Goal: Task Accomplishment & Management: Complete application form

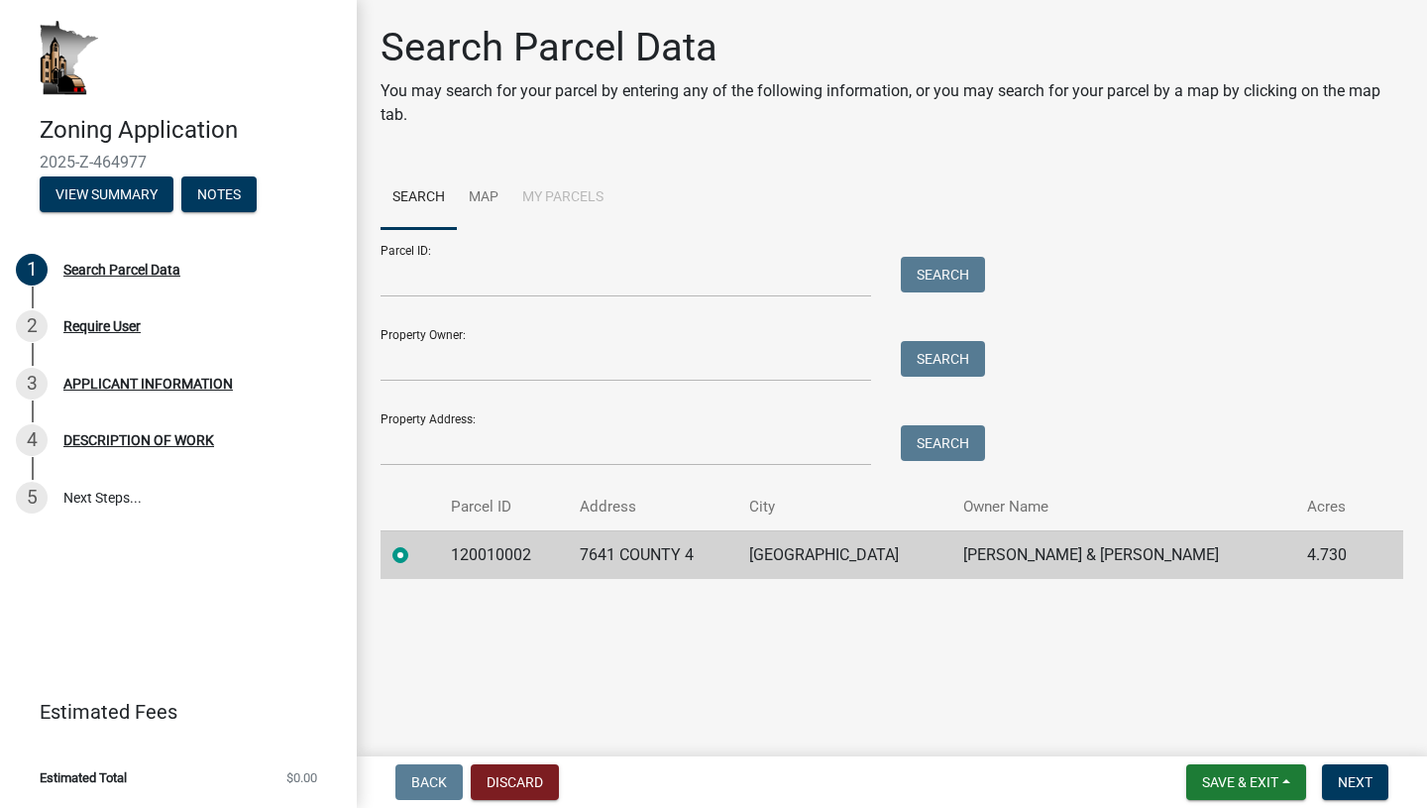
click at [1102, 557] on td "[PERSON_NAME] & [PERSON_NAME]" at bounding box center [1123, 554] width 345 height 49
click at [1358, 788] on span "Next" at bounding box center [1355, 782] width 35 height 16
click at [737, 553] on td "7641 COUNTY 4" at bounding box center [652, 554] width 169 height 49
click at [1340, 772] on button "Next" at bounding box center [1355, 782] width 66 height 36
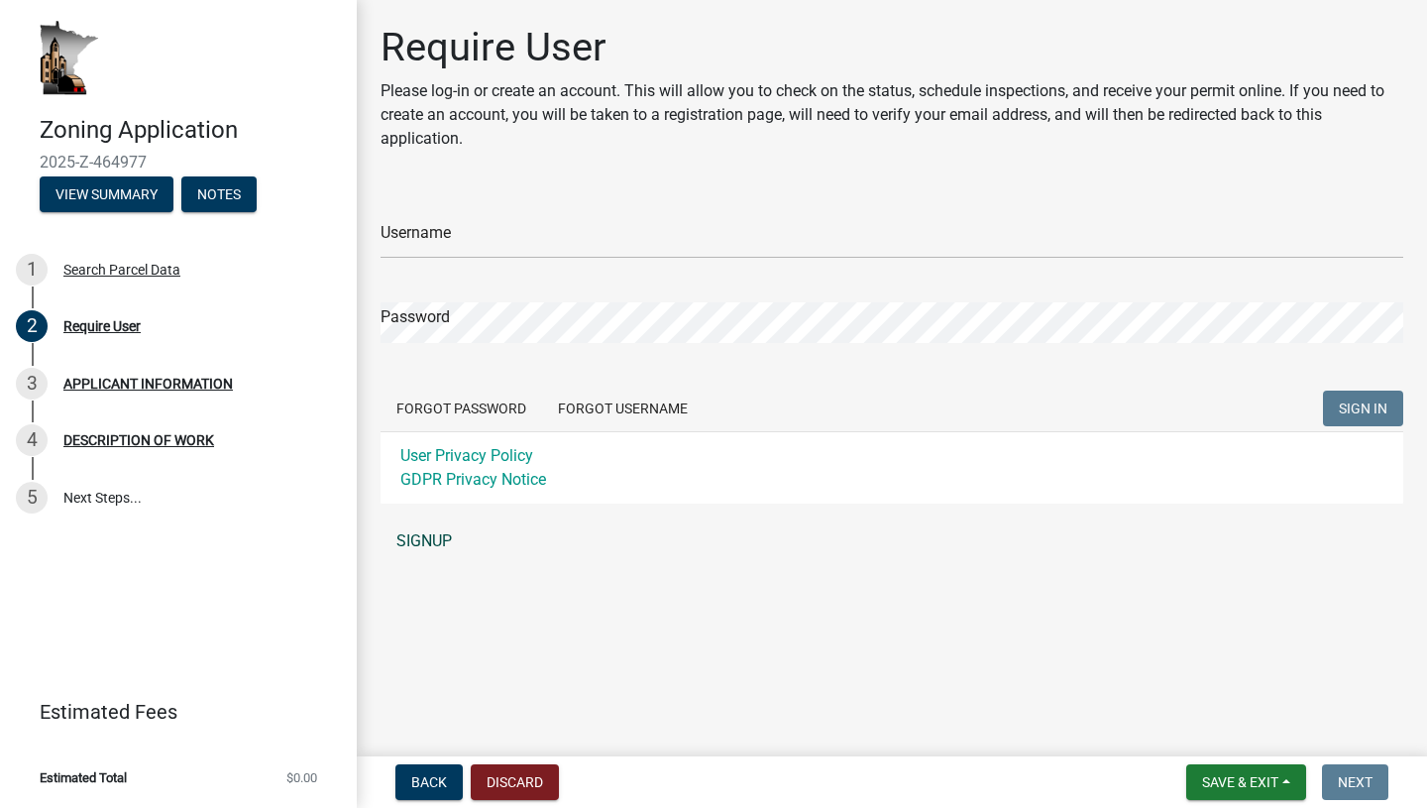
click at [425, 529] on link "SIGNUP" at bounding box center [892, 541] width 1023 height 40
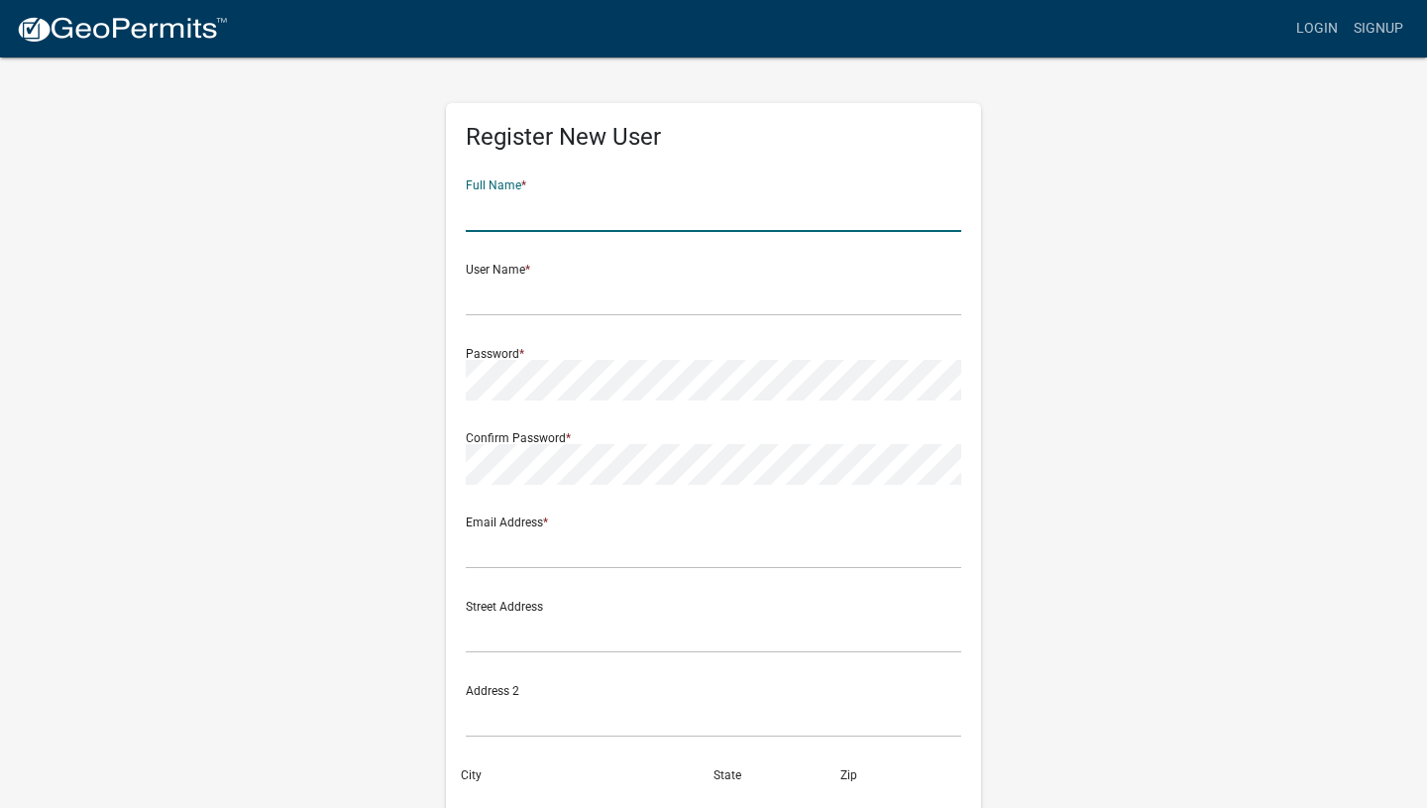
click at [564, 204] on input "text" at bounding box center [714, 211] width 496 height 41
type input "Aaron Vincent Auger"
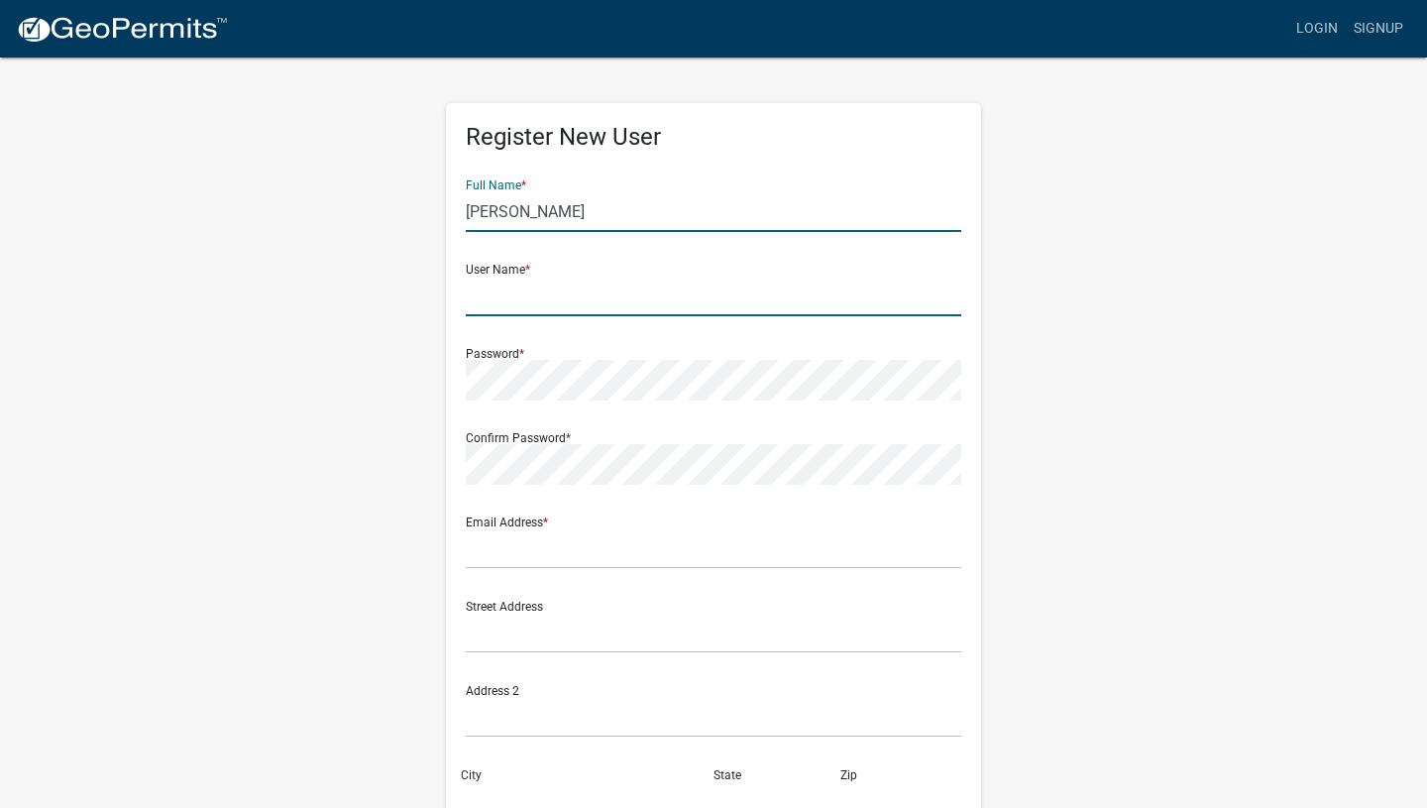
click at [578, 300] on input "text" at bounding box center [714, 296] width 496 height 41
type input "aaronauger50"
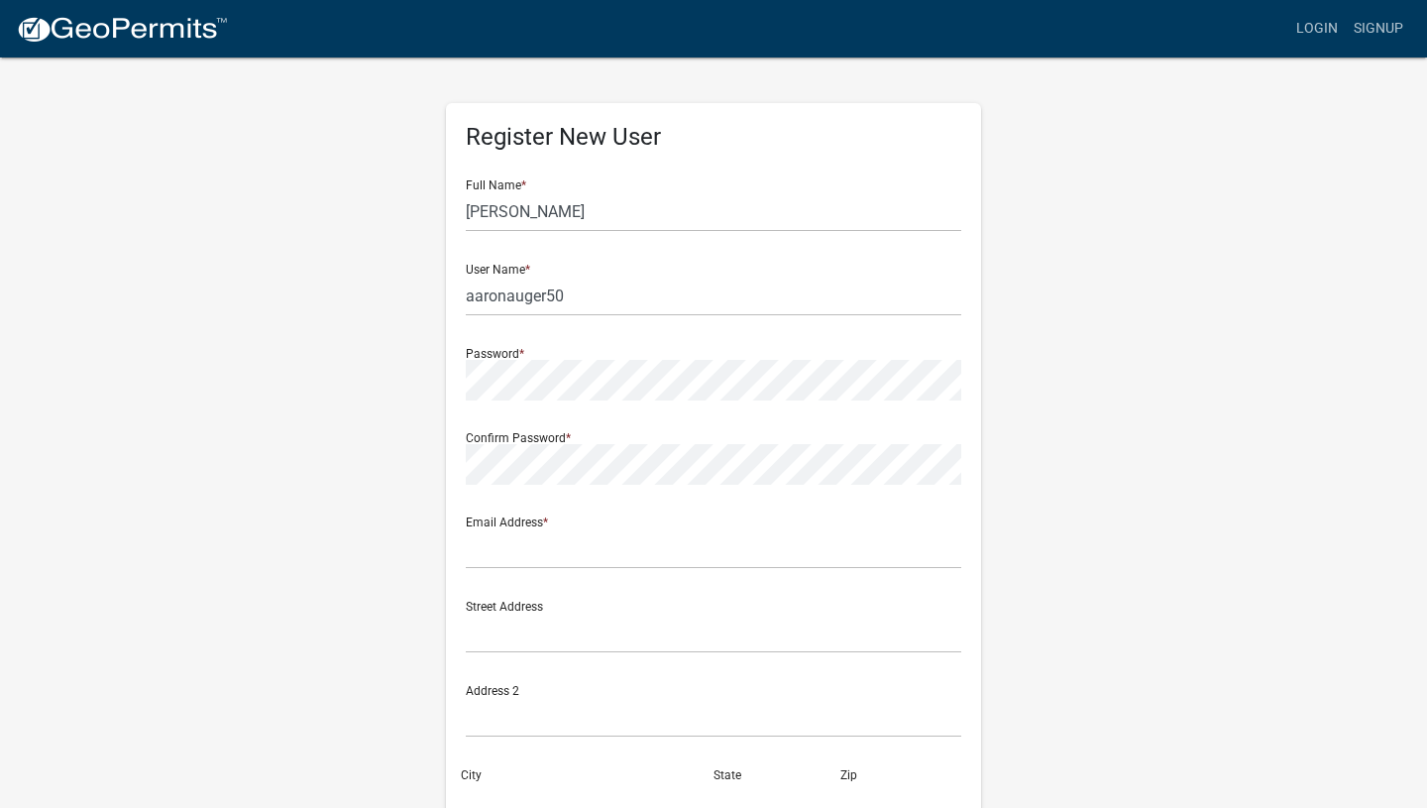
click at [625, 521] on div "Email Address *" at bounding box center [714, 535] width 496 height 68
click at [580, 567] on input "text" at bounding box center [714, 548] width 496 height 41
type input "aaronauger50@gmail.com"
click at [663, 642] on input "text" at bounding box center [714, 633] width 496 height 41
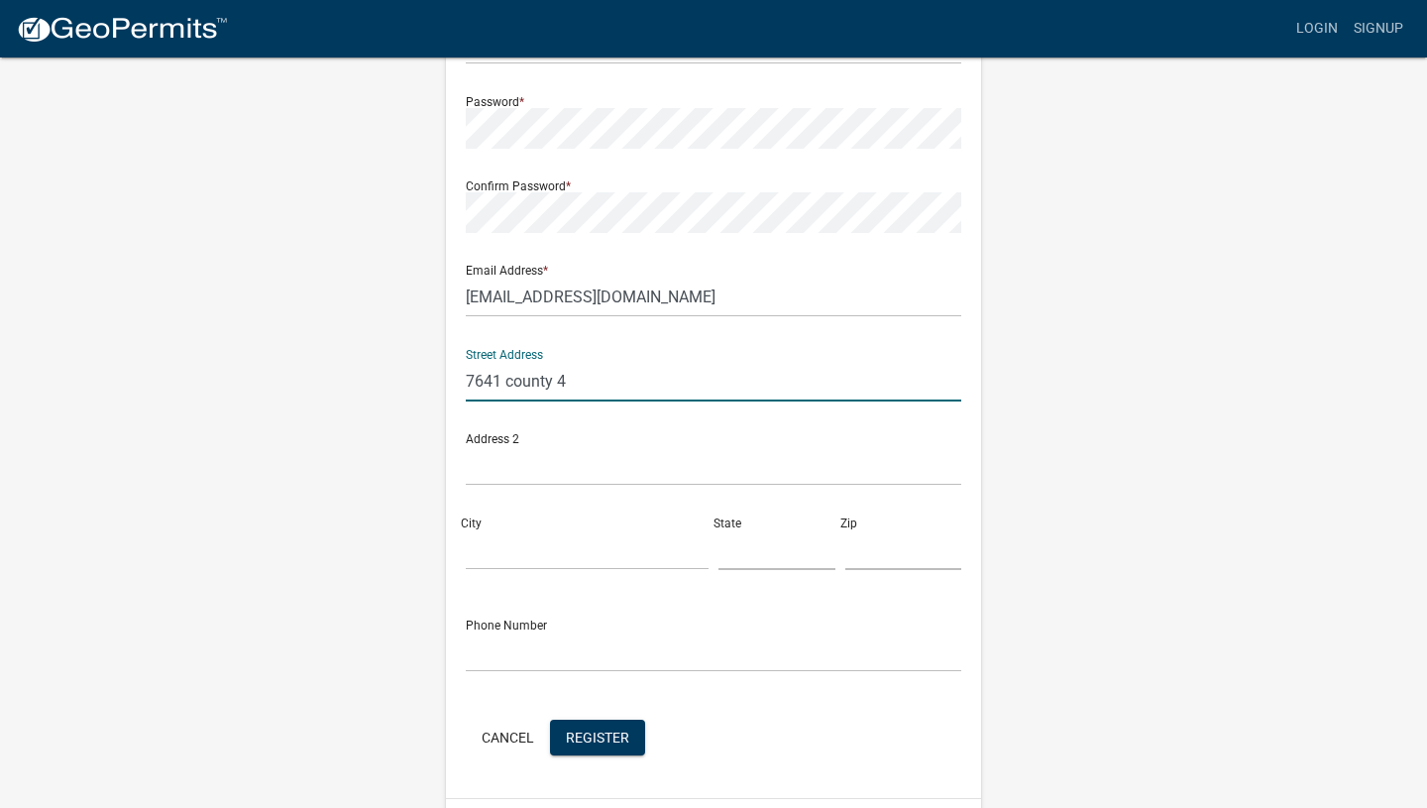
scroll to position [308, 0]
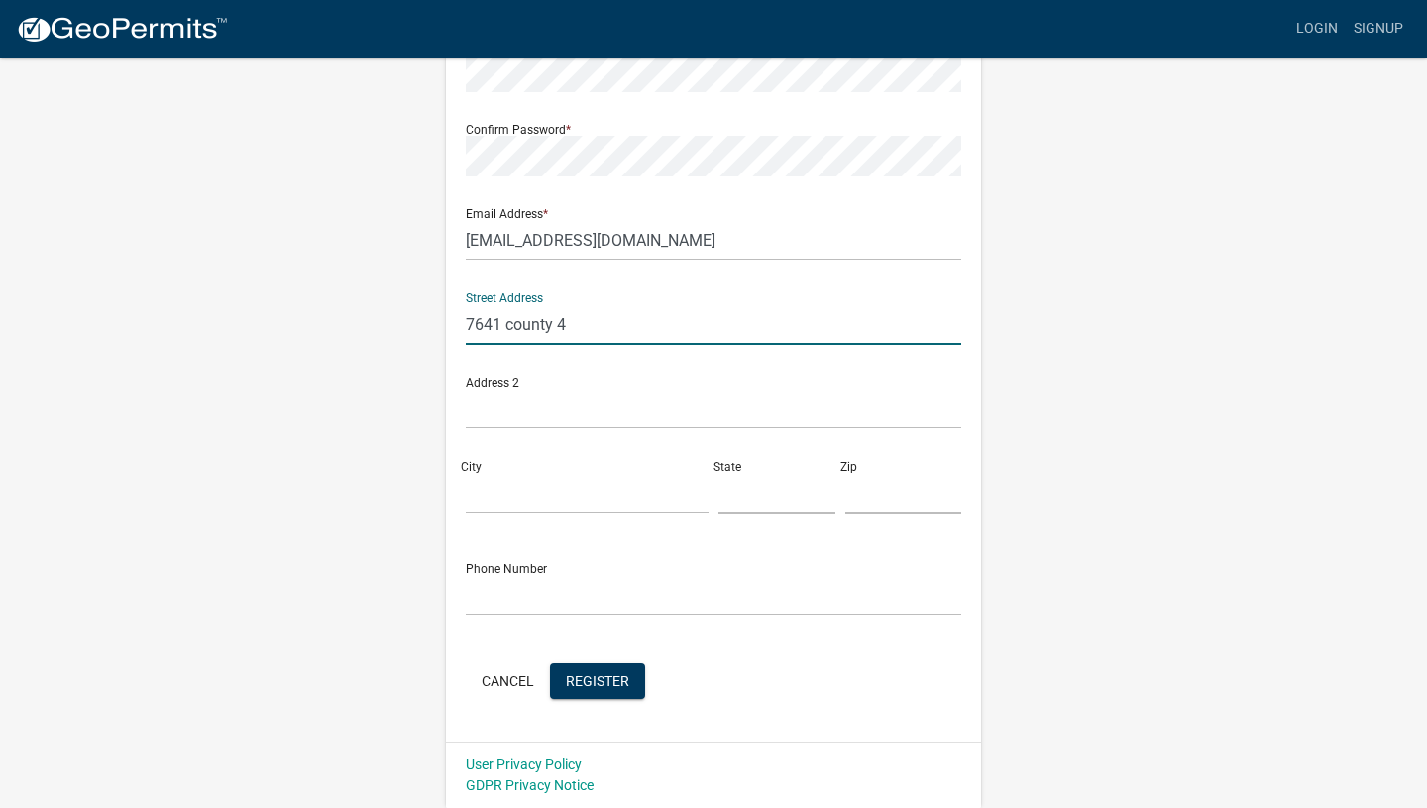
type input "7641 county 4"
click at [560, 468] on div "City" at bounding box center [587, 479] width 253 height 68
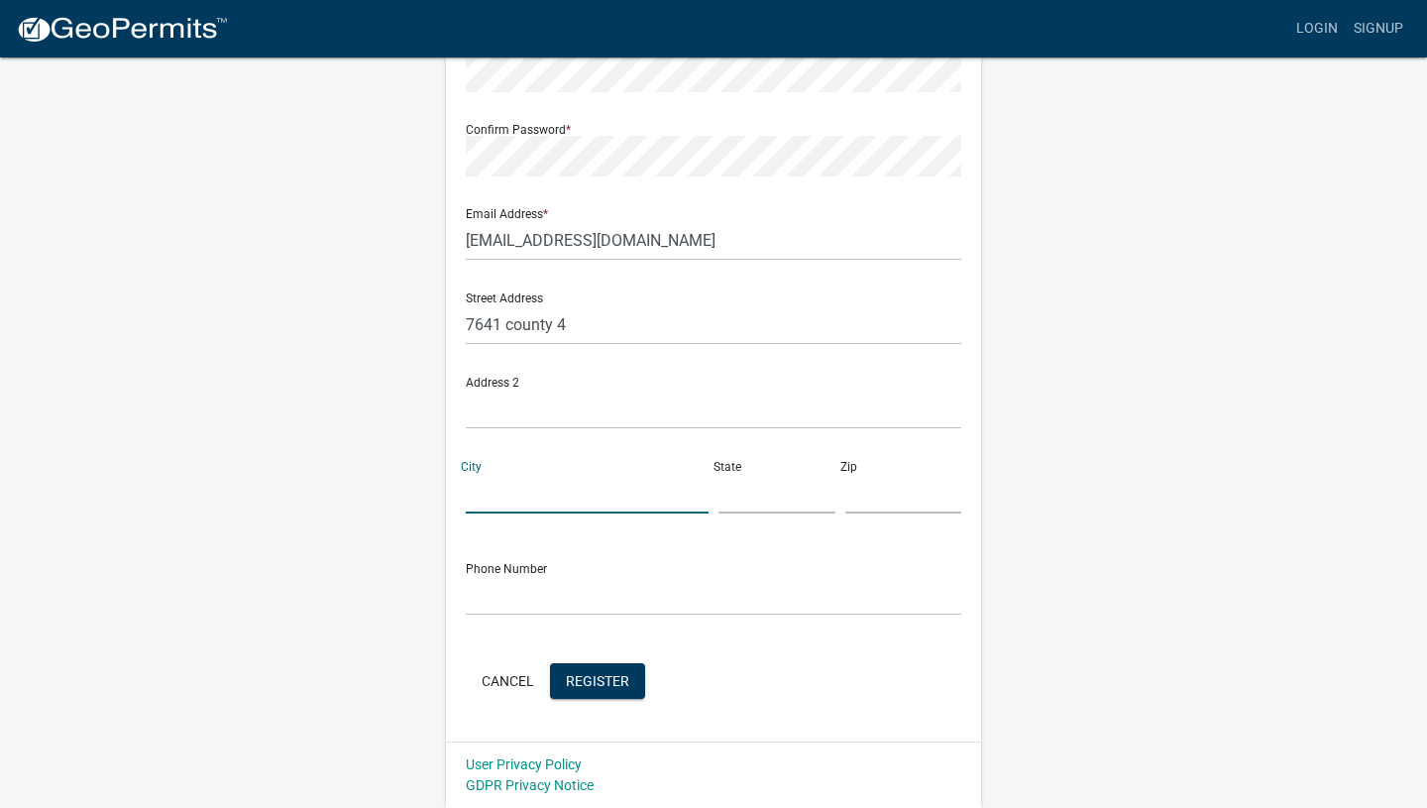
click at [553, 490] on input "City" at bounding box center [587, 493] width 243 height 41
type input "houston"
click at [741, 486] on input "text" at bounding box center [777, 493] width 117 height 41
type input "mn"
click at [855, 491] on input "text" at bounding box center [903, 493] width 117 height 41
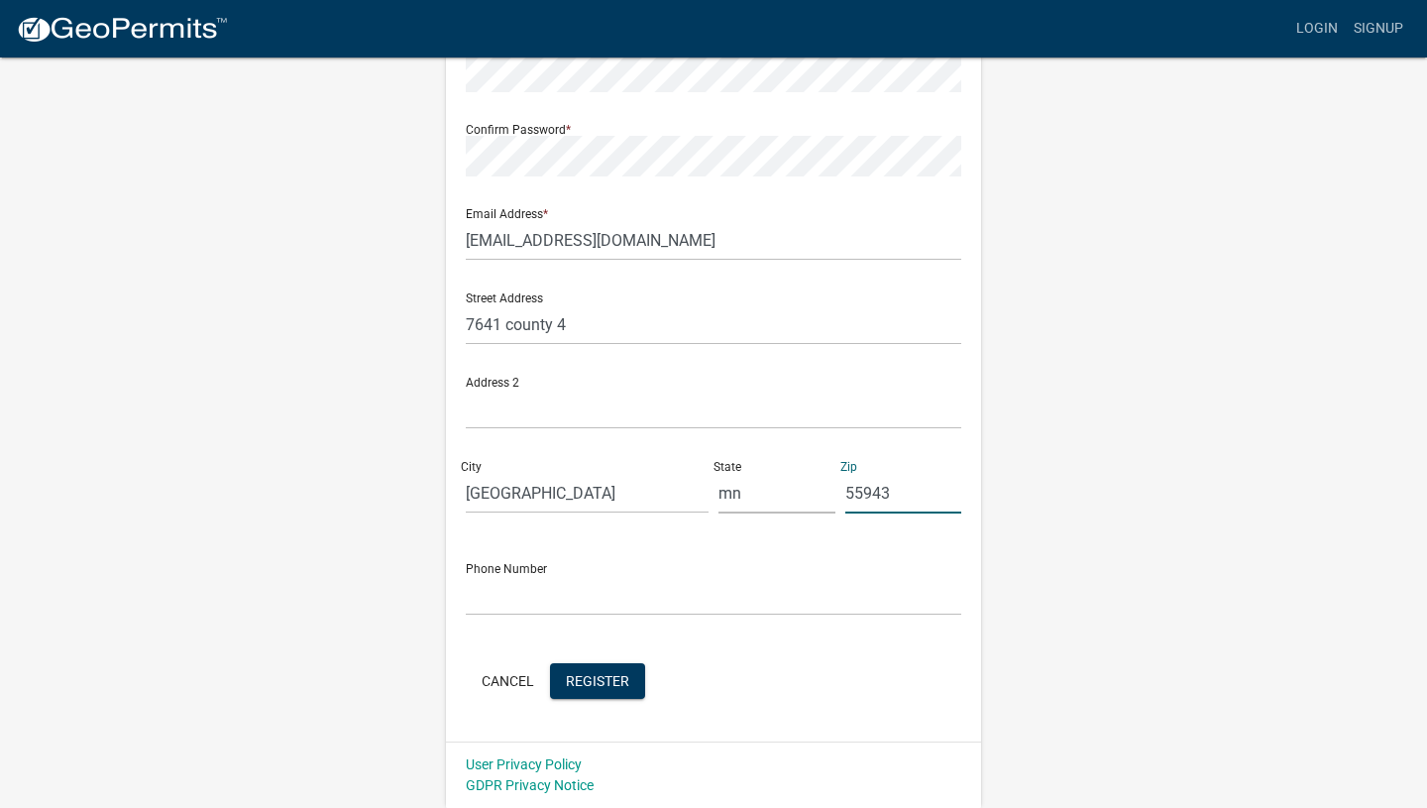
type input "55943"
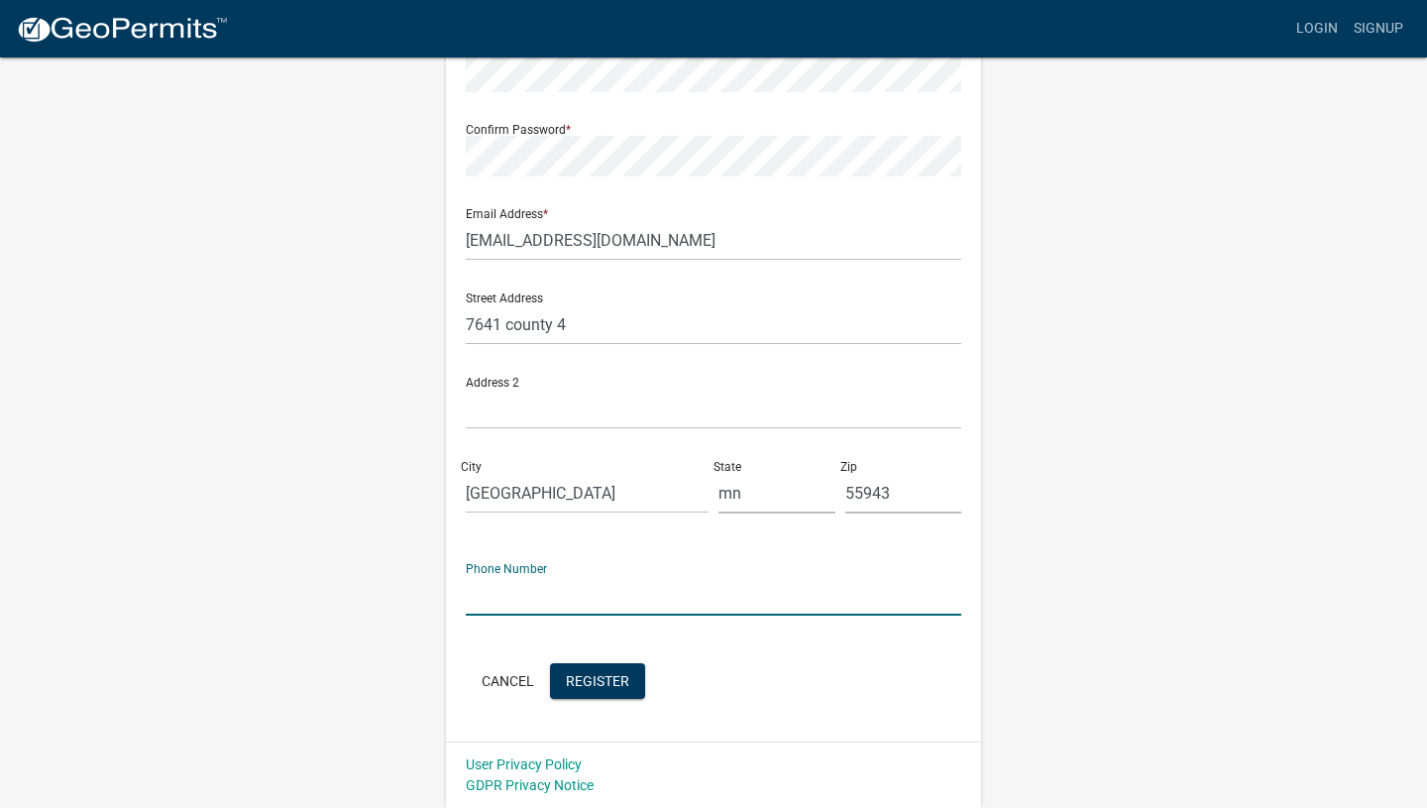
click at [773, 590] on input "text" at bounding box center [714, 595] width 496 height 41
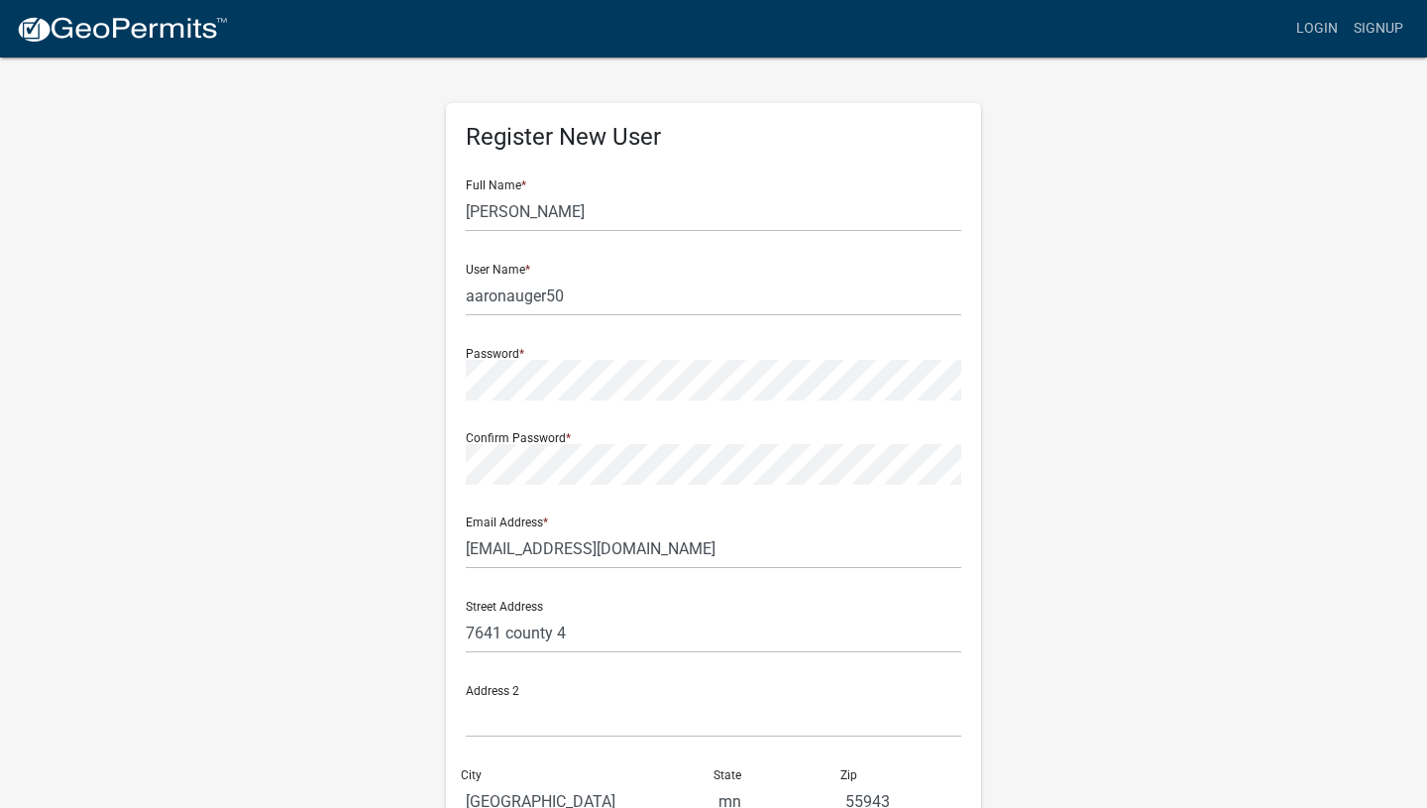
type input "5074501398"
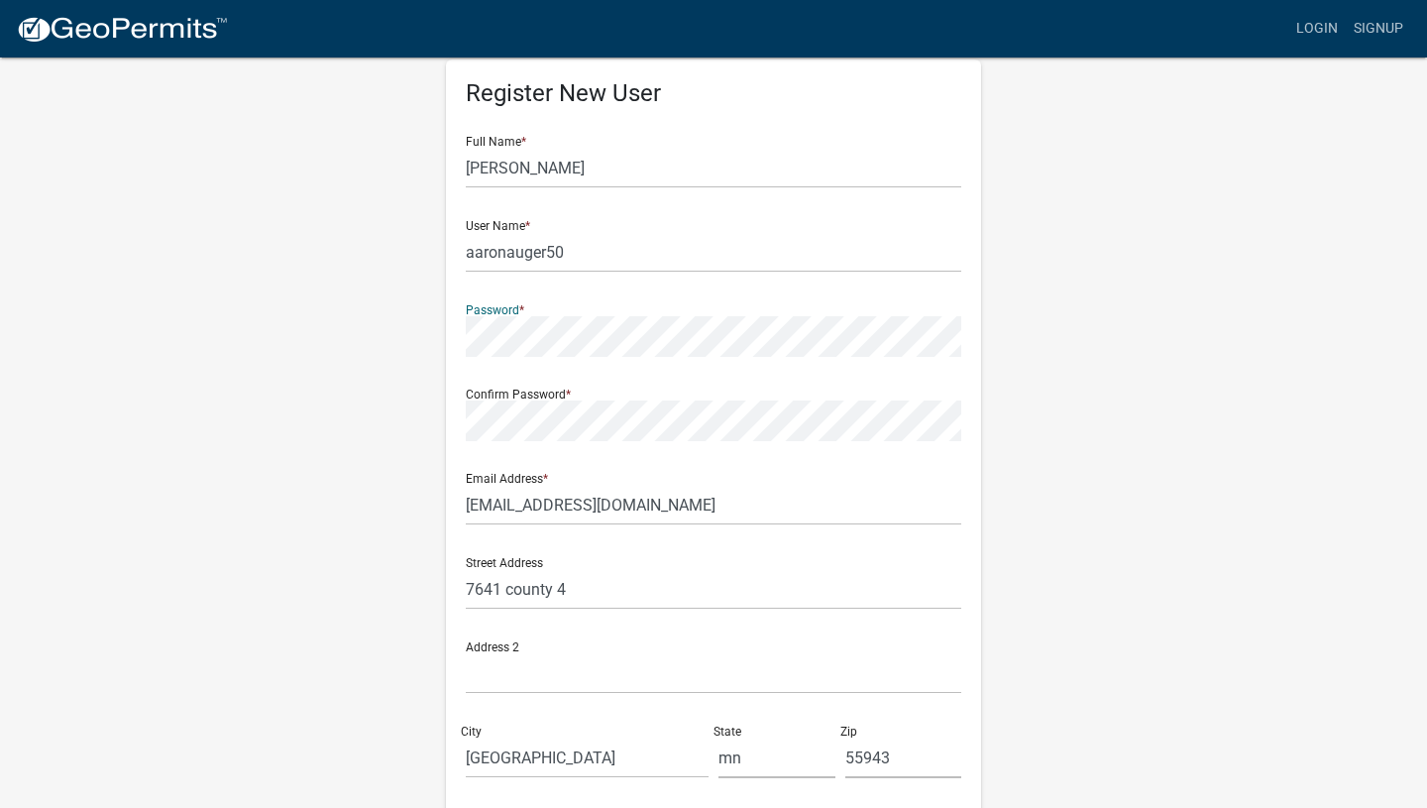
scroll to position [31, 0]
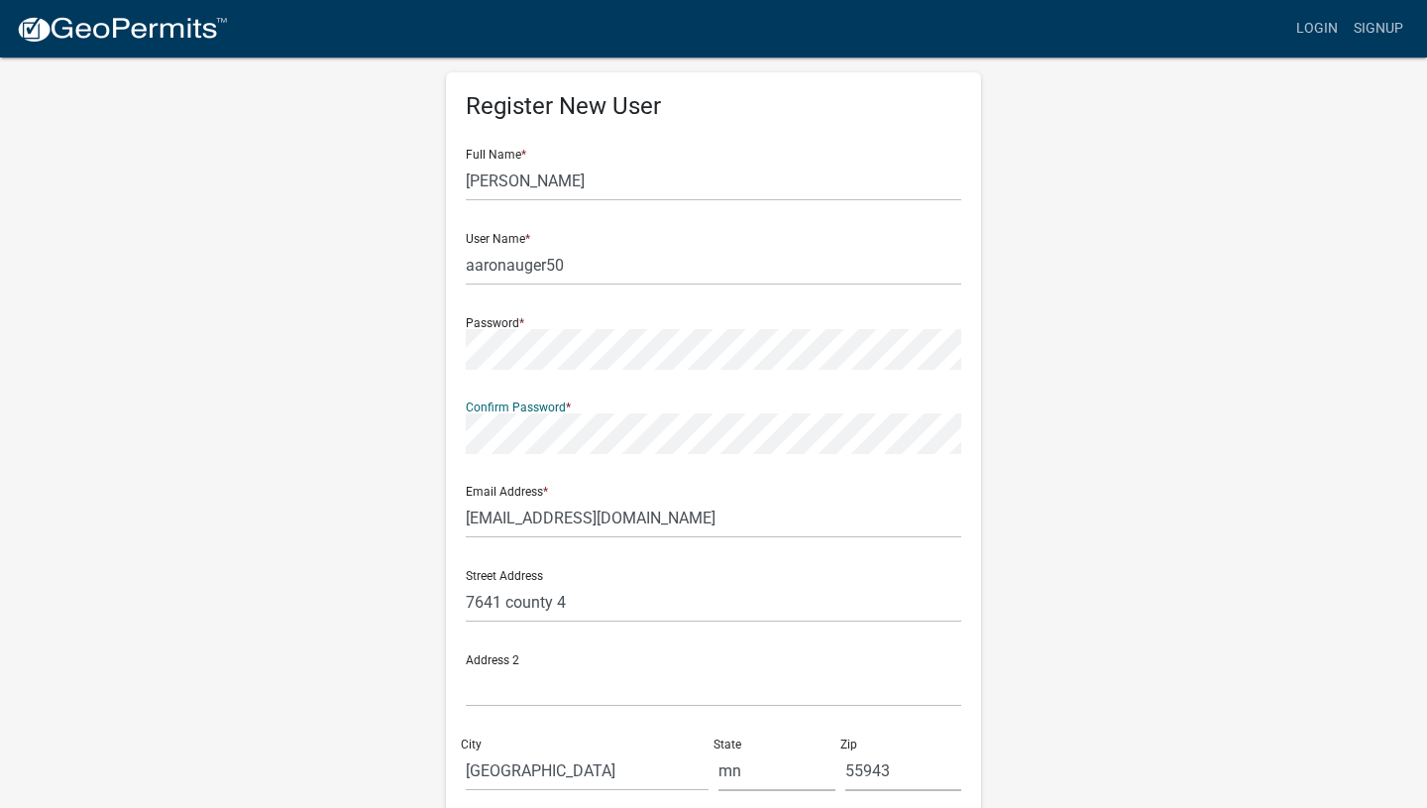
click at [419, 440] on div "Register New User Full Name * Aaron Vincent Auger User Name * aaronauger50 Pass…" at bounding box center [714, 555] width 1130 height 1061
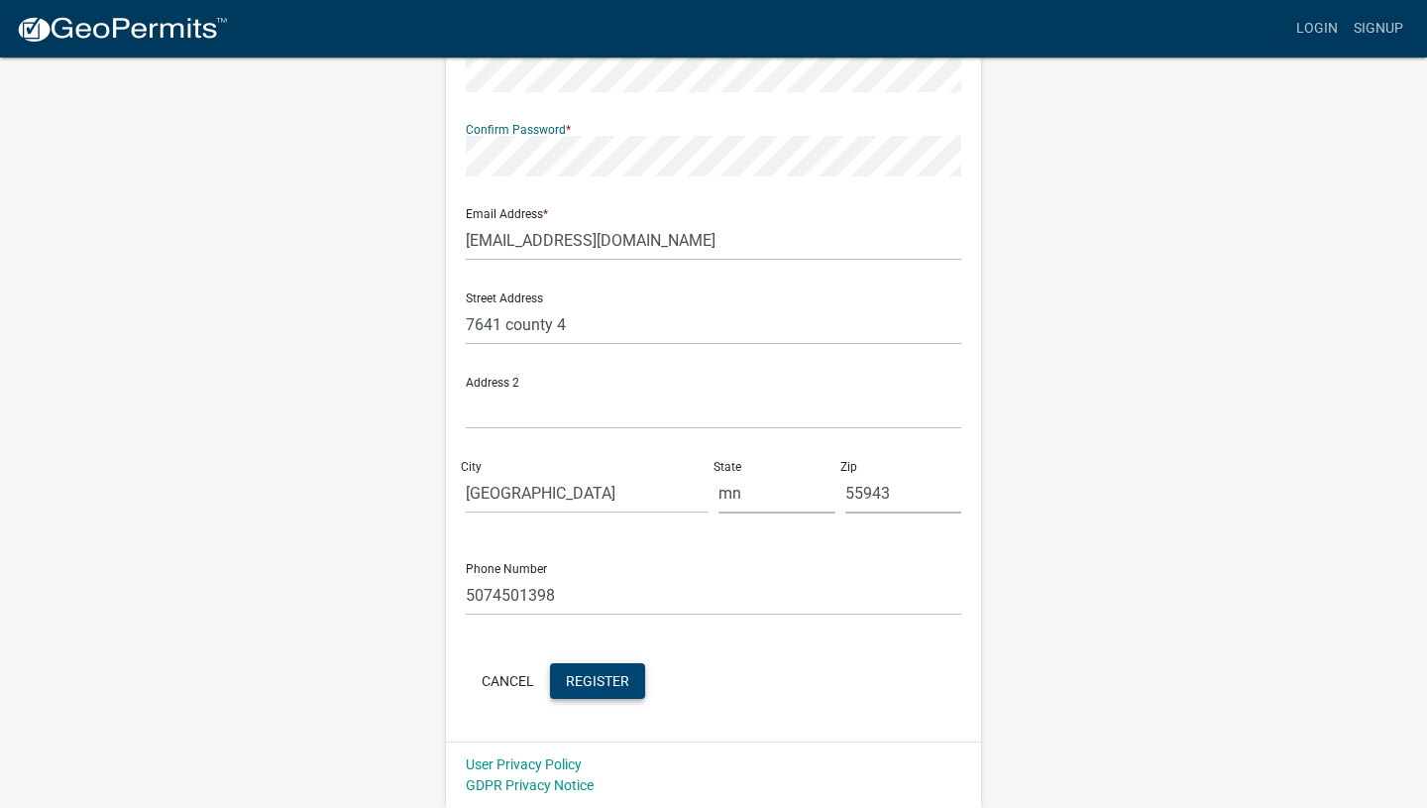
click at [616, 679] on span "Register" at bounding box center [597, 680] width 63 height 16
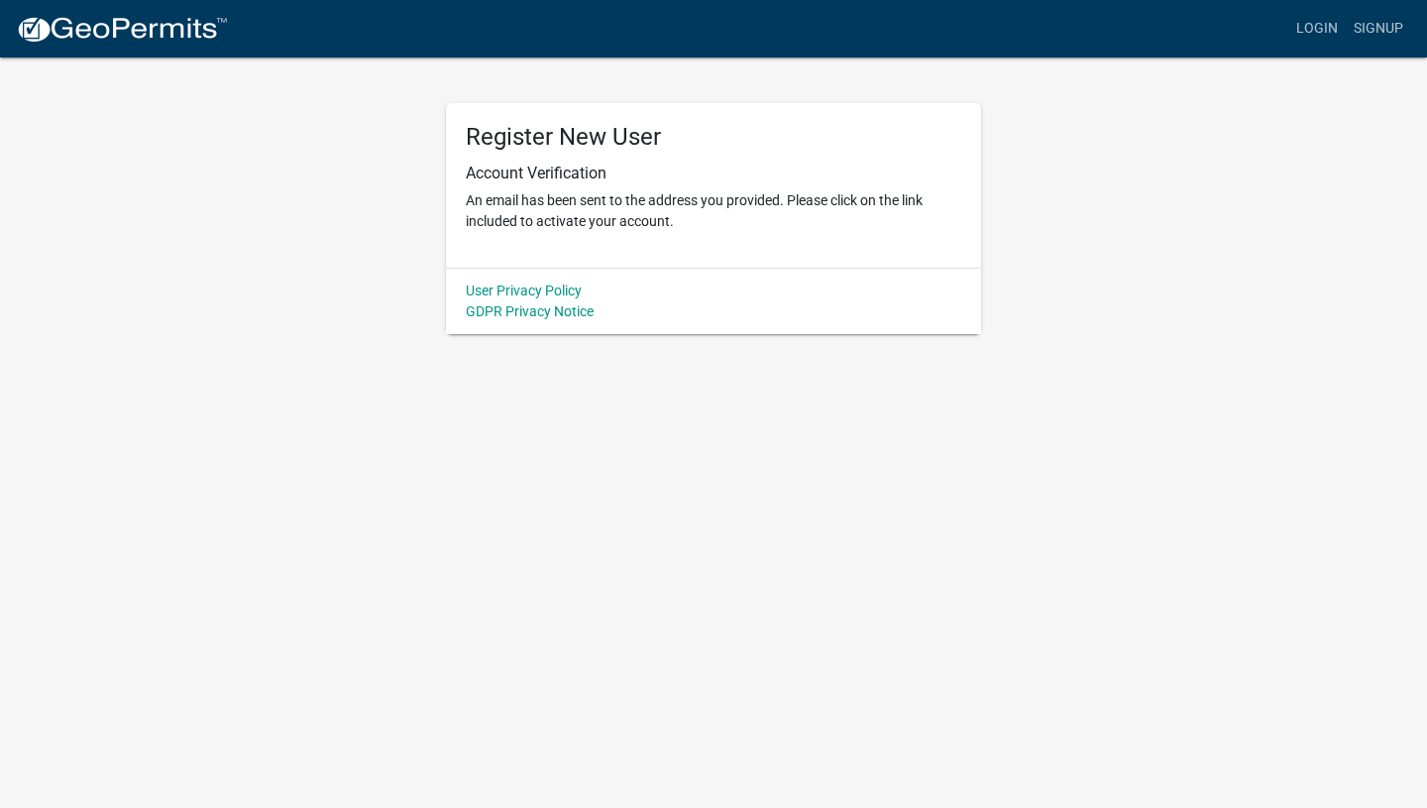
scroll to position [0, 0]
click at [1342, 182] on wm-register-view "more_horiz Login Signup Register New User Account Verification An email has bee…" at bounding box center [713, 167] width 1427 height 334
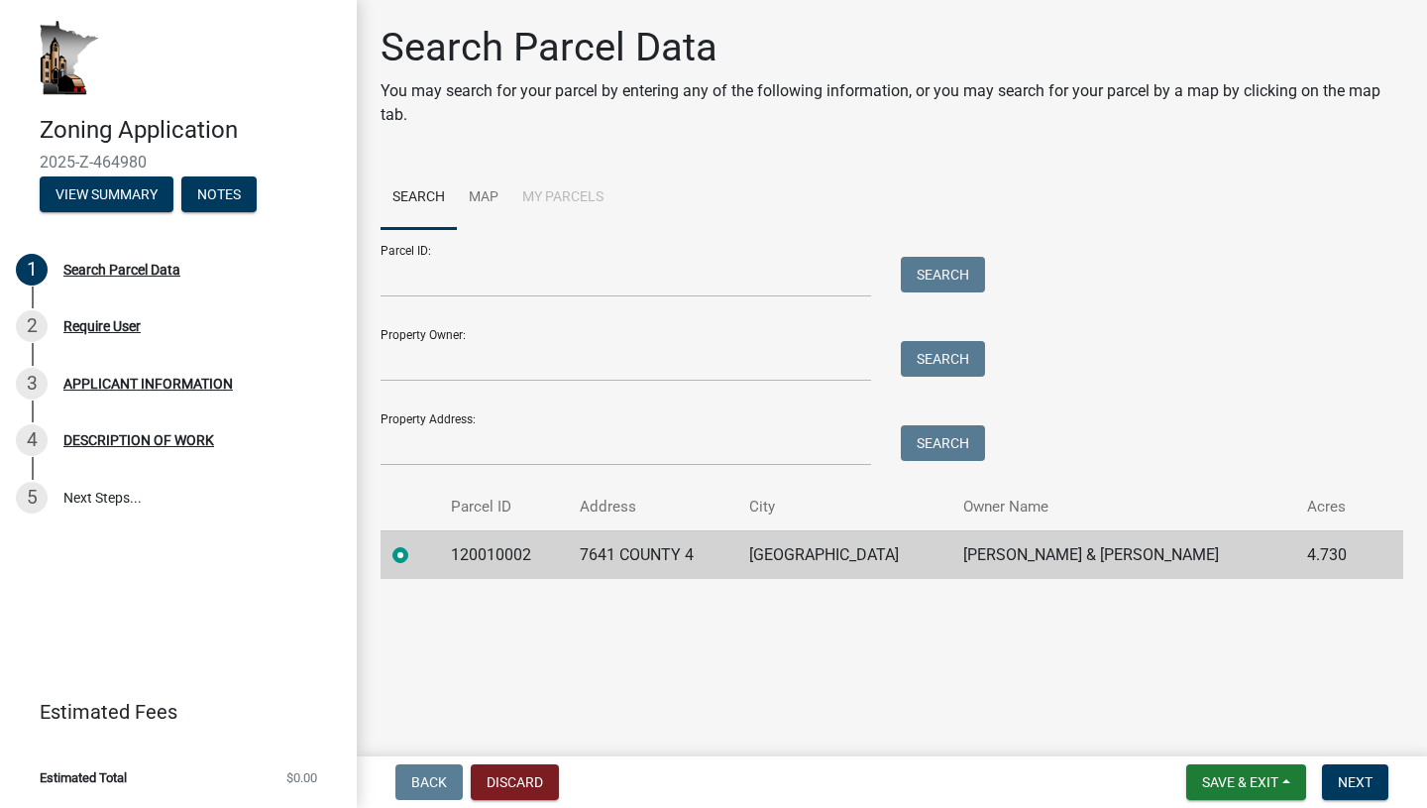
click at [883, 548] on td "[GEOGRAPHIC_DATA]" at bounding box center [844, 554] width 214 height 49
click at [1363, 779] on span "Next" at bounding box center [1355, 782] width 35 height 16
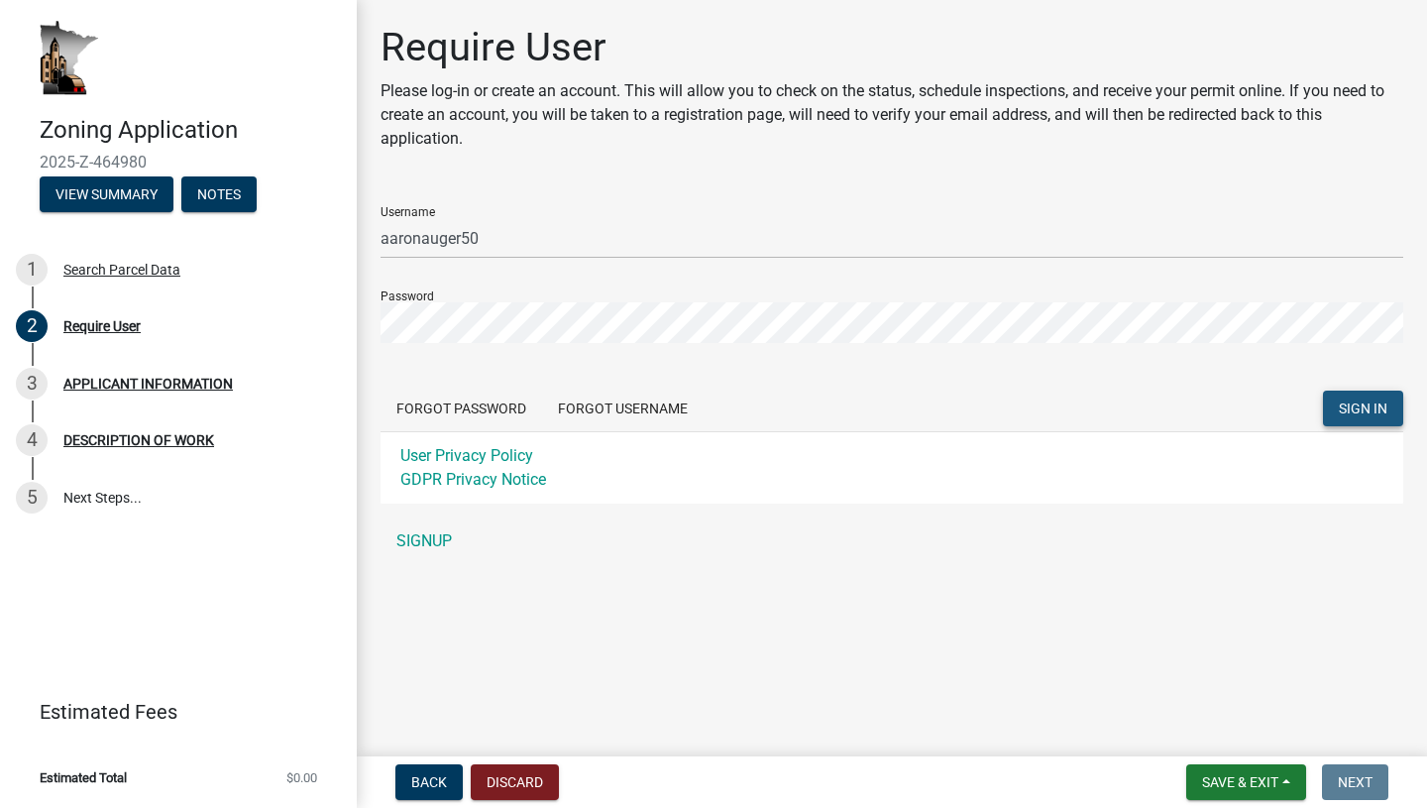
click at [1362, 414] on span "SIGN IN" at bounding box center [1363, 408] width 49 height 16
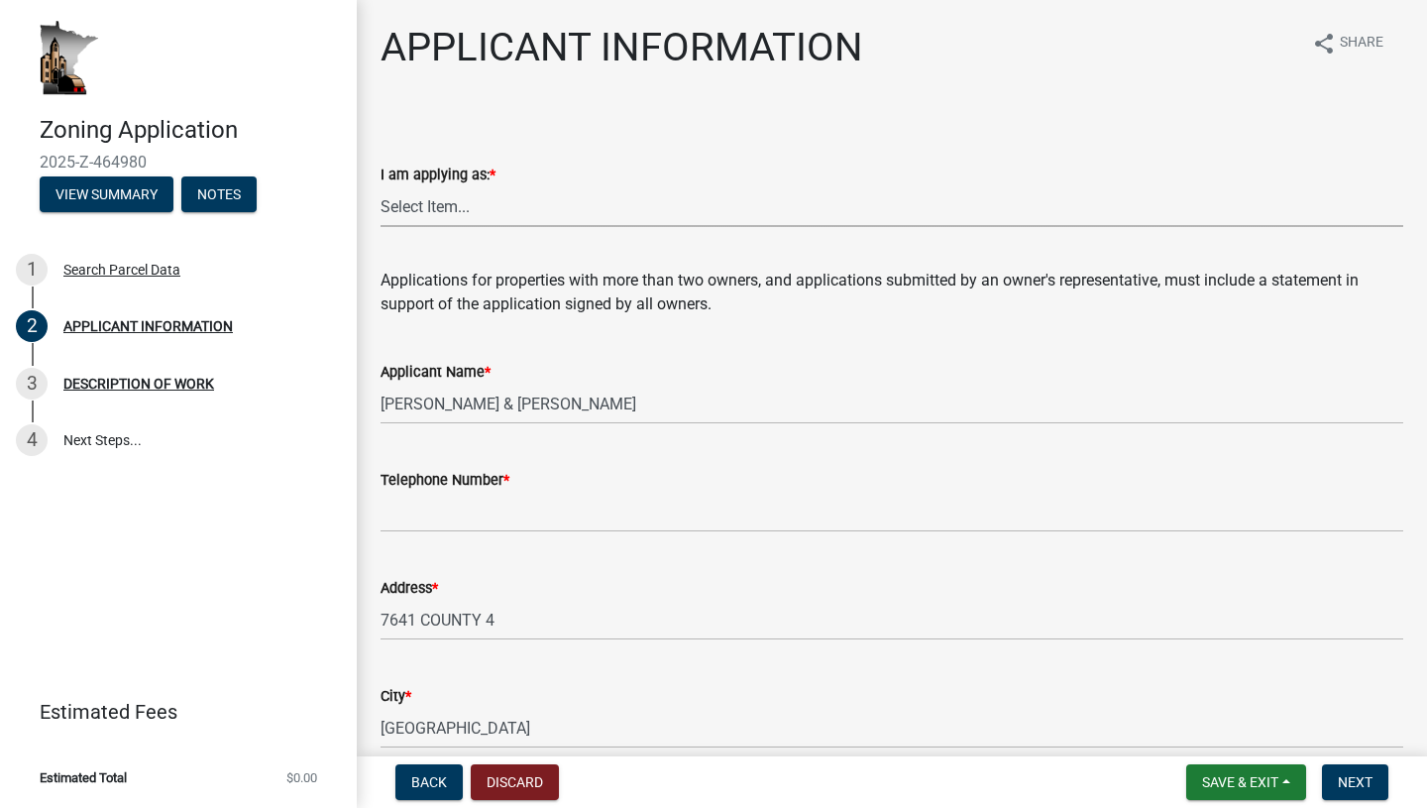
click at [476, 211] on select "Select Item... The sole owner of the property A co-owner of the property with o…" at bounding box center [892, 206] width 1023 height 41
click at [644, 211] on select "Select Item... The sole owner of the property A co-owner of the property with o…" at bounding box center [892, 206] width 1023 height 41
select select "884de254-84a4-4256-8abe-0e7e5fcf6e66"
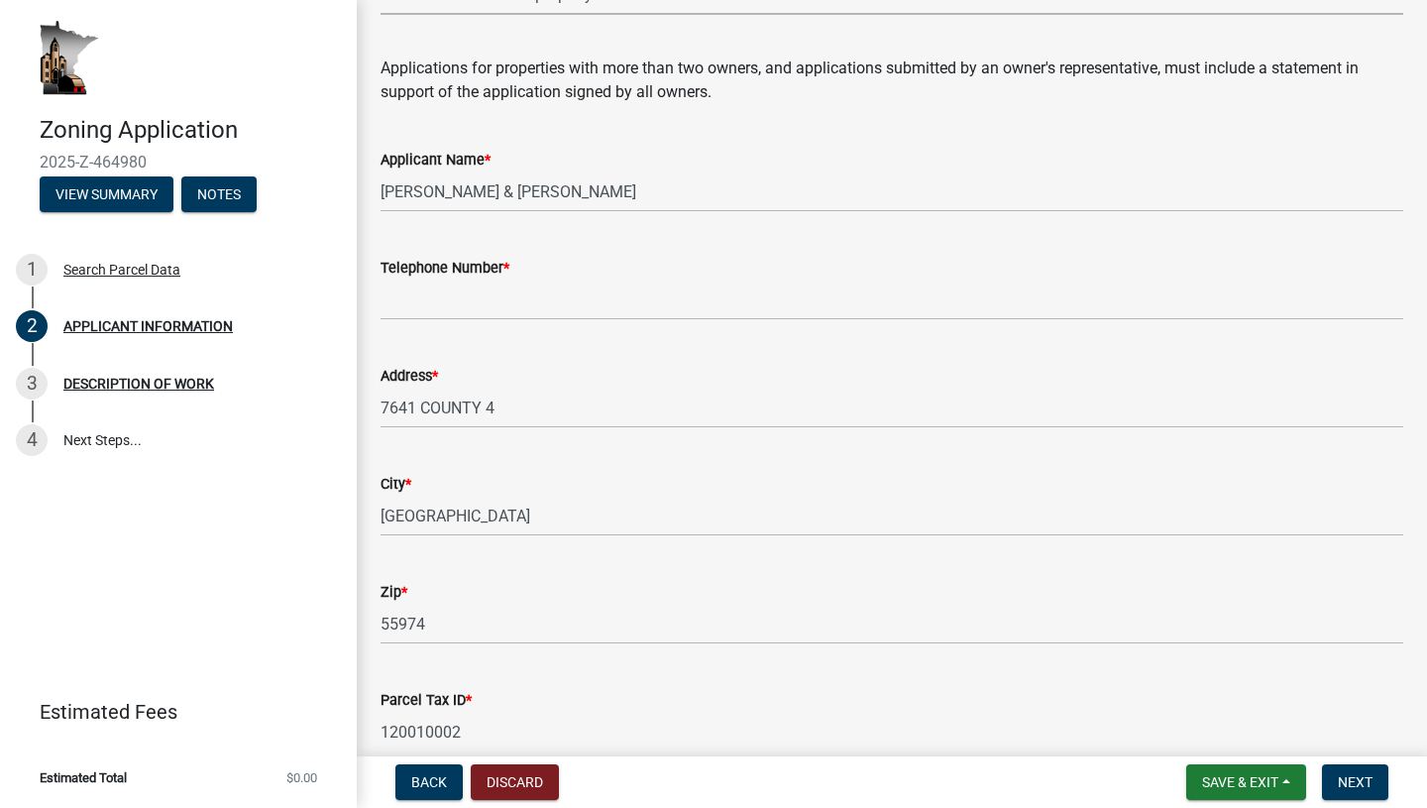
scroll to position [213, 0]
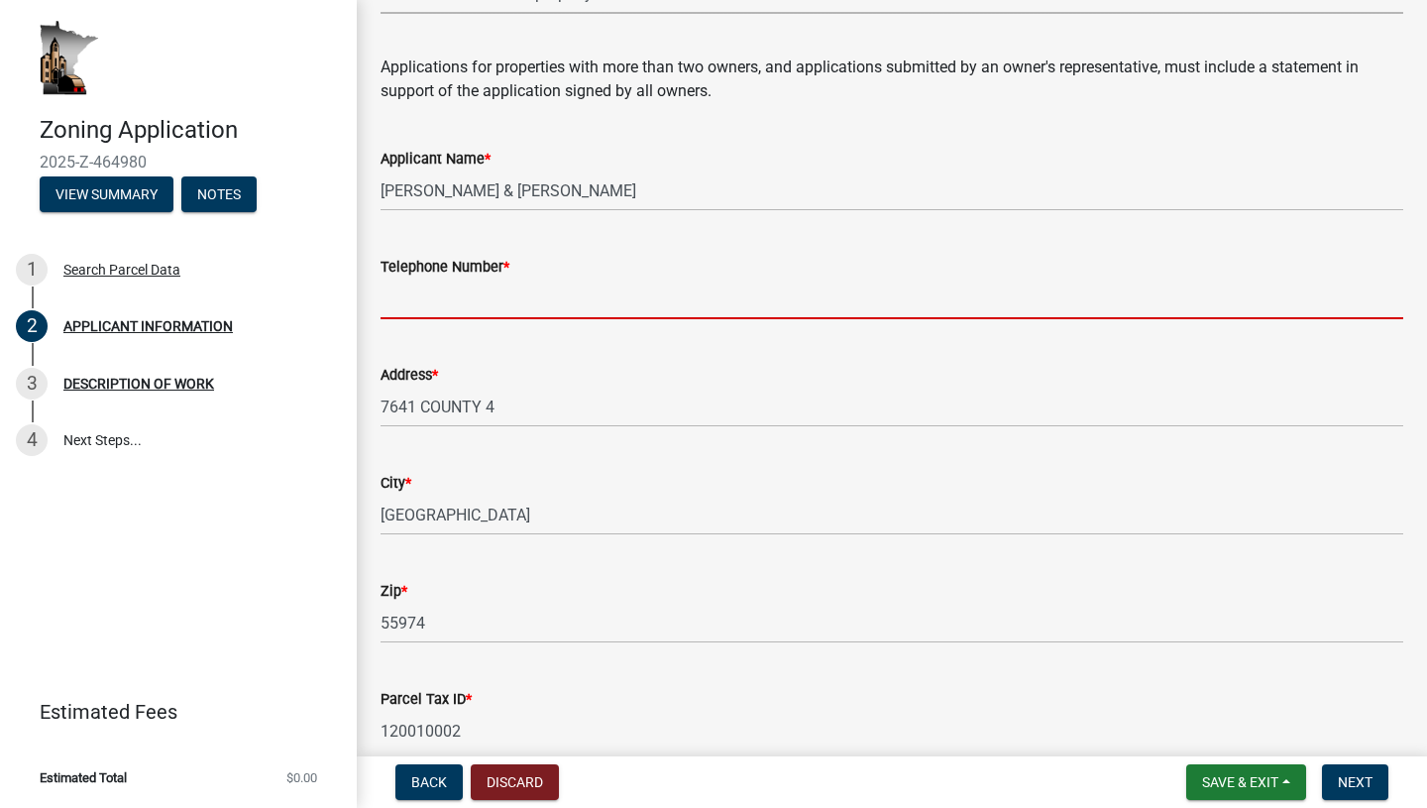
click at [531, 299] on input "Telephone Number *" at bounding box center [892, 299] width 1023 height 41
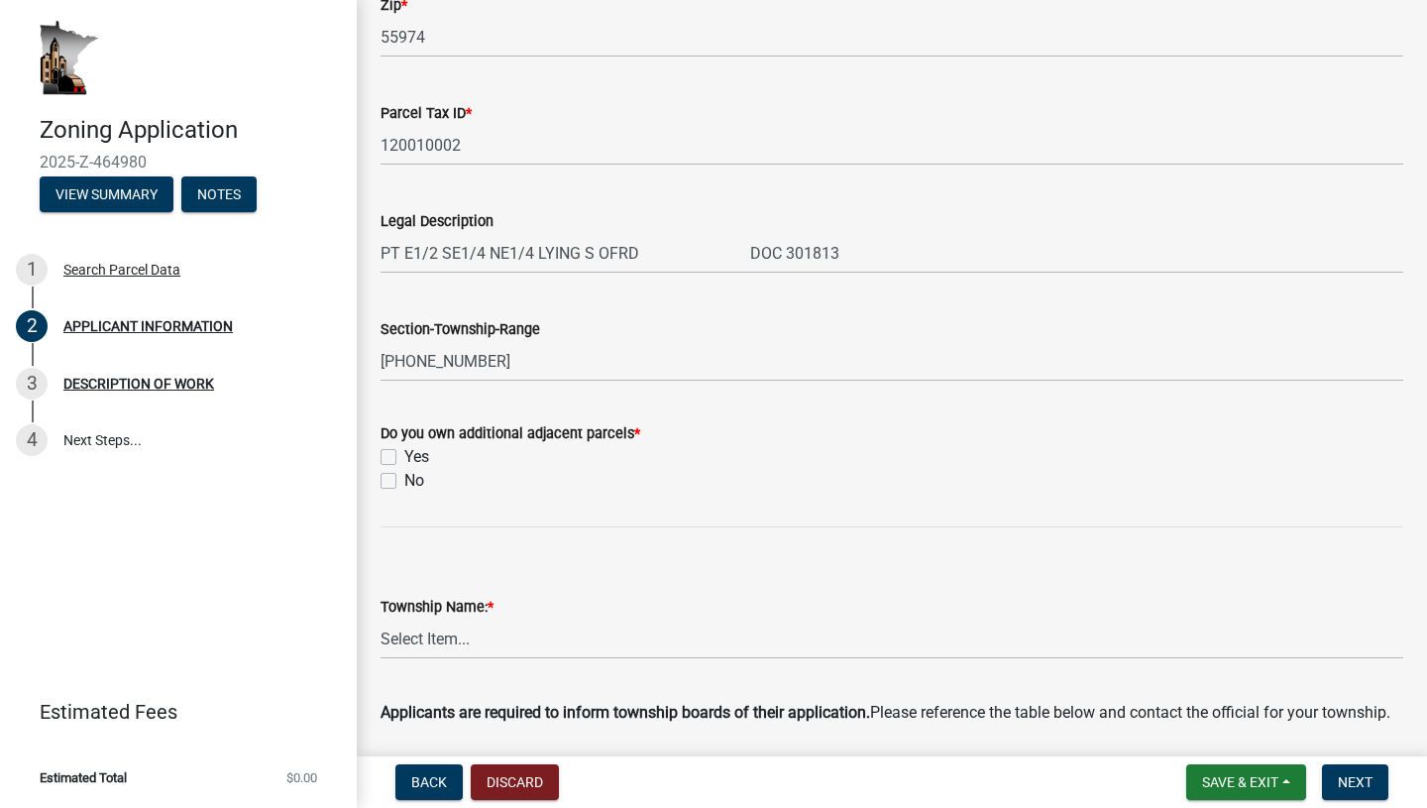
scroll to position [814, 0]
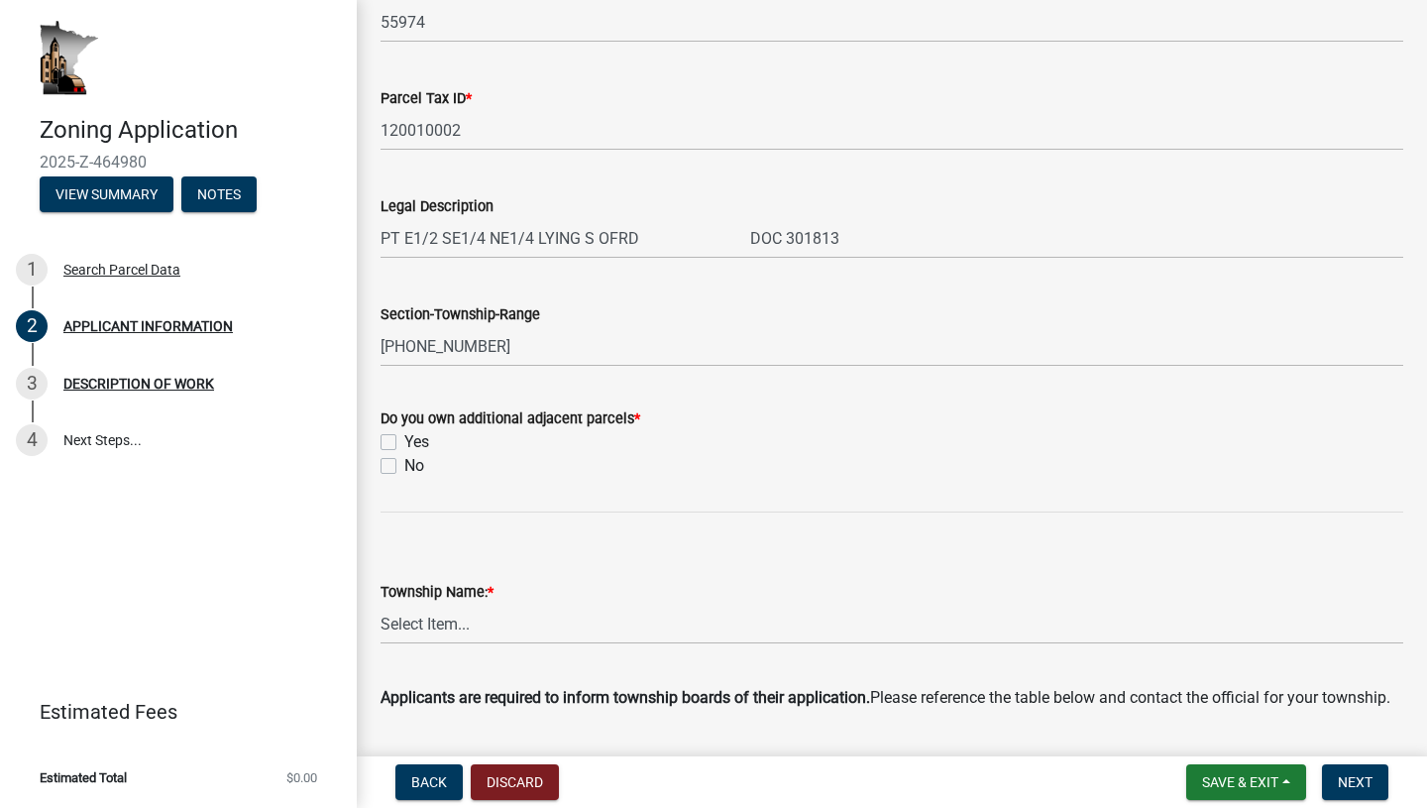
type input "5074501398"
click at [398, 460] on div "No" at bounding box center [892, 466] width 1023 height 24
click at [404, 461] on label "No" at bounding box center [414, 466] width 20 height 24
click at [404, 461] on input "No" at bounding box center [410, 460] width 13 height 13
checkbox input "true"
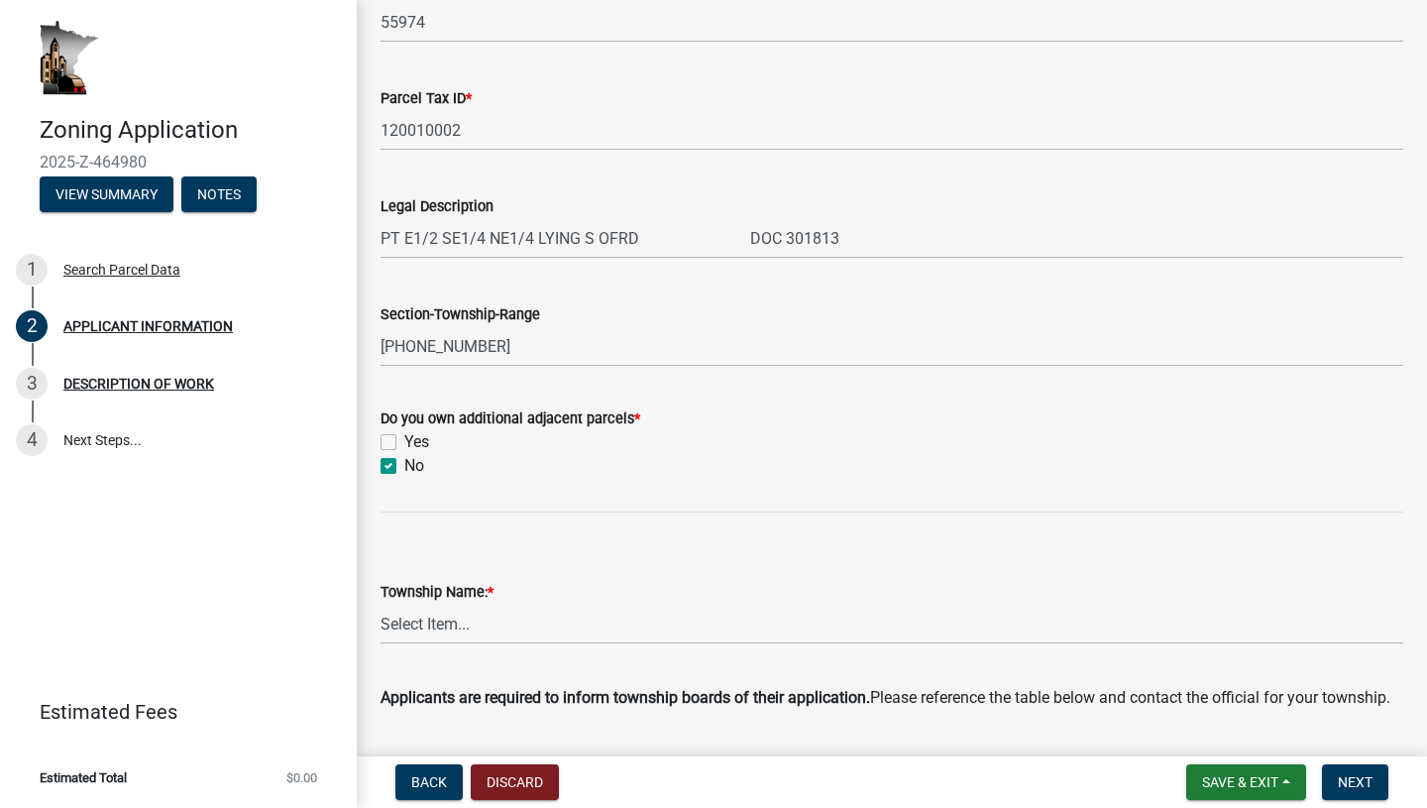
checkbox input "false"
checkbox input "true"
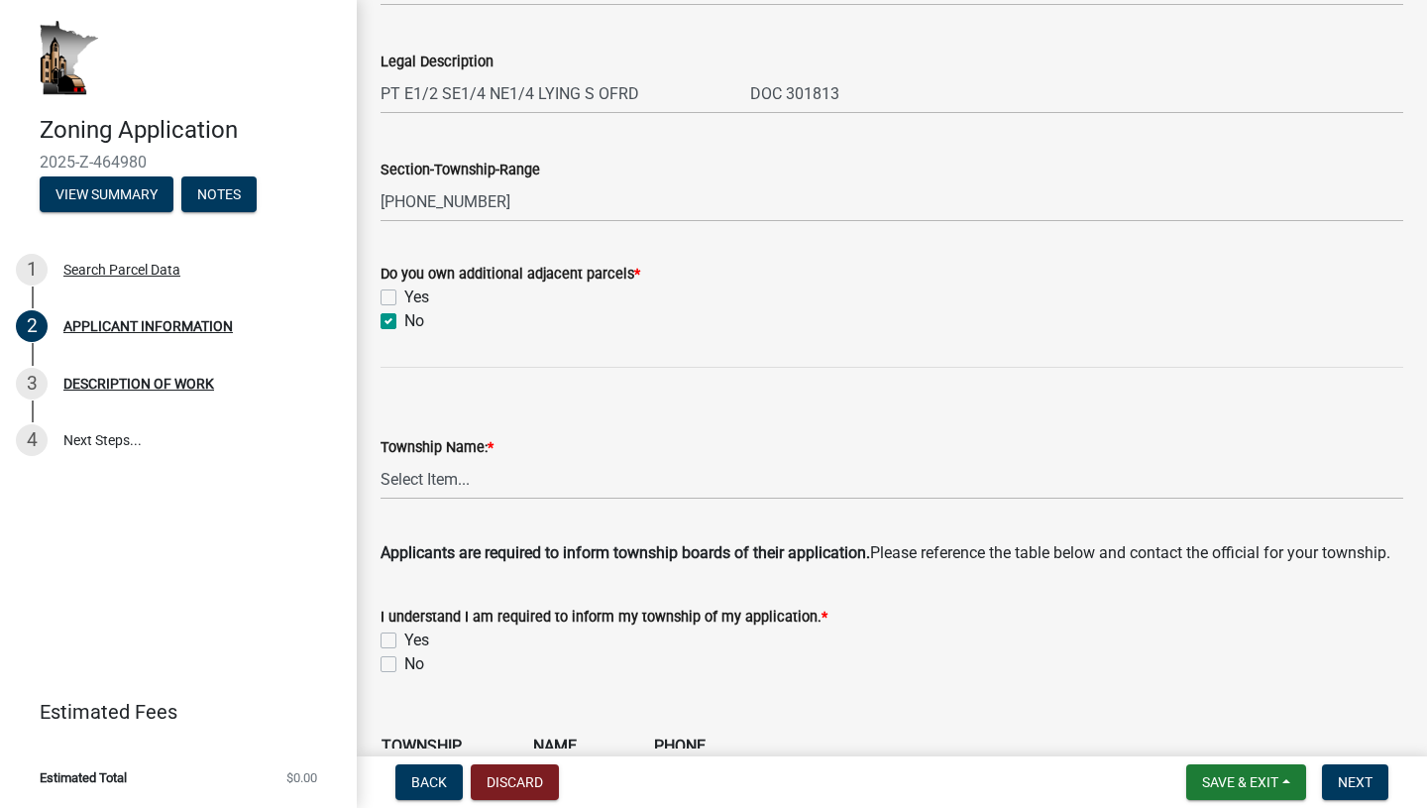
scroll to position [967, 0]
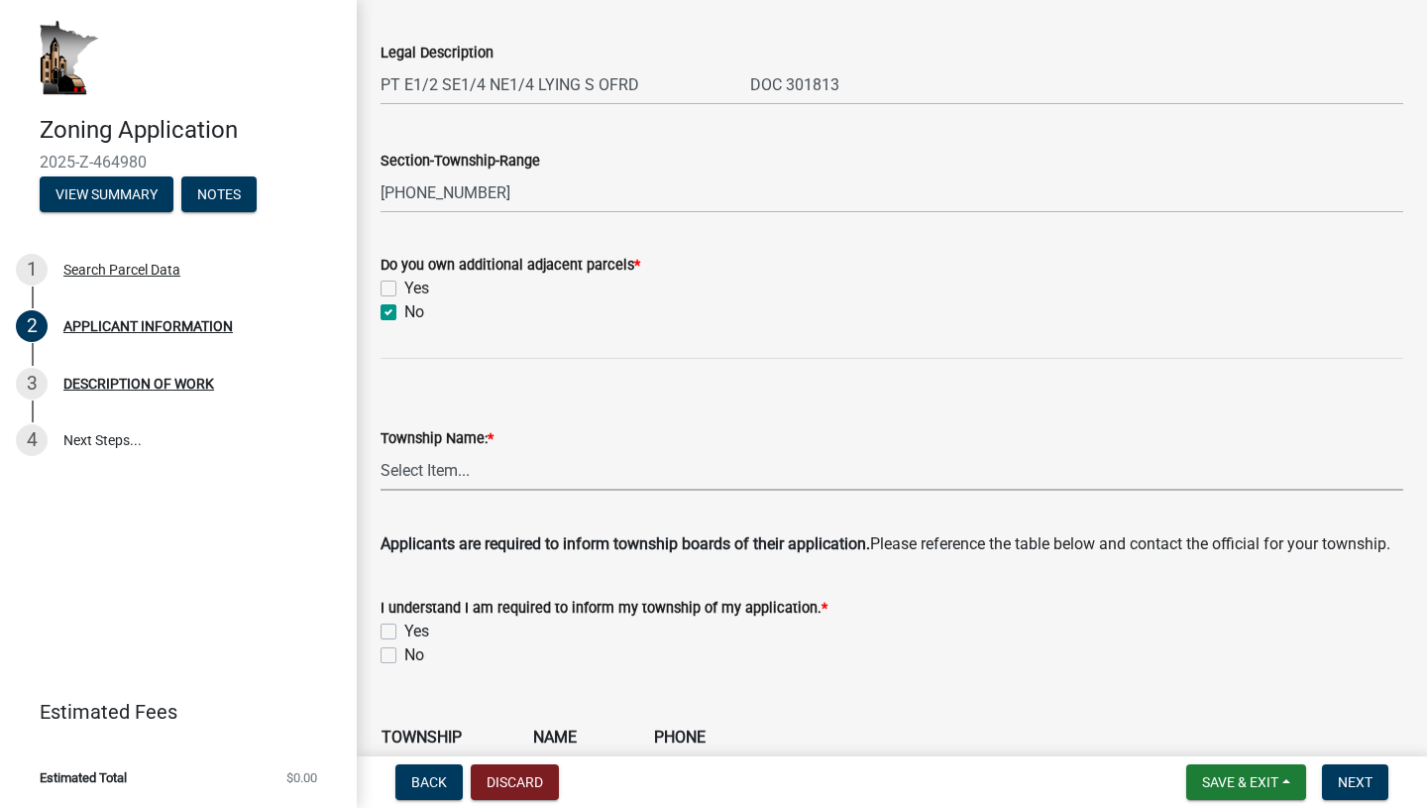
click at [434, 457] on select "Select Item... Black [GEOGRAPHIC_DATA] [GEOGRAPHIC_DATA] [GEOGRAPHIC_DATA] [GEO…" at bounding box center [892, 470] width 1023 height 41
select select "ebdec0be-cc1c-4664-a771-1fdb3af8851d"
click at [464, 468] on select "Select Item... Black [GEOGRAPHIC_DATA] [GEOGRAPHIC_DATA] [GEOGRAPHIC_DATA] [GEO…" at bounding box center [892, 470] width 1023 height 41
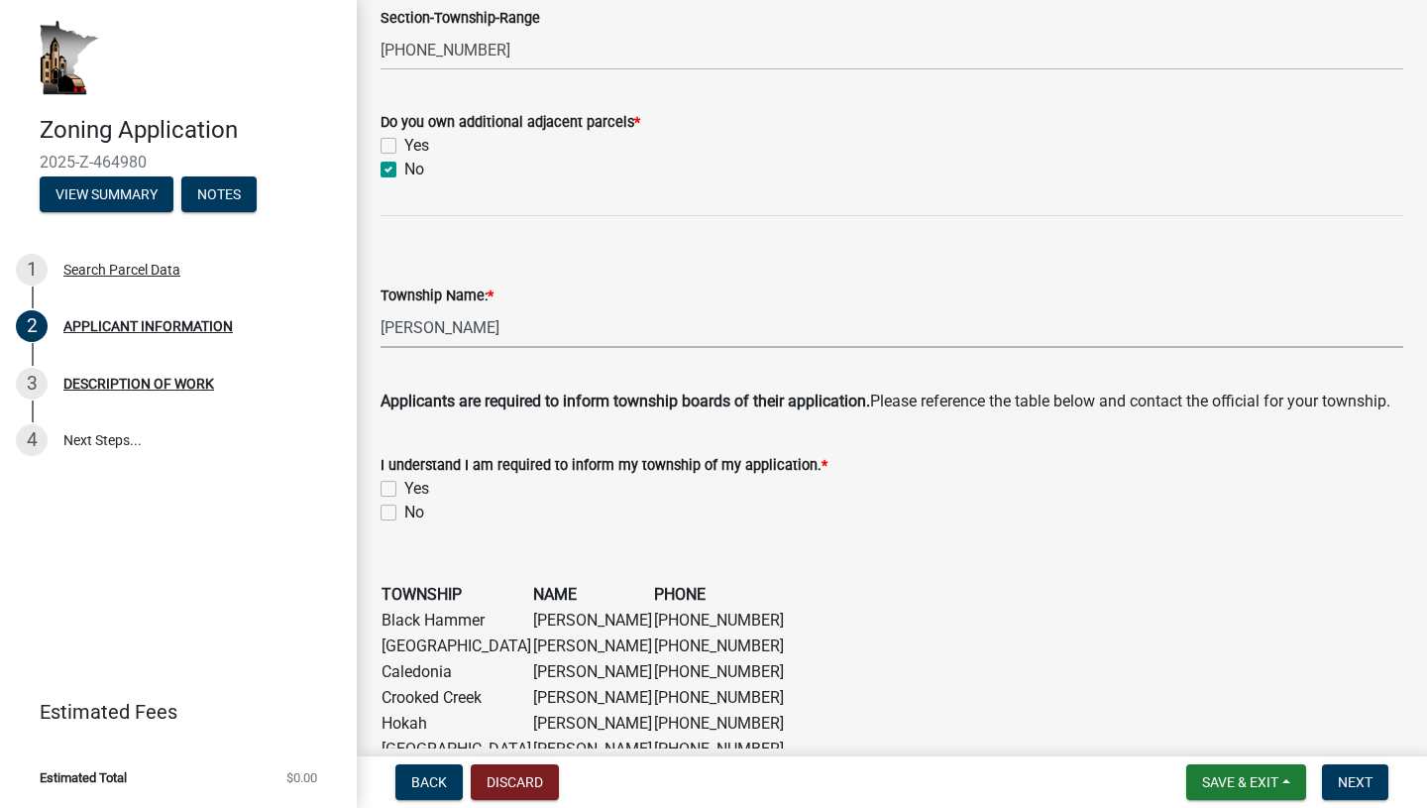
scroll to position [1114, 0]
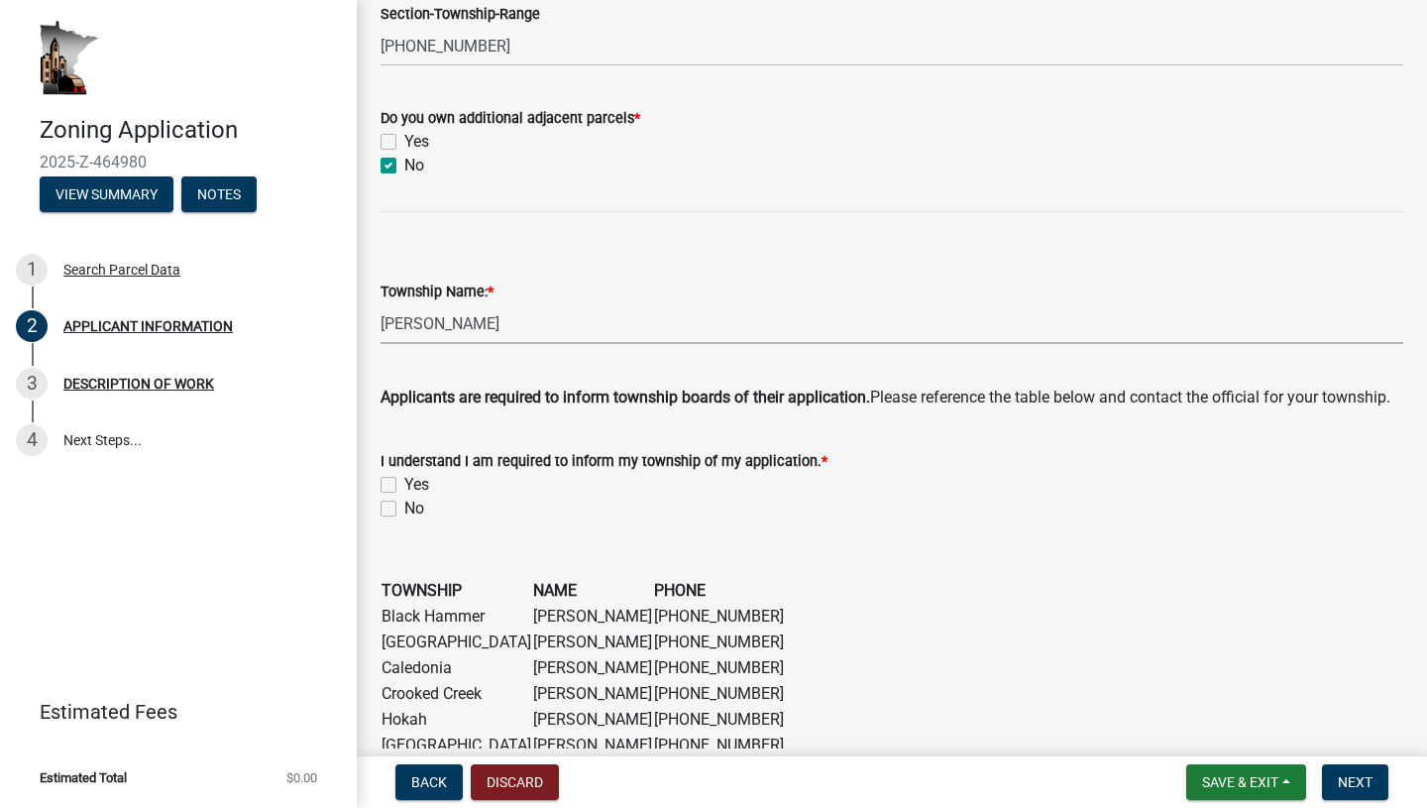
click at [404, 485] on label "Yes" at bounding box center [416, 485] width 25 height 24
click at [404, 485] on input "Yes" at bounding box center [410, 479] width 13 height 13
checkbox input "true"
checkbox input "false"
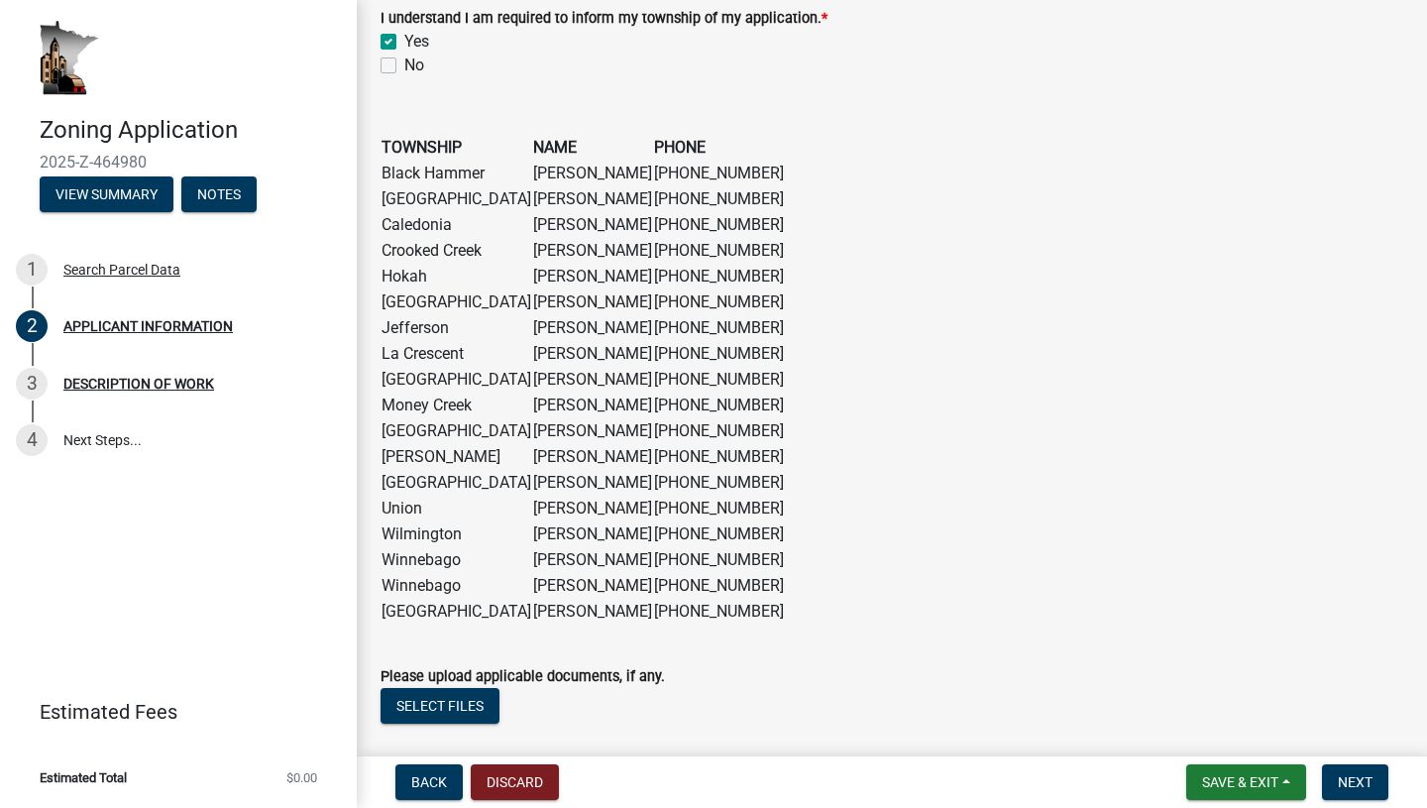
scroll to position [1672, 0]
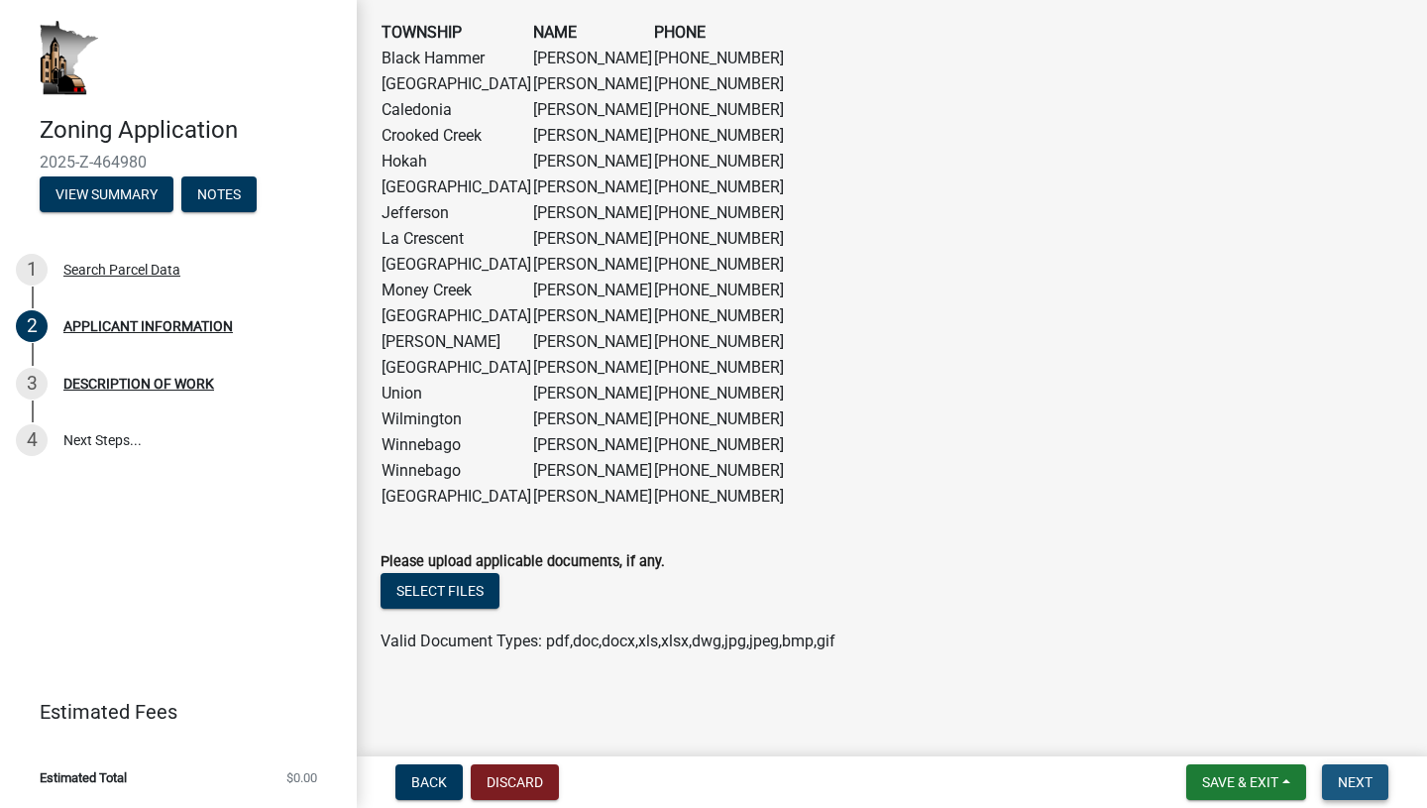
click at [1339, 771] on button "Next" at bounding box center [1355, 782] width 66 height 36
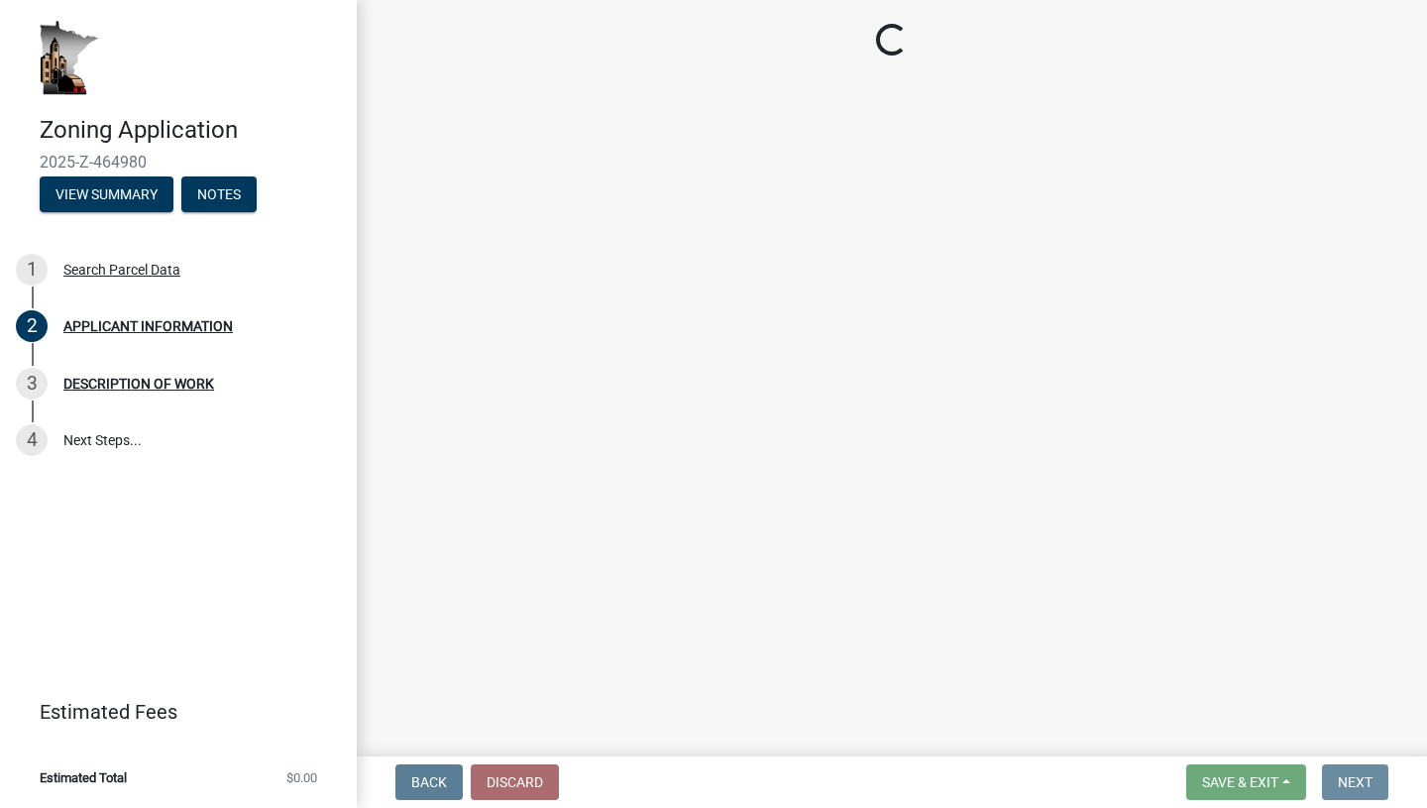
scroll to position [0, 0]
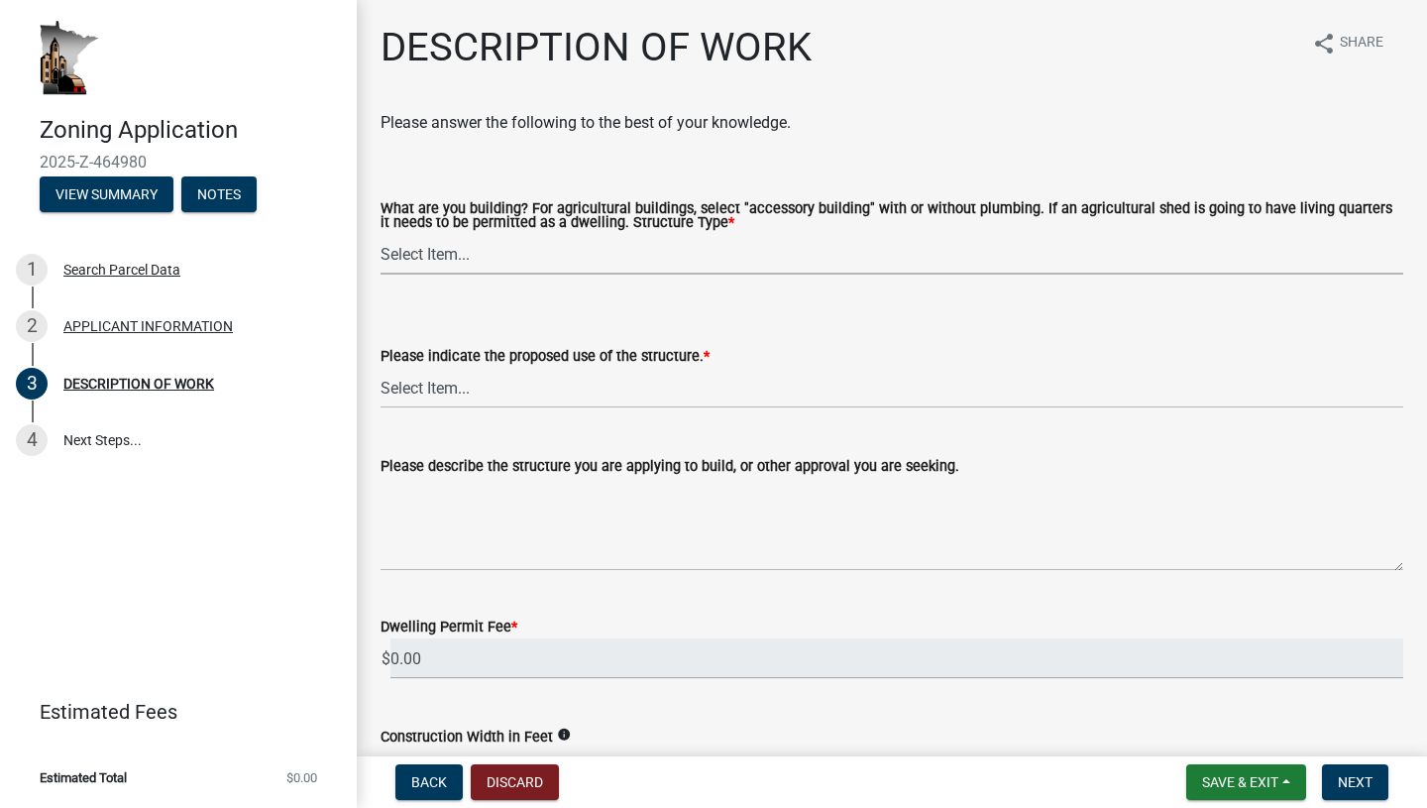
click at [602, 253] on select "Select Item... Single Family Dwelling or "[PERSON_NAME]" Bedroom addition Non-b…" at bounding box center [892, 254] width 1023 height 41
select select "39f6a2ab-0467-4f26-9b22-6b4c409785cf"
click at [568, 395] on select "Select Item... Year-Round Residential Seasonal Residential Agricultural Recreat…" at bounding box center [892, 388] width 1023 height 41
select select "d5c4c3d5-0e01-416f-8471-05b912159bd9"
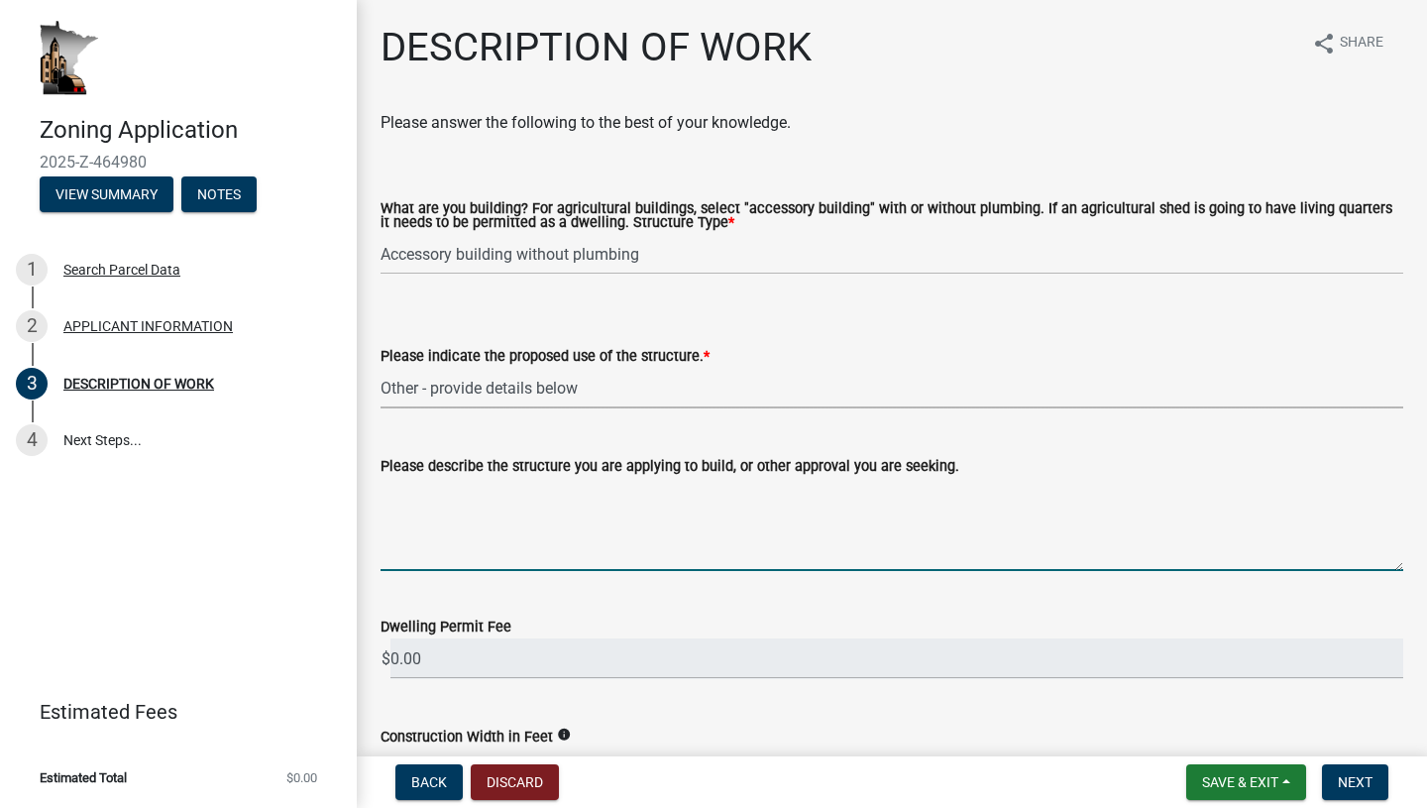
click at [557, 569] on textarea "Please describe the structure you are applying to build, or other approval you …" at bounding box center [892, 524] width 1023 height 93
click at [588, 388] on select "Select Item... Year-Round Residential Seasonal Residential Agricultural Recreat…" at bounding box center [892, 388] width 1023 height 41
click at [575, 541] on textarea "Please describe the structure you are applying to build, or other approval you …" at bounding box center [892, 524] width 1023 height 93
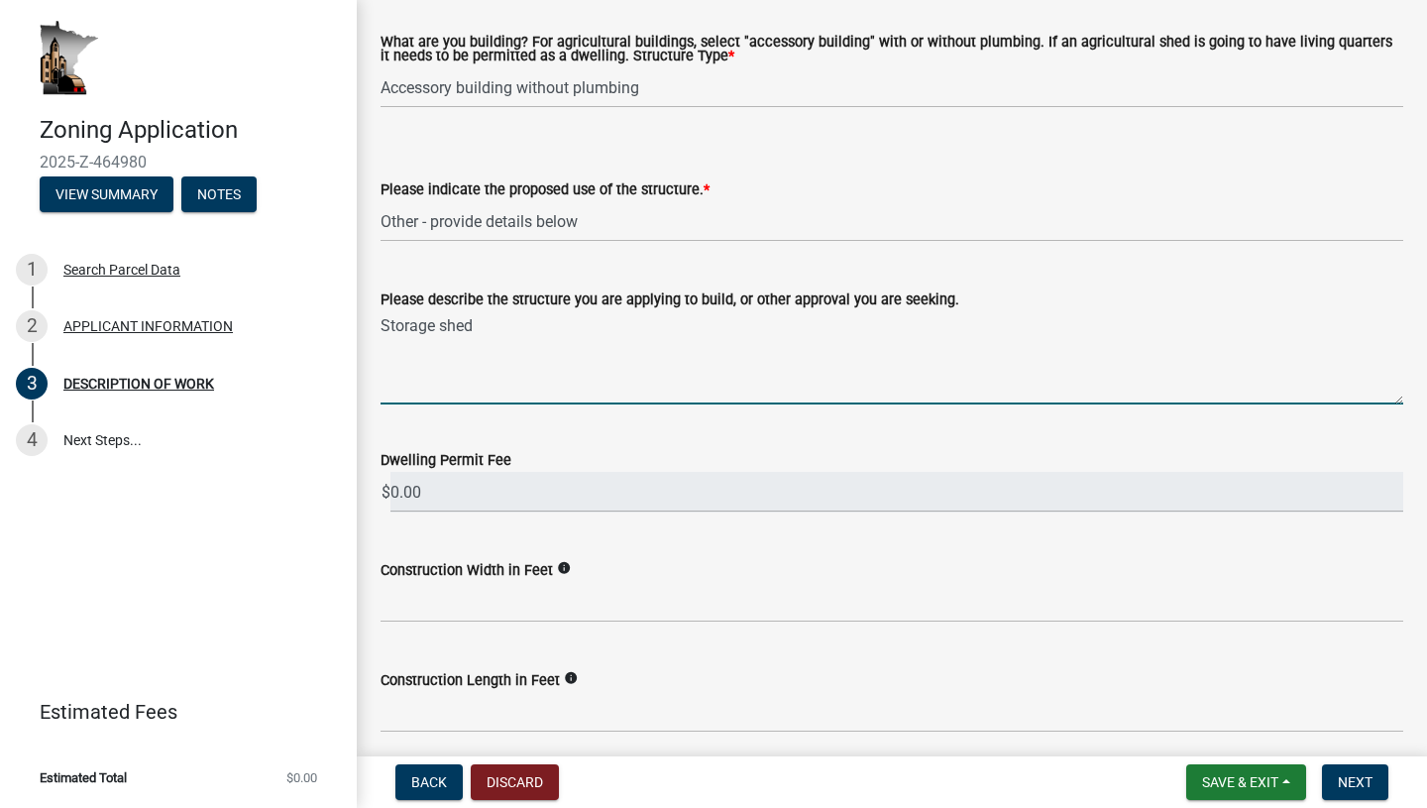
scroll to position [238, 0]
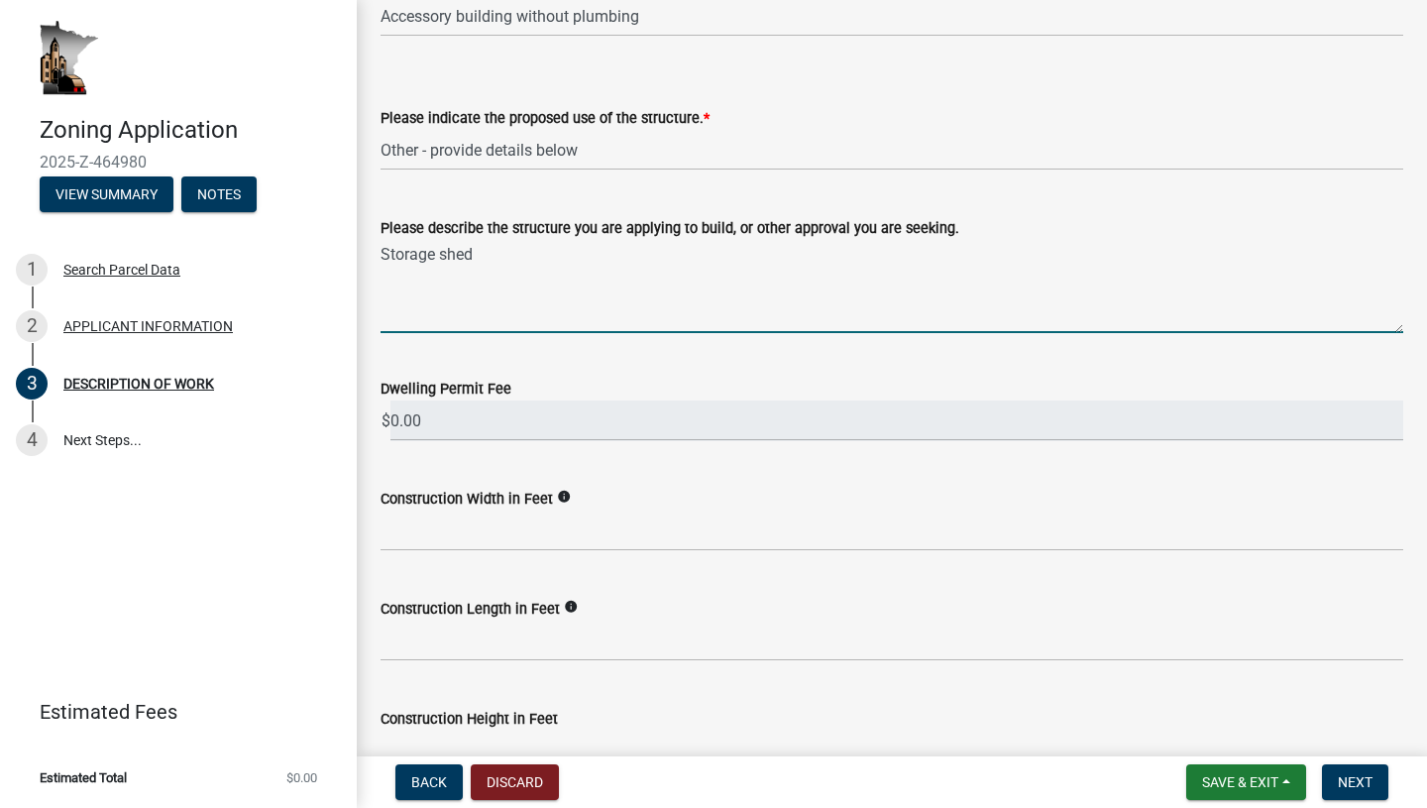
type textarea "Storage shed"
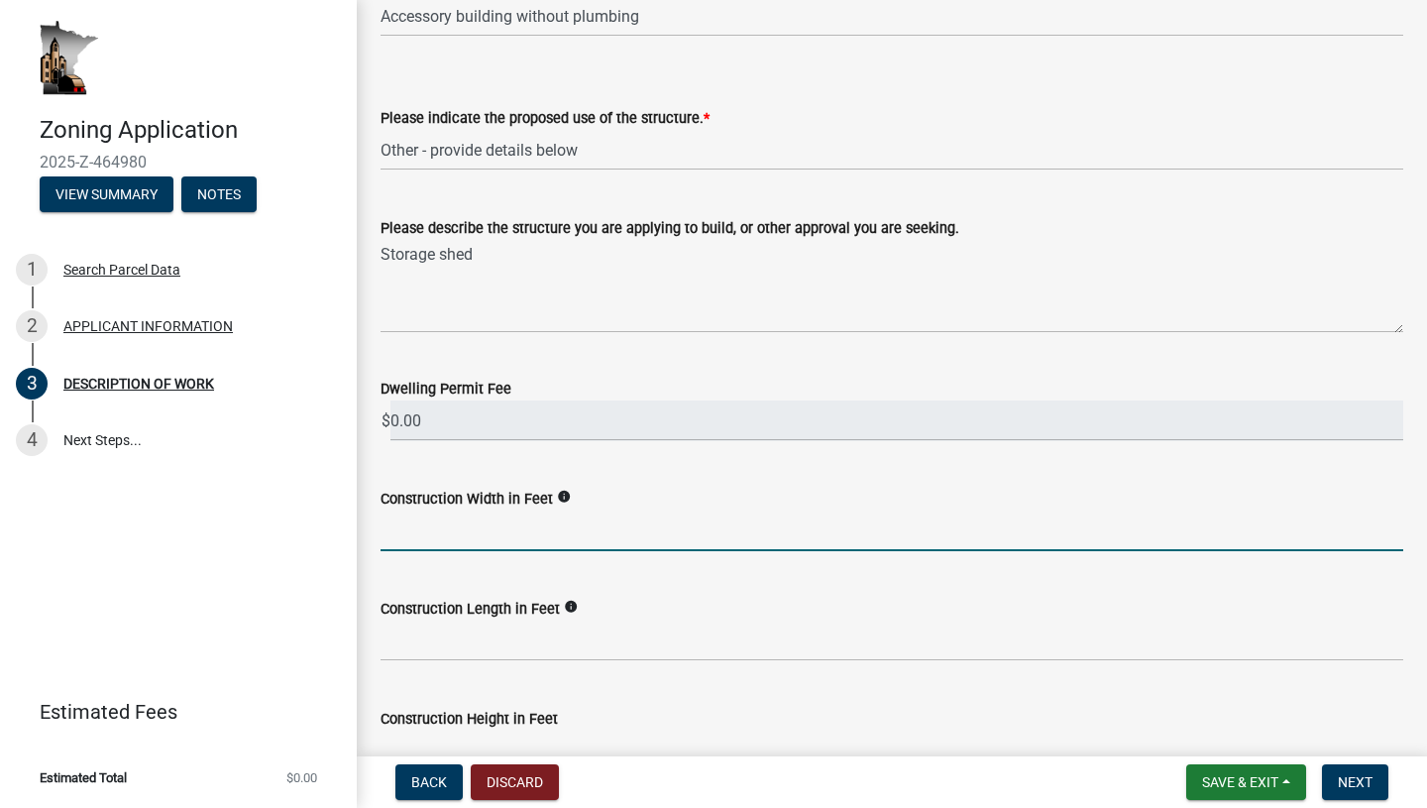
click at [483, 527] on input "text" at bounding box center [892, 530] width 1023 height 41
type input "56"
click at [512, 643] on input "text" at bounding box center [892, 640] width 1023 height 41
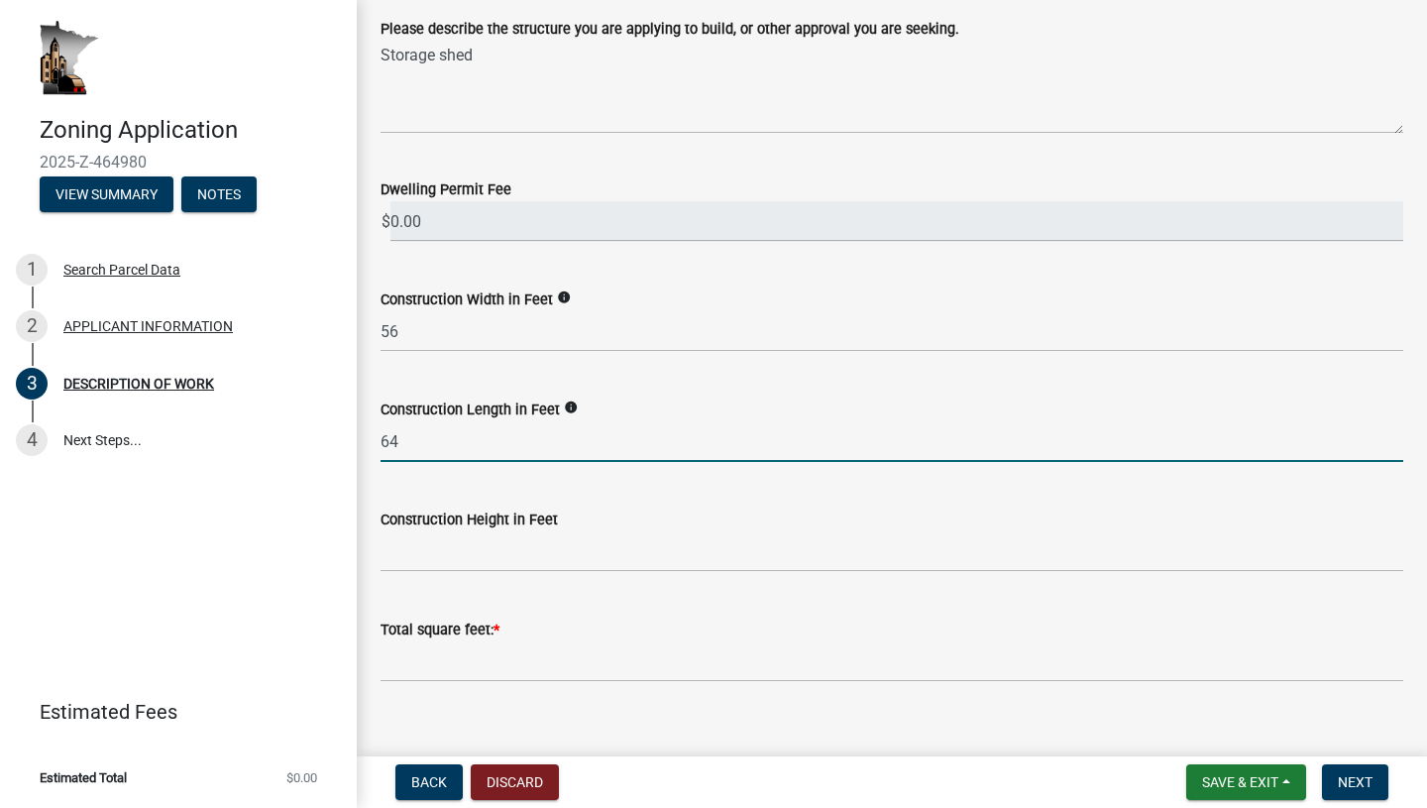
scroll to position [485, 0]
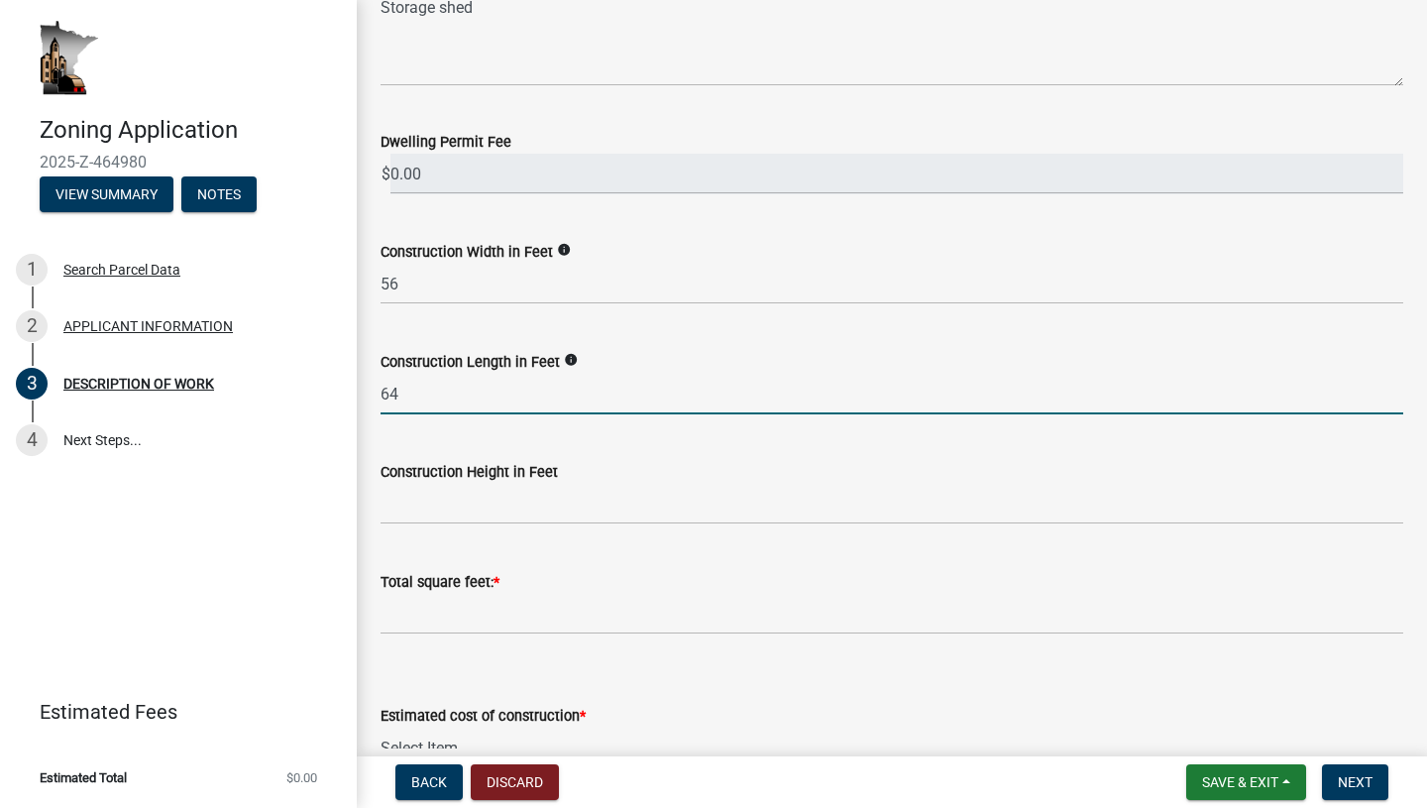
type input "64"
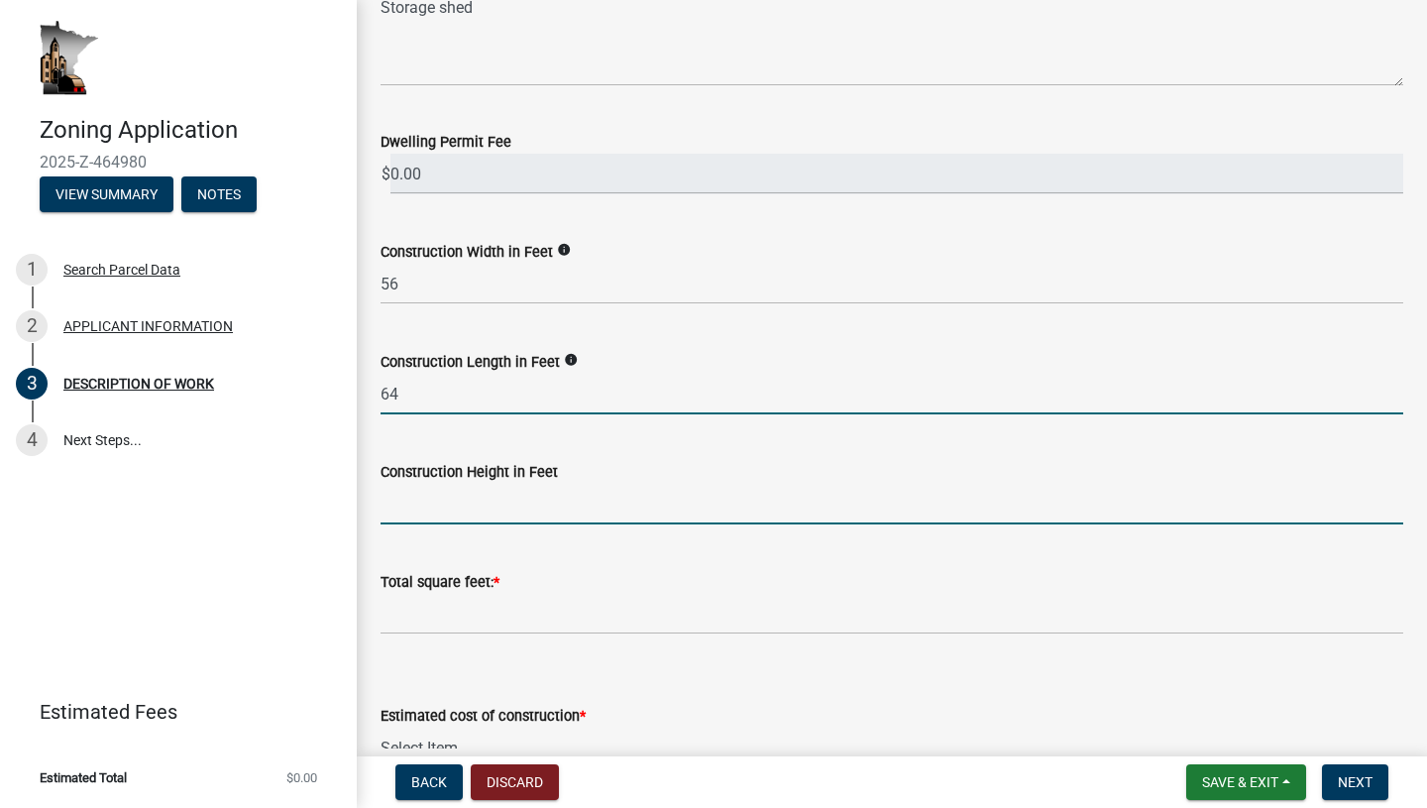
click at [416, 513] on input "text" at bounding box center [892, 504] width 1023 height 41
type input "18"
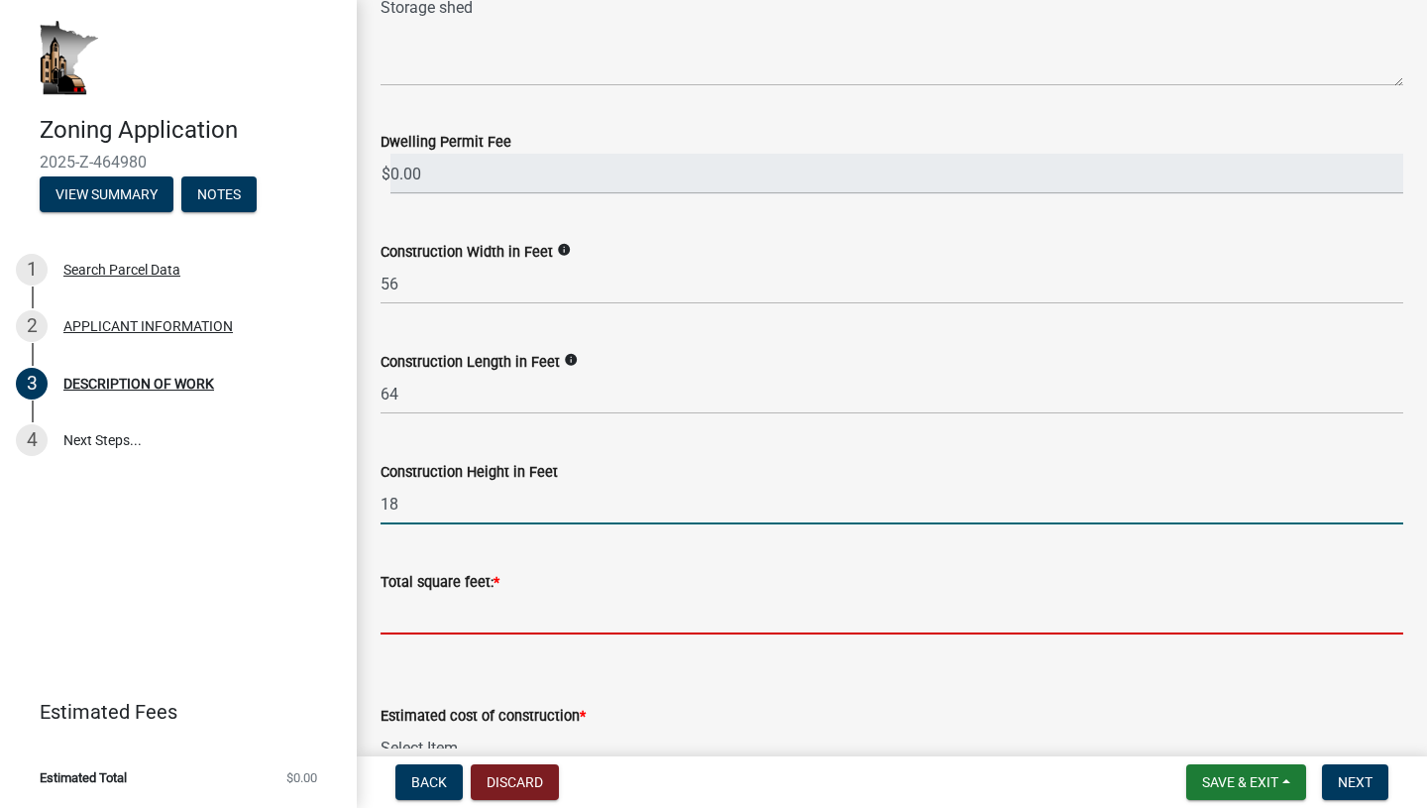
click at [458, 634] on input "text" at bounding box center [892, 614] width 1023 height 41
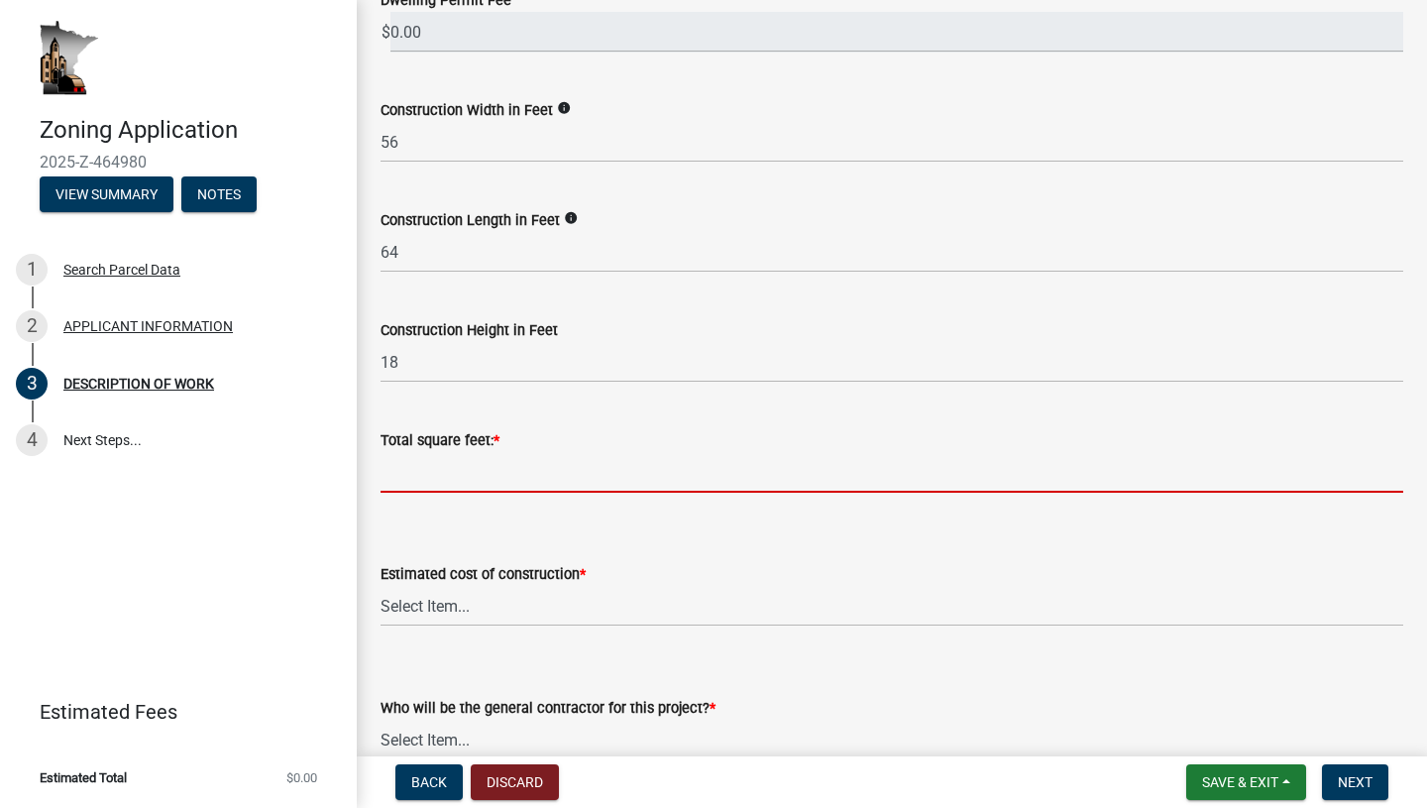
scroll to position [627, 0]
type input "6"
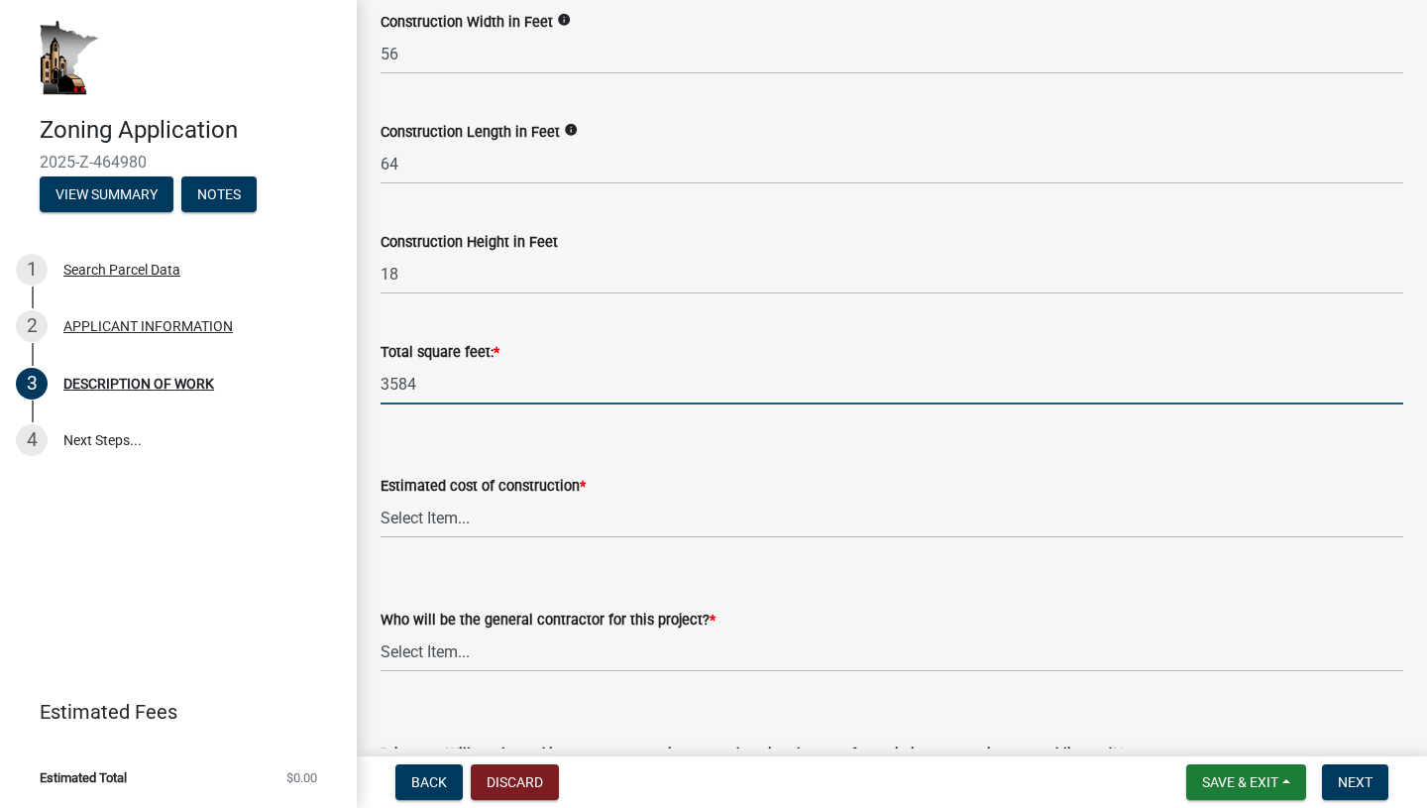
scroll to position [720, 0]
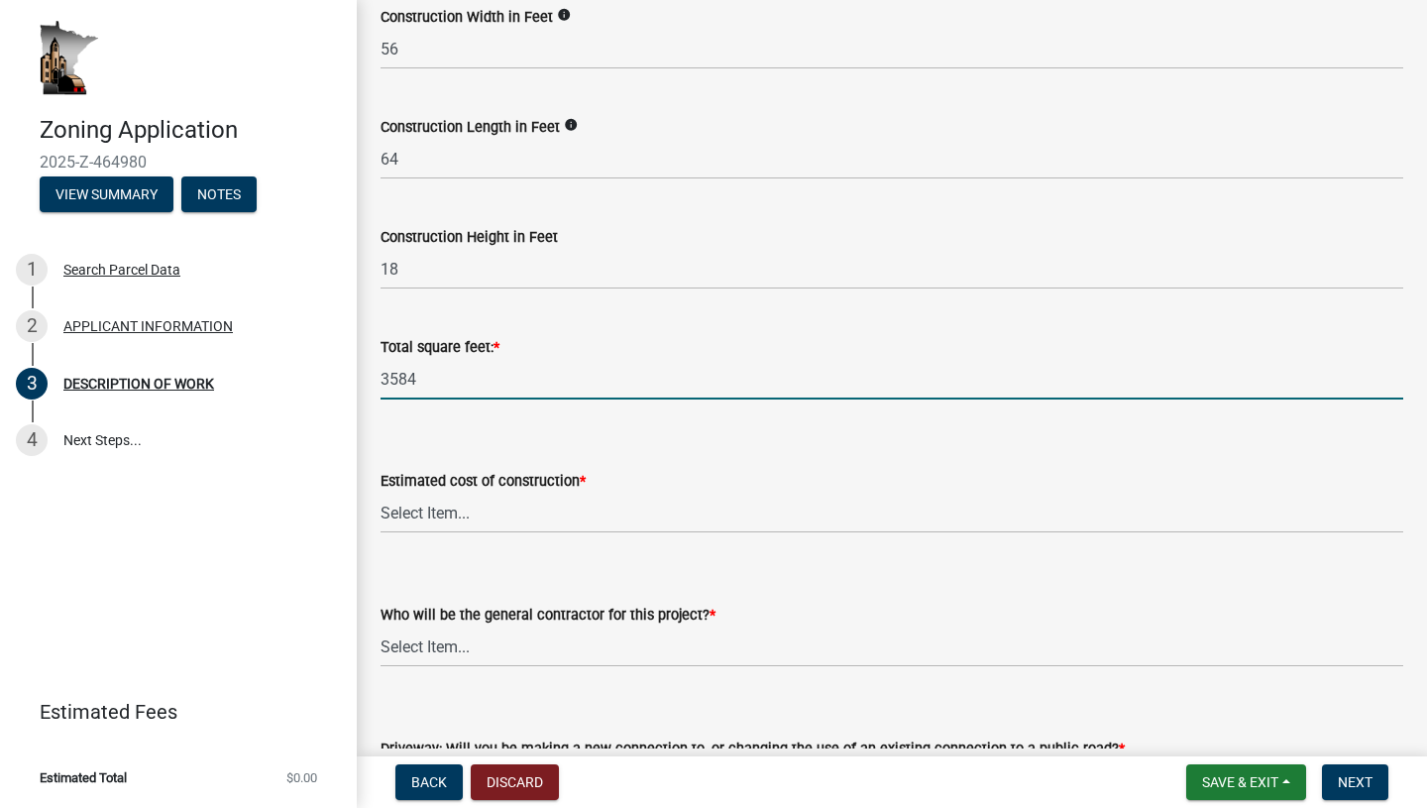
type input "3584"
click at [465, 508] on select "Select Item... $0 - $50,000 $50,001 - $100,000 $101,000 - $150,000 $150,001 or …" at bounding box center [892, 513] width 1023 height 41
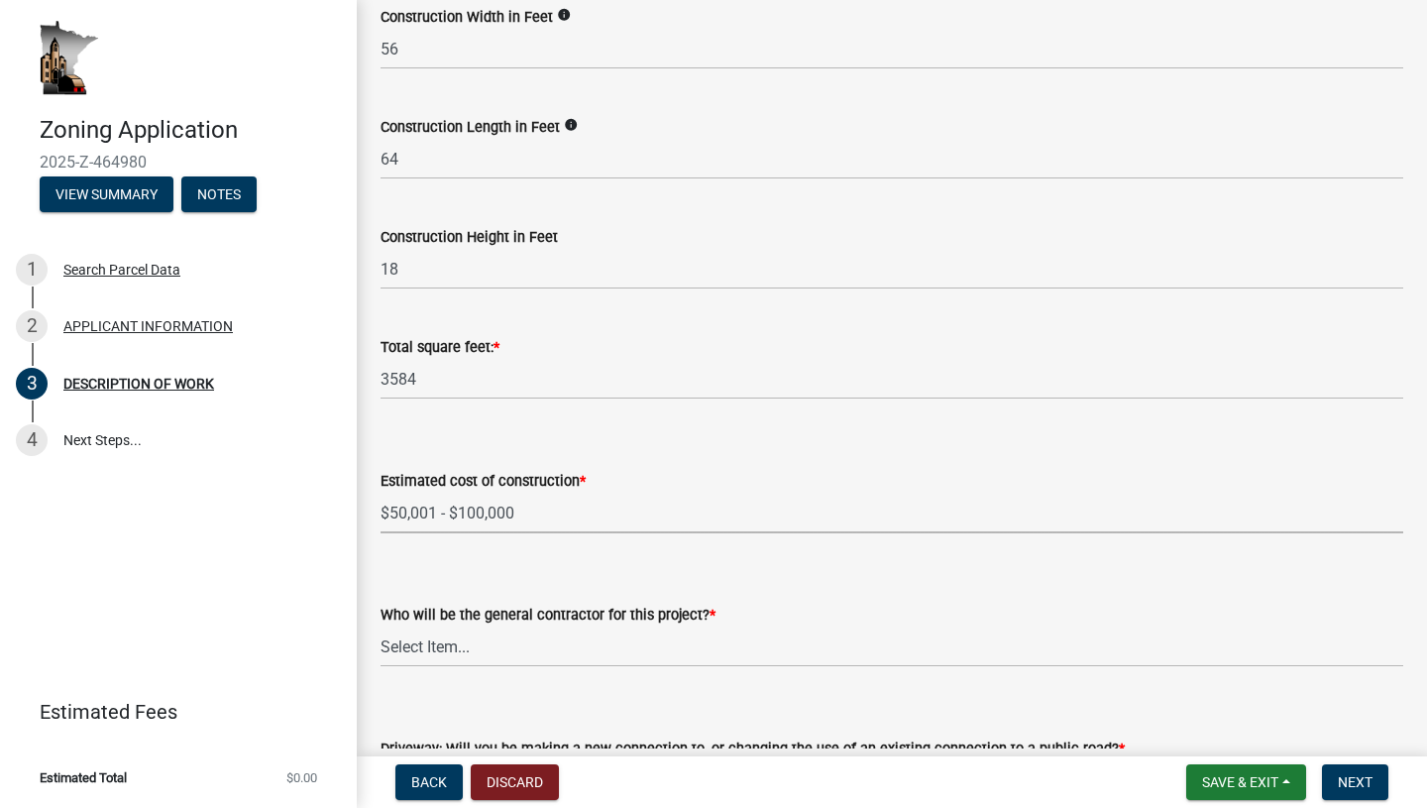
select select "f9b7dd3b-3a38-45c4-aa8d-40d341efce99"
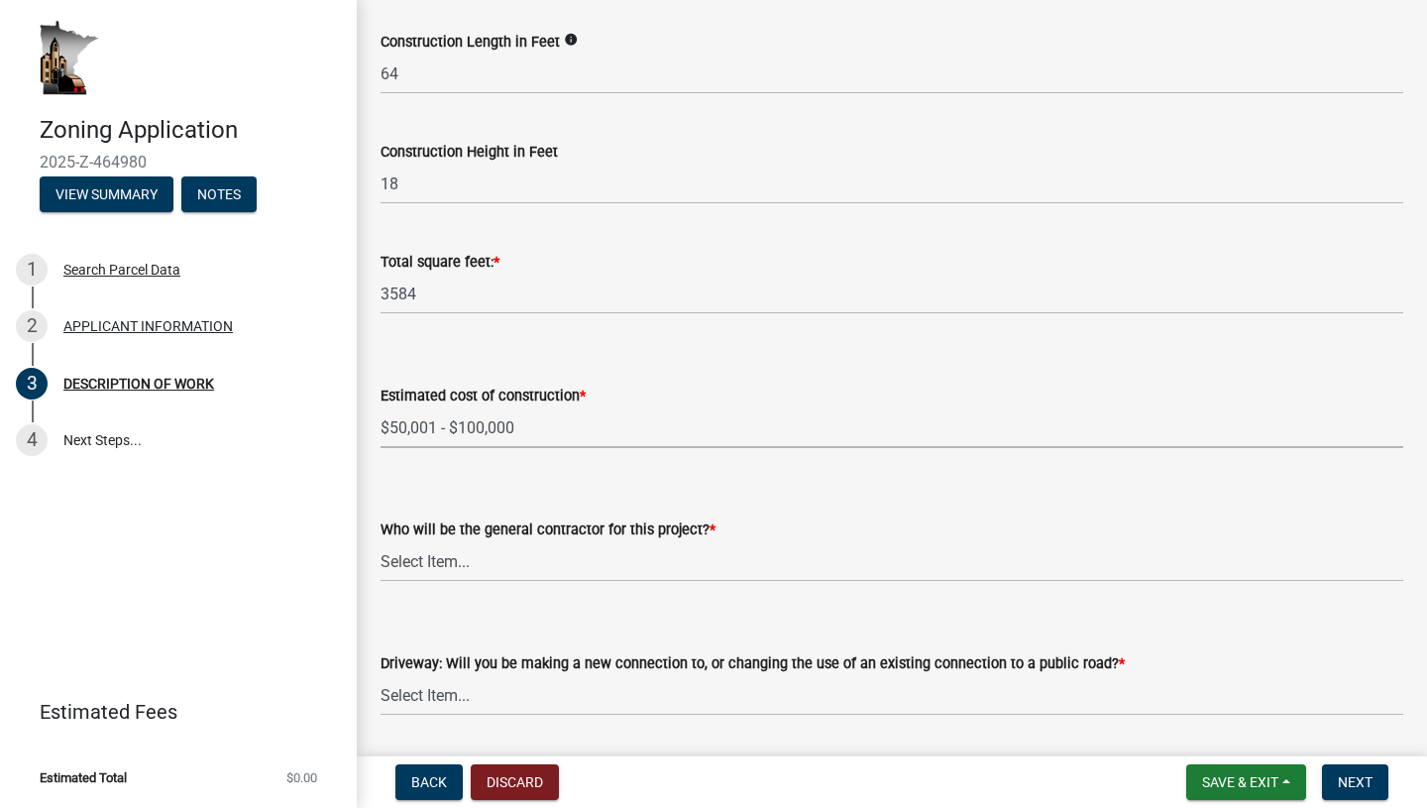
scroll to position [806, 0]
click at [469, 571] on select "Select Item... Myself Other" at bounding box center [892, 560] width 1023 height 41
click at [465, 561] on select "Select Item... Myself Other" at bounding box center [892, 560] width 1023 height 41
click at [471, 565] on select "Select Item... Myself Other" at bounding box center [892, 560] width 1023 height 41
select select "07ce3bd5-44c8-48c7-a7da-ecbfde3ea753"
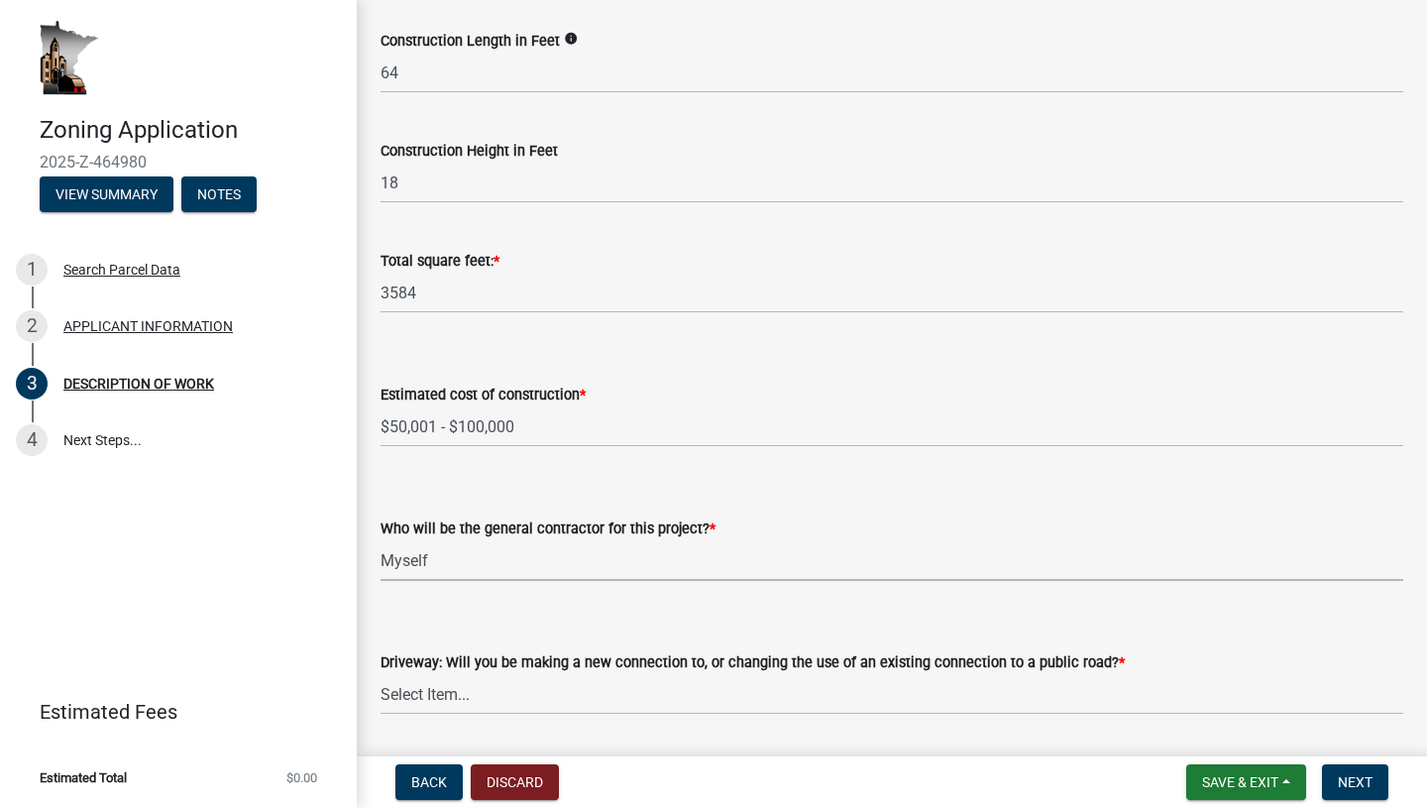
click at [461, 586] on wm-data-entity-input "Who will be the general contractor for this project? * Select Item... Myself Ot…" at bounding box center [892, 532] width 1023 height 134
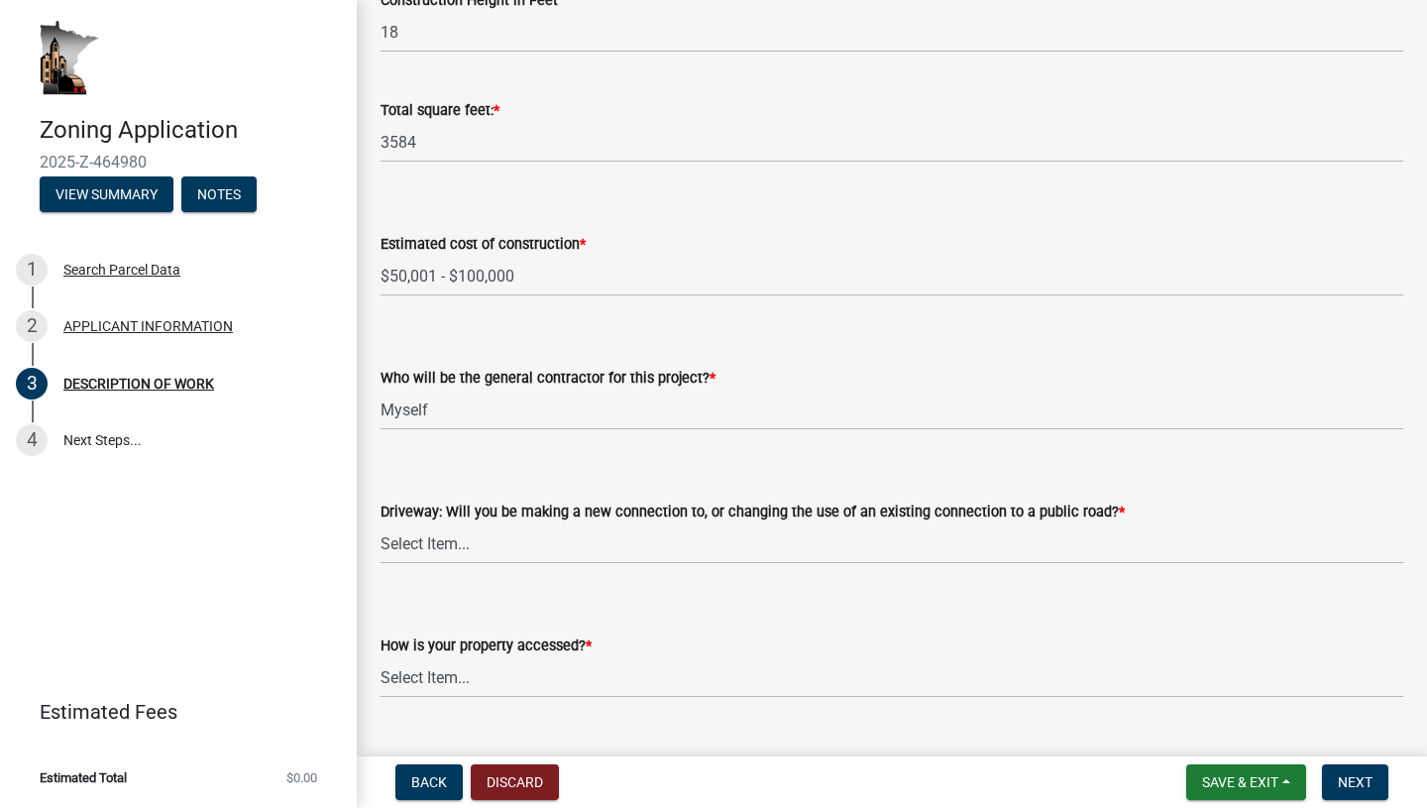
scroll to position [957, 0]
click at [543, 546] on select "Select Item... I am installing a new driveway access to a public road I am chan…" at bounding box center [892, 542] width 1023 height 41
select select "865858fb-cec4-4771-ade1-629df977e661"
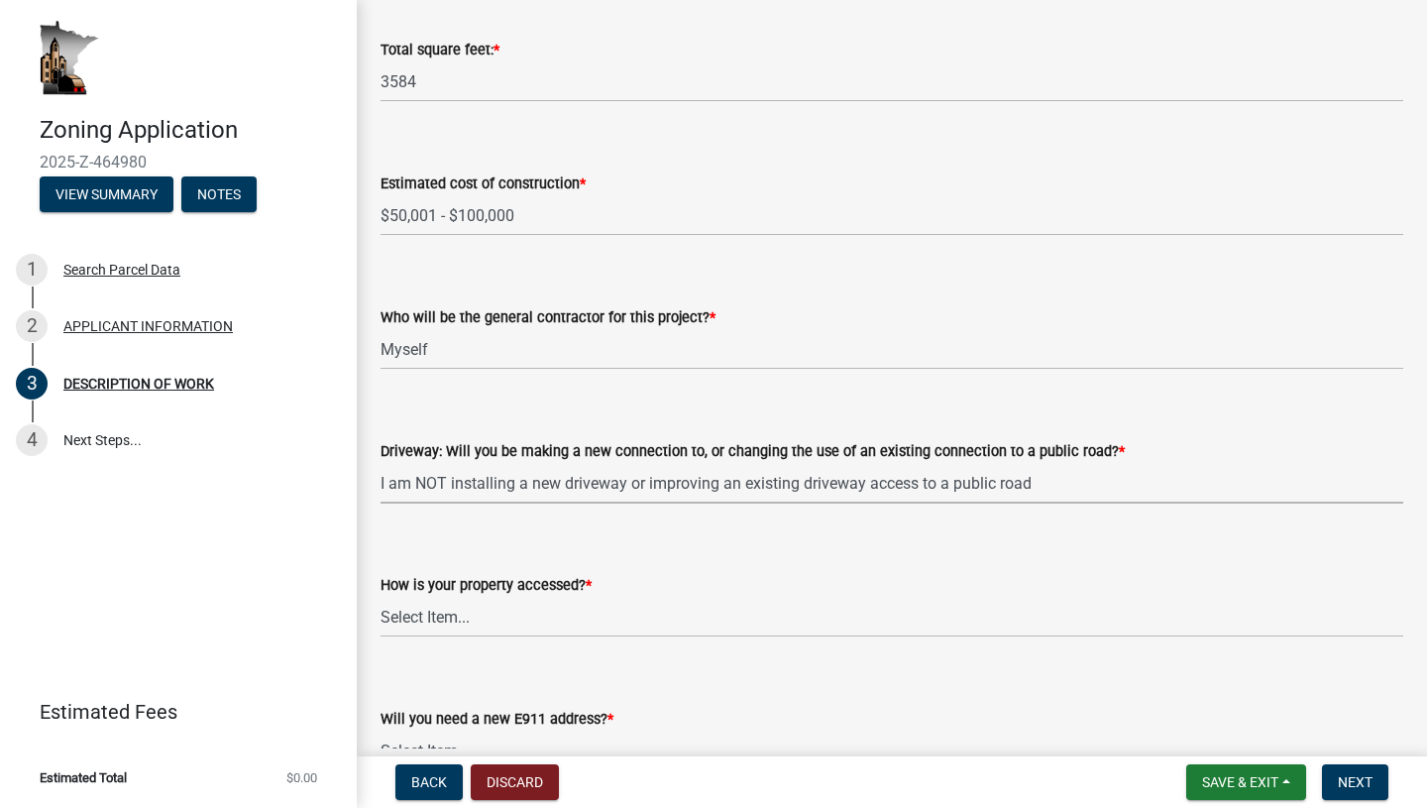
scroll to position [1018, 0]
click at [543, 613] on select "Select Item... Access is off a state highway Access is off a county road Access…" at bounding box center [892, 616] width 1023 height 41
select select "cef96780-4810-40e3-9d85-228a56ab53a8"
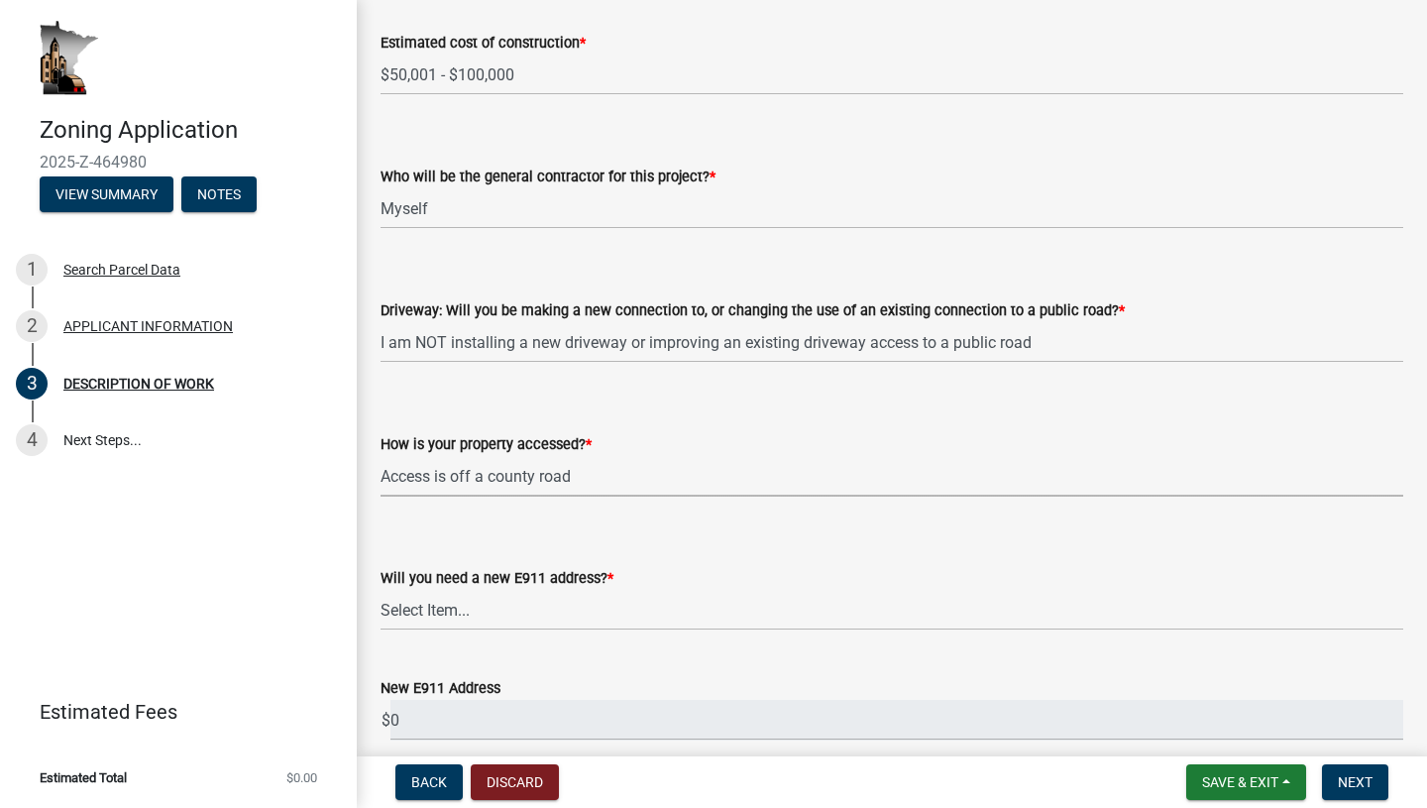
scroll to position [1175, 0]
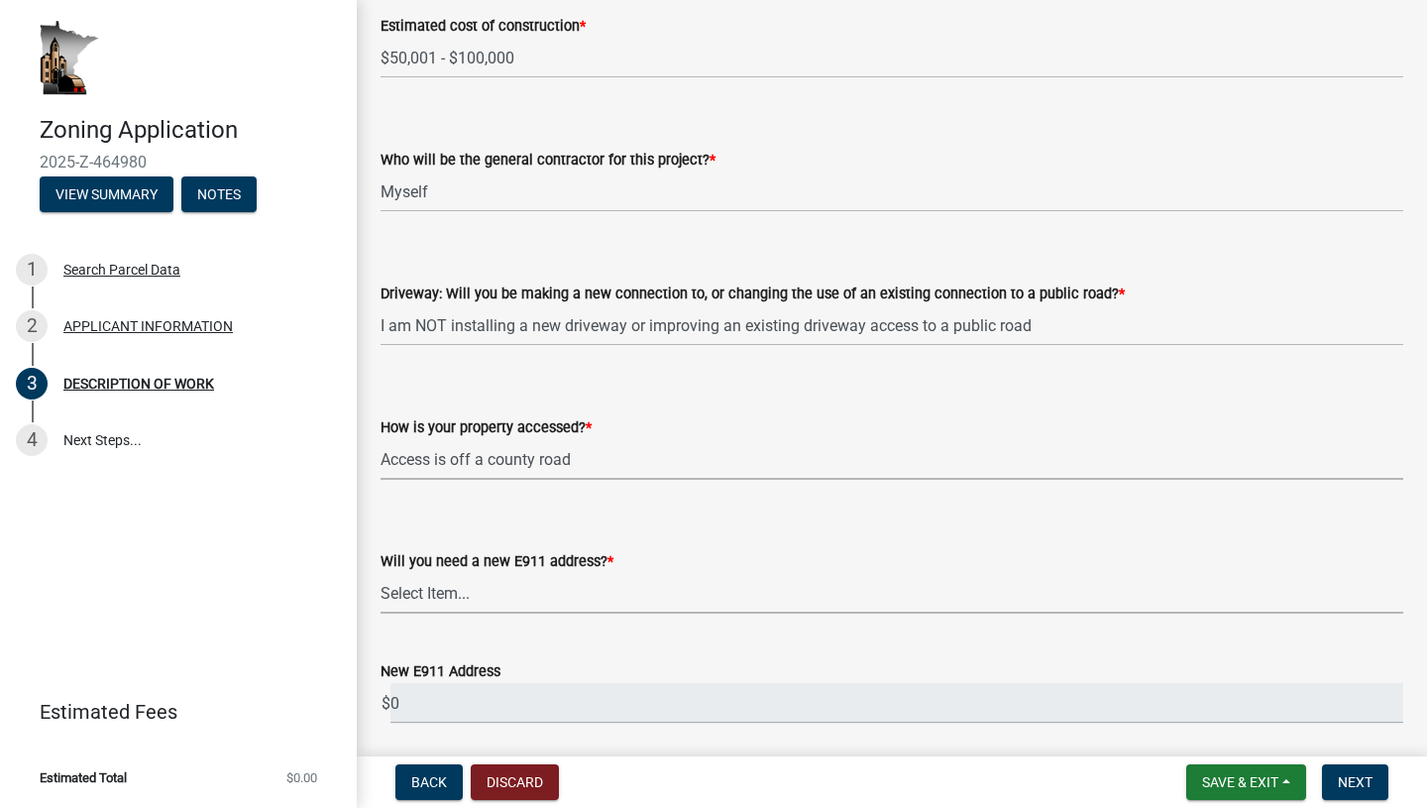
click at [534, 605] on select "Select Item... Yes No" at bounding box center [892, 593] width 1023 height 41
select select "79149638-379e-4eb8-8707-a078303474c9"
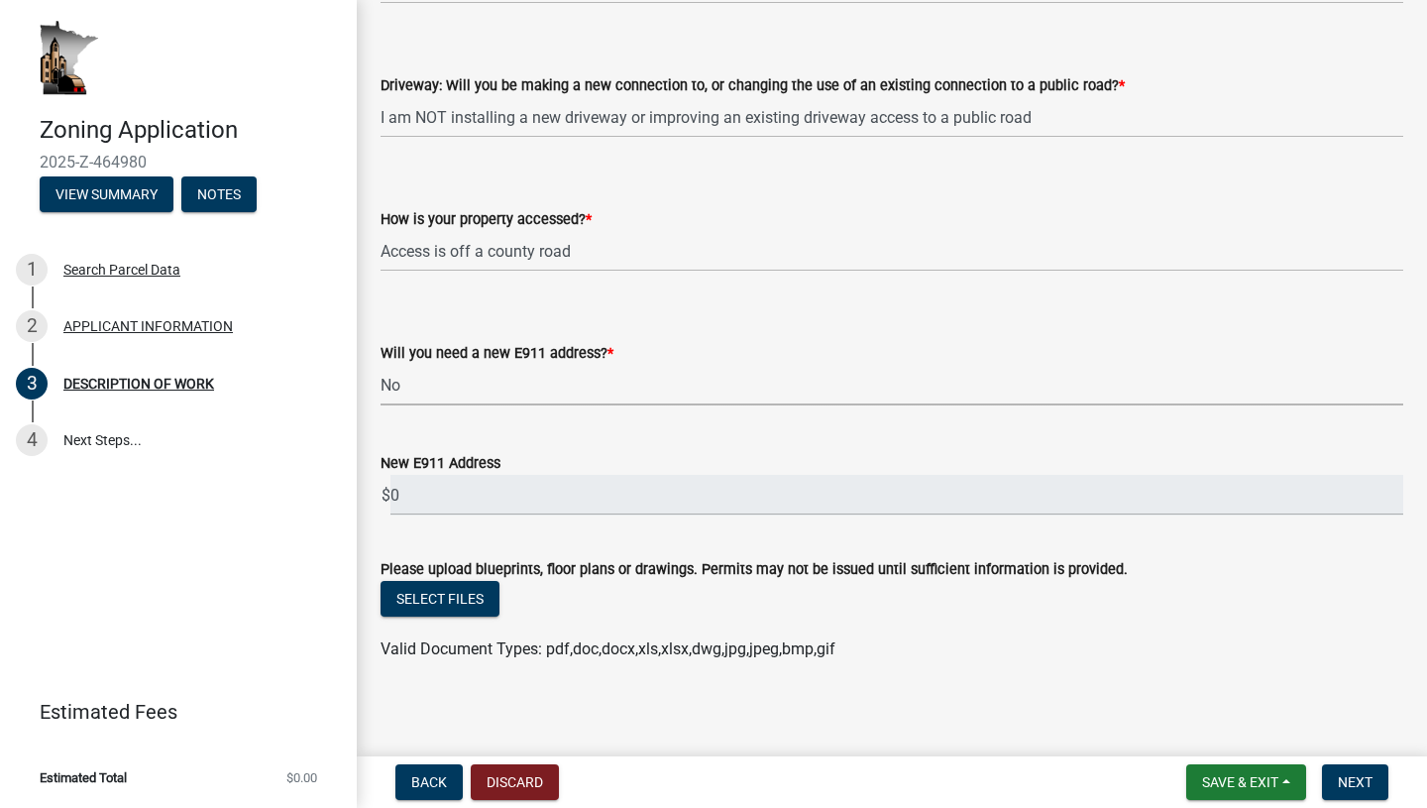
scroll to position [1391, 0]
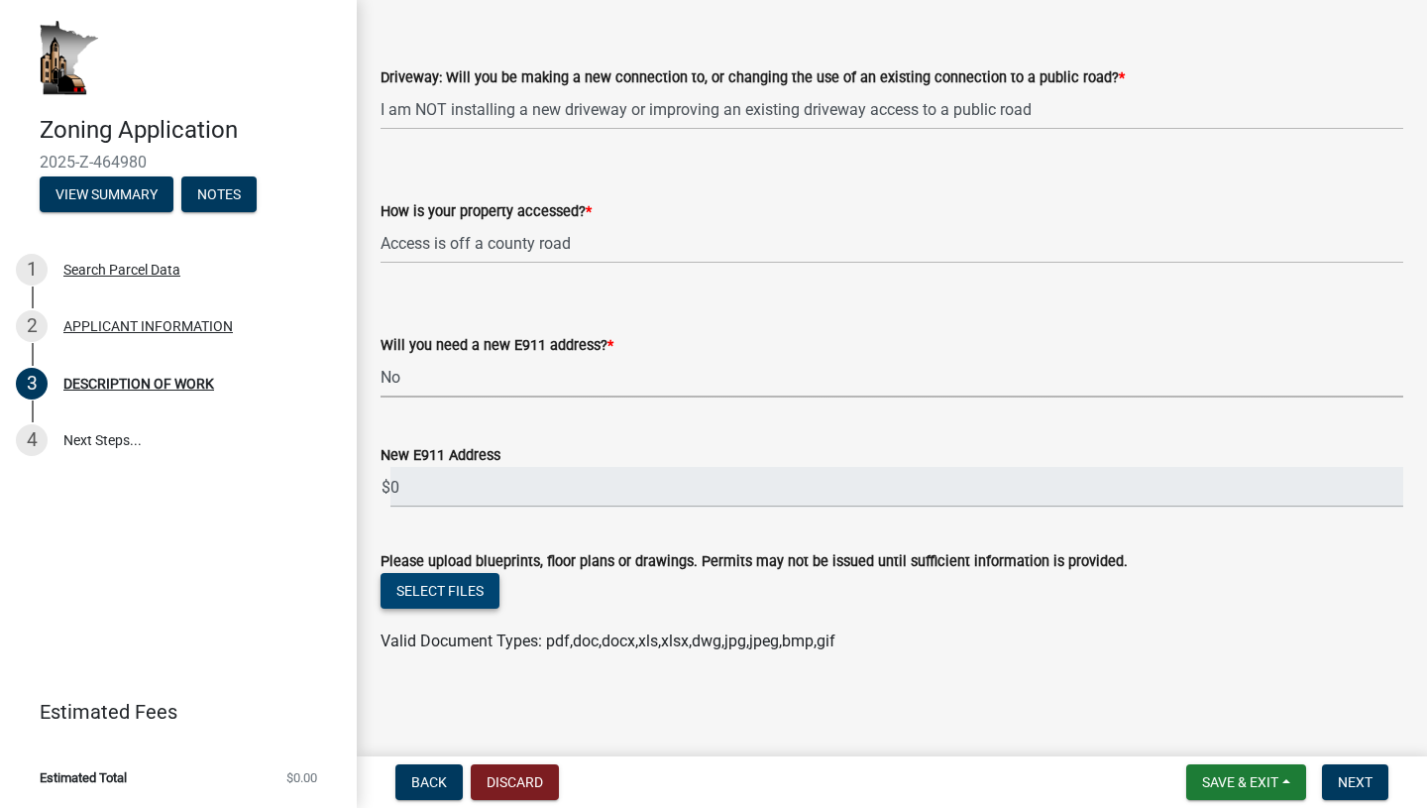
click at [482, 588] on button "Select files" at bounding box center [440, 591] width 119 height 36
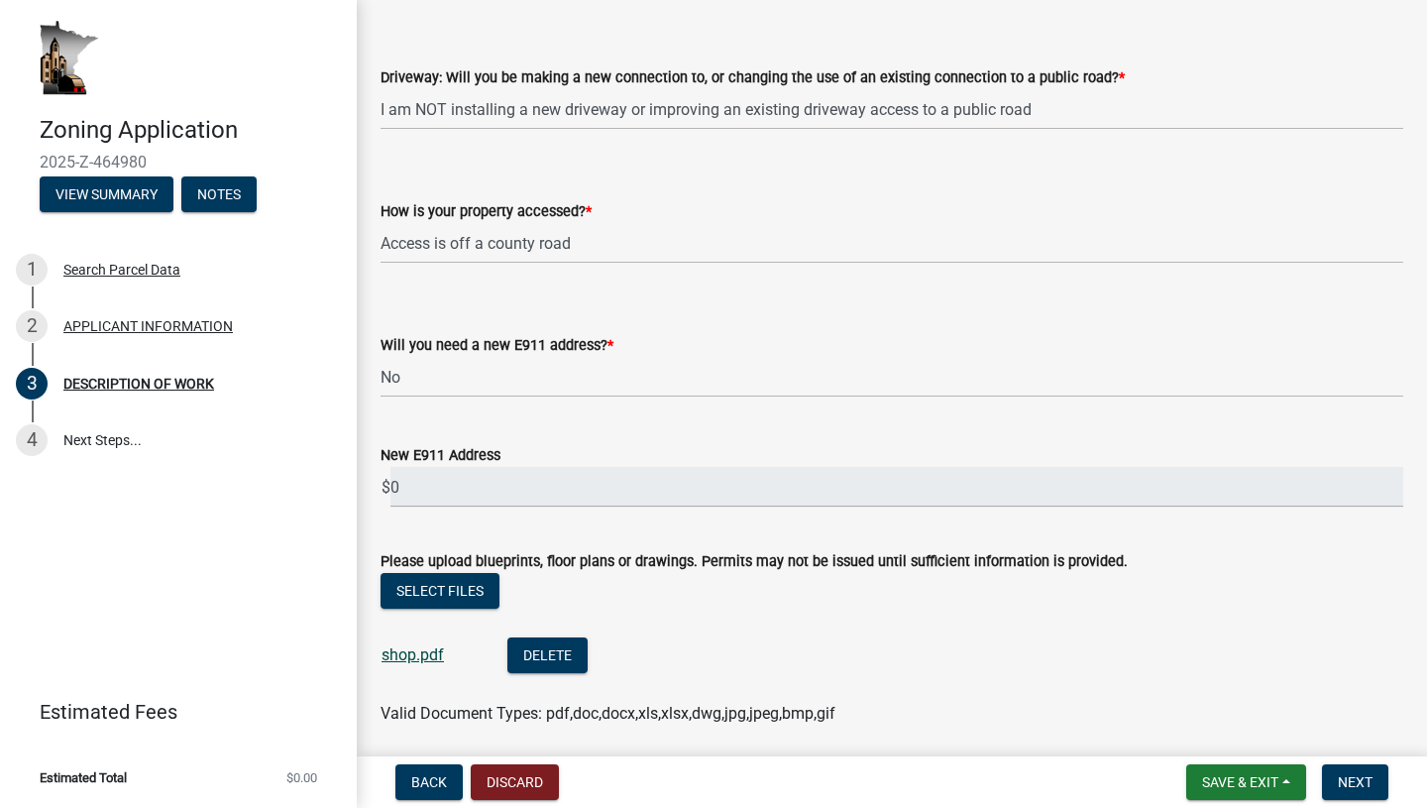
click at [410, 645] on link "shop.pdf" at bounding box center [413, 654] width 62 height 19
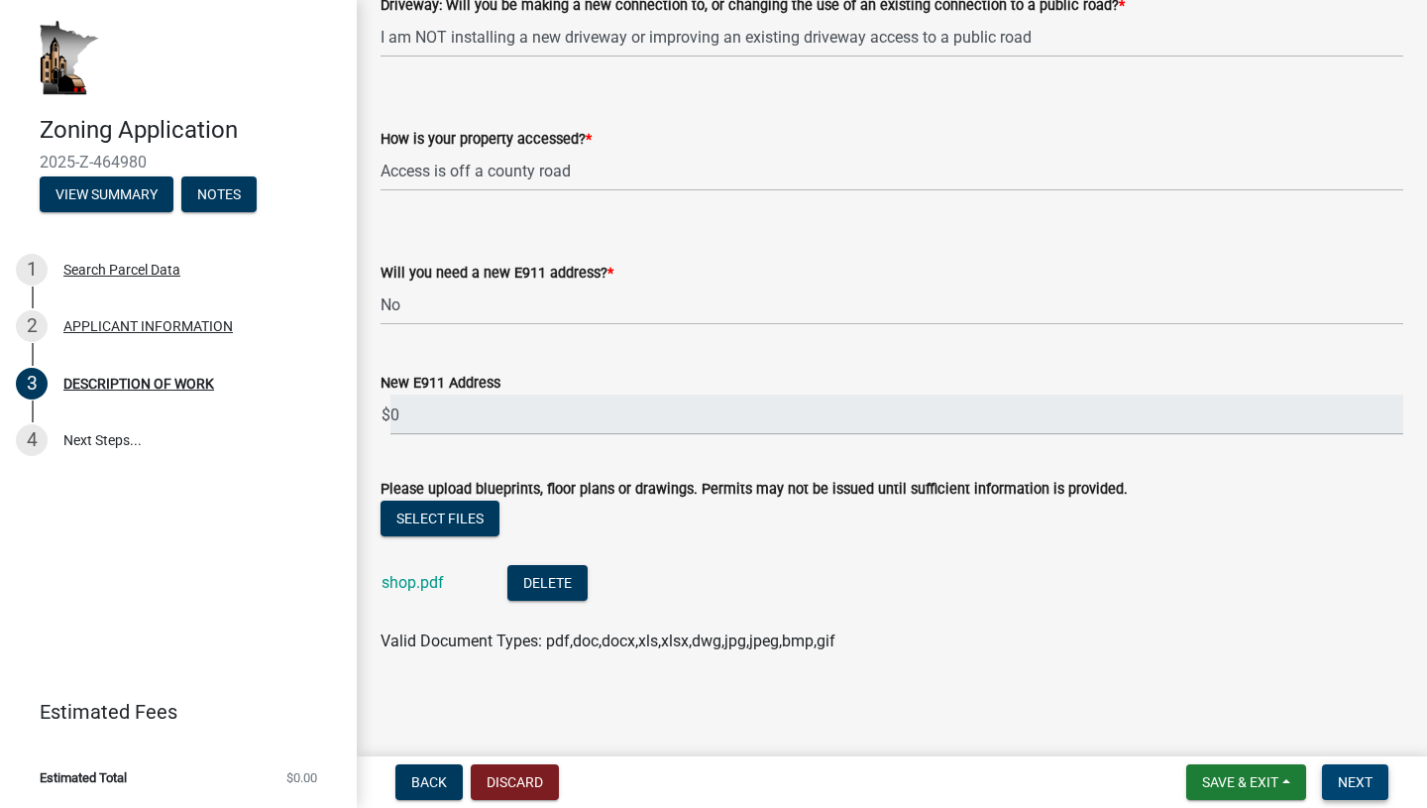
click at [1342, 778] on span "Next" at bounding box center [1355, 782] width 35 height 16
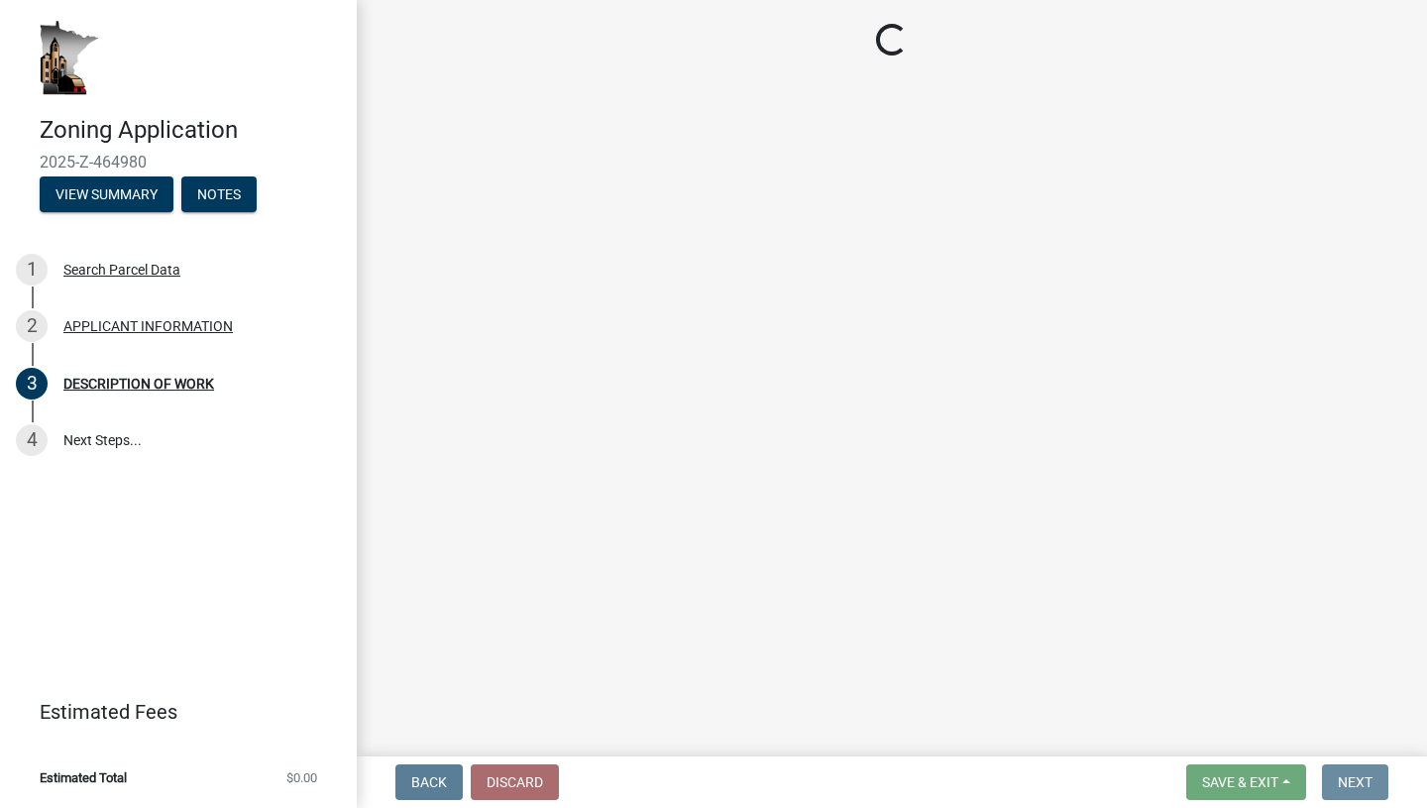
scroll to position [0, 0]
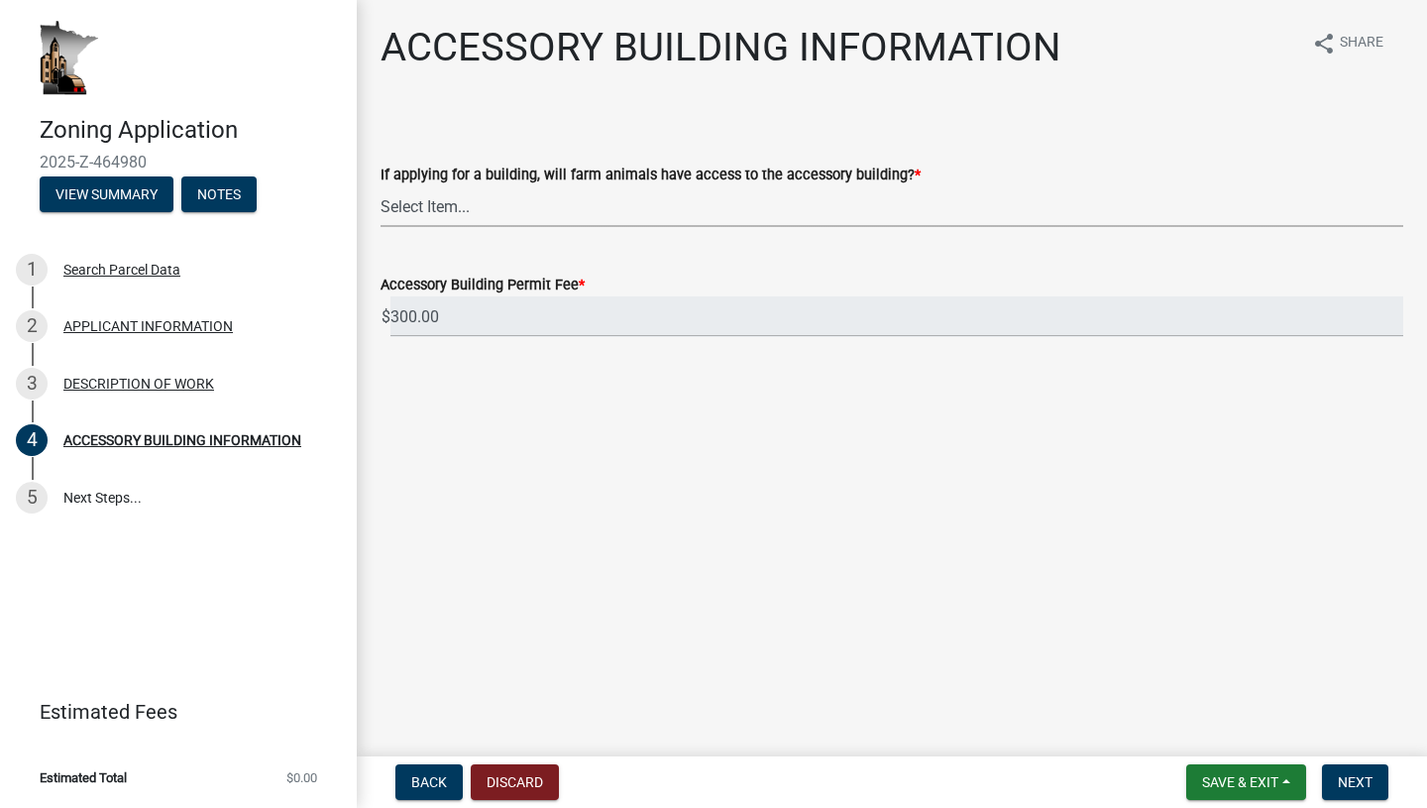
click at [557, 217] on select "Select Item... Yes No" at bounding box center [892, 206] width 1023 height 41
select select "88703b1b-78c7-4d2b-862c-09a913535c10"
click at [1356, 777] on span "Next" at bounding box center [1355, 782] width 35 height 16
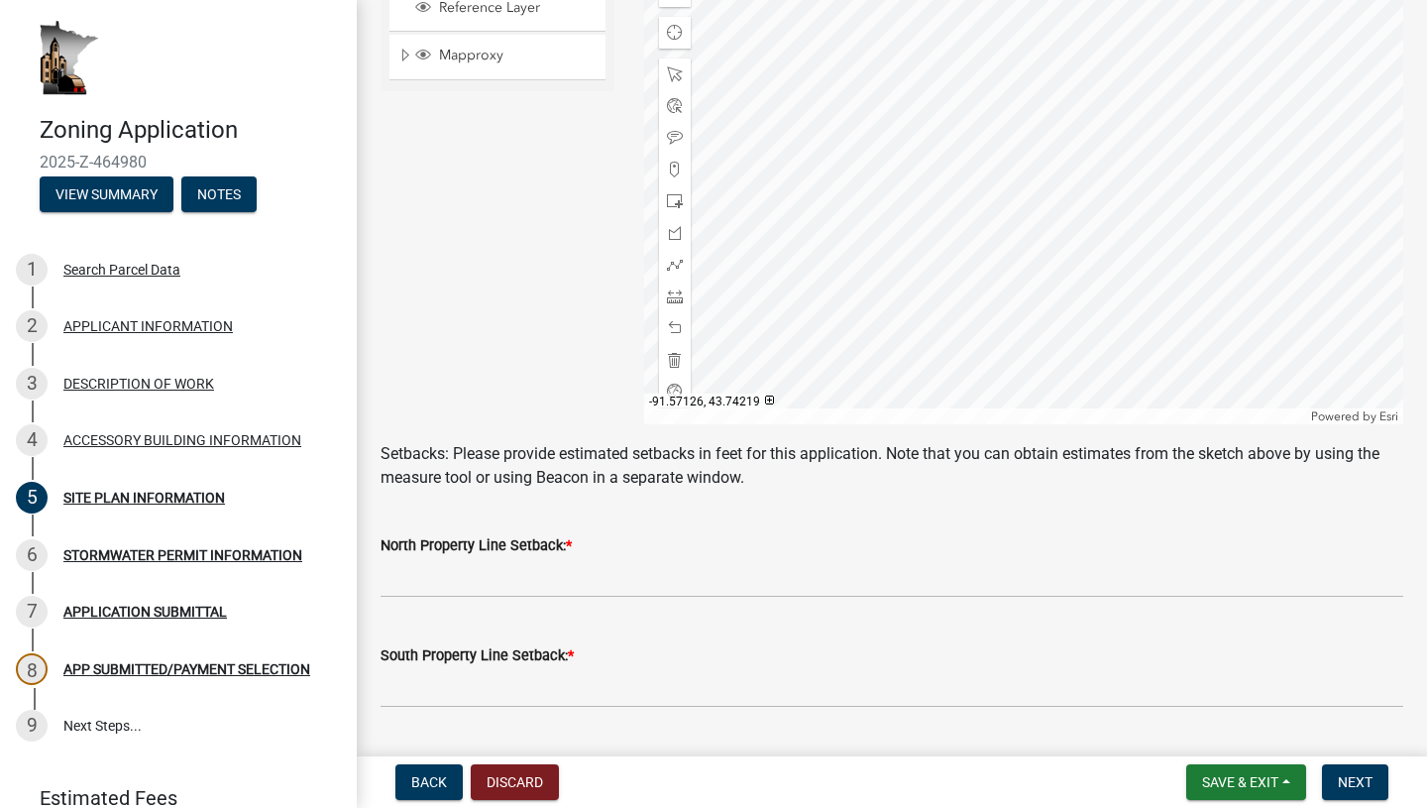
scroll to position [519, 0]
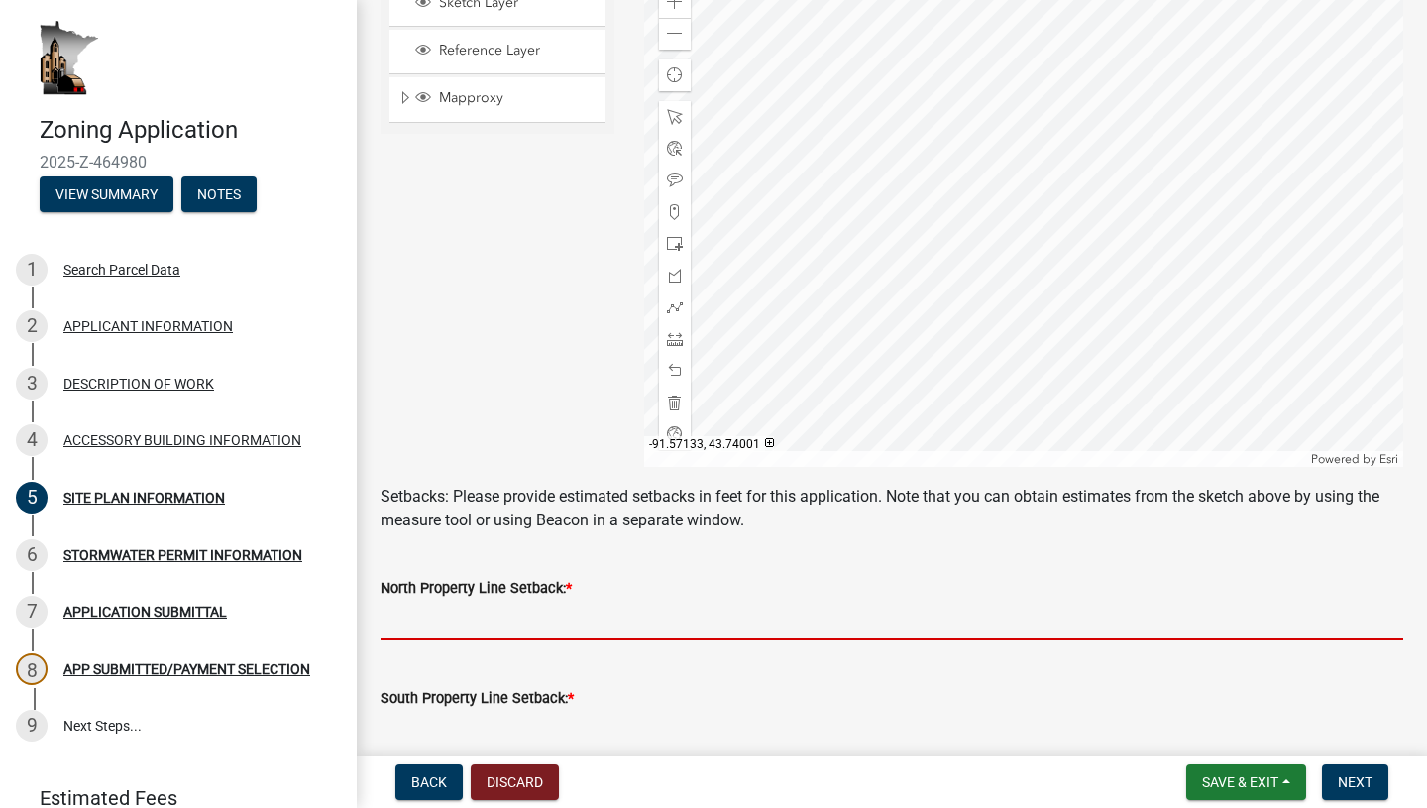
click at [653, 618] on input "text" at bounding box center [892, 620] width 1023 height 41
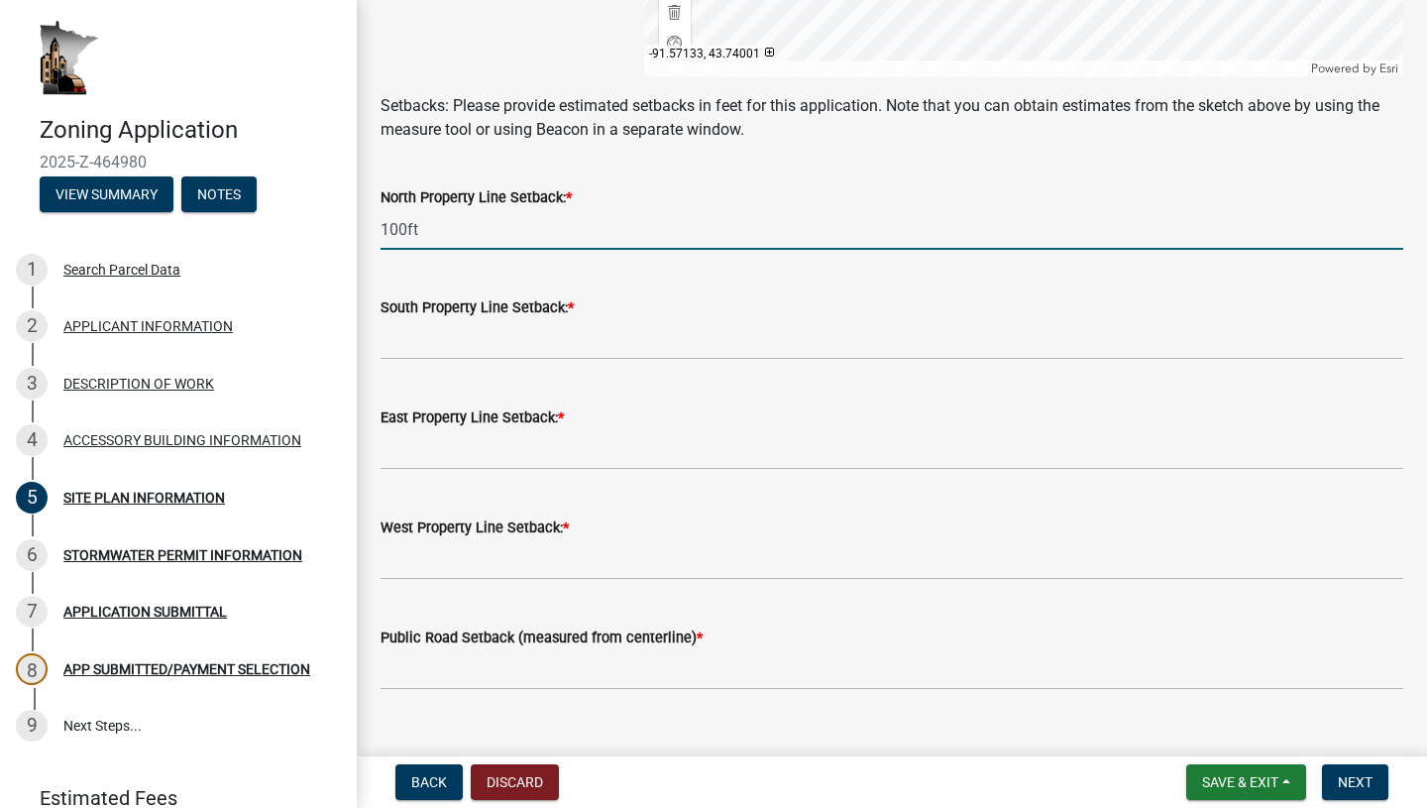
scroll to position [947, 0]
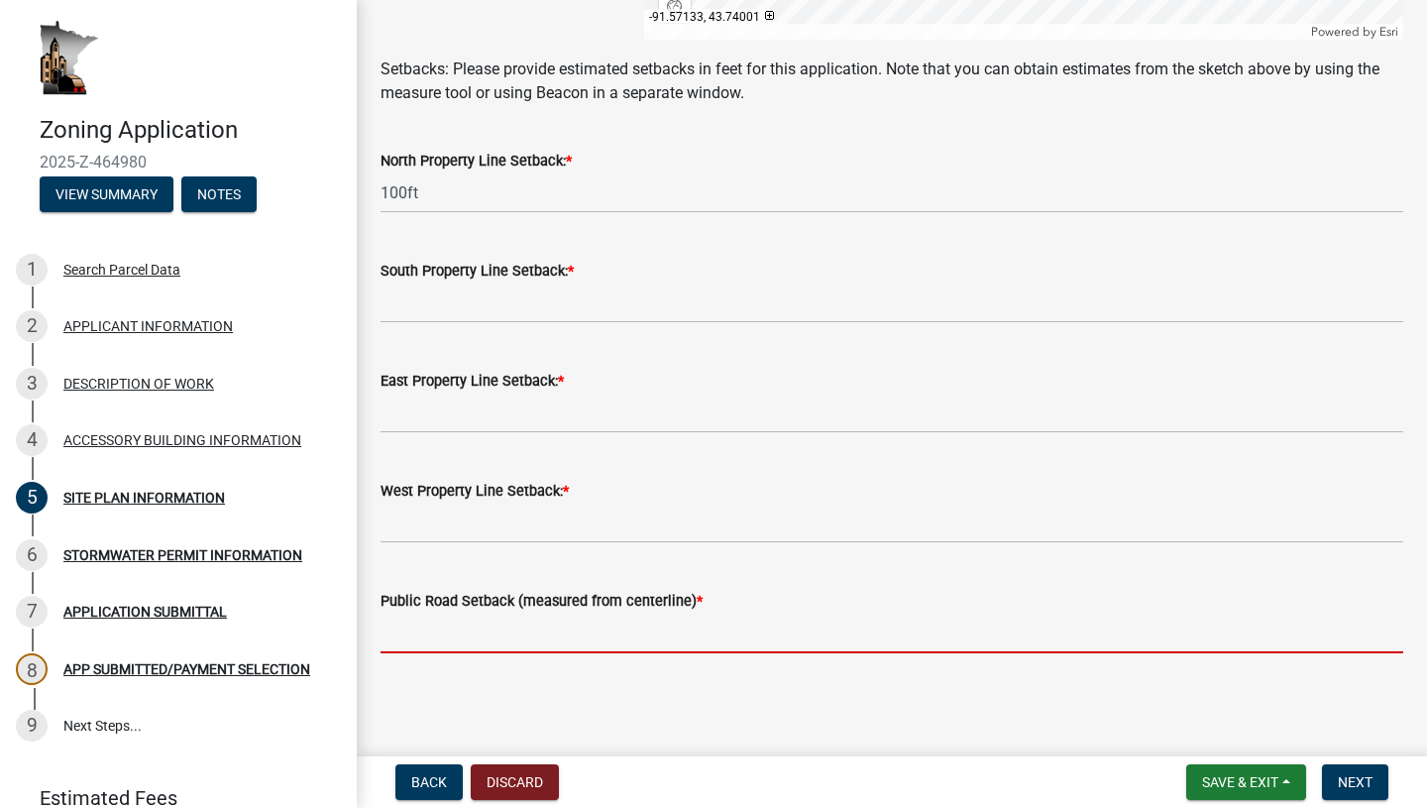
type input "100"
click at [616, 626] on input "text" at bounding box center [892, 633] width 1023 height 41
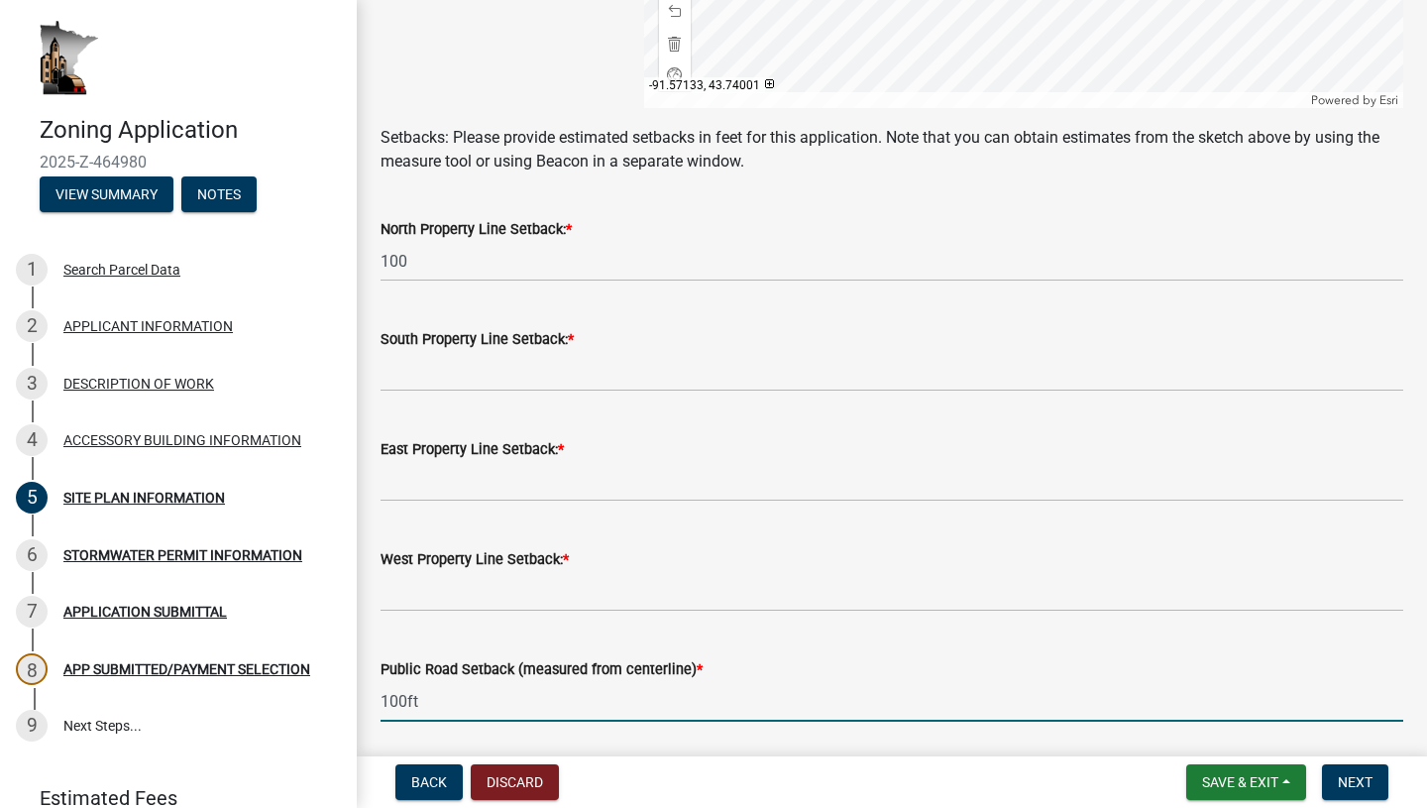
scroll to position [879, 0]
type input "100"
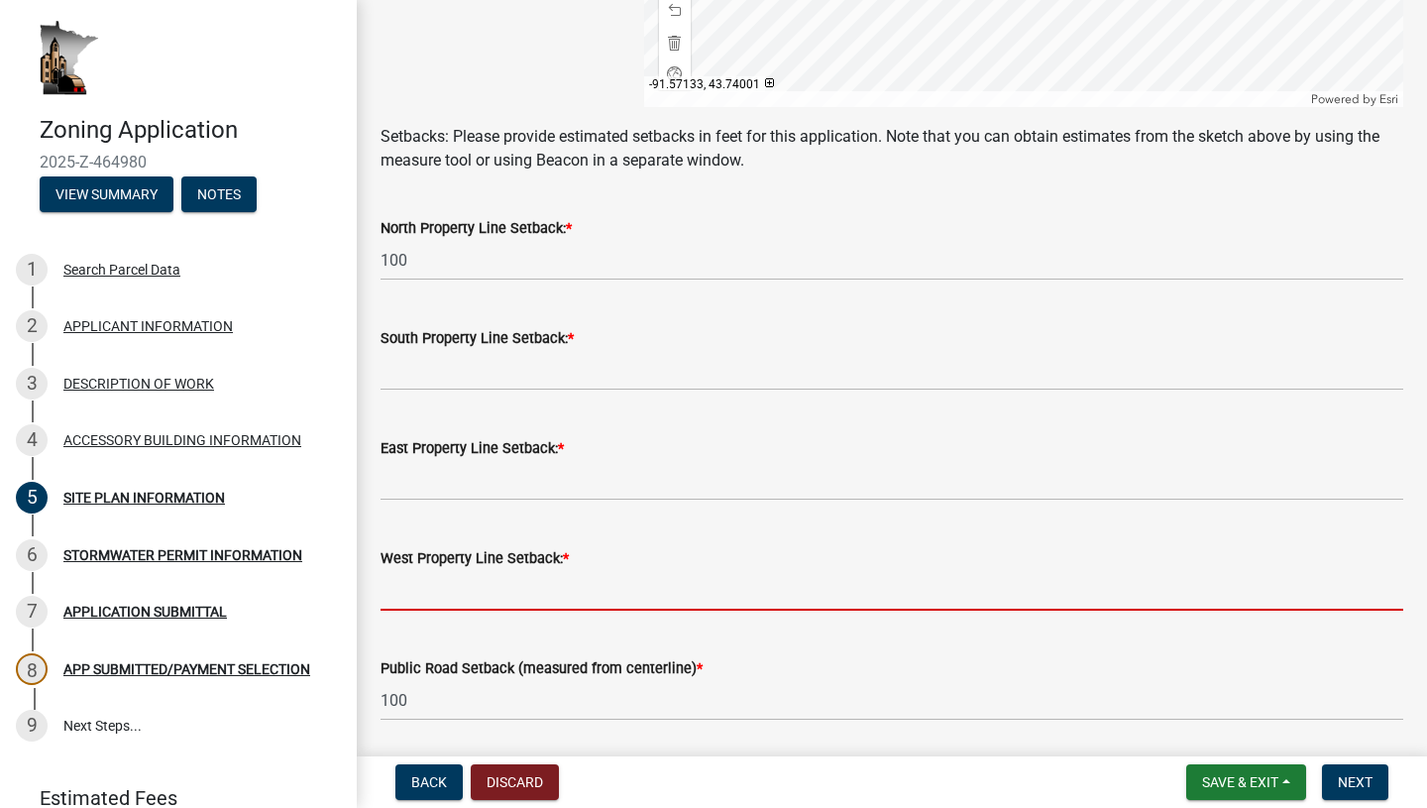
click at [635, 583] on input "text" at bounding box center [892, 590] width 1023 height 41
type input "50"
click at [594, 451] on div "East Property Line Setback: *" at bounding box center [892, 448] width 1023 height 24
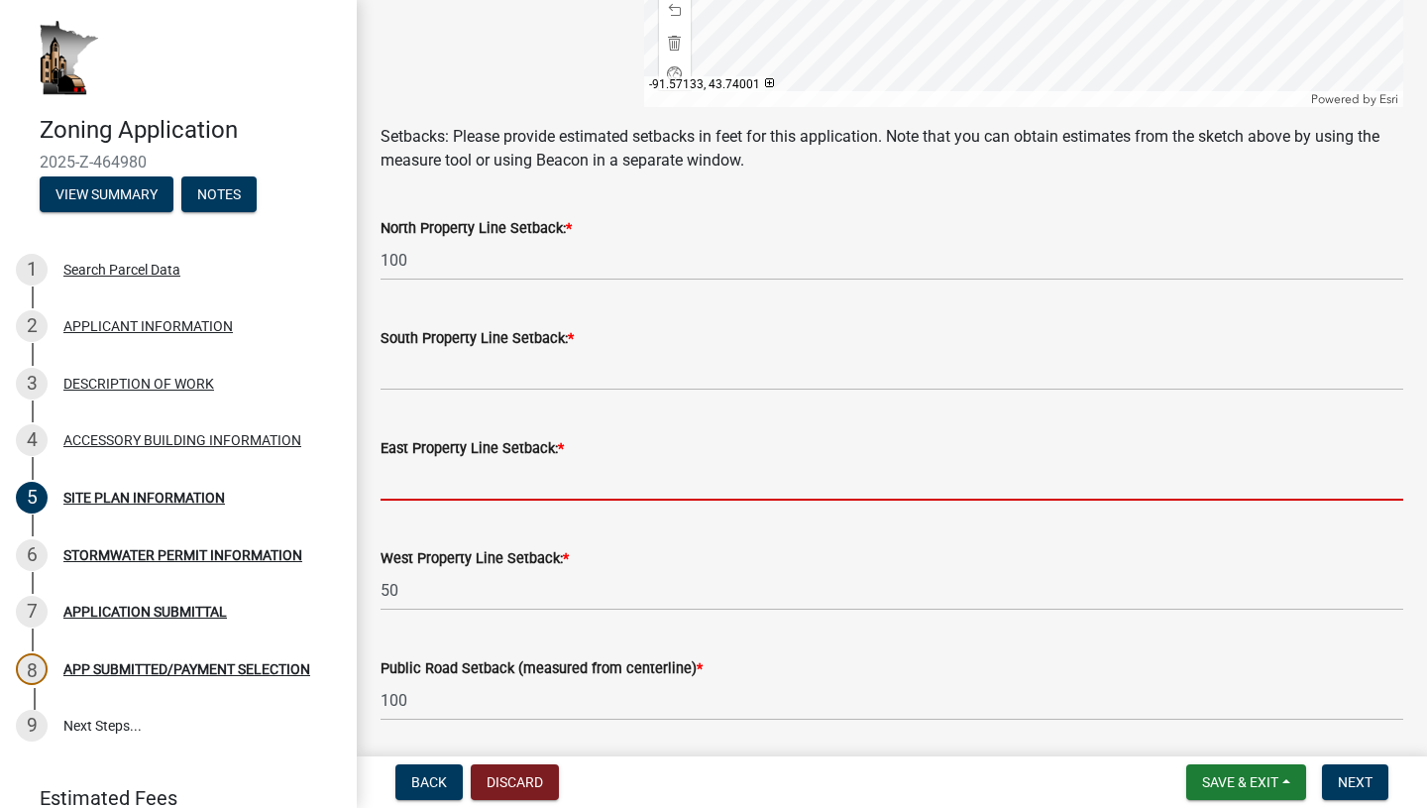
click at [588, 470] on input "text" at bounding box center [892, 480] width 1023 height 41
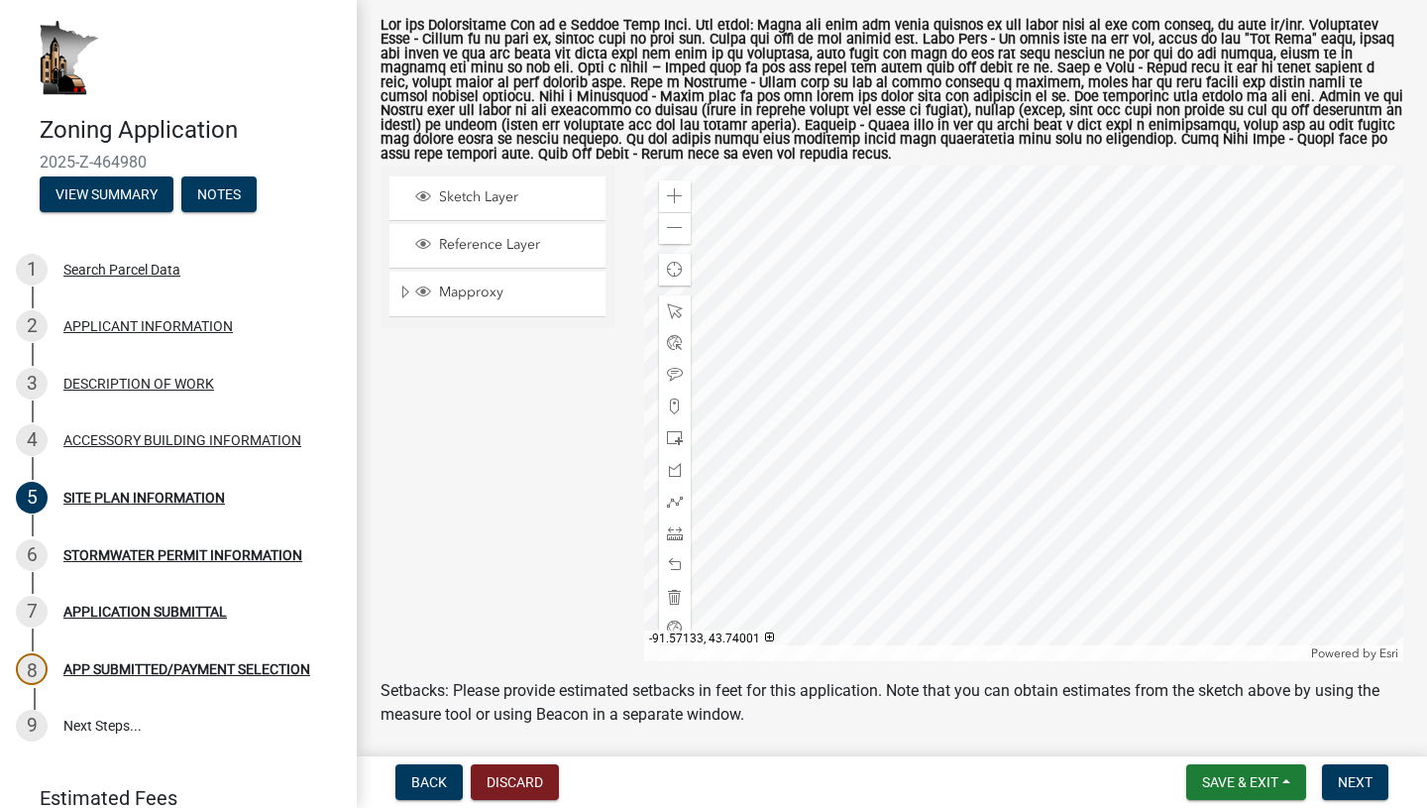
scroll to position [226, 0]
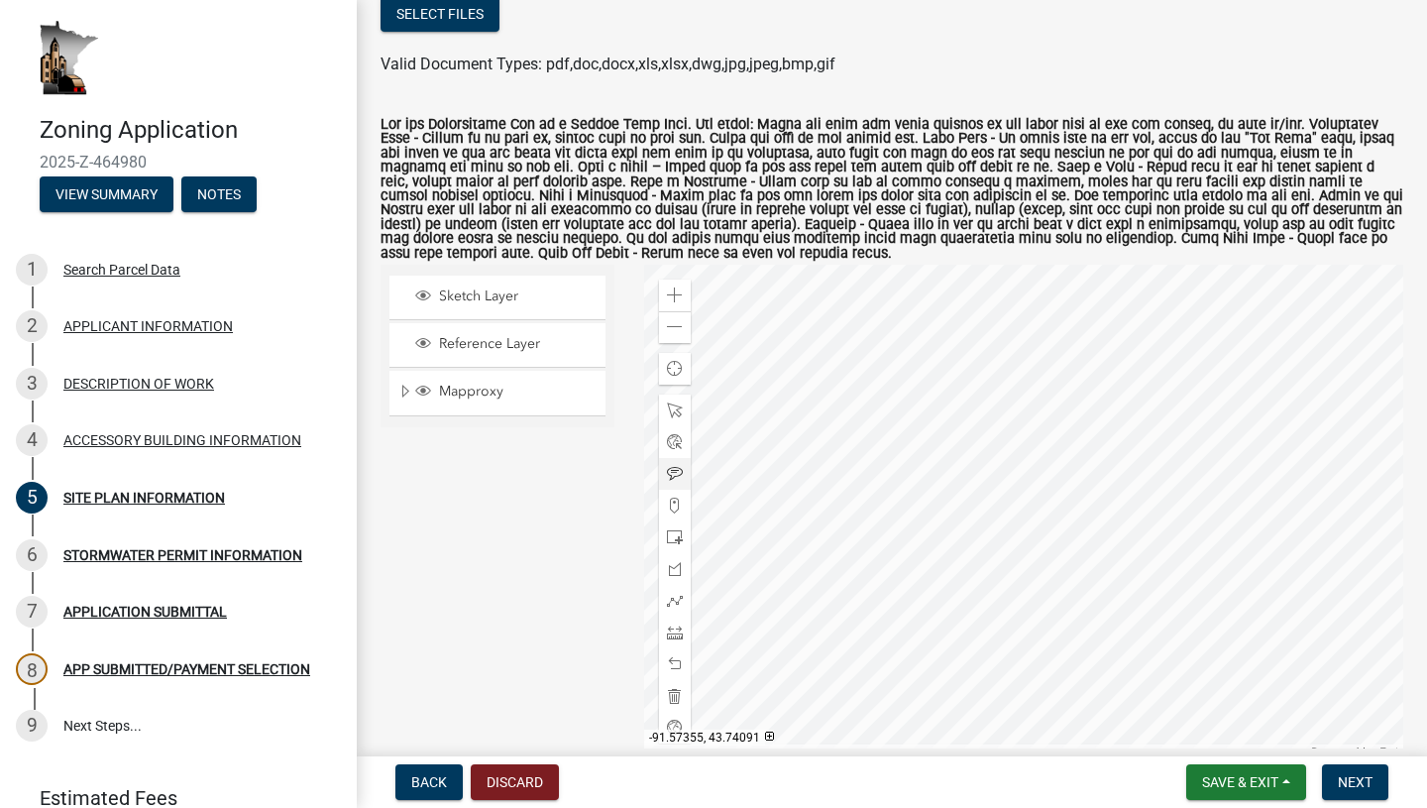
click at [909, 486] on div at bounding box center [1024, 513] width 760 height 496
click at [924, 488] on div at bounding box center [1024, 513] width 760 height 496
click at [944, 483] on div at bounding box center [1024, 513] width 760 height 496
click at [672, 281] on div "Zoom in" at bounding box center [675, 296] width 32 height 32
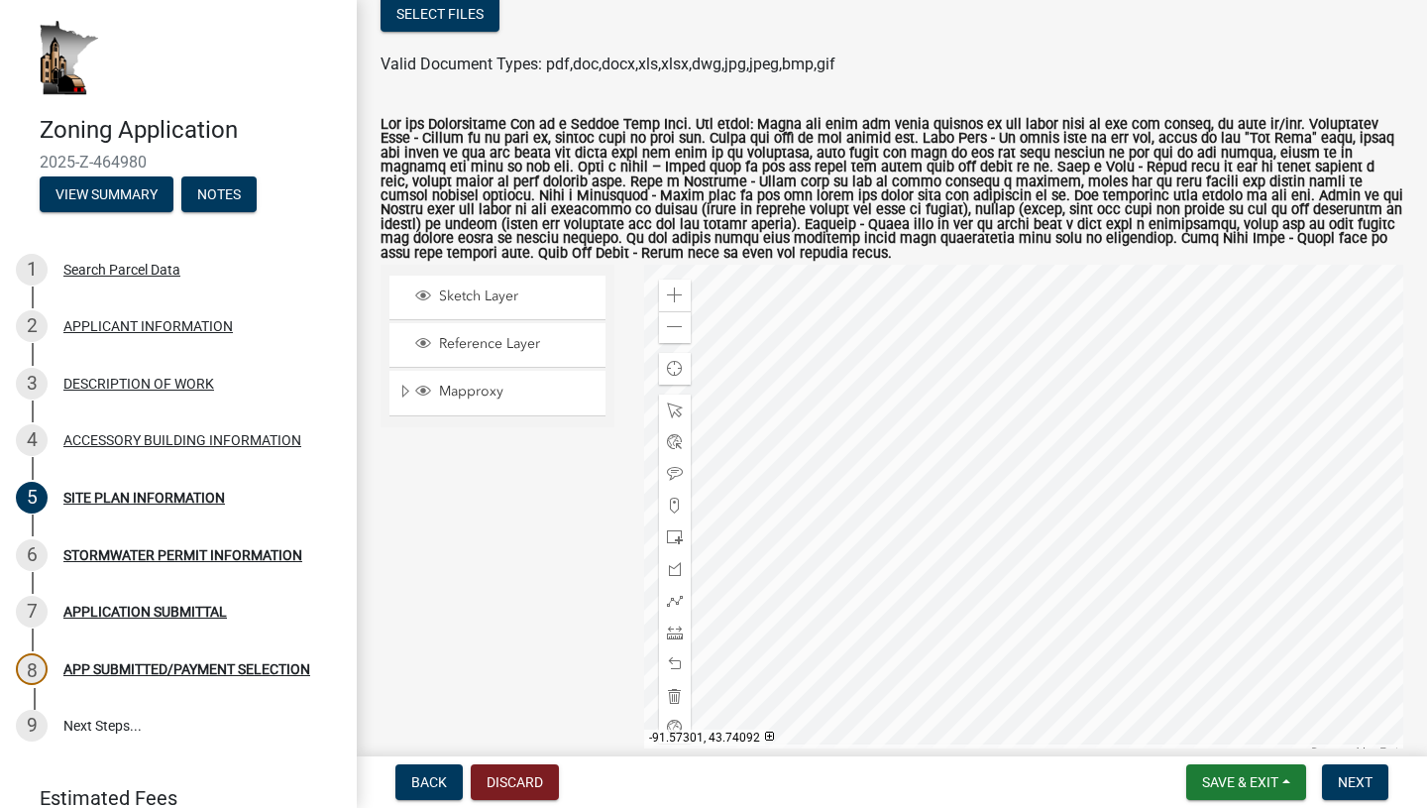
click at [999, 477] on div at bounding box center [1024, 513] width 760 height 496
click at [1034, 500] on div at bounding box center [1024, 513] width 760 height 496
click at [675, 511] on span at bounding box center [675, 506] width 16 height 16
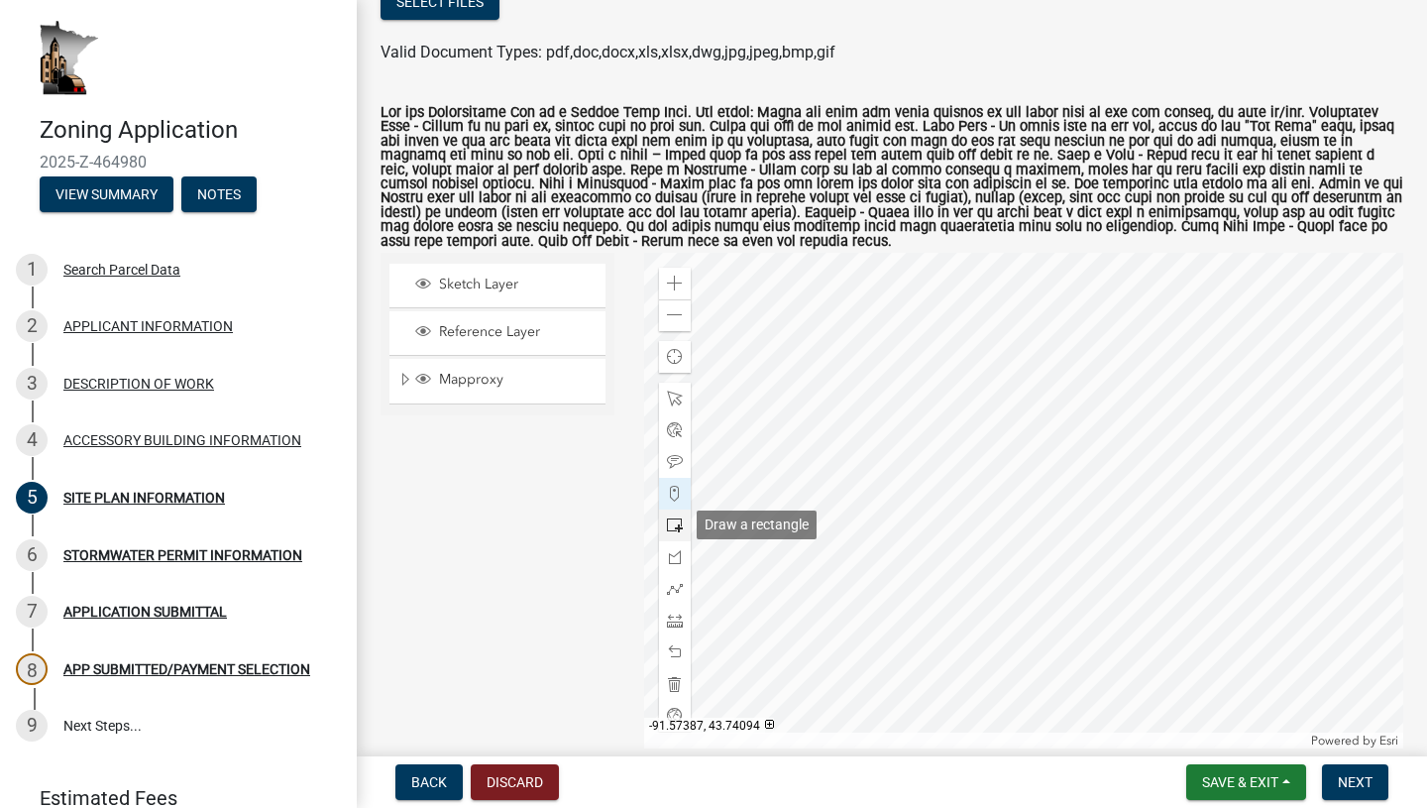
click at [679, 527] on span at bounding box center [675, 525] width 16 height 16
click at [832, 504] on div at bounding box center [1024, 501] width 760 height 496
click at [923, 451] on div at bounding box center [1024, 501] width 760 height 496
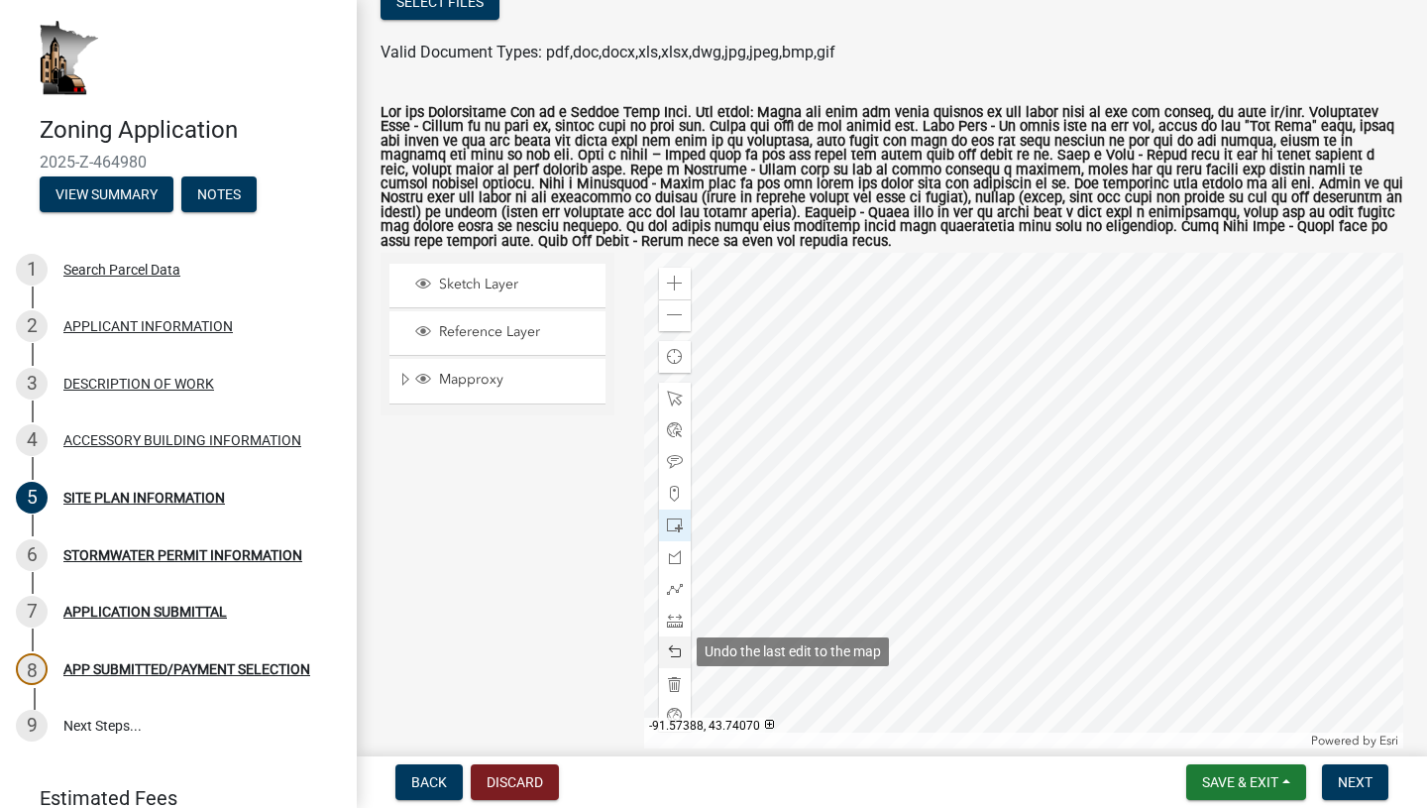
click at [678, 647] on span at bounding box center [675, 652] width 16 height 16
click at [834, 510] on div at bounding box center [1024, 501] width 760 height 496
click at [681, 656] on span at bounding box center [675, 652] width 16 height 16
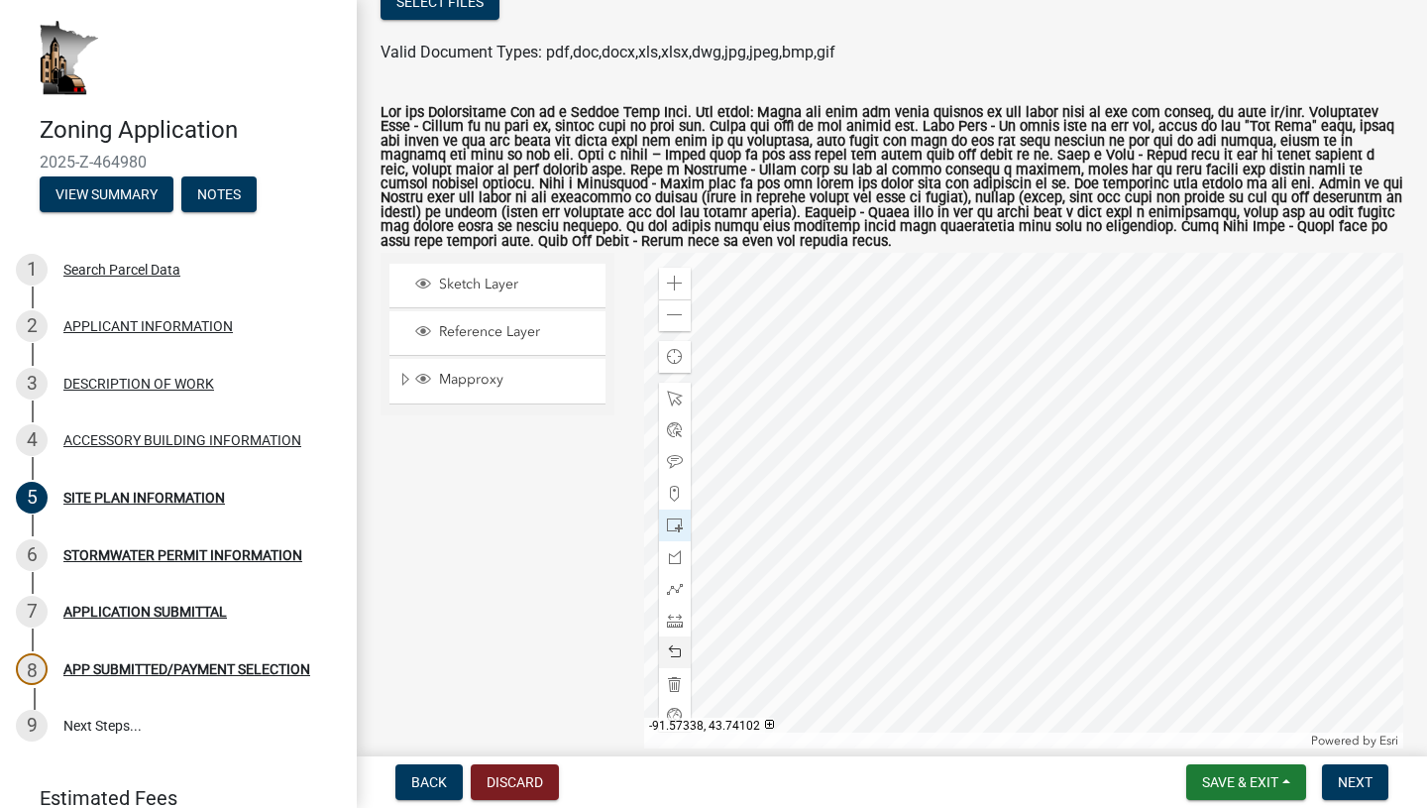
click at [925, 447] on div at bounding box center [1024, 501] width 760 height 496
click at [680, 652] on span at bounding box center [675, 652] width 16 height 16
click at [684, 618] on div at bounding box center [675, 621] width 32 height 32
click at [767, 457] on div at bounding box center [1024, 501] width 760 height 496
click at [851, 461] on div at bounding box center [1024, 501] width 760 height 496
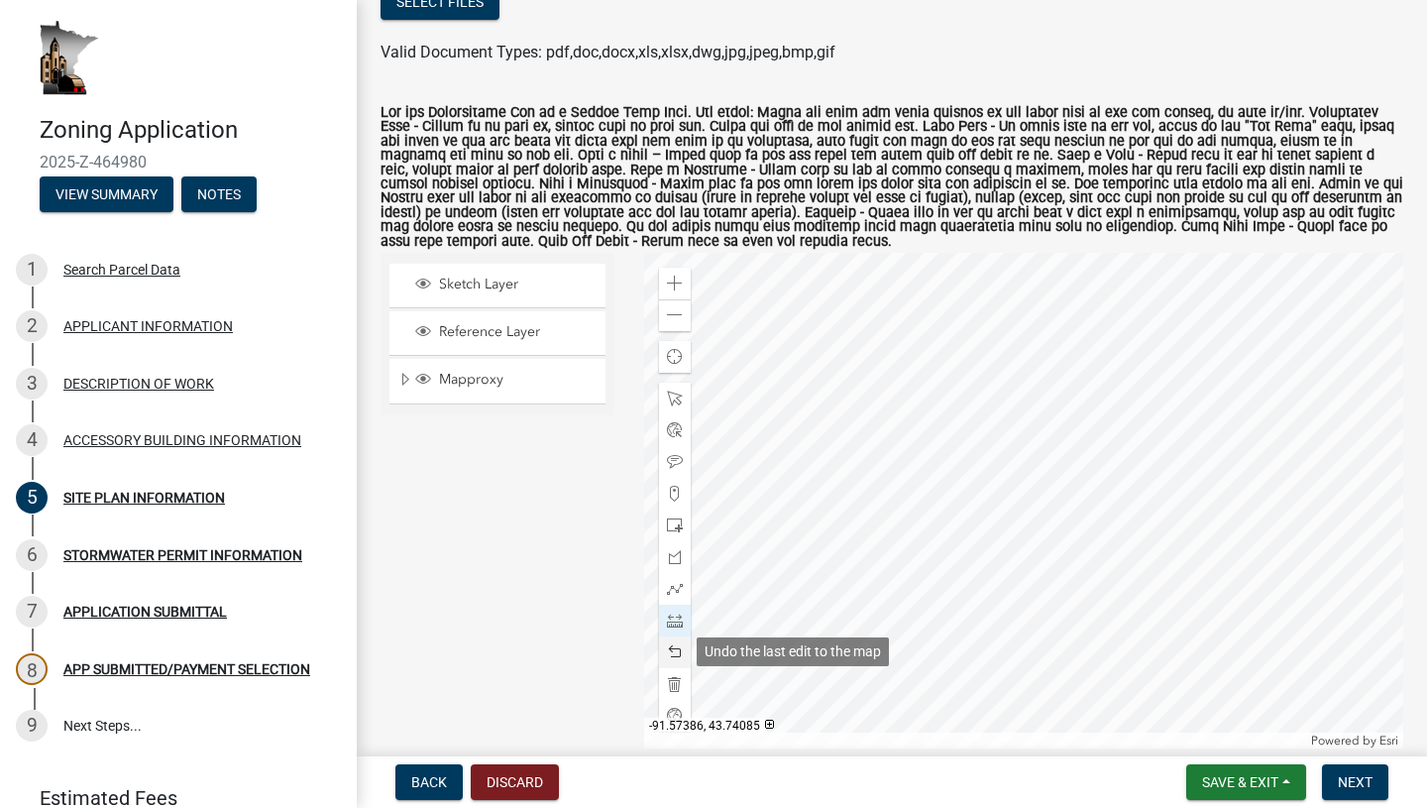
click at [683, 654] on div at bounding box center [675, 652] width 32 height 32
click at [767, 589] on div at bounding box center [1024, 501] width 760 height 496
click at [680, 651] on span at bounding box center [675, 652] width 16 height 16
click at [758, 504] on div at bounding box center [1024, 501] width 760 height 496
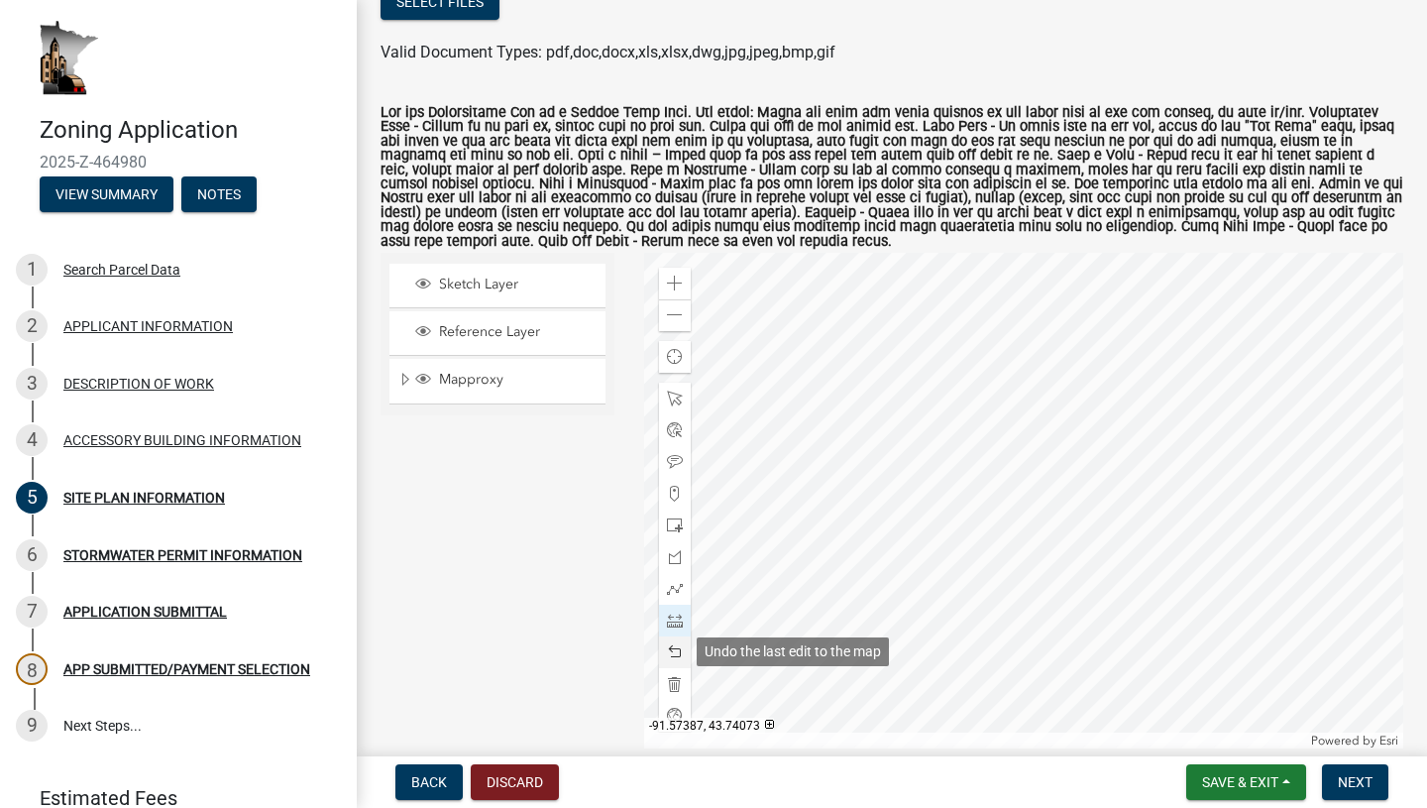
click at [676, 653] on span at bounding box center [675, 652] width 16 height 16
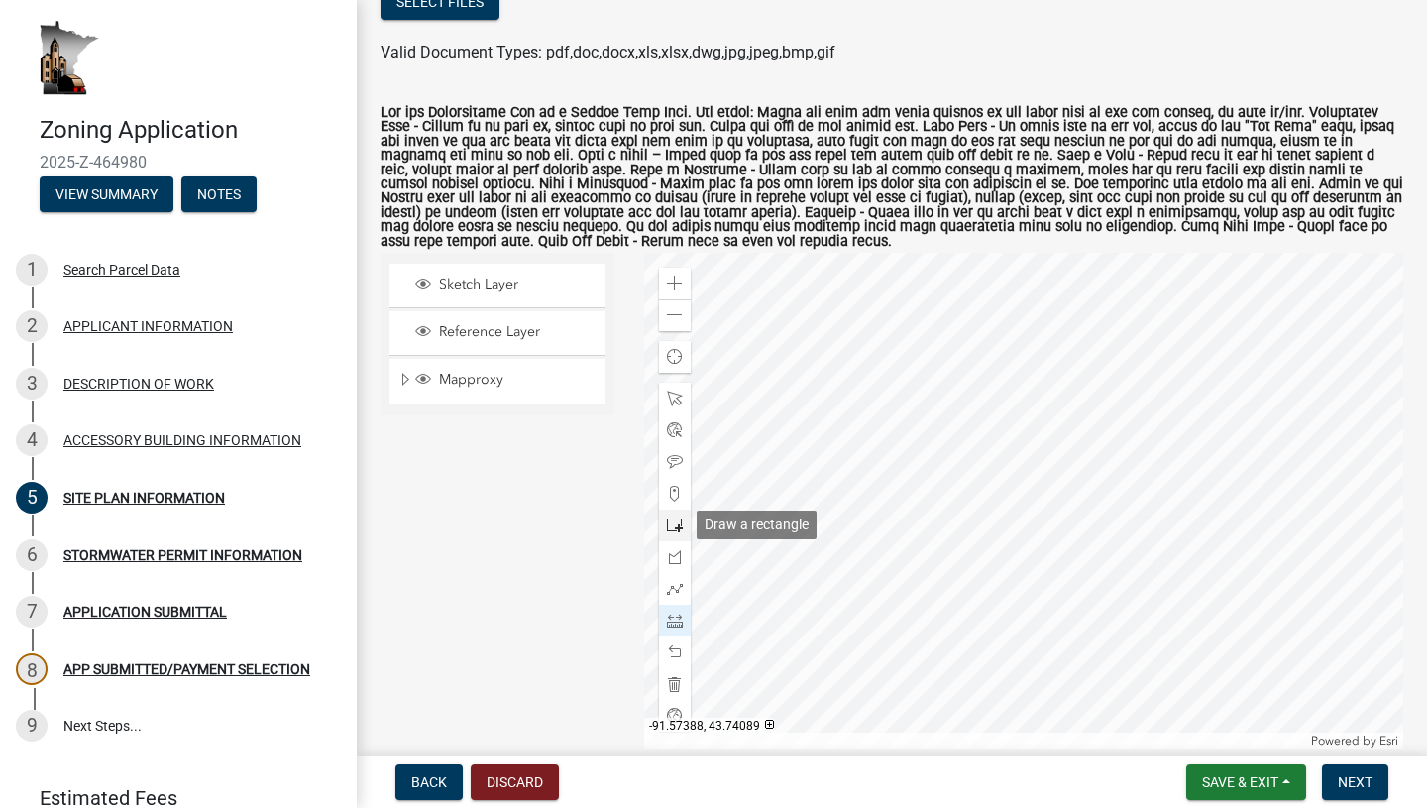
click at [678, 527] on span at bounding box center [675, 525] width 16 height 16
click at [845, 470] on div at bounding box center [1024, 503] width 760 height 496
click at [1023, 506] on div at bounding box center [1024, 503] width 760 height 496
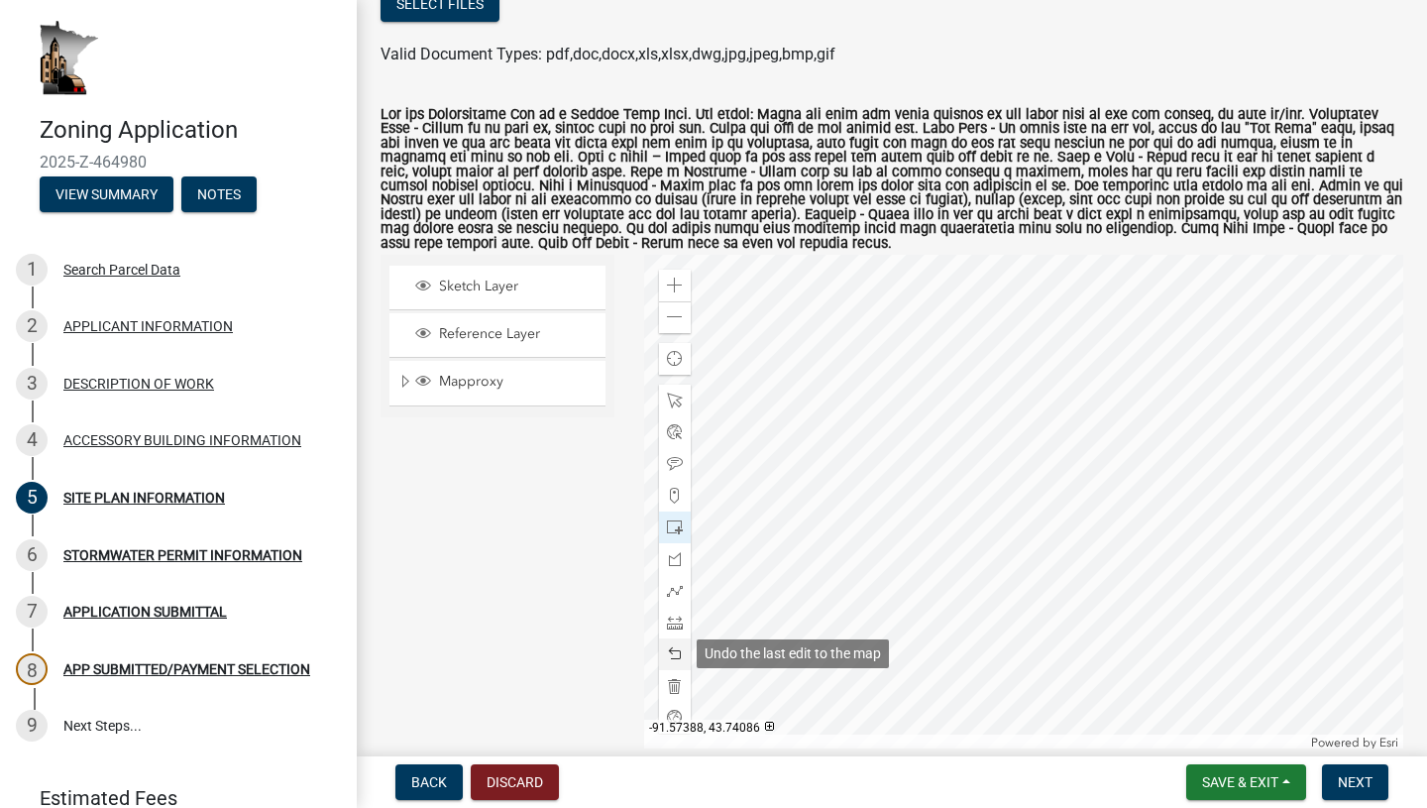
click at [681, 647] on span at bounding box center [675, 654] width 16 height 16
click at [950, 435] on div at bounding box center [1024, 503] width 760 height 496
click at [681, 631] on div at bounding box center [675, 623] width 32 height 32
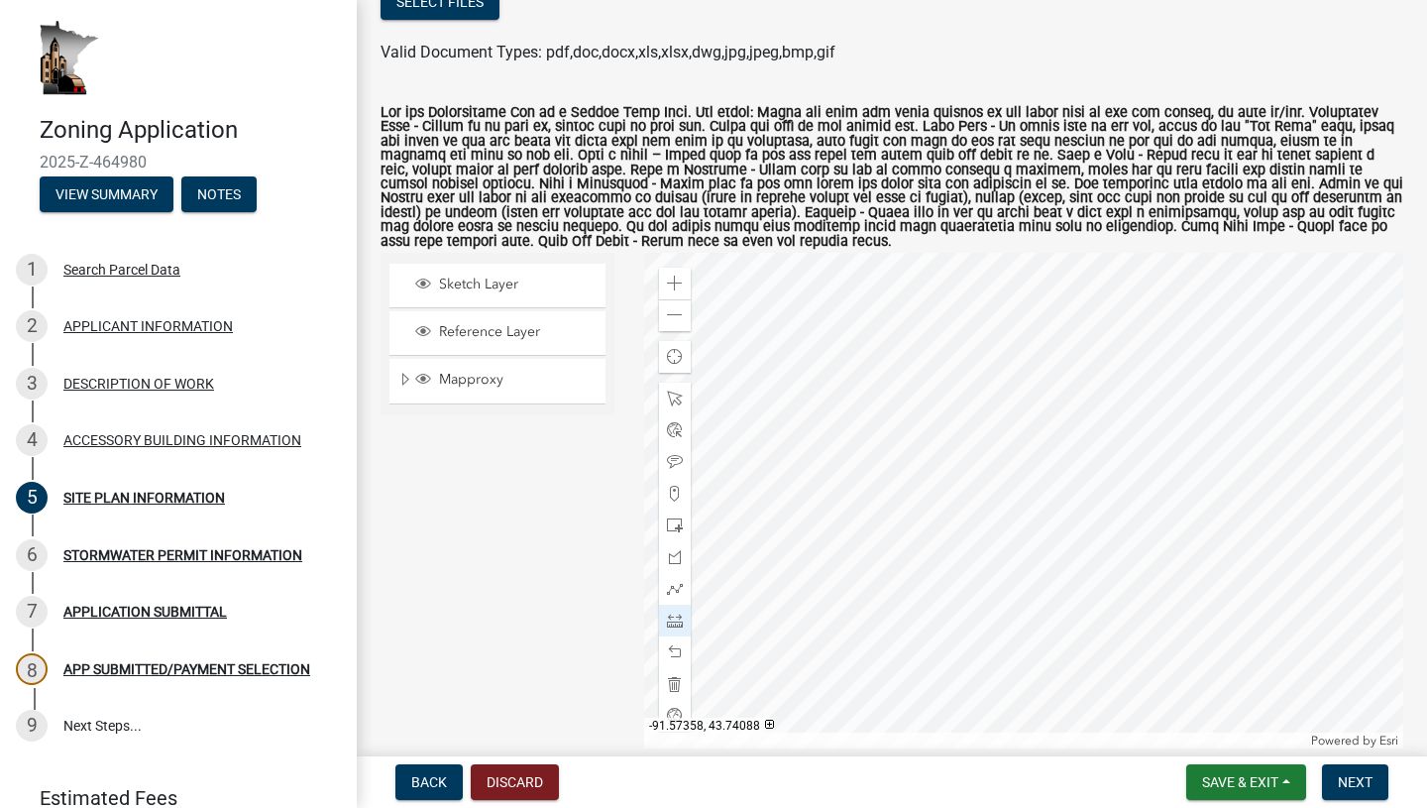
click at [834, 542] on div at bounding box center [1024, 501] width 760 height 496
click at [951, 538] on div at bounding box center [1024, 501] width 760 height 496
click at [679, 660] on div at bounding box center [675, 652] width 32 height 32
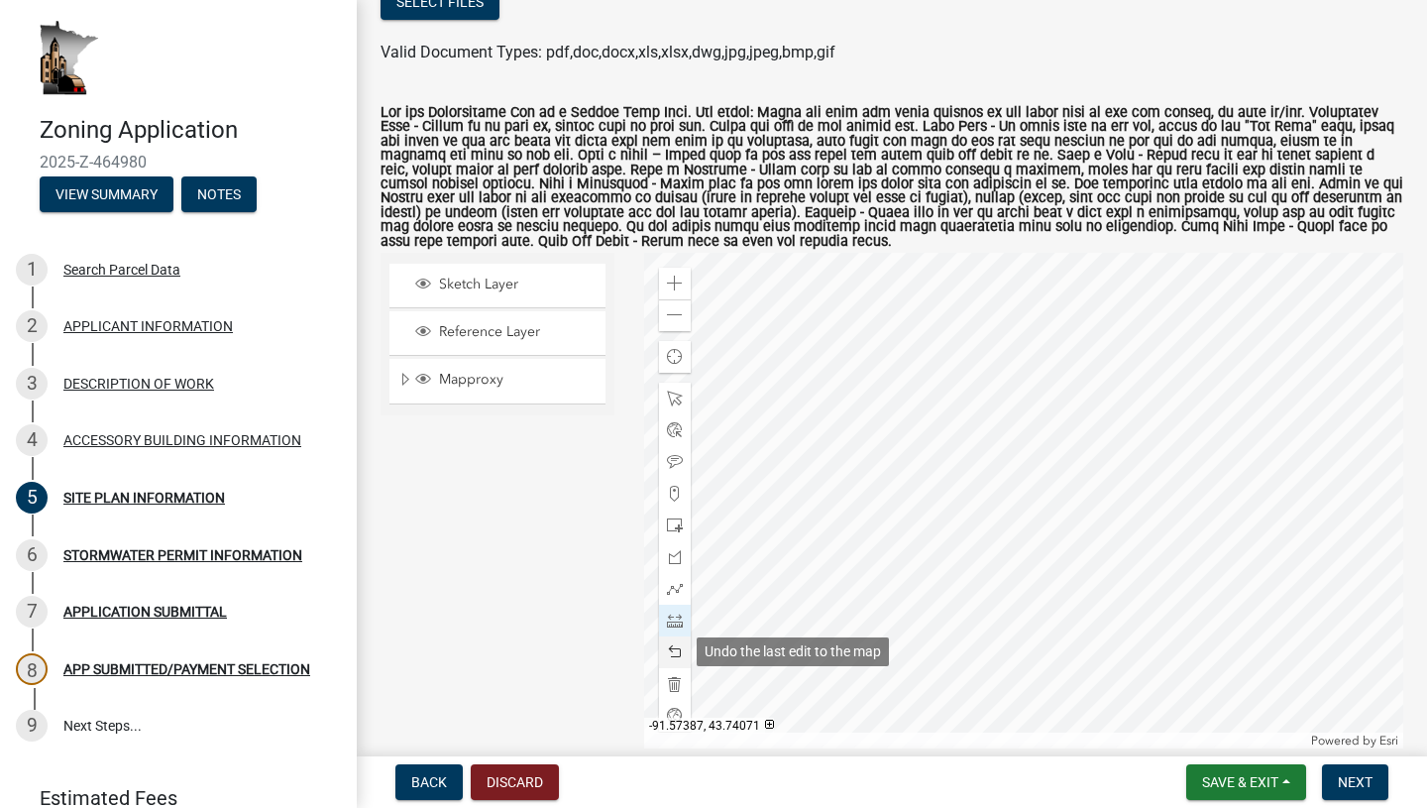
click at [676, 653] on span at bounding box center [675, 652] width 16 height 16
click at [835, 536] on div at bounding box center [1024, 501] width 760 height 496
click at [940, 529] on div at bounding box center [1024, 501] width 760 height 496
click at [662, 644] on div at bounding box center [675, 652] width 32 height 32
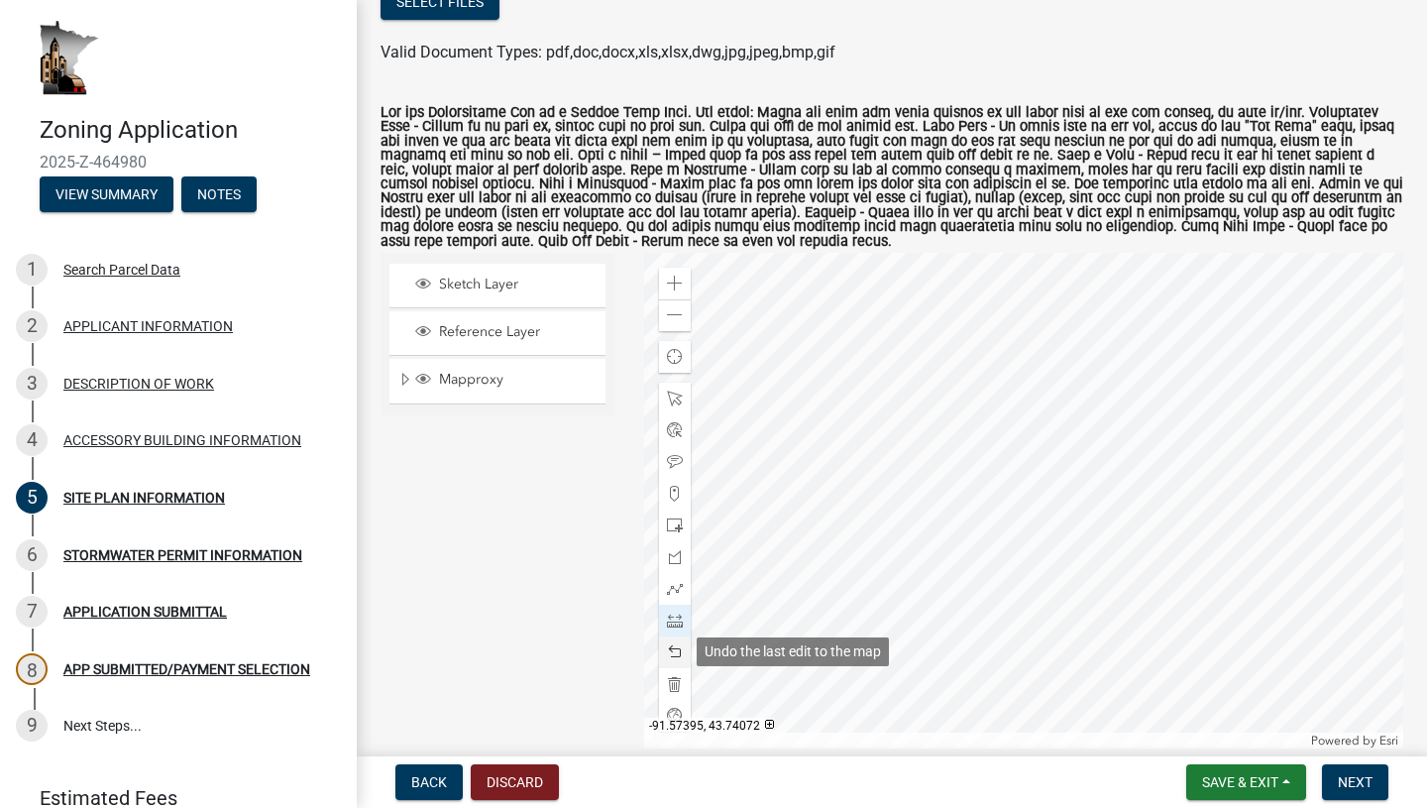
click at [662, 644] on div at bounding box center [675, 652] width 32 height 32
click at [417, 682] on div "Sketch Layer Reference Layer Mapproxy NG911 Address Points Wells_MWI_Jan_2018 C…" at bounding box center [498, 501] width 264 height 496
click at [267, 503] on div "5 SITE PLAN INFORMATION" at bounding box center [170, 498] width 309 height 32
click at [1321, 8] on div "Select files" at bounding box center [892, 4] width 1023 height 41
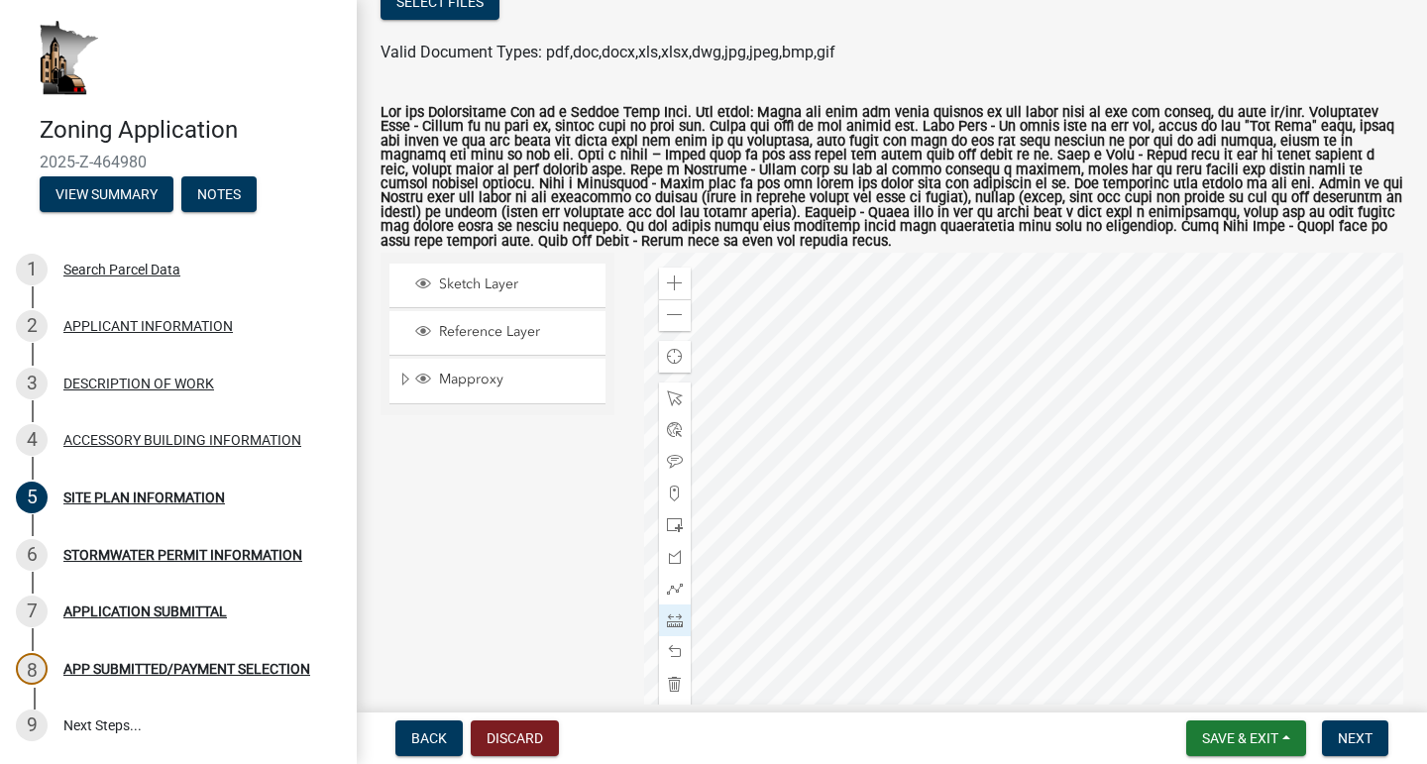
click at [1077, 38] on ul at bounding box center [892, 33] width 1023 height 16
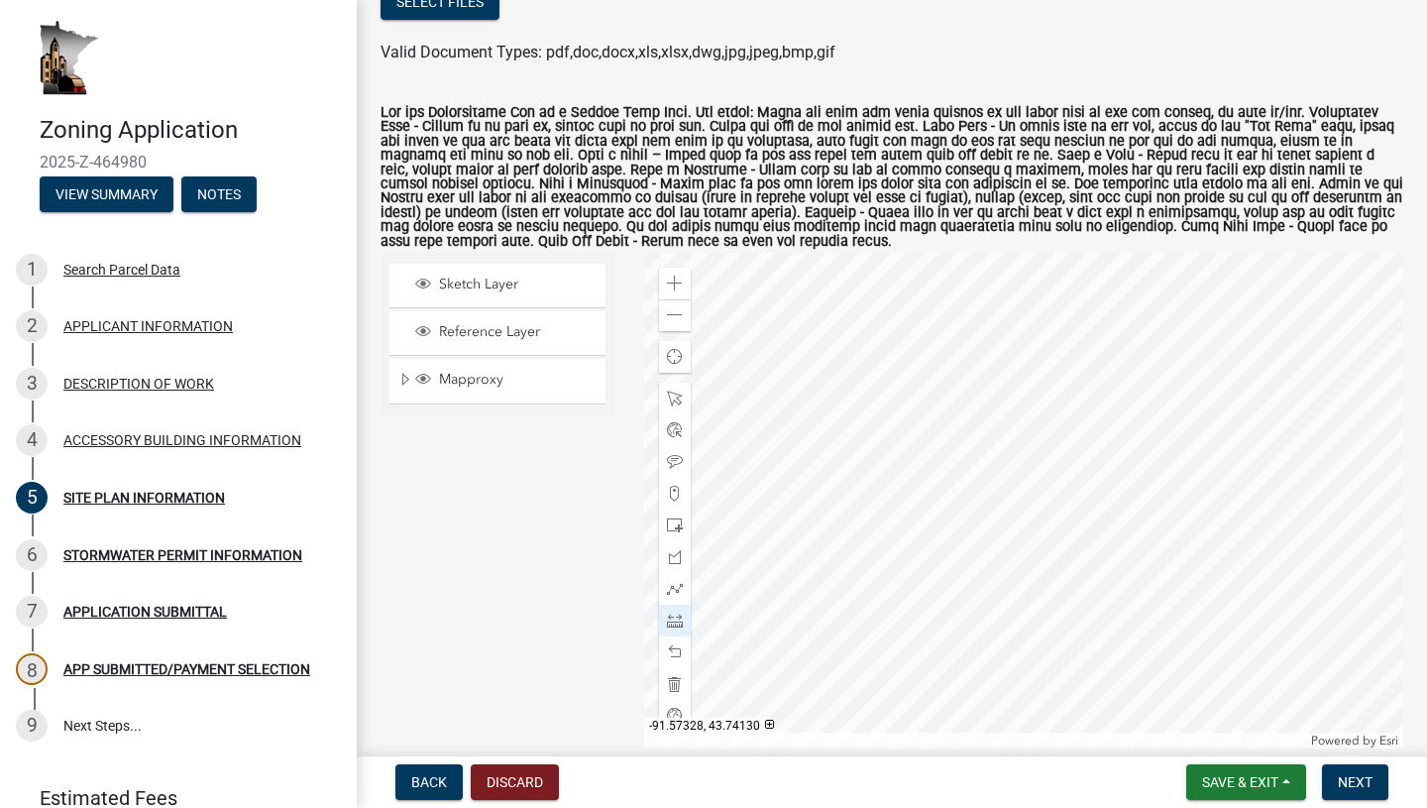
click at [958, 139] on label at bounding box center [892, 177] width 1023 height 143
click at [676, 283] on span at bounding box center [675, 284] width 16 height 16
click at [936, 421] on div at bounding box center [1024, 501] width 760 height 496
click at [676, 614] on span at bounding box center [675, 621] width 16 height 16
click at [812, 601] on div at bounding box center [1024, 501] width 760 height 496
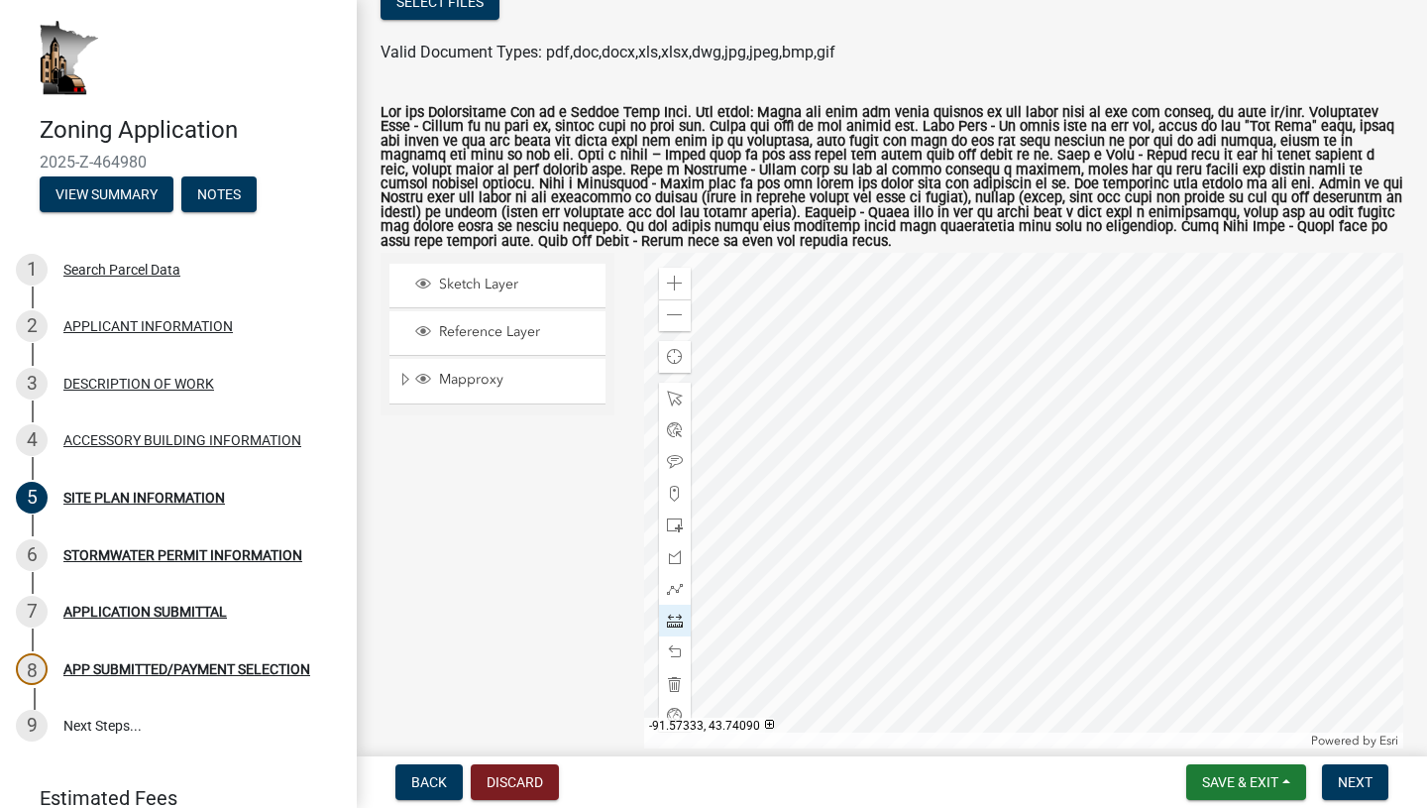
click at [1043, 602] on div at bounding box center [1024, 501] width 760 height 496
click at [1041, 398] on div at bounding box center [1024, 501] width 760 height 496
click at [676, 636] on div at bounding box center [675, 652] width 32 height 32
click at [675, 652] on span at bounding box center [675, 652] width 16 height 16
click at [1043, 598] on div at bounding box center [1024, 501] width 760 height 496
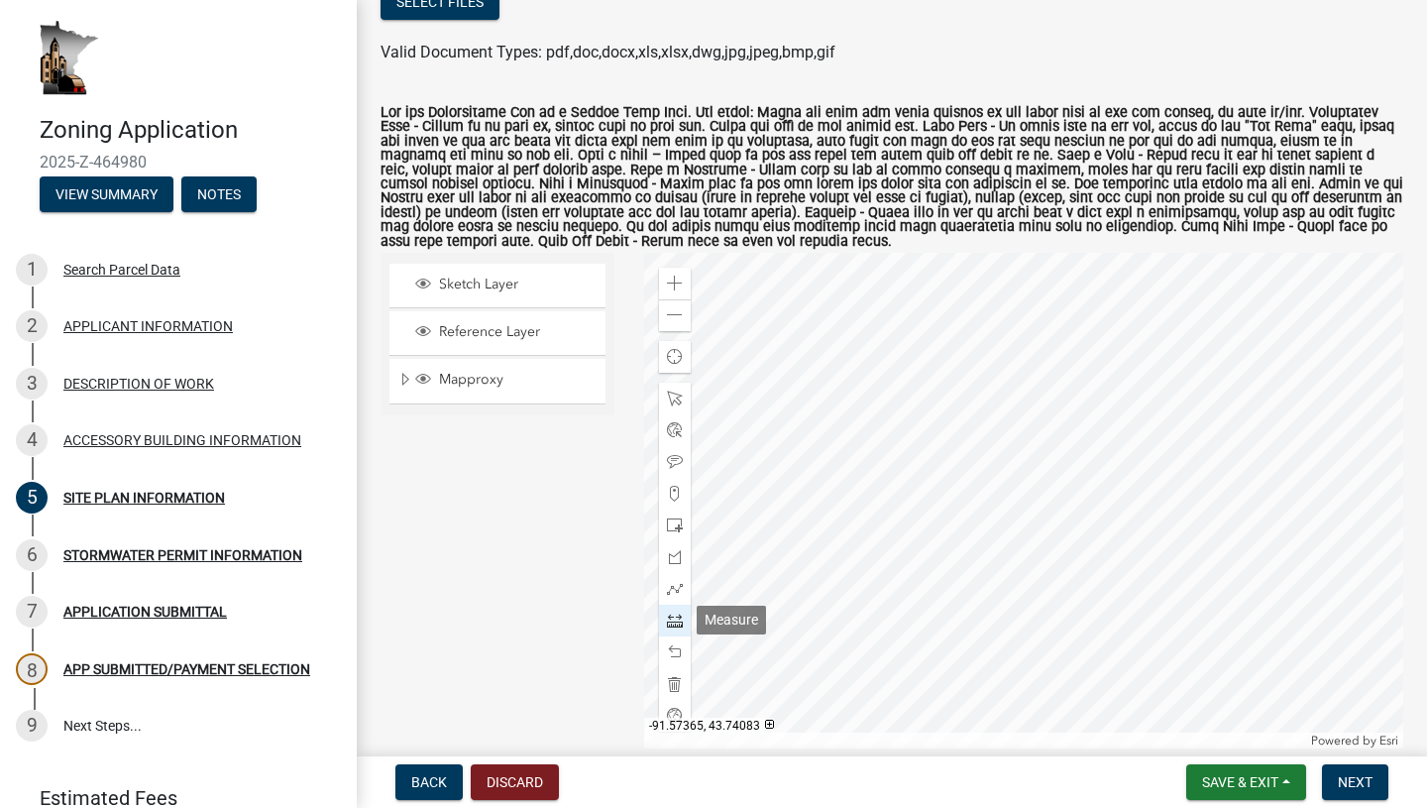
click at [677, 621] on span at bounding box center [675, 621] width 16 height 16
click at [673, 619] on span at bounding box center [675, 621] width 16 height 16
click at [677, 522] on span at bounding box center [675, 525] width 16 height 16
click at [1059, 439] on div at bounding box center [1024, 501] width 760 height 496
click at [672, 655] on span at bounding box center [675, 652] width 16 height 16
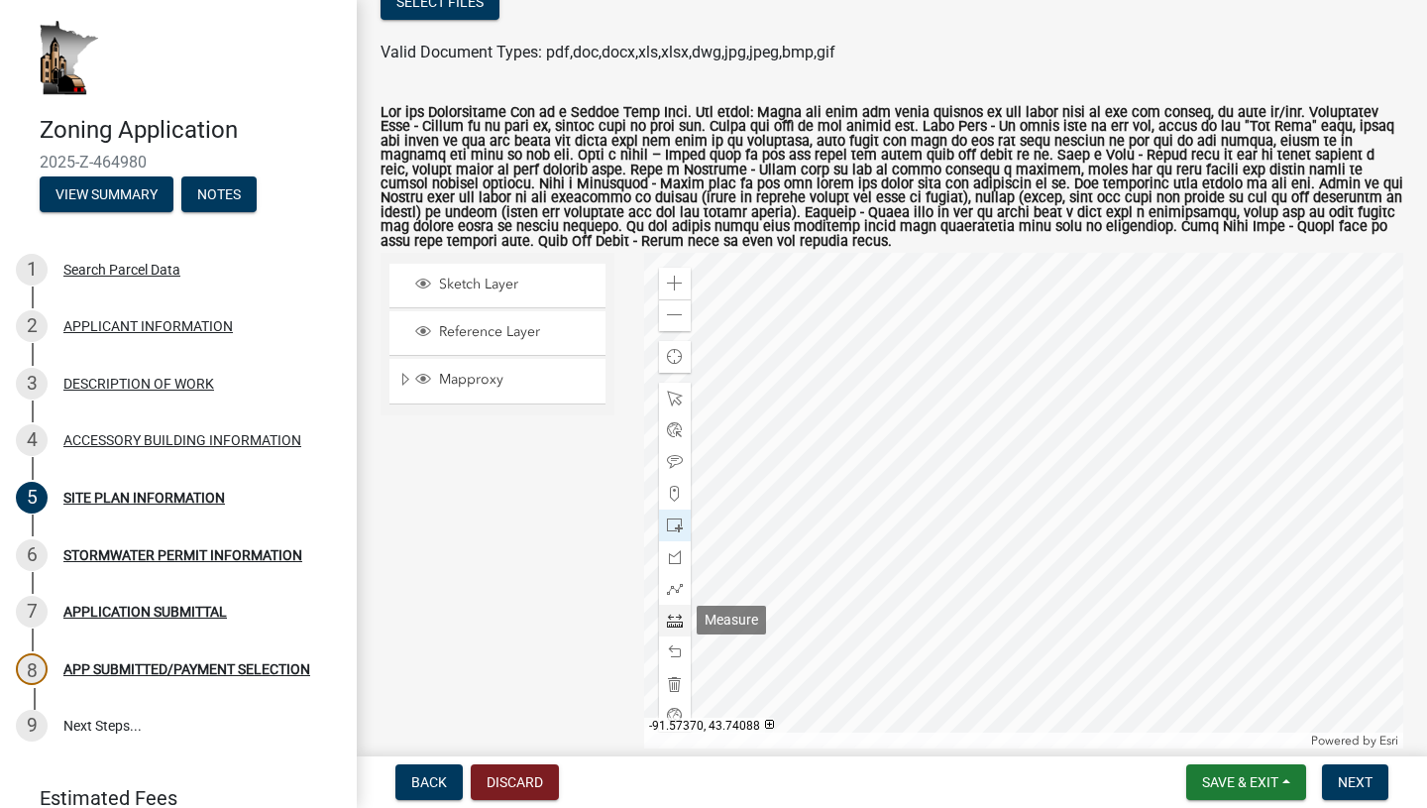
click at [679, 609] on div at bounding box center [675, 621] width 32 height 32
click at [814, 615] on div at bounding box center [1024, 501] width 760 height 496
click at [1015, 611] on div at bounding box center [1024, 501] width 760 height 496
click at [674, 659] on span at bounding box center [675, 652] width 16 height 16
click at [1016, 611] on div at bounding box center [1024, 501] width 760 height 496
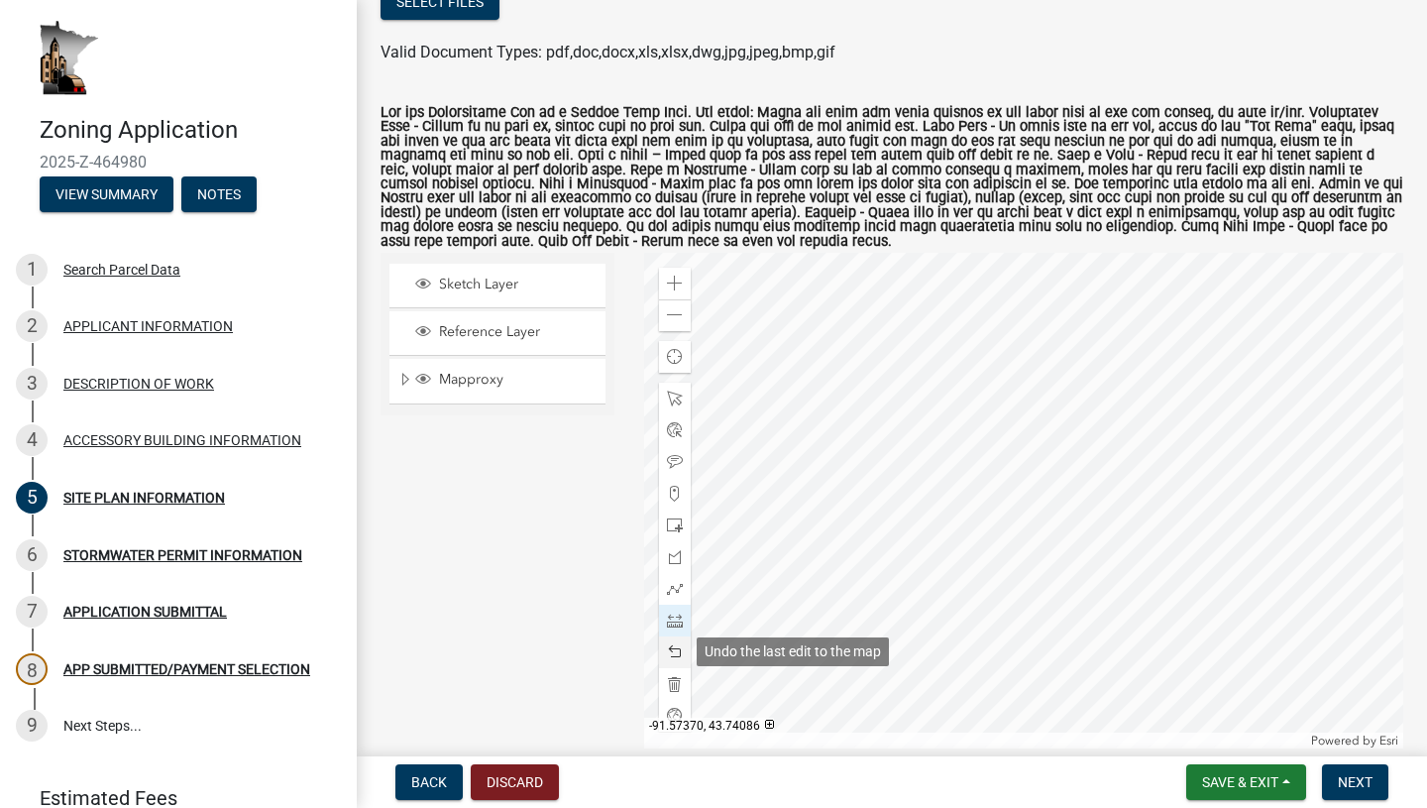
click at [673, 654] on span at bounding box center [675, 652] width 16 height 16
click at [1045, 610] on div at bounding box center [1024, 501] width 760 height 496
click at [680, 653] on span at bounding box center [675, 652] width 16 height 16
click at [1045, 611] on div at bounding box center [1024, 501] width 760 height 496
click at [1042, 408] on div at bounding box center [1024, 501] width 760 height 496
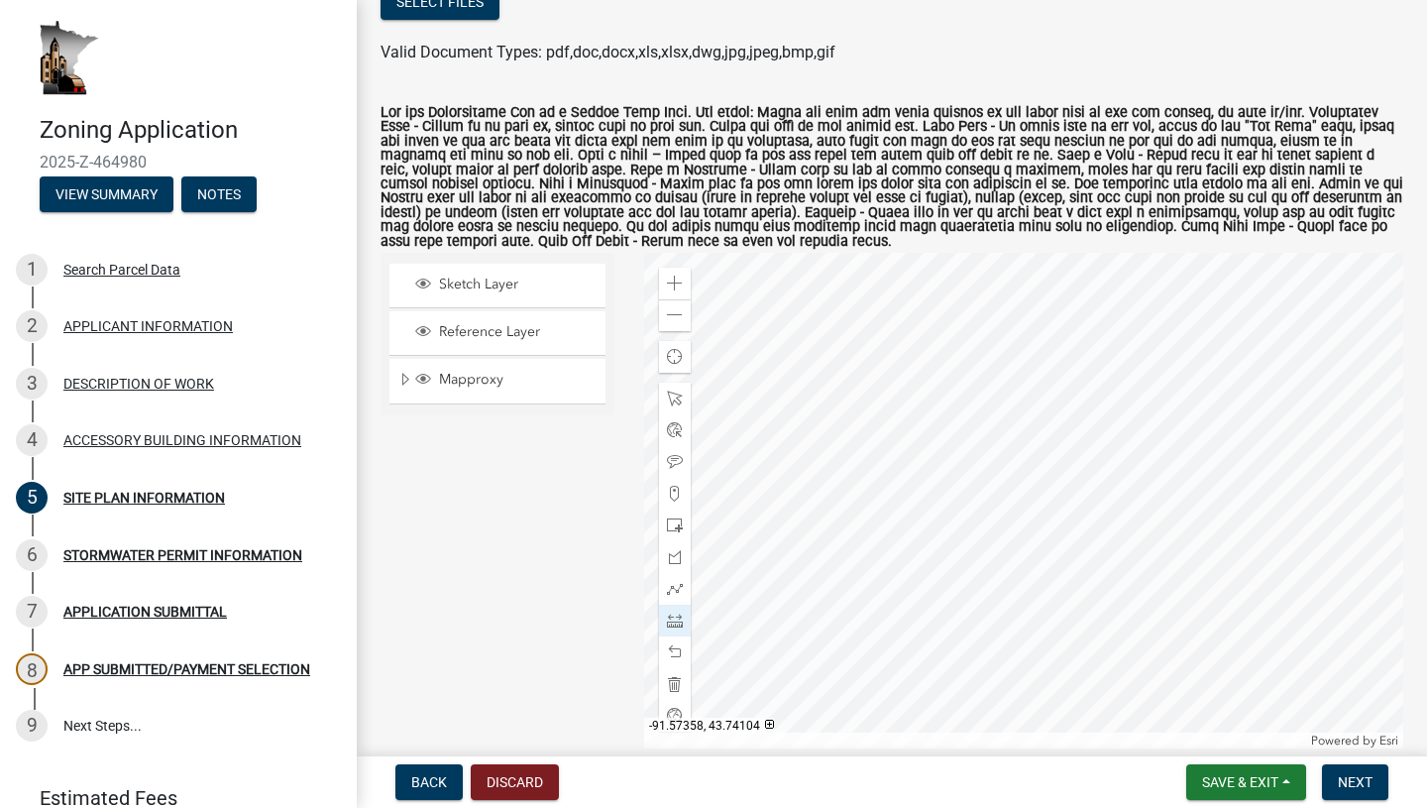
click at [811, 412] on div at bounding box center [1024, 501] width 760 height 496
click at [815, 615] on div at bounding box center [1024, 501] width 760 height 496
click at [682, 616] on span at bounding box center [675, 621] width 16 height 16
click at [679, 520] on span at bounding box center [675, 525] width 16 height 16
click at [678, 526] on span at bounding box center [675, 525] width 16 height 16
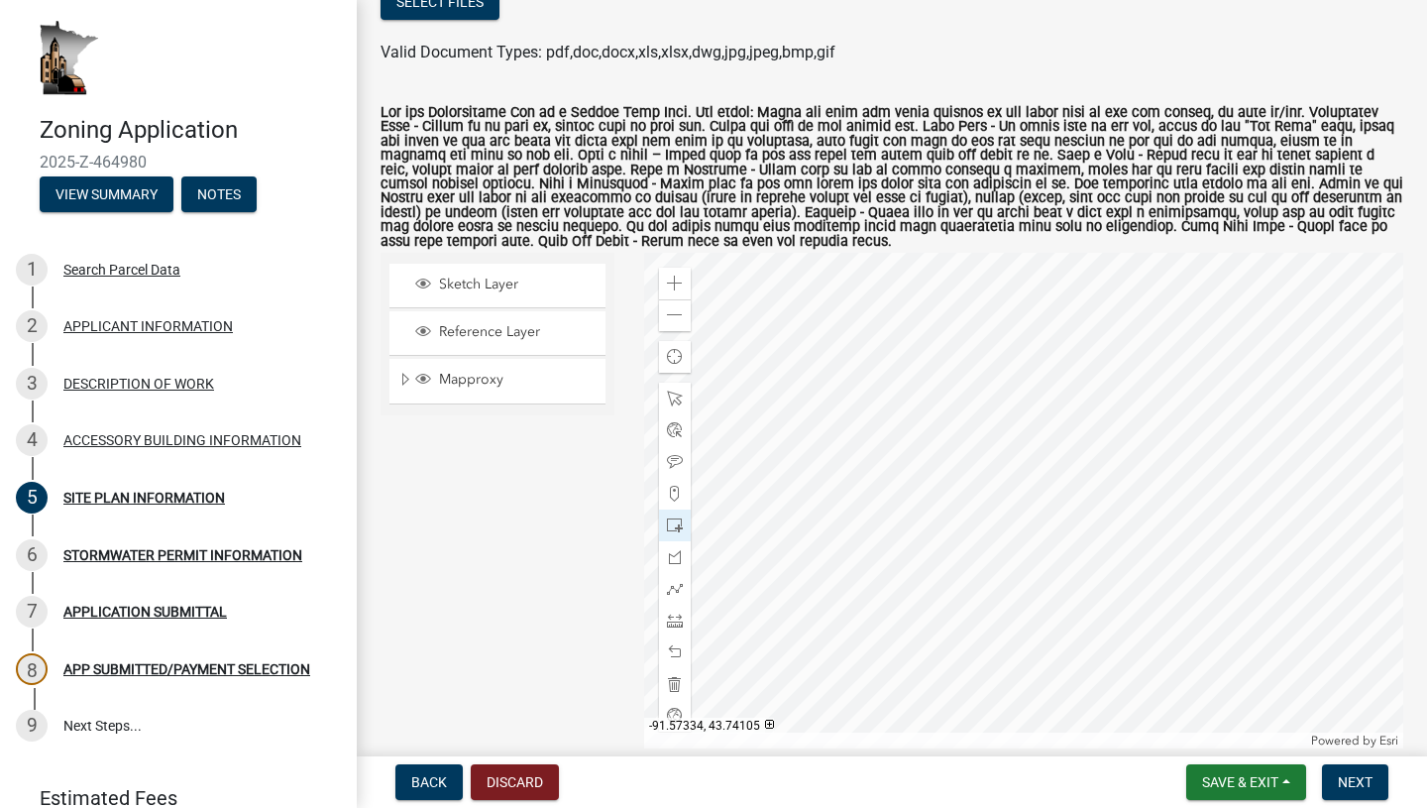
click at [1038, 398] on div at bounding box center [1024, 501] width 760 height 496
click at [680, 624] on span at bounding box center [675, 621] width 16 height 16
click at [818, 623] on div at bounding box center [1024, 501] width 760 height 496
click at [677, 619] on span at bounding box center [675, 621] width 16 height 16
click at [1038, 622] on div at bounding box center [1024, 501] width 760 height 496
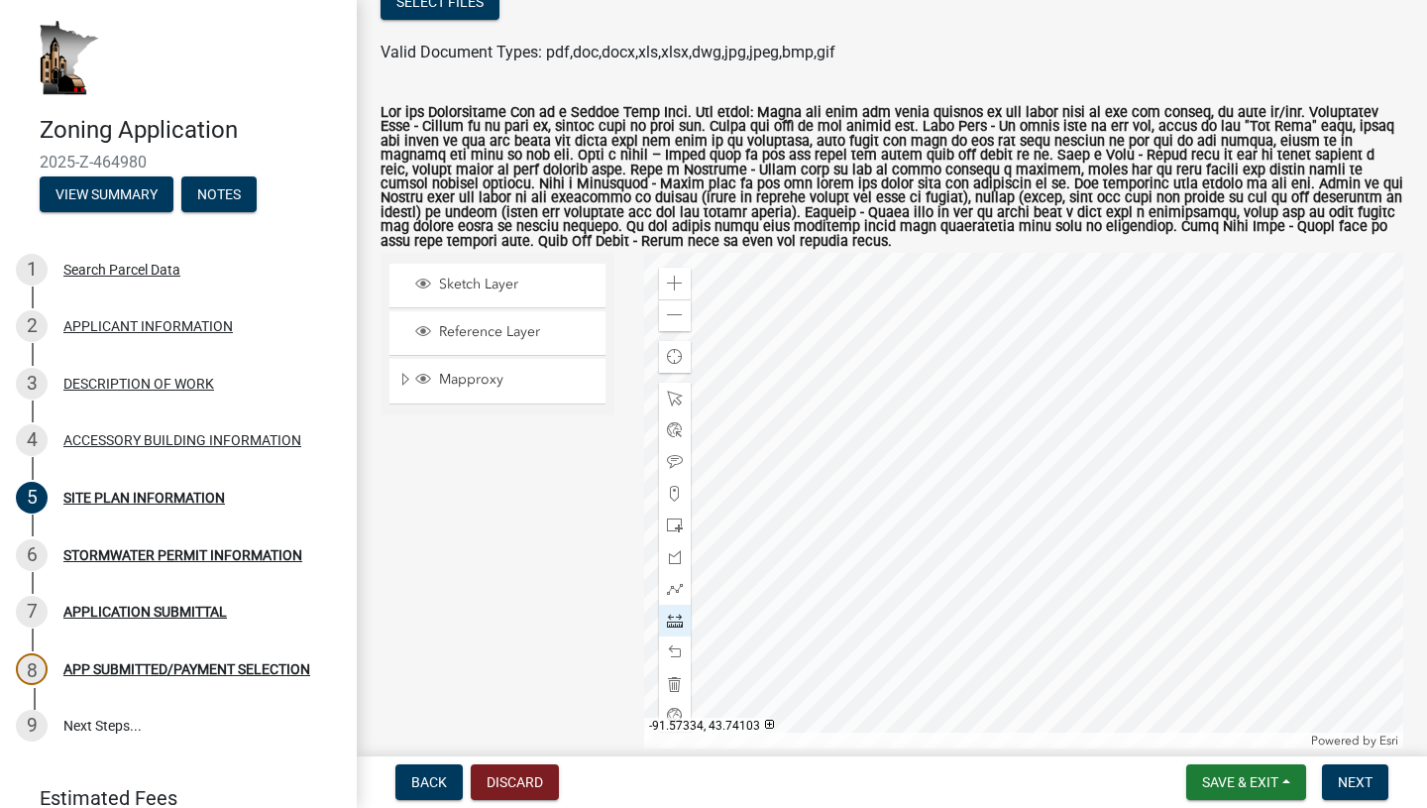
click at [1038, 419] on div at bounding box center [1024, 501] width 760 height 496
click at [670, 644] on span at bounding box center [675, 652] width 16 height 16
click at [671, 644] on span at bounding box center [675, 652] width 16 height 16
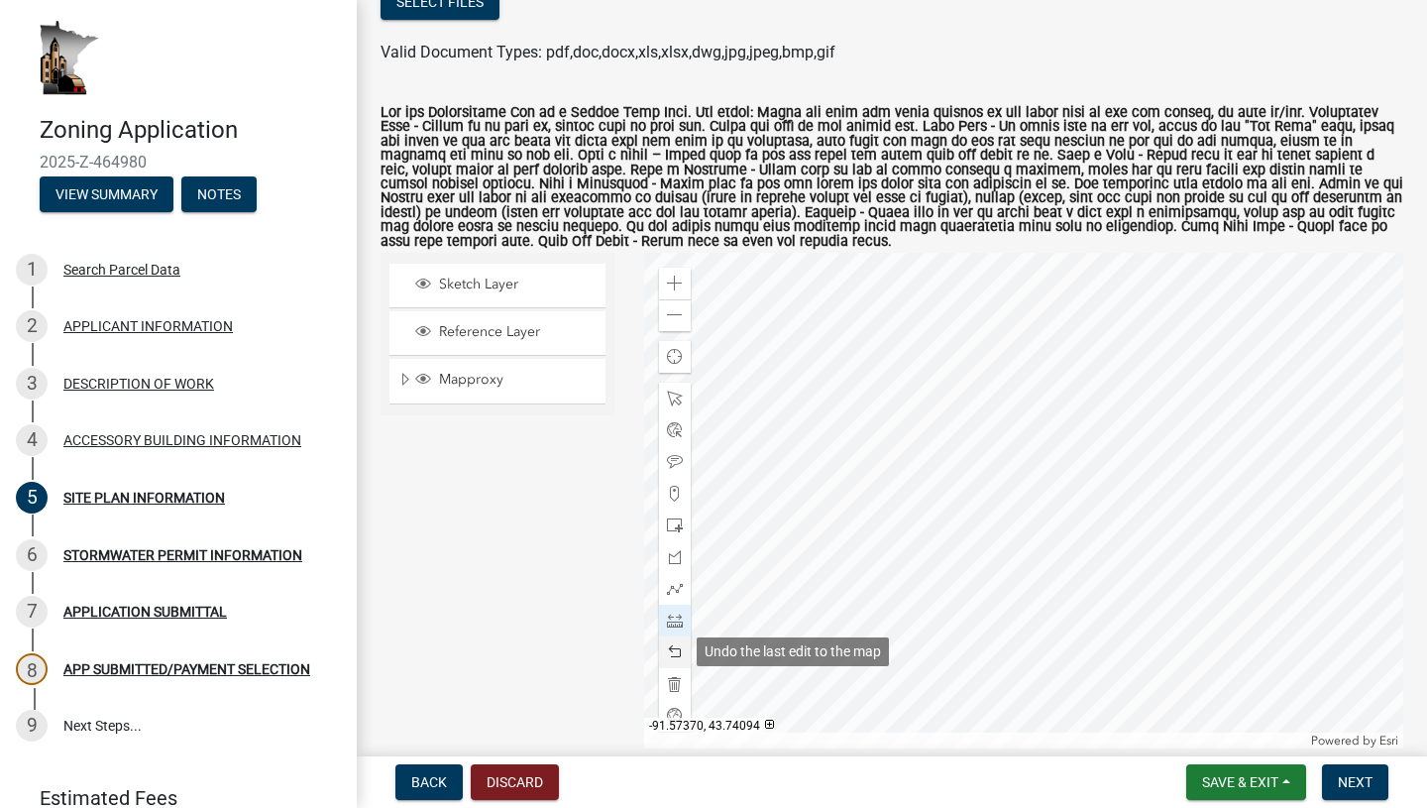
click at [671, 644] on span at bounding box center [675, 652] width 16 height 16
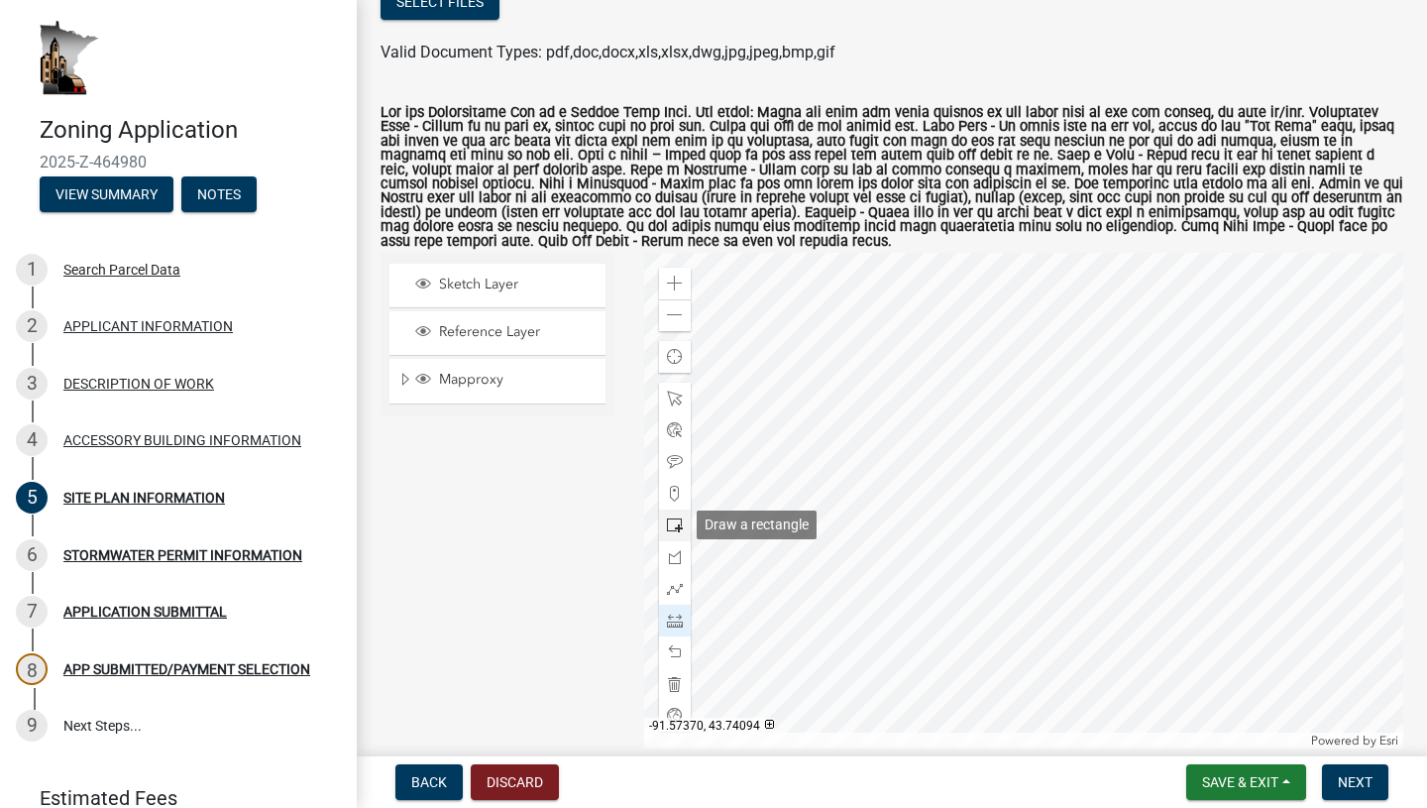
click at [678, 520] on span at bounding box center [675, 525] width 16 height 16
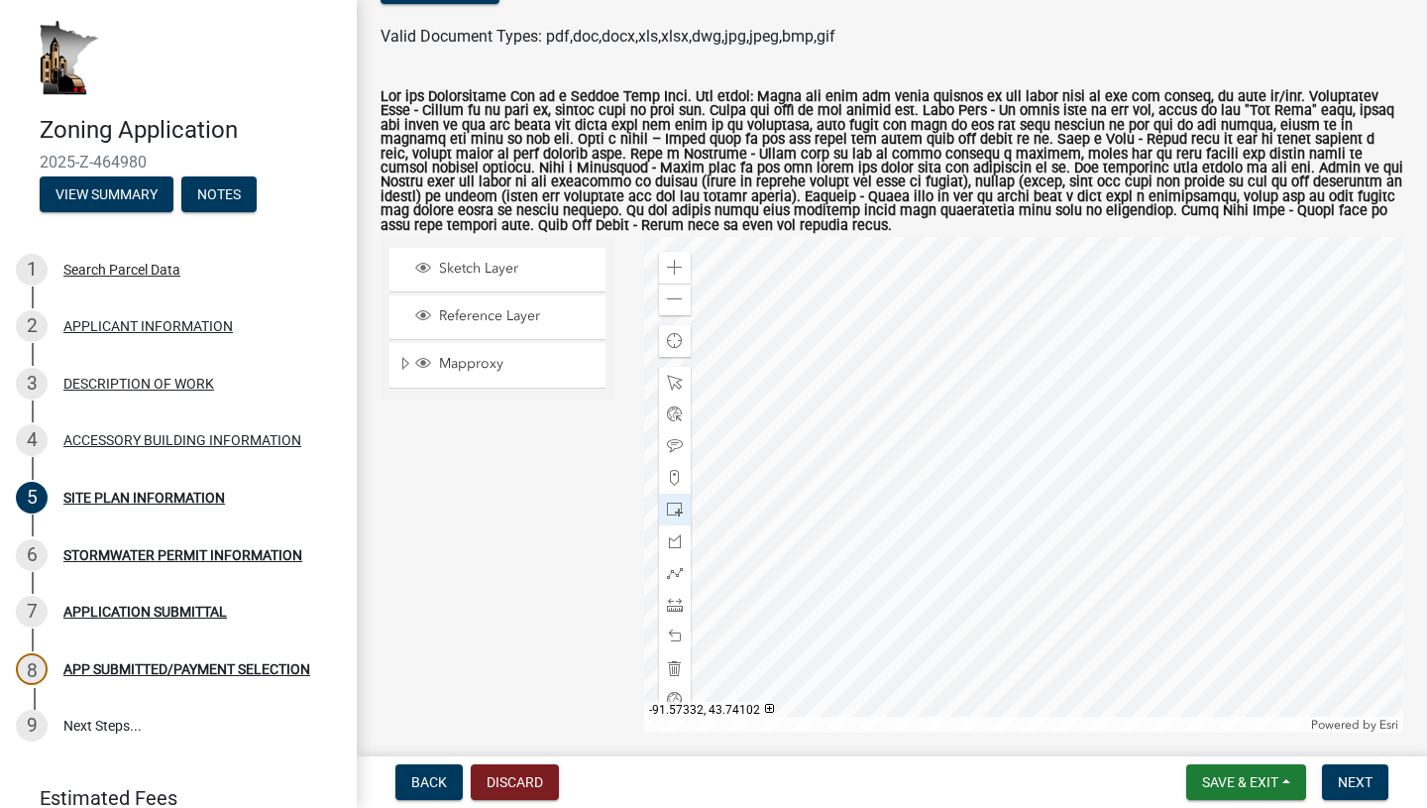
click at [1050, 418] on div at bounding box center [1024, 485] width 760 height 496
click at [679, 612] on div at bounding box center [675, 605] width 32 height 32
click at [818, 611] on div at bounding box center [1024, 485] width 760 height 496
click at [681, 450] on span at bounding box center [675, 446] width 16 height 16
click at [838, 360] on div at bounding box center [1024, 485] width 760 height 496
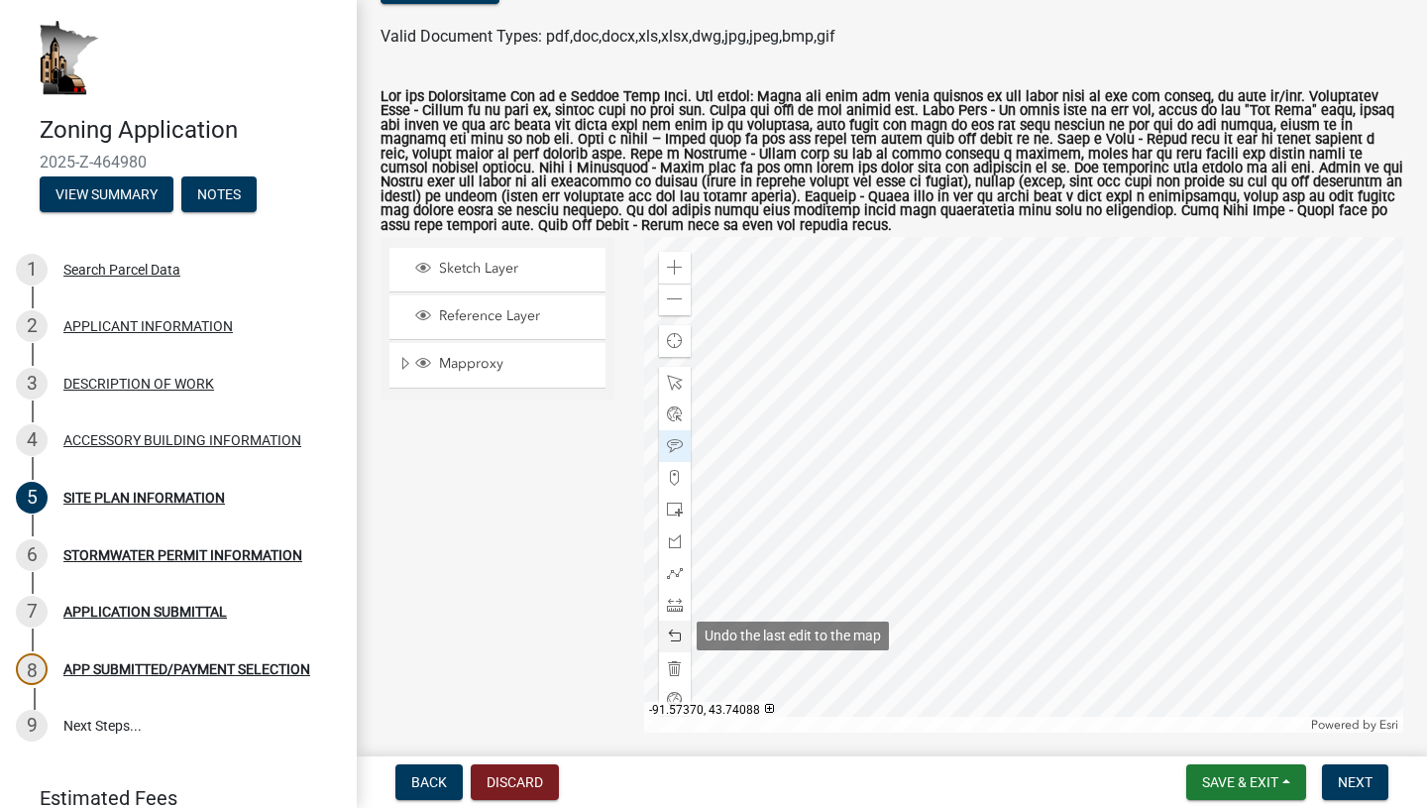
click at [679, 628] on span at bounding box center [675, 636] width 16 height 16
click at [936, 503] on div at bounding box center [1024, 485] width 760 height 496
click at [678, 299] on span at bounding box center [675, 299] width 16 height 16
click at [680, 386] on span at bounding box center [675, 383] width 16 height 16
click at [876, 477] on div at bounding box center [1024, 485] width 760 height 496
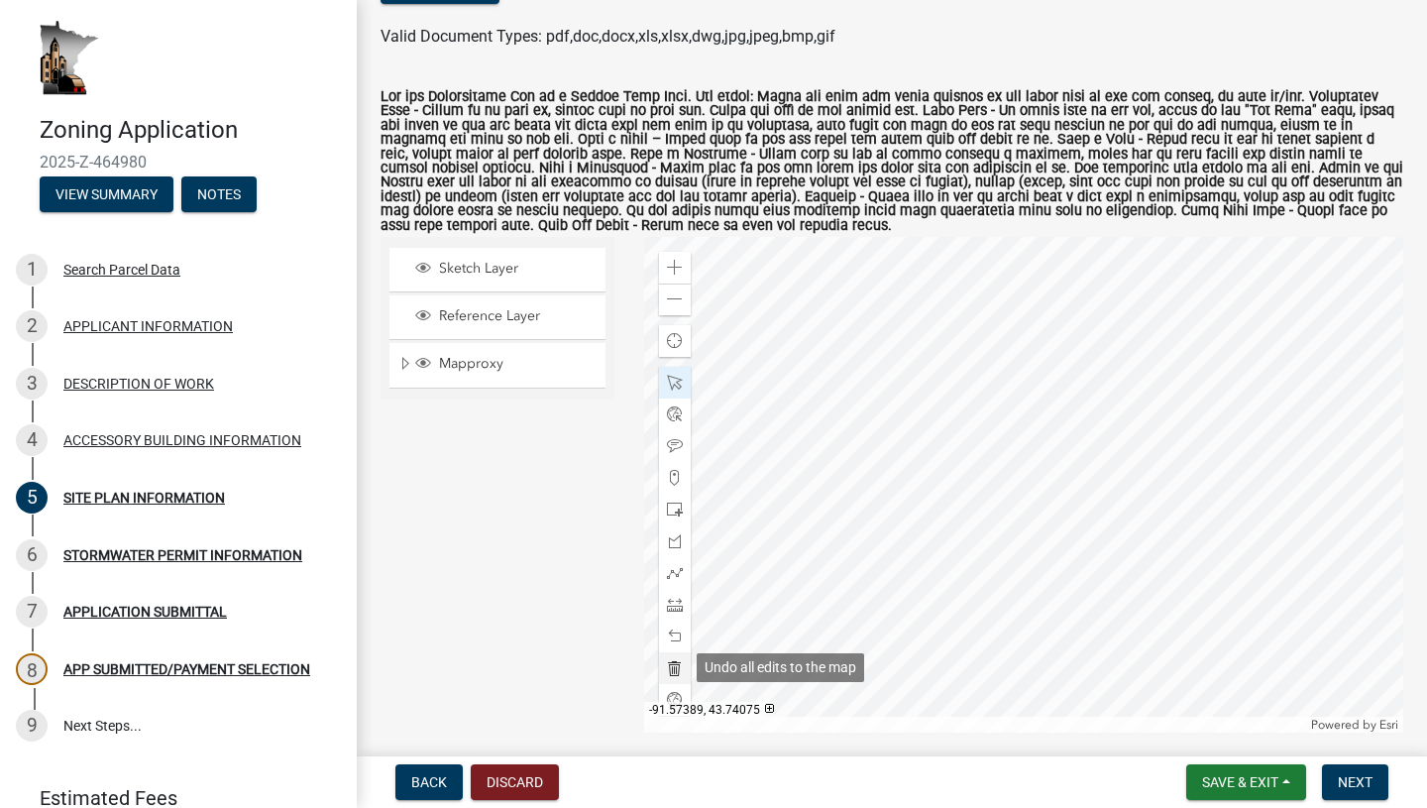
click at [682, 661] on div at bounding box center [675, 668] width 32 height 32
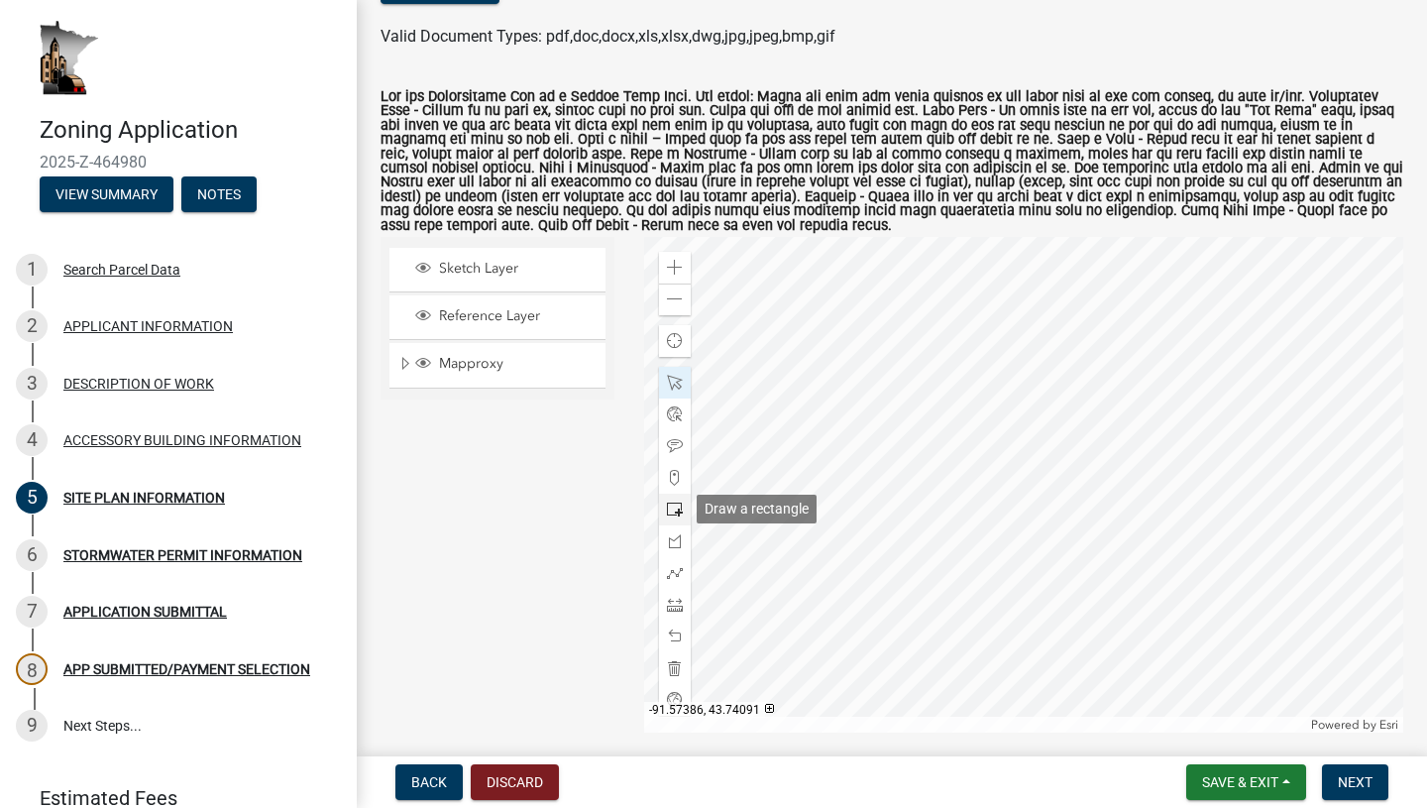
click at [677, 519] on div at bounding box center [675, 510] width 32 height 32
click at [959, 402] on div at bounding box center [1024, 485] width 760 height 496
click at [681, 612] on span at bounding box center [675, 605] width 16 height 16
click at [839, 507] on div at bounding box center [1024, 485] width 760 height 496
click at [677, 609] on span at bounding box center [675, 605] width 16 height 16
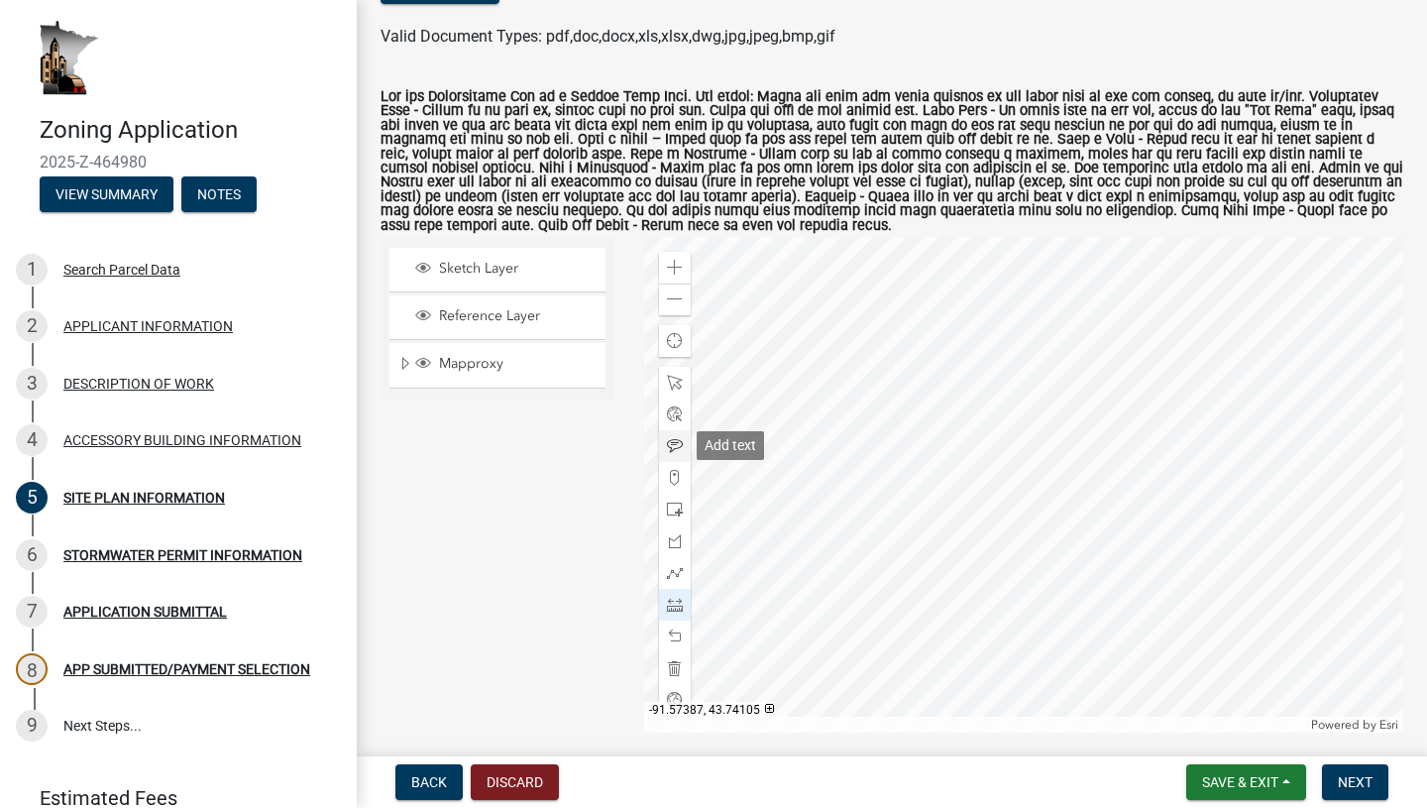
click at [679, 443] on span at bounding box center [675, 446] width 16 height 16
click at [887, 464] on div at bounding box center [1024, 485] width 760 height 496
click at [681, 612] on span at bounding box center [675, 605] width 16 height 16
click at [840, 474] on div at bounding box center [1024, 485] width 760 height 496
click at [680, 599] on span at bounding box center [675, 605] width 16 height 16
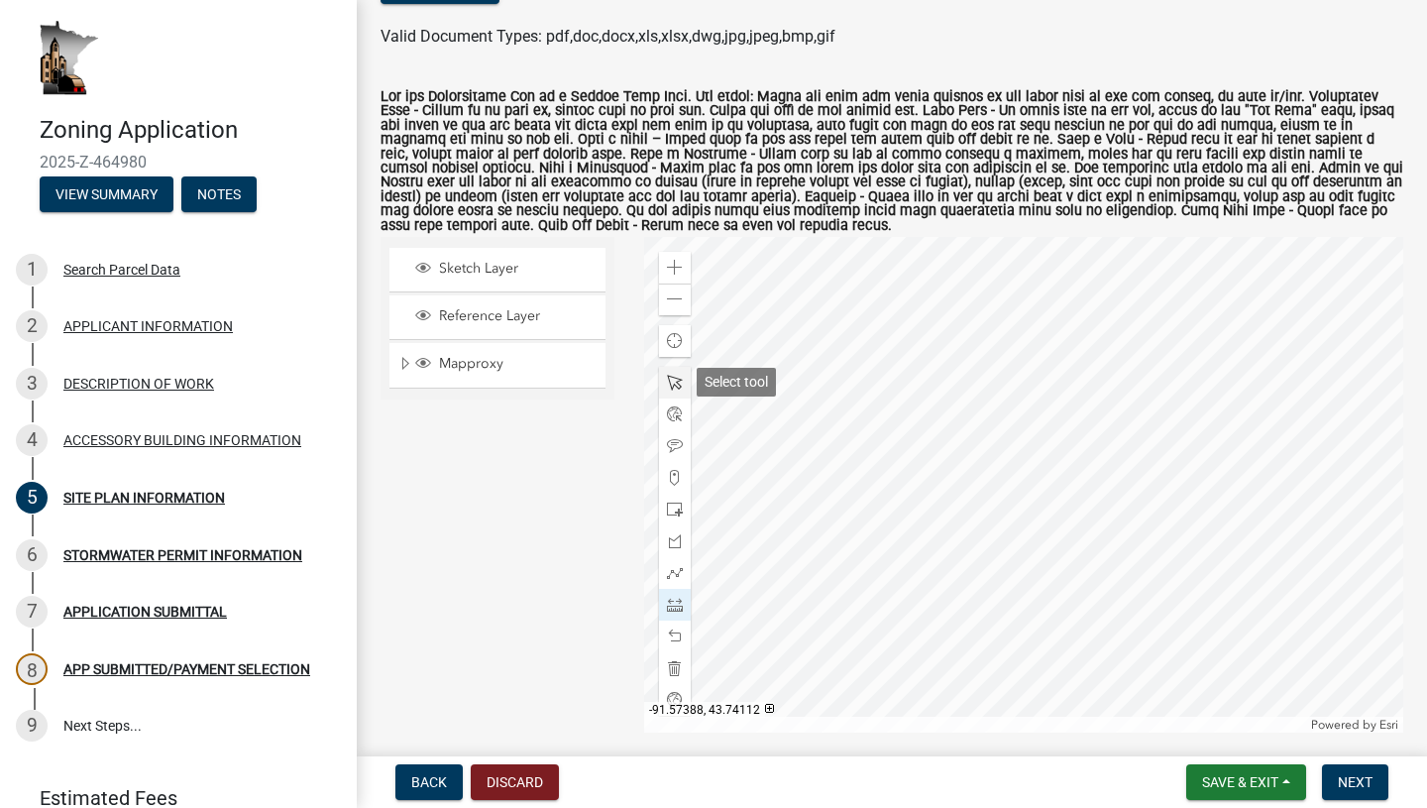
click at [680, 385] on span at bounding box center [675, 383] width 16 height 16
click at [800, 457] on div at bounding box center [1024, 485] width 760 height 496
click at [678, 611] on span at bounding box center [675, 605] width 16 height 16
click at [941, 502] on div at bounding box center [1024, 485] width 760 height 496
click at [677, 600] on span at bounding box center [675, 605] width 16 height 16
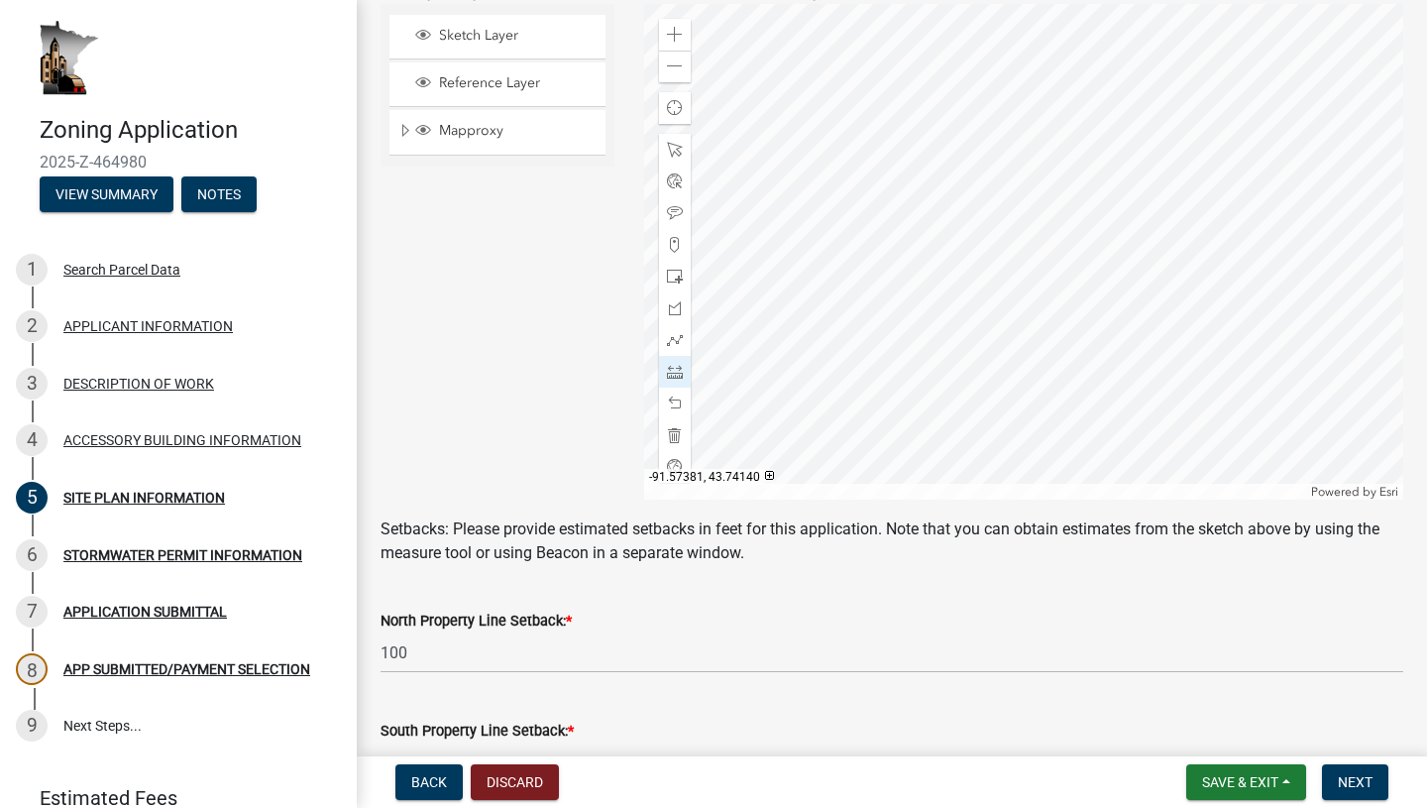
scroll to position [485, 0]
click at [680, 78] on div "Zoom out" at bounding box center [675, 69] width 32 height 32
click at [675, 152] on span at bounding box center [675, 152] width 16 height 16
click at [844, 91] on div at bounding box center [1024, 254] width 760 height 496
click at [679, 372] on span at bounding box center [675, 374] width 16 height 16
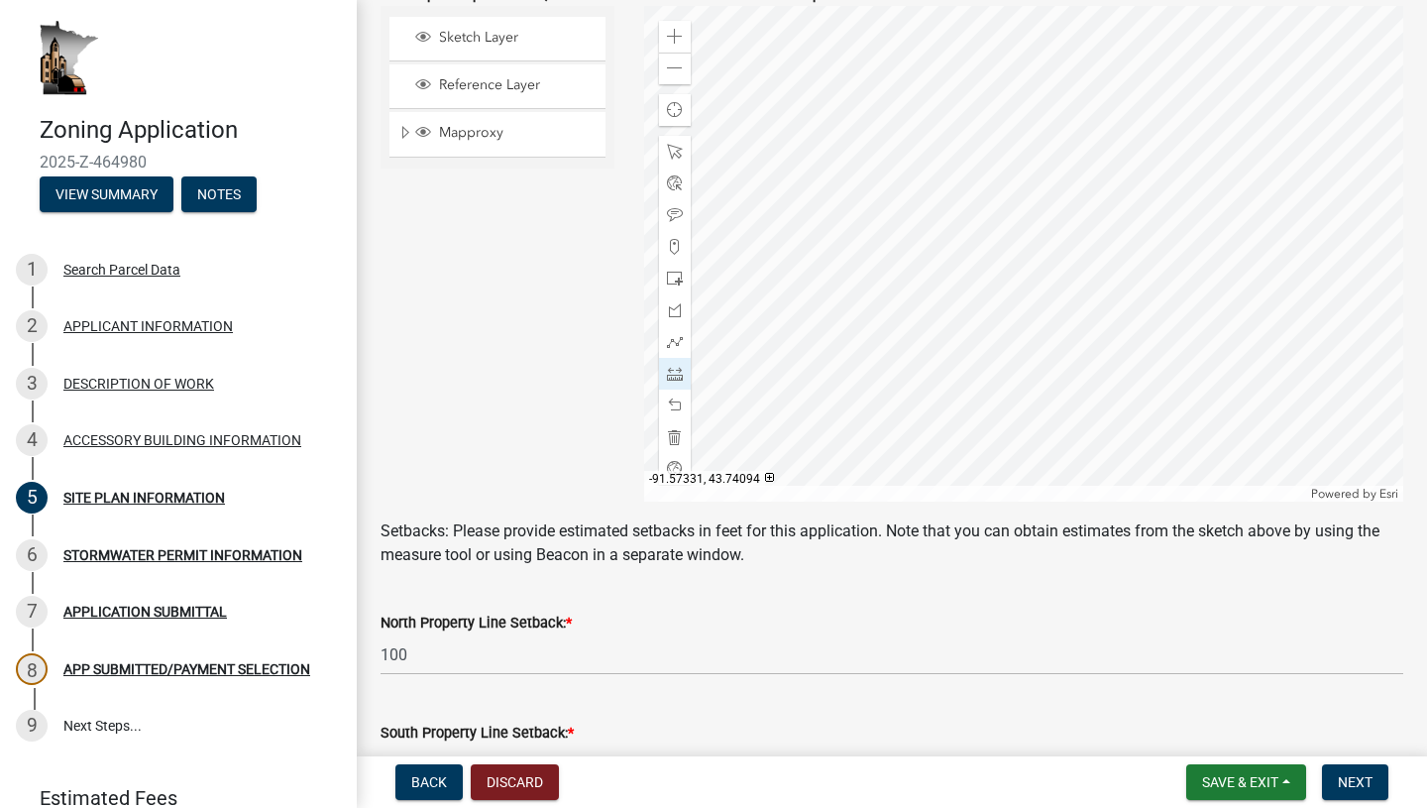
click at [867, 217] on div at bounding box center [1024, 254] width 760 height 496
click at [1314, 389] on div at bounding box center [1024, 254] width 760 height 496
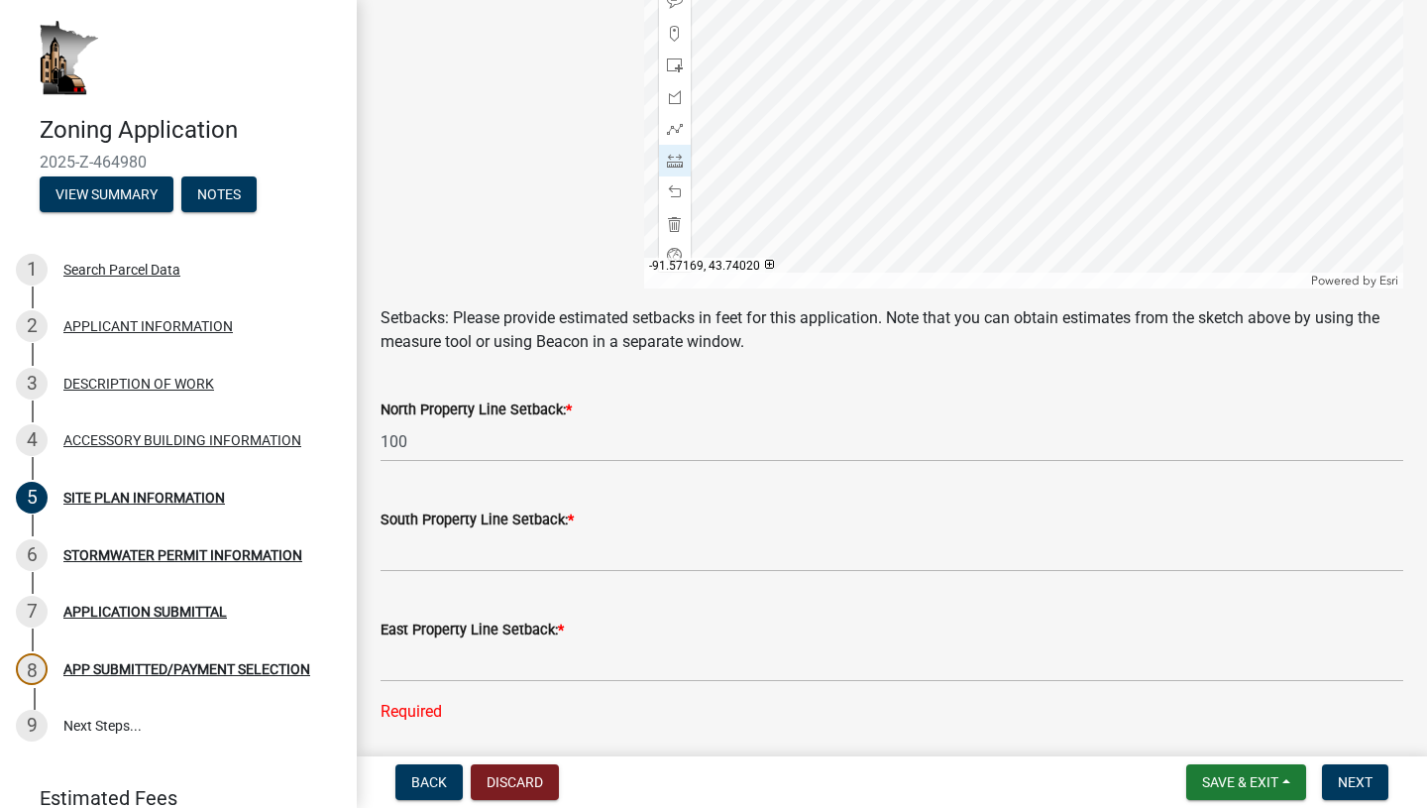
scroll to position [711, 0]
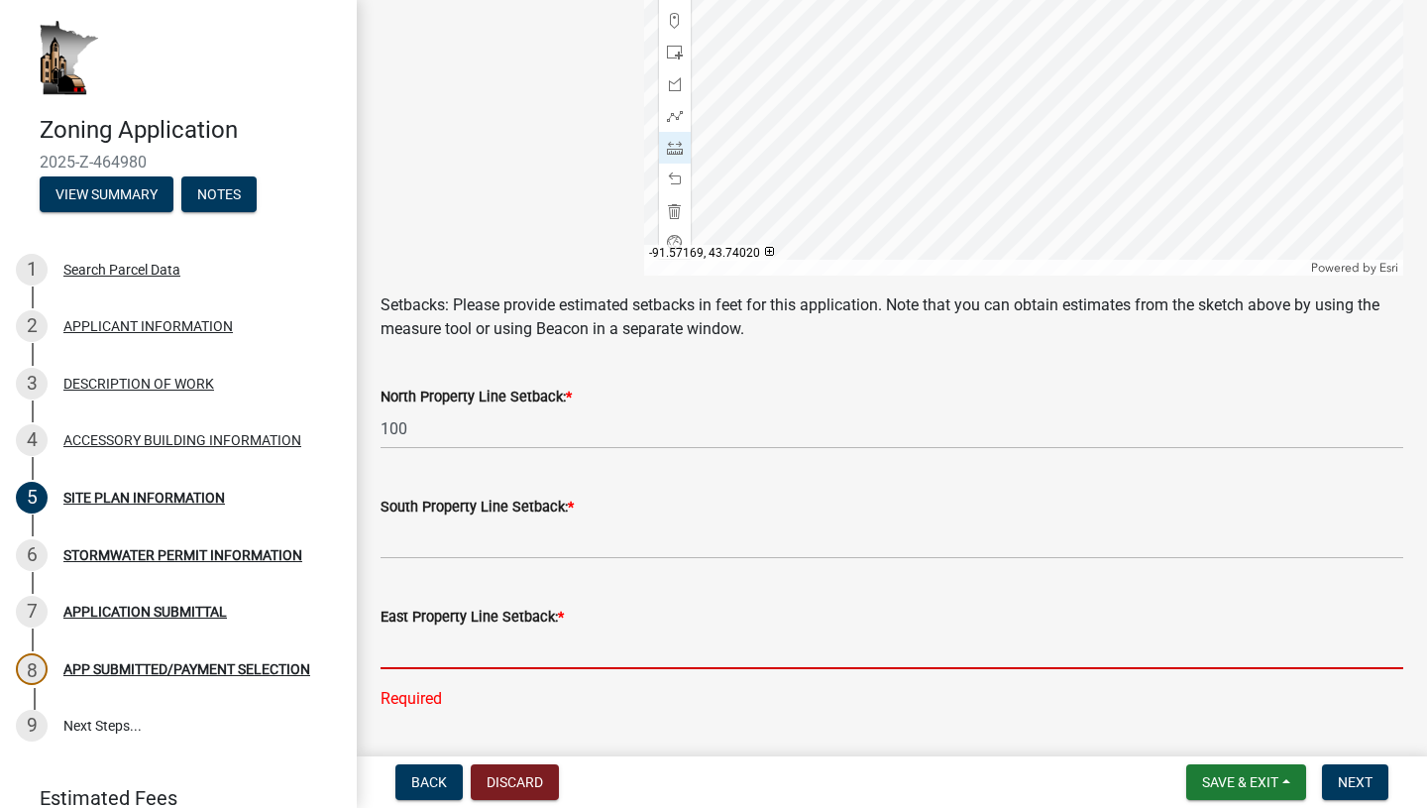
click at [1017, 640] on input "text" at bounding box center [892, 648] width 1023 height 41
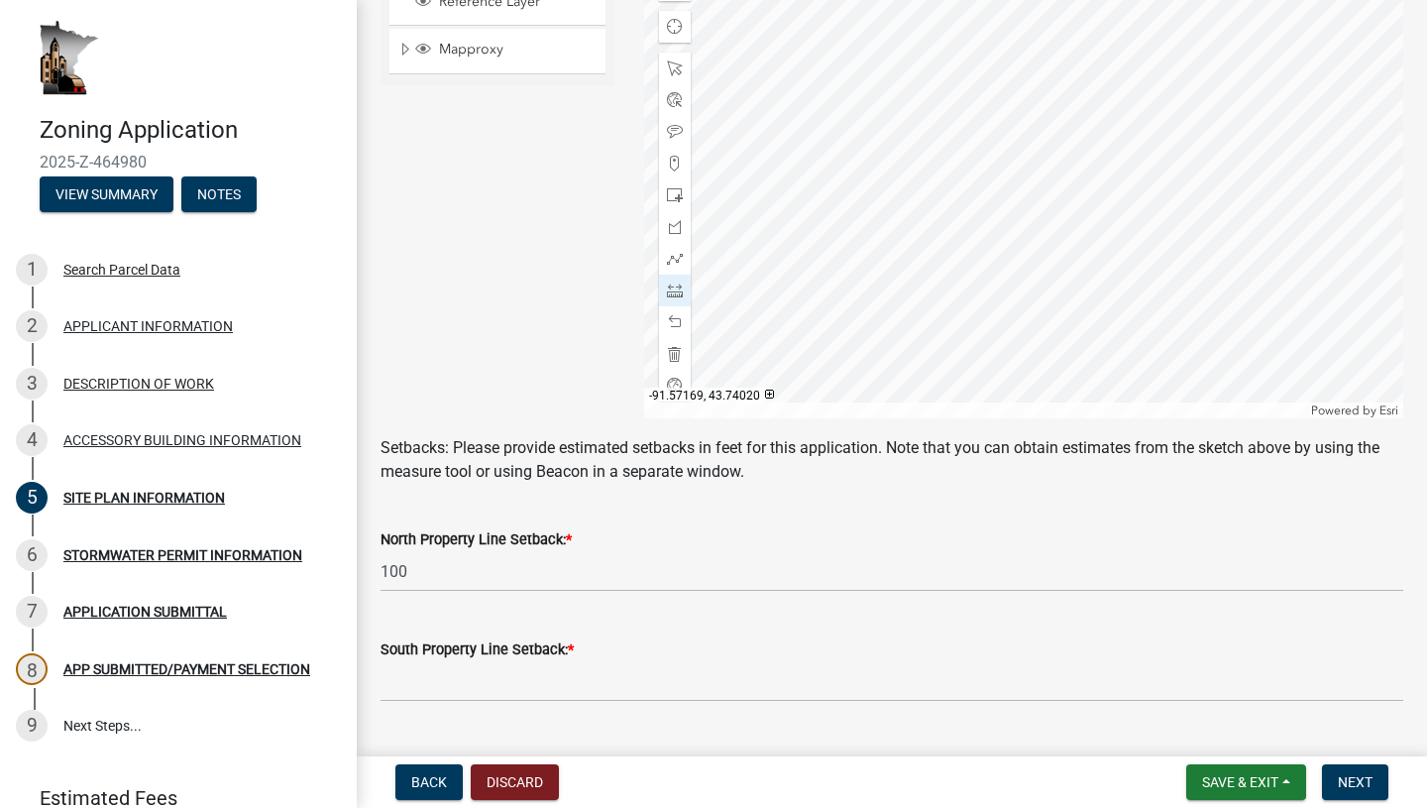
scroll to position [516, 0]
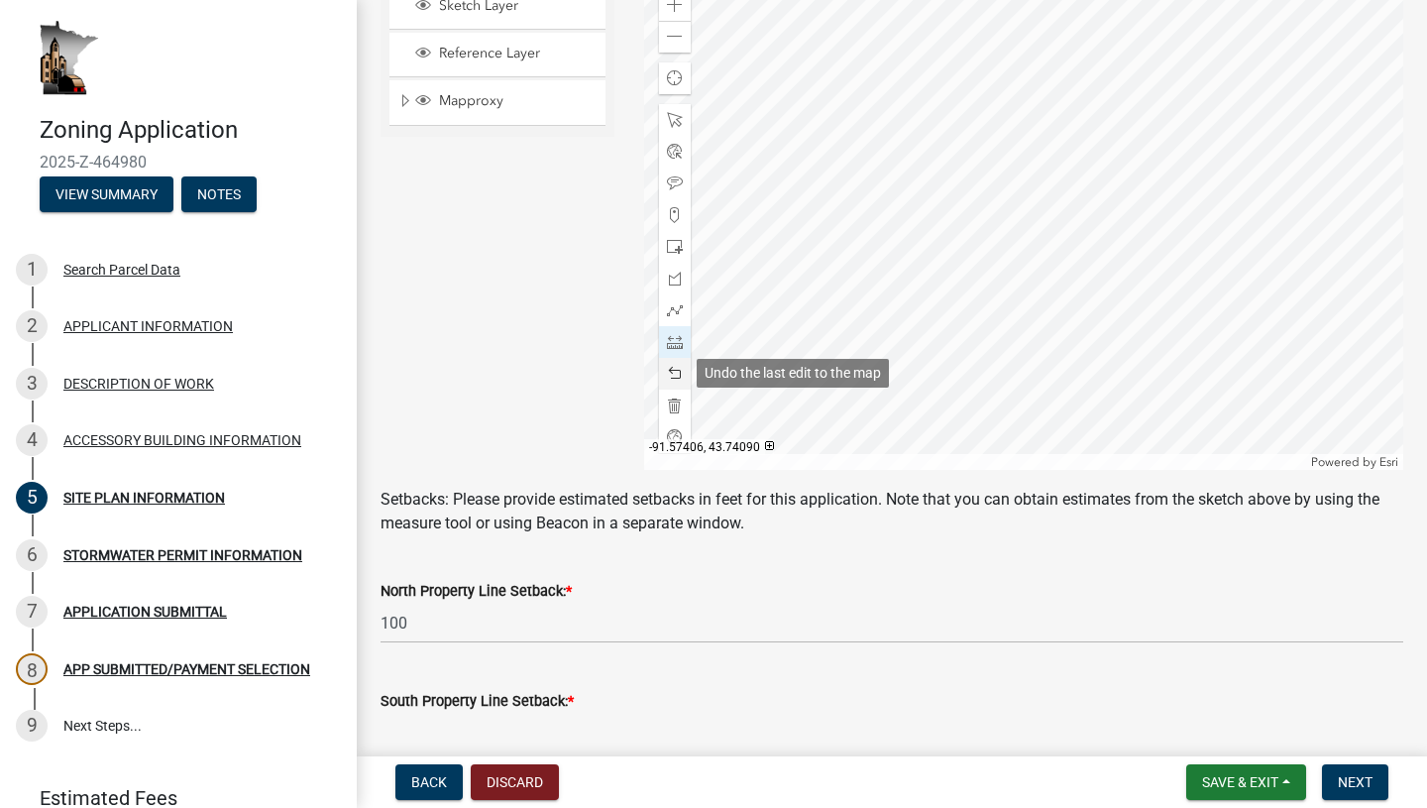
type input "500"
click at [682, 380] on div at bounding box center [675, 374] width 32 height 32
click at [673, 377] on span at bounding box center [675, 374] width 16 height 16
click at [807, 189] on div at bounding box center [1024, 222] width 760 height 496
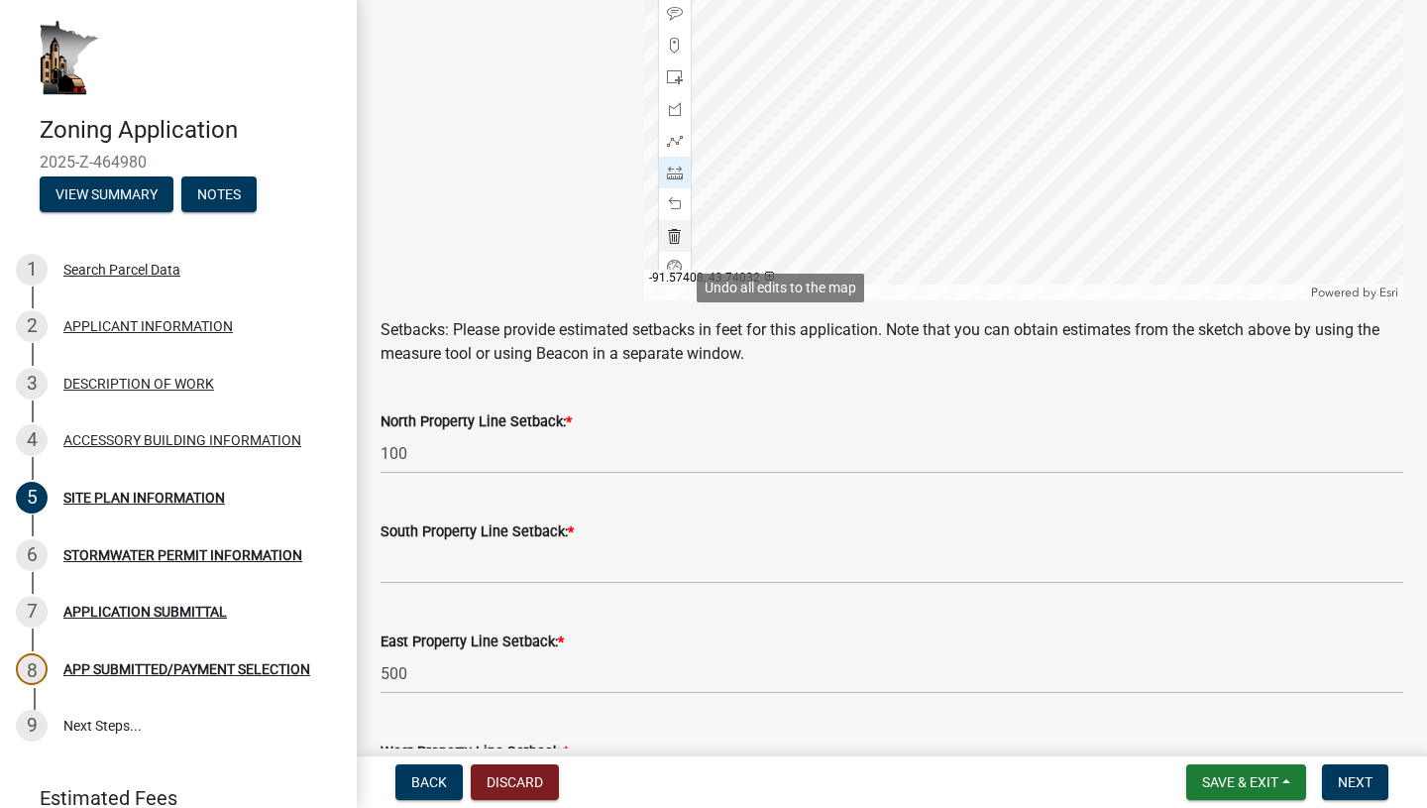
scroll to position [698, 0]
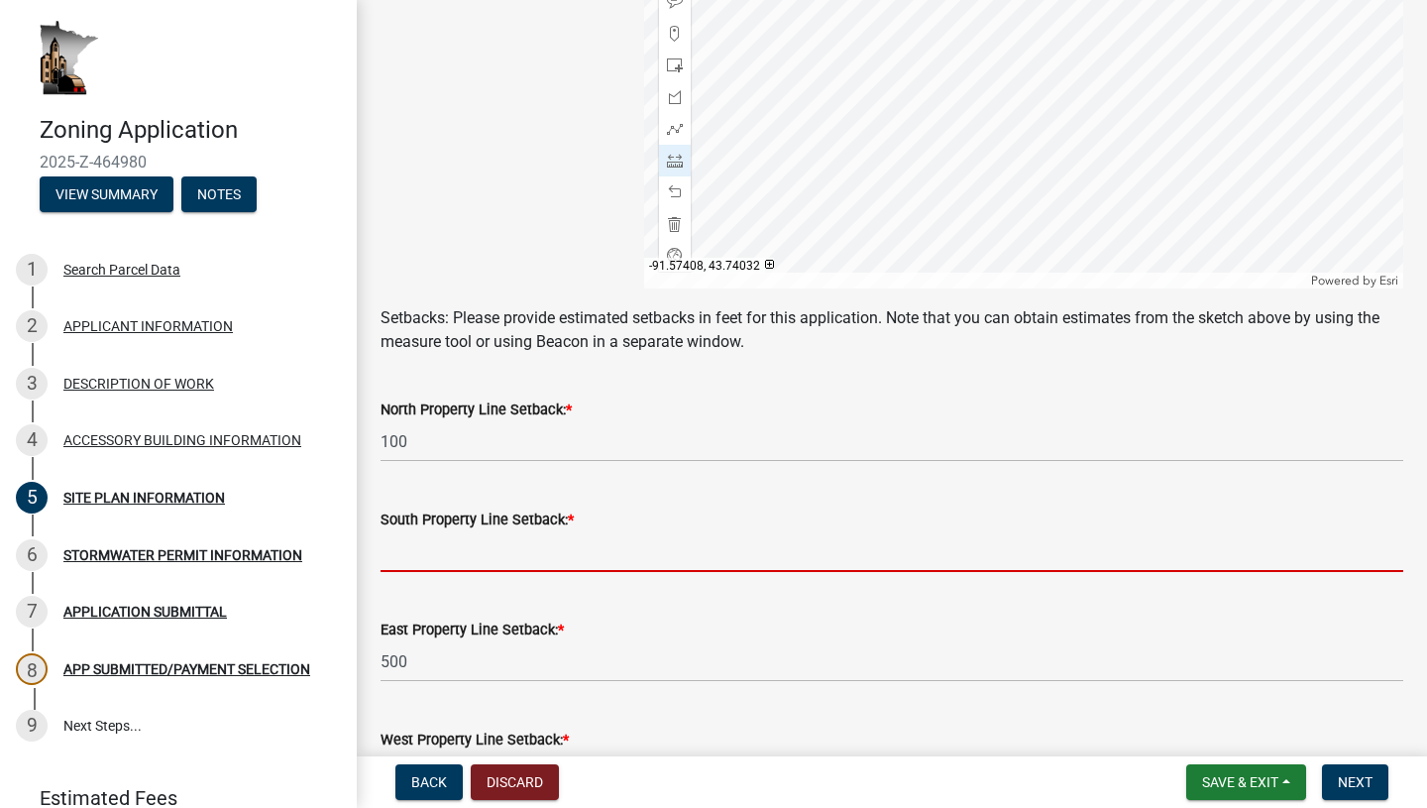
click at [574, 534] on input "text" at bounding box center [892, 551] width 1023 height 41
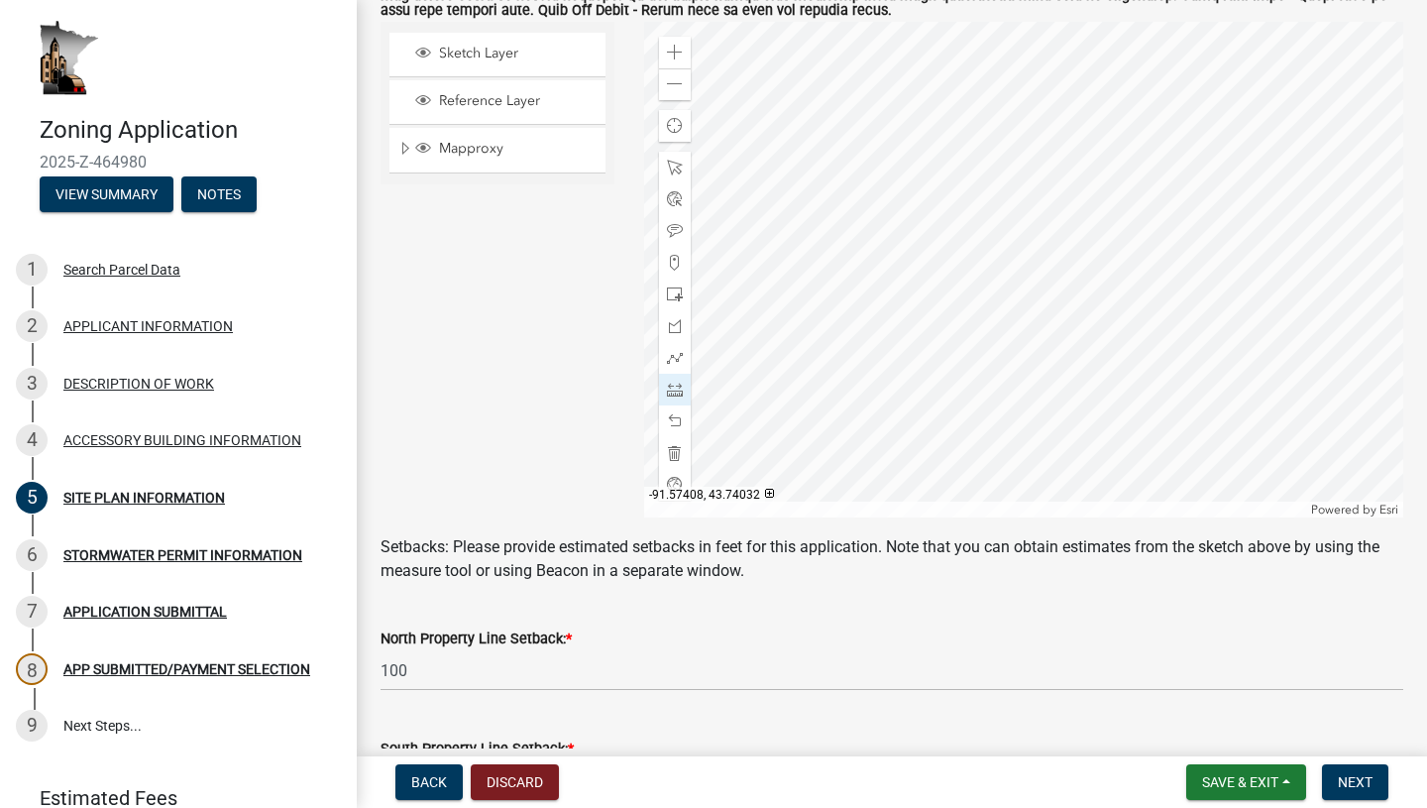
scroll to position [467, 0]
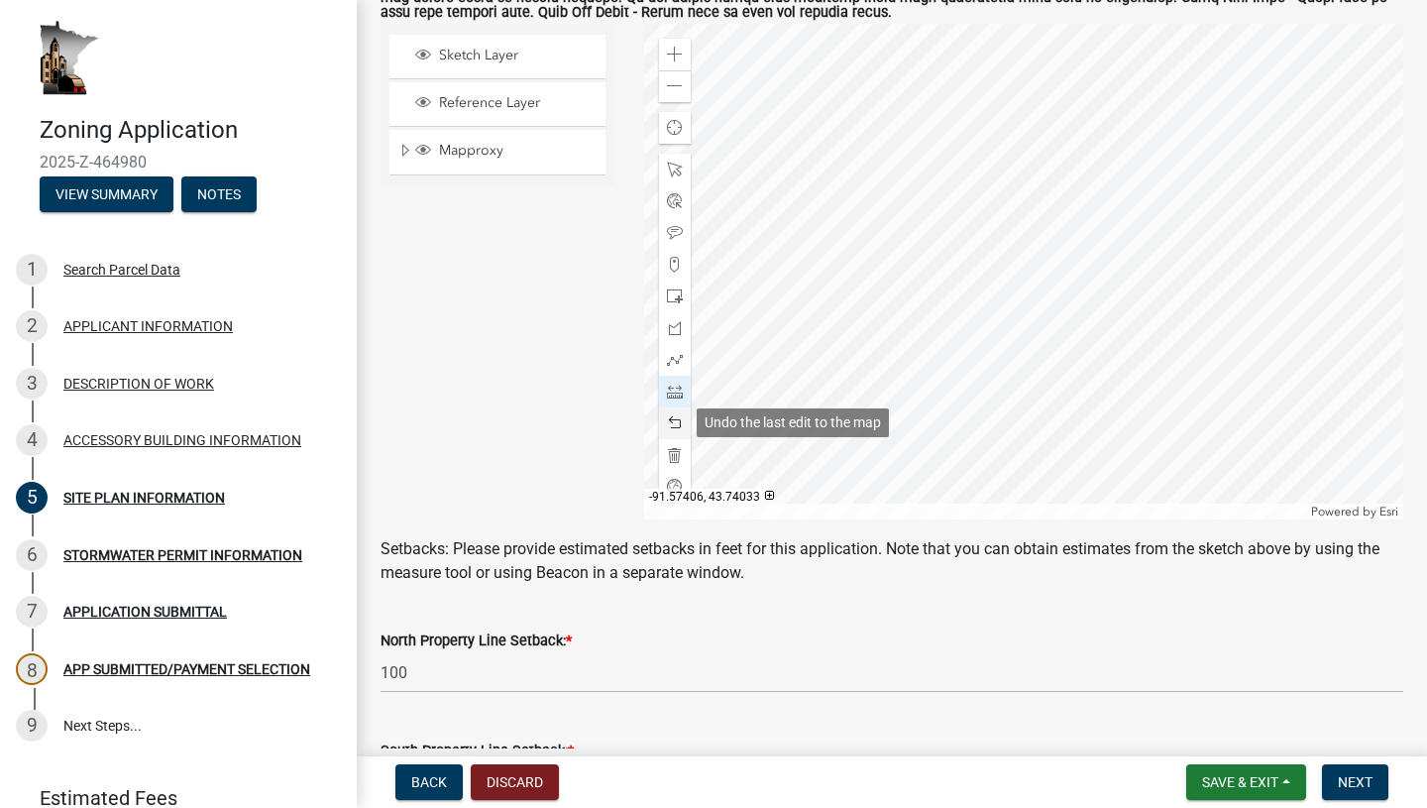
type input "150"
click at [675, 424] on span at bounding box center [675, 423] width 16 height 16
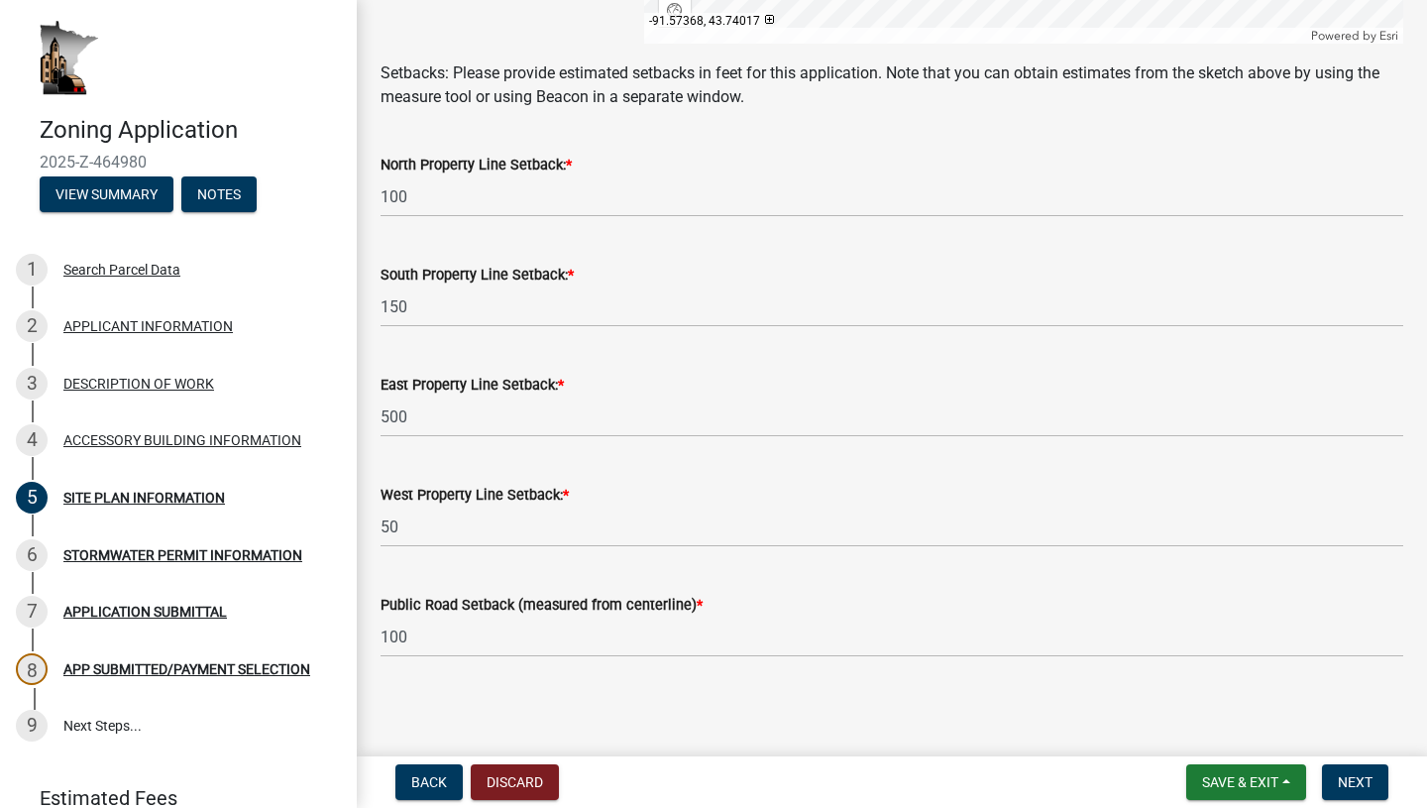
scroll to position [947, 0]
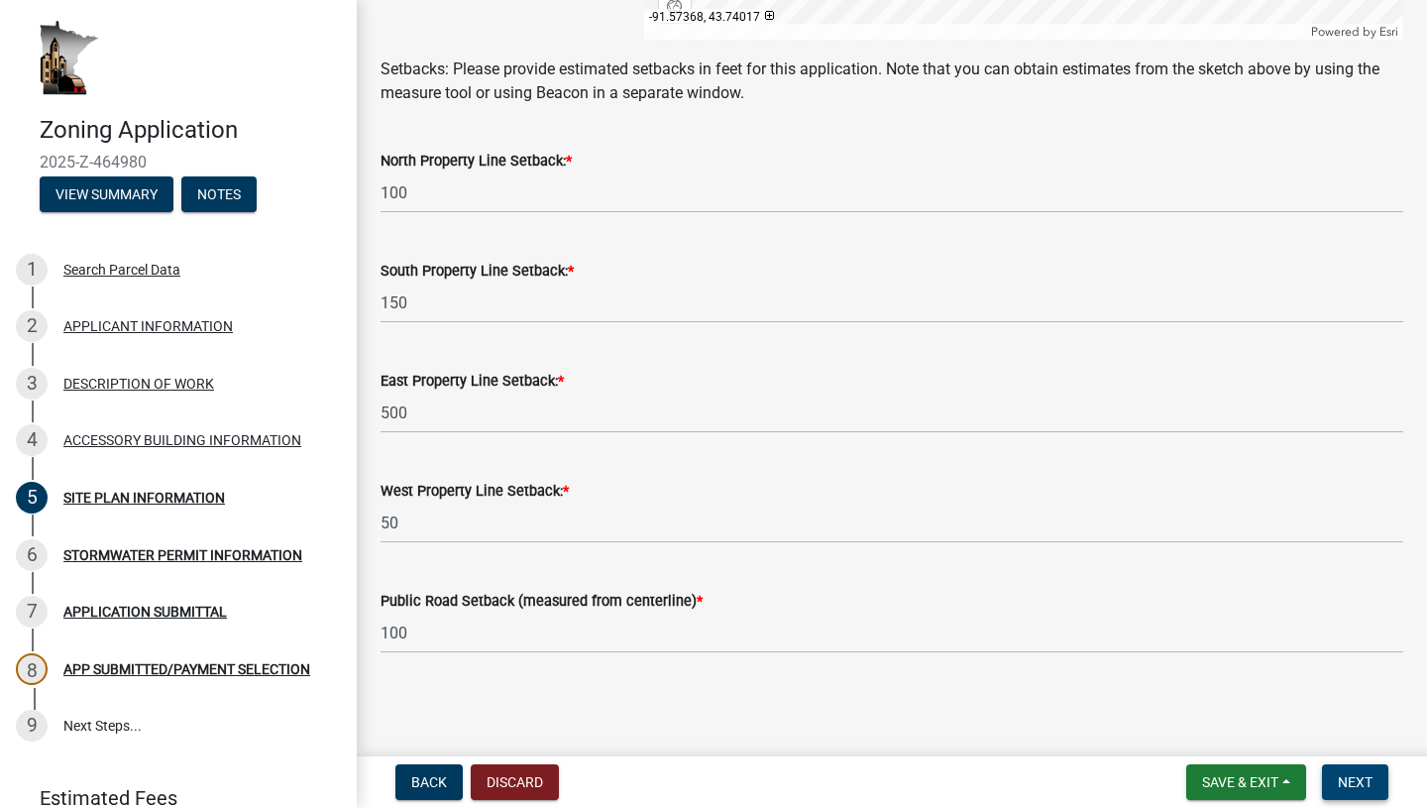
click at [1366, 785] on span "Next" at bounding box center [1355, 782] width 35 height 16
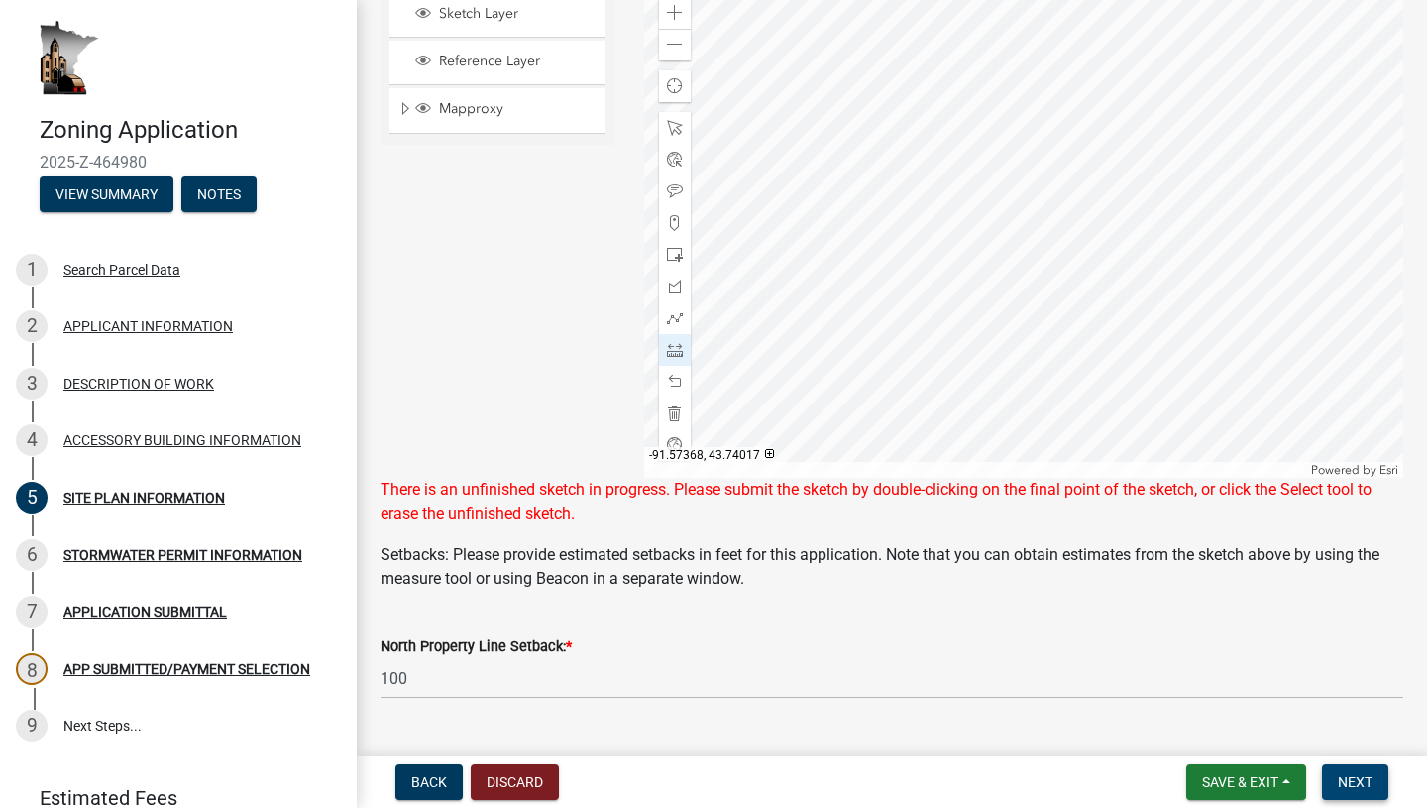
scroll to position [507, 0]
click at [865, 198] on div at bounding box center [1024, 231] width 760 height 496
click at [682, 350] on span at bounding box center [675, 351] width 16 height 16
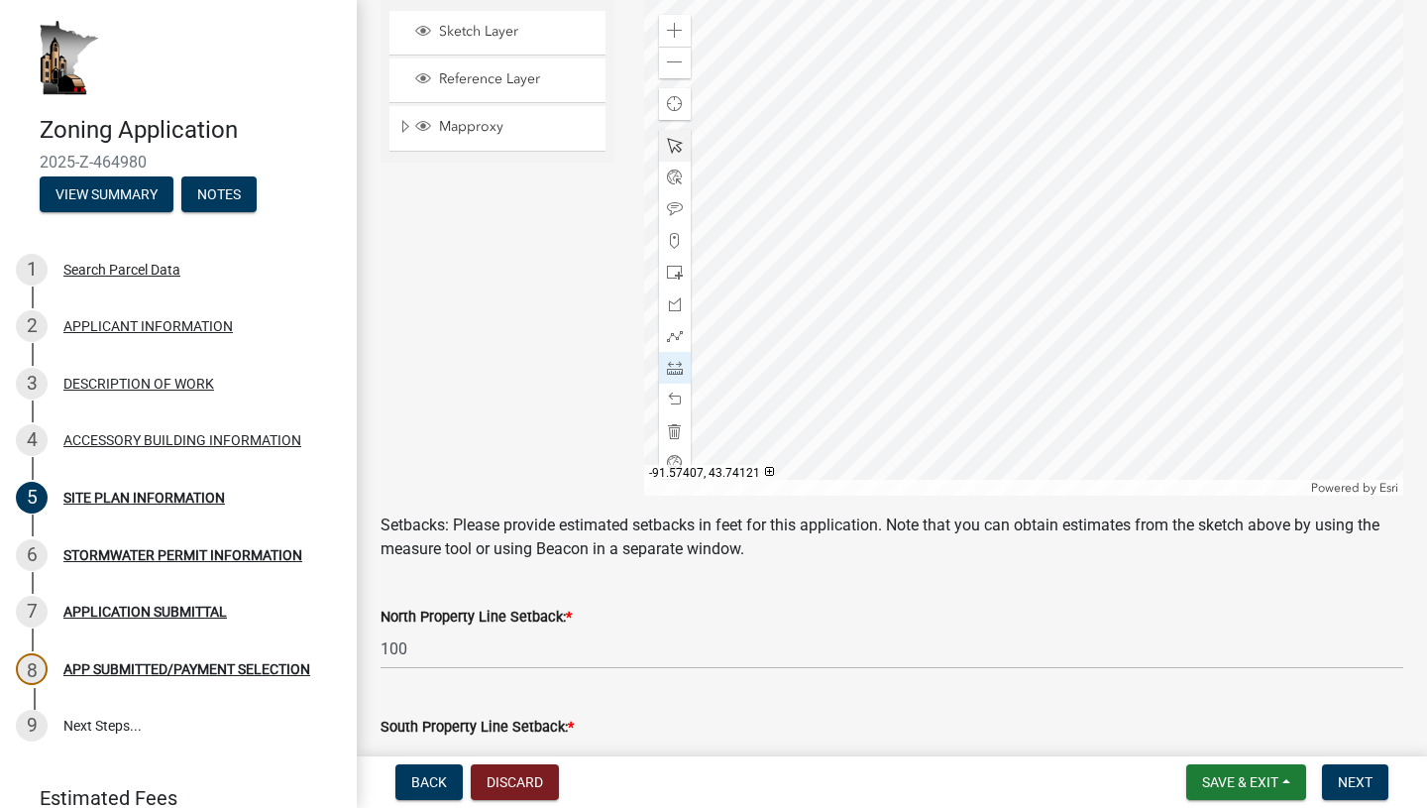
scroll to position [947, 0]
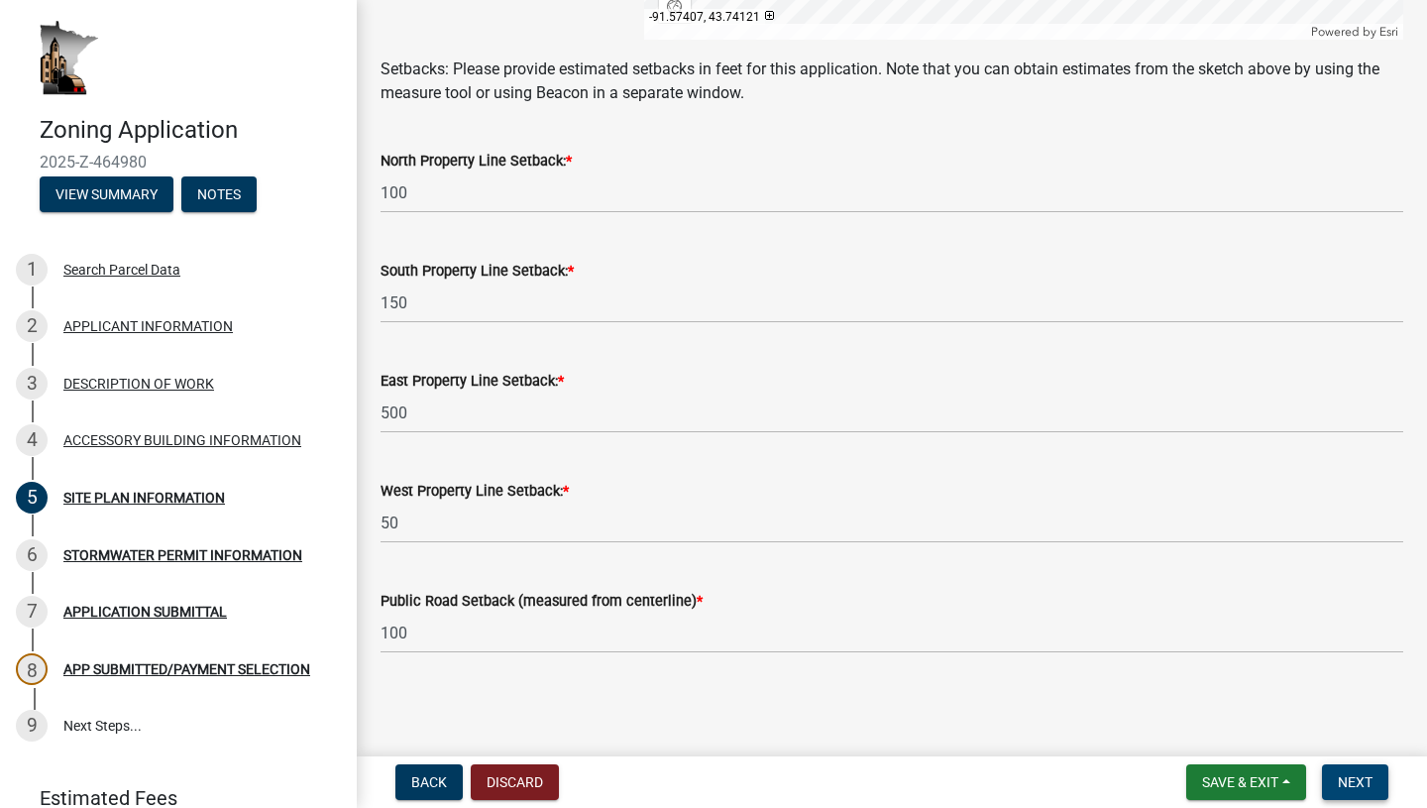
click at [1355, 791] on button "Next" at bounding box center [1355, 782] width 66 height 36
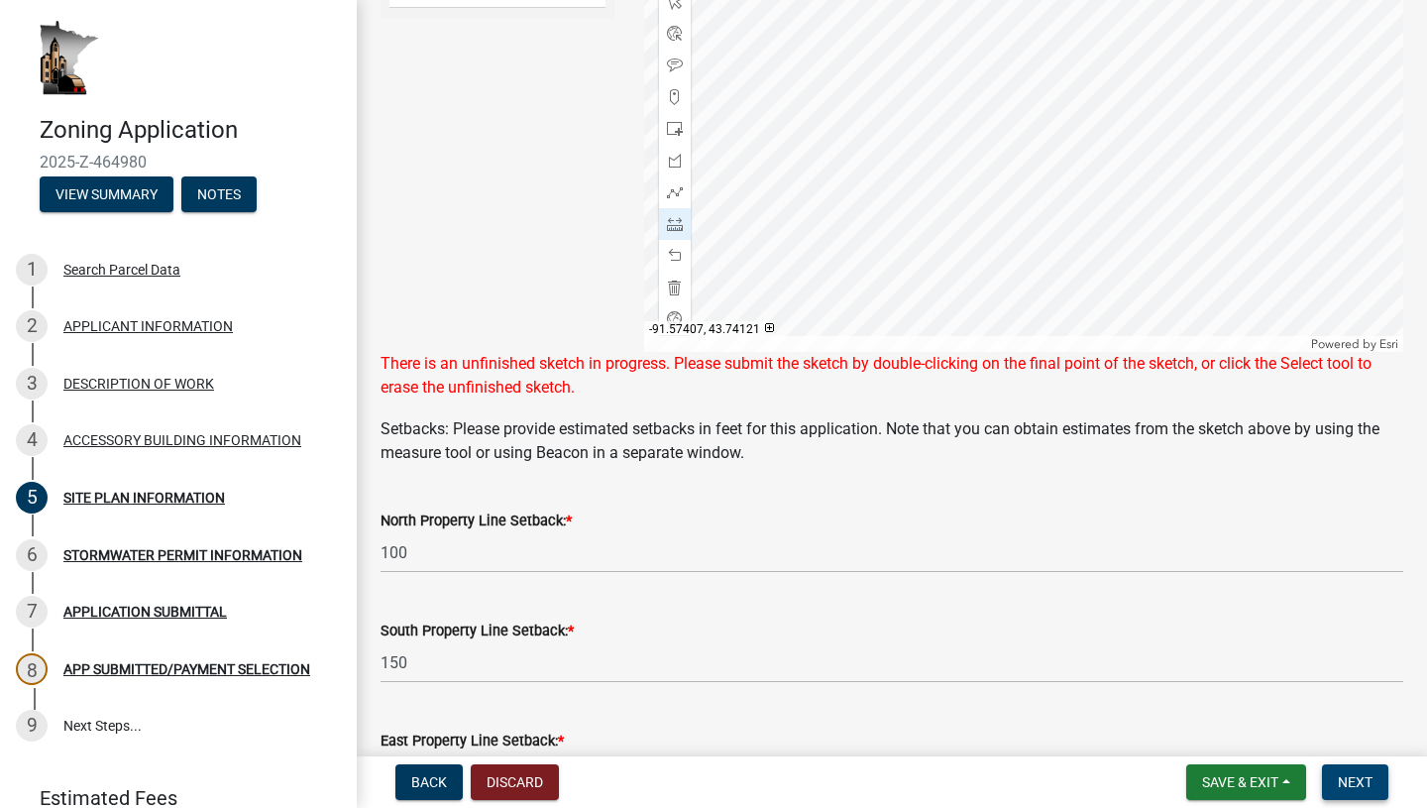
scroll to position [441, 0]
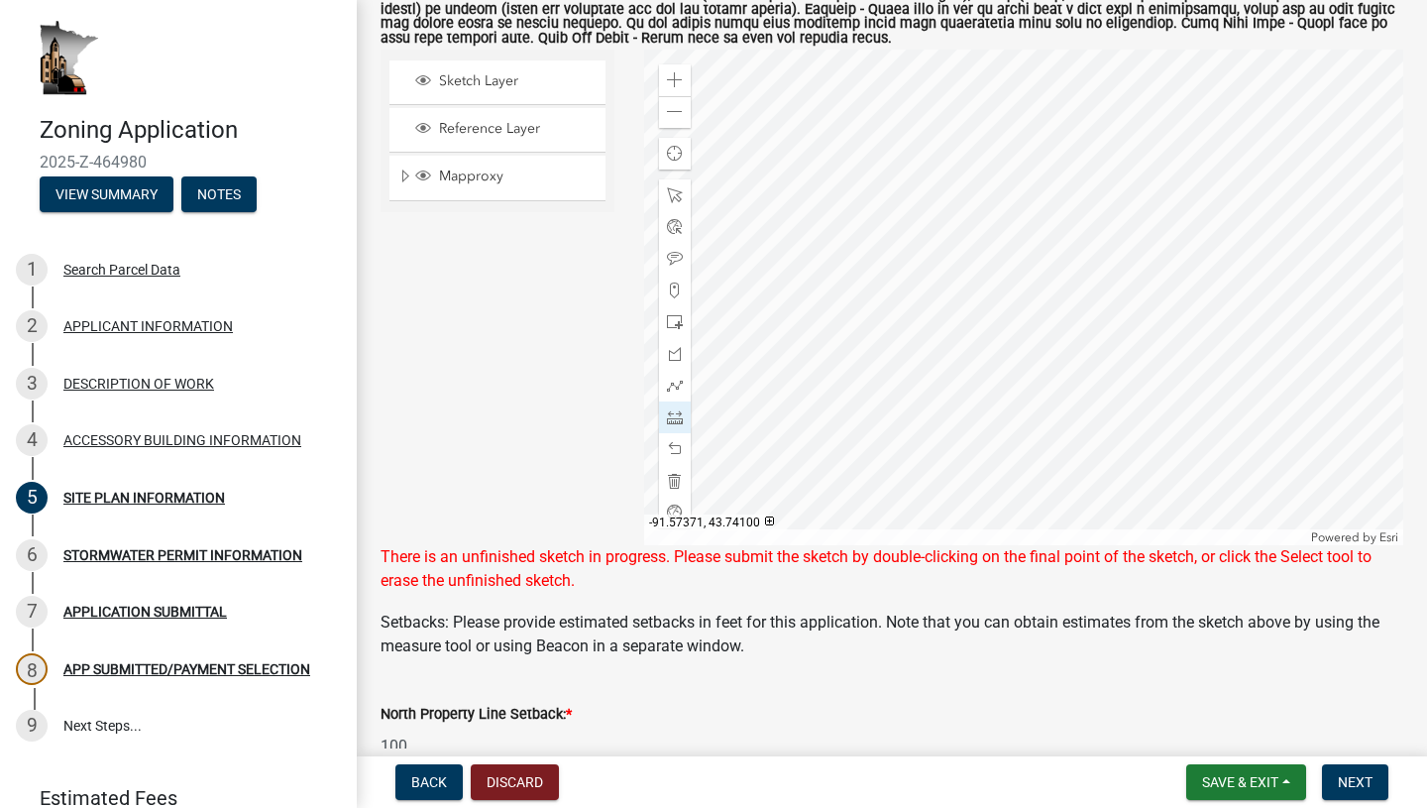
click at [771, 241] on div at bounding box center [1024, 298] width 760 height 496
click at [775, 246] on div at bounding box center [1024, 298] width 760 height 496
click at [811, 334] on div at bounding box center [1024, 298] width 760 height 496
click at [681, 441] on span at bounding box center [675, 449] width 16 height 16
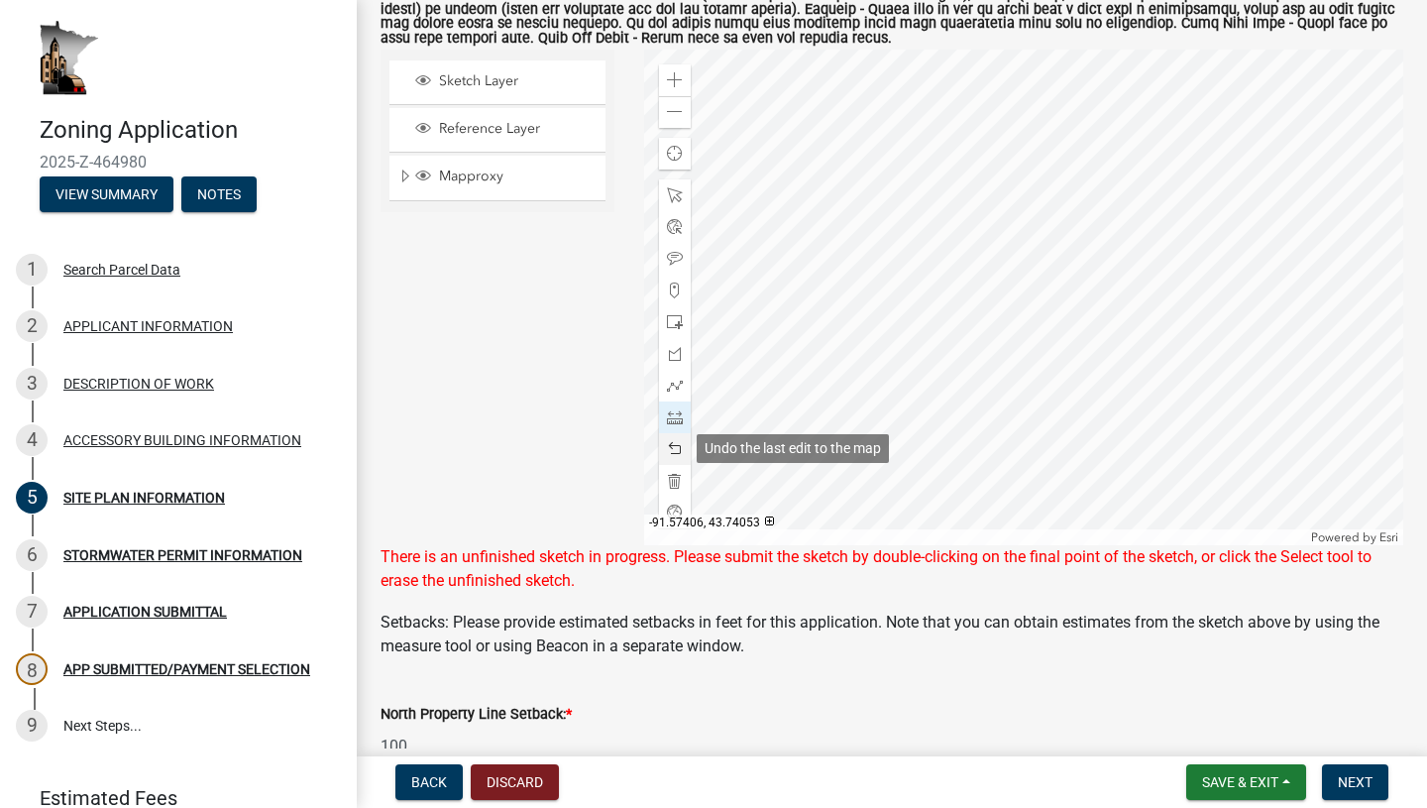
click at [671, 451] on span at bounding box center [675, 449] width 16 height 16
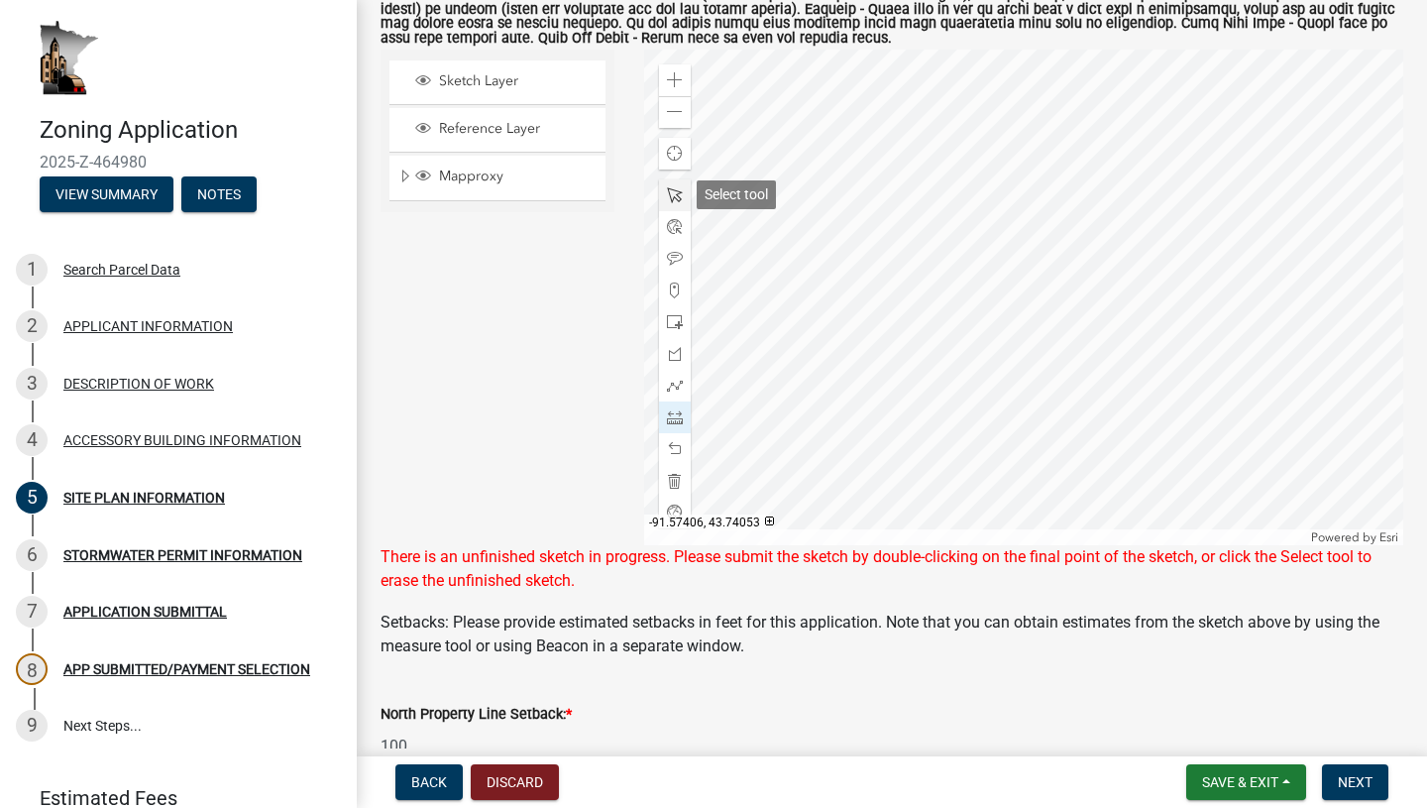
click at [677, 196] on span at bounding box center [675, 195] width 16 height 16
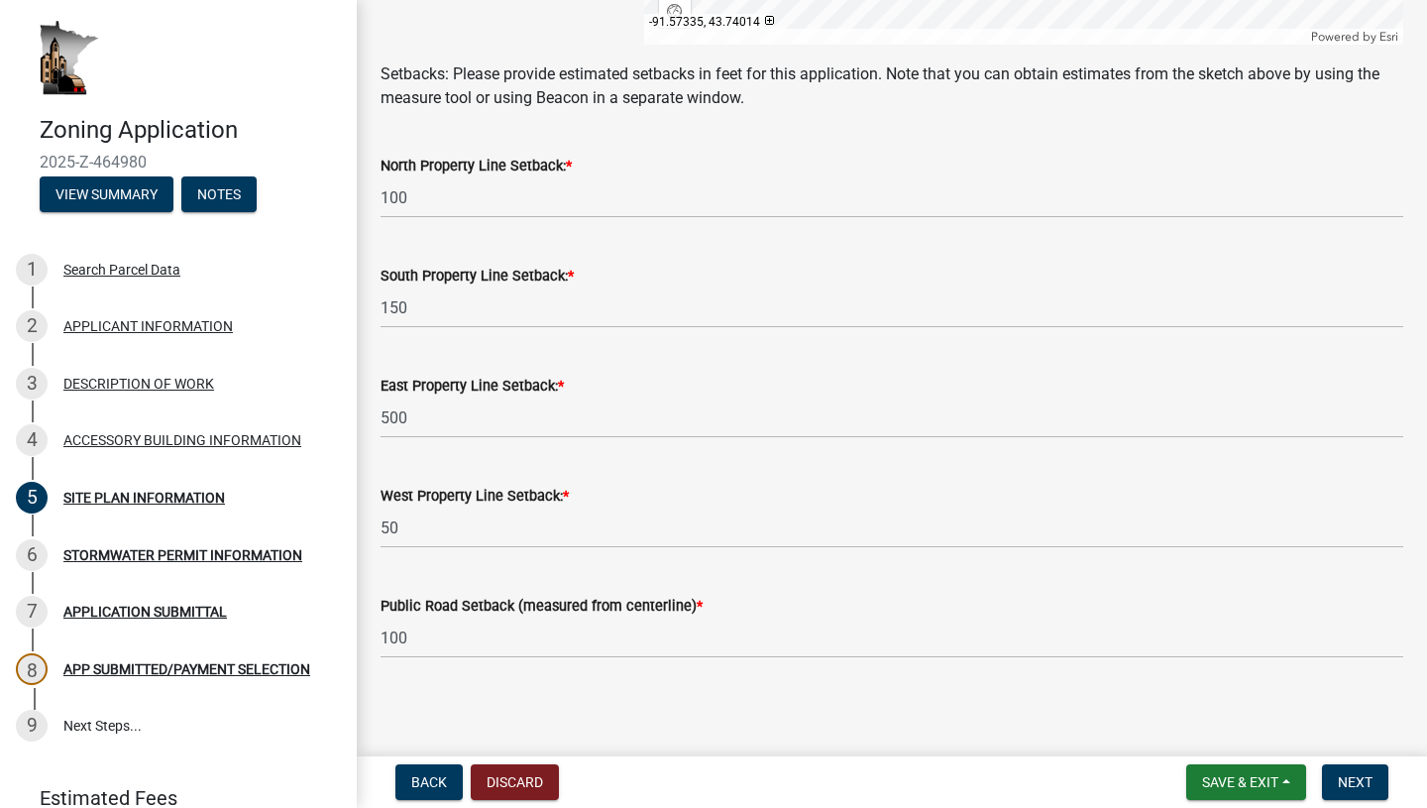
scroll to position [947, 0]
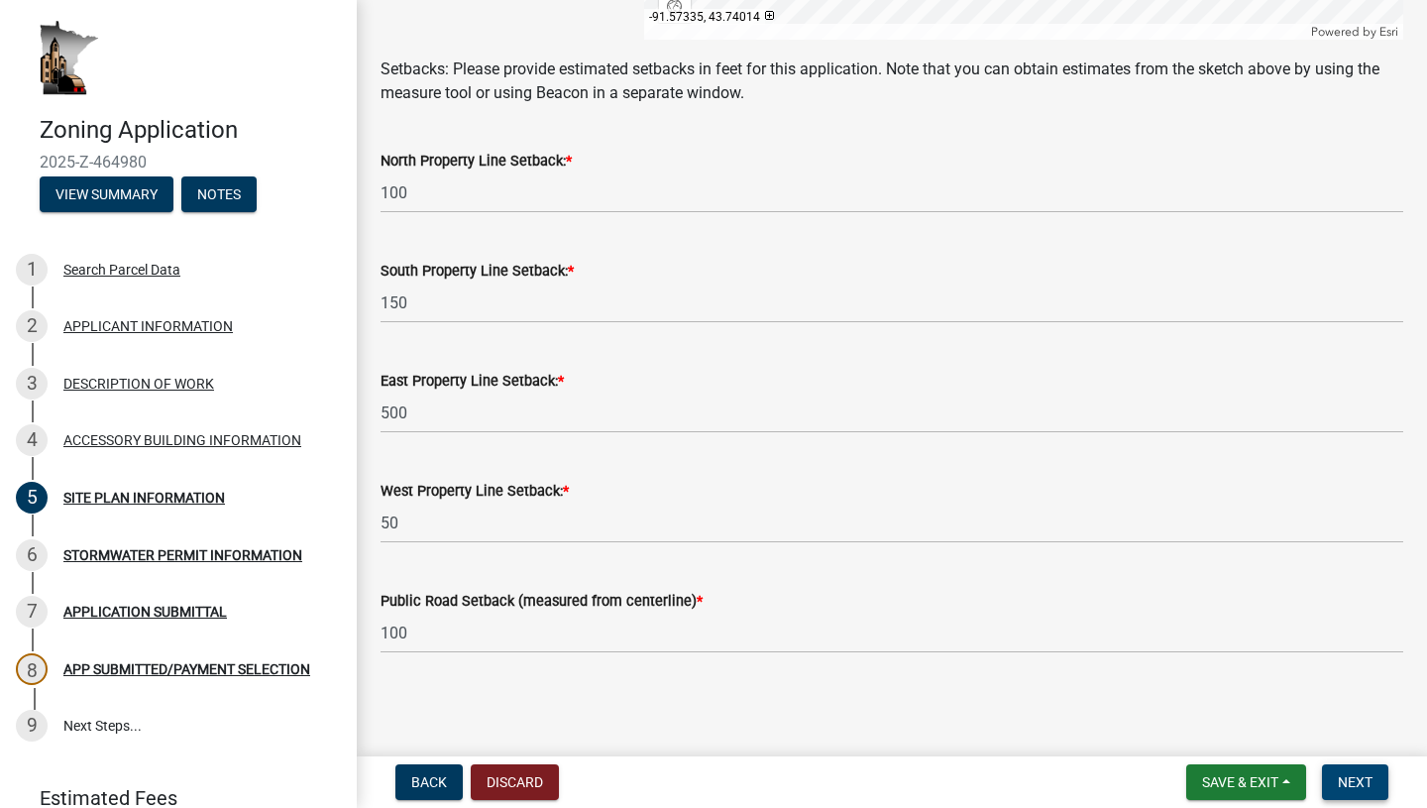
click at [1352, 793] on button "Next" at bounding box center [1355, 782] width 66 height 36
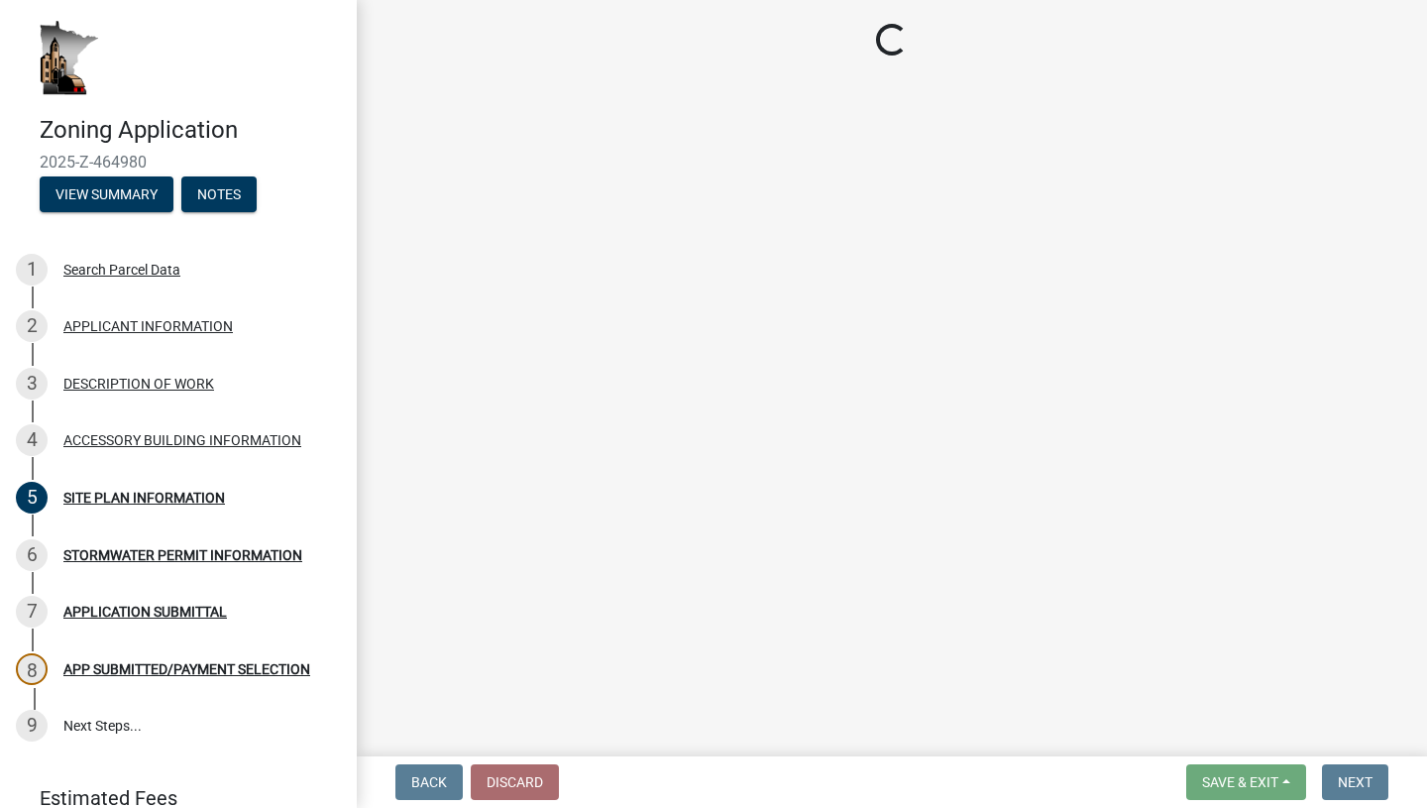
scroll to position [0, 0]
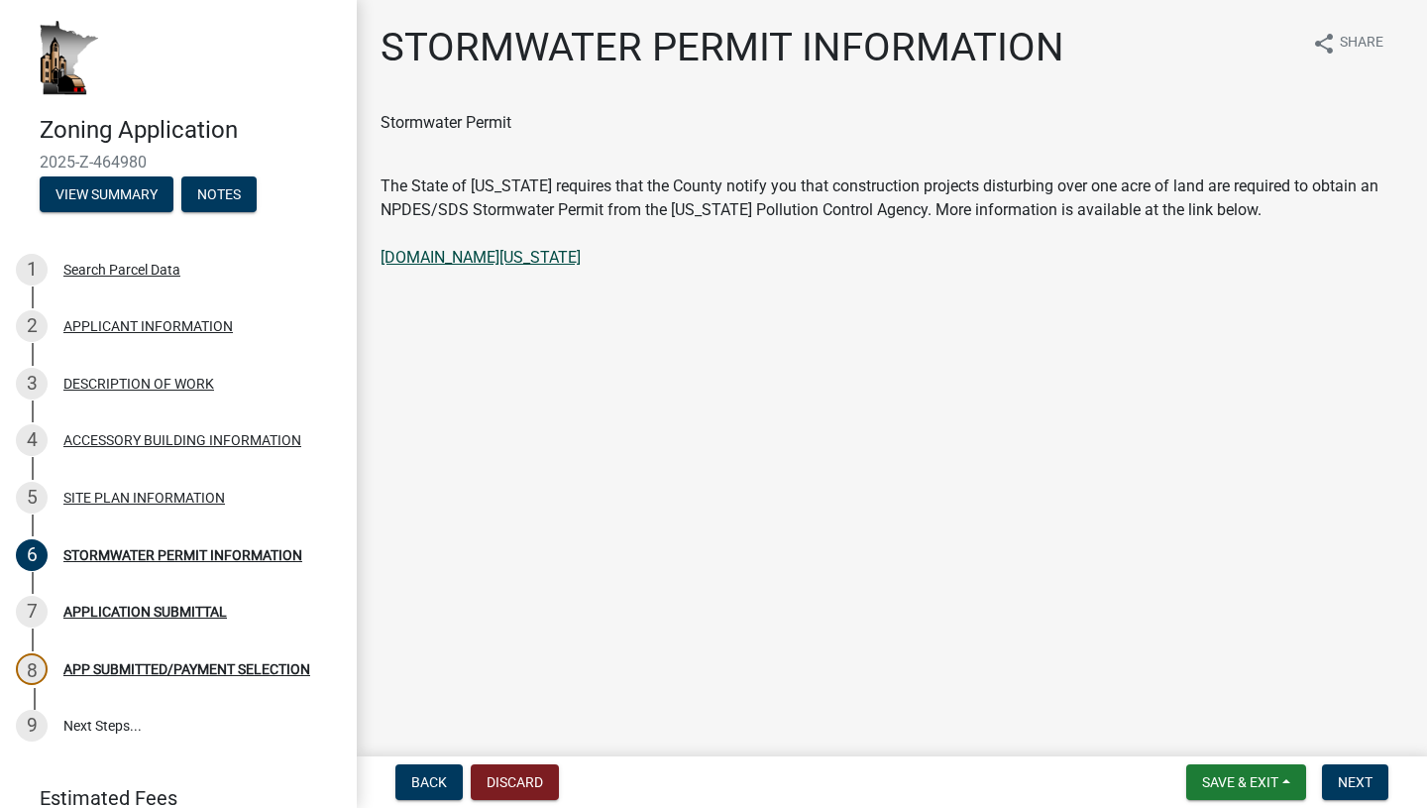
click at [478, 262] on link "[DOMAIN_NAME][US_STATE]" at bounding box center [481, 257] width 200 height 19
click at [1363, 784] on span "Next" at bounding box center [1355, 782] width 35 height 16
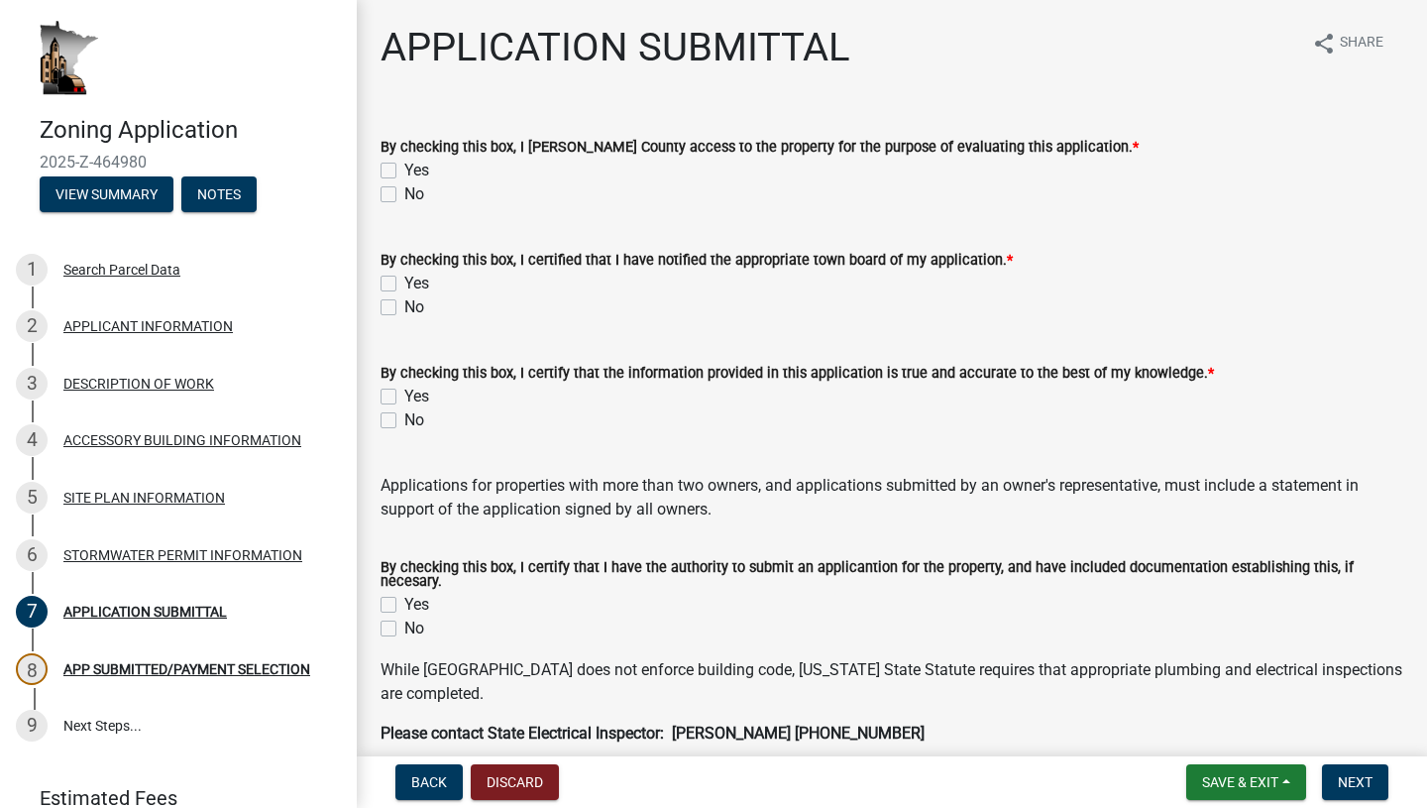
click at [404, 166] on label "Yes" at bounding box center [416, 171] width 25 height 24
click at [404, 166] on input "Yes" at bounding box center [410, 165] width 13 height 13
checkbox input "true"
checkbox input "false"
click at [404, 289] on label "Yes" at bounding box center [416, 284] width 25 height 24
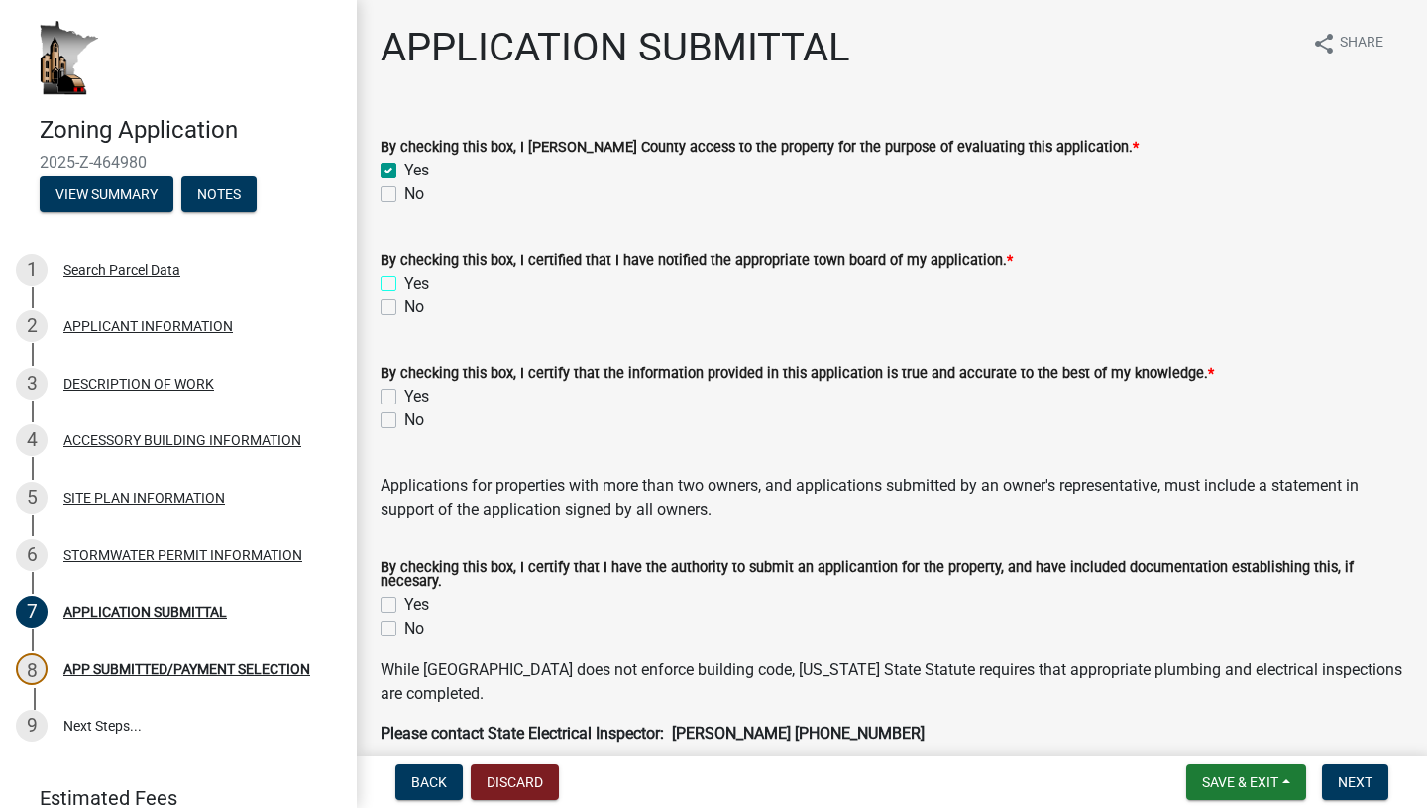
click at [404, 284] on input "Yes" at bounding box center [410, 278] width 13 height 13
checkbox input "true"
checkbox input "false"
click at [412, 397] on label "Yes" at bounding box center [416, 397] width 25 height 24
click at [412, 397] on input "Yes" at bounding box center [410, 391] width 13 height 13
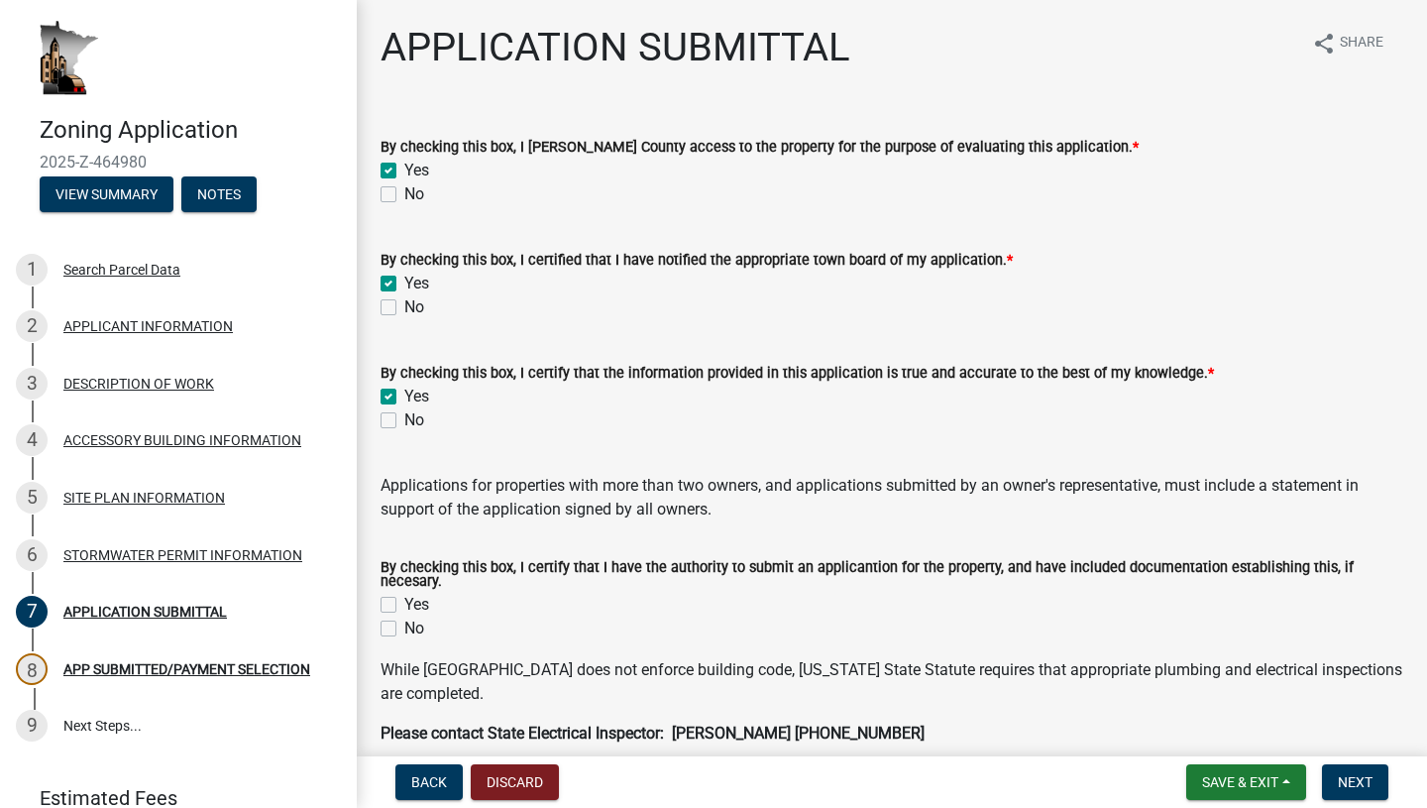
checkbox input "true"
checkbox input "false"
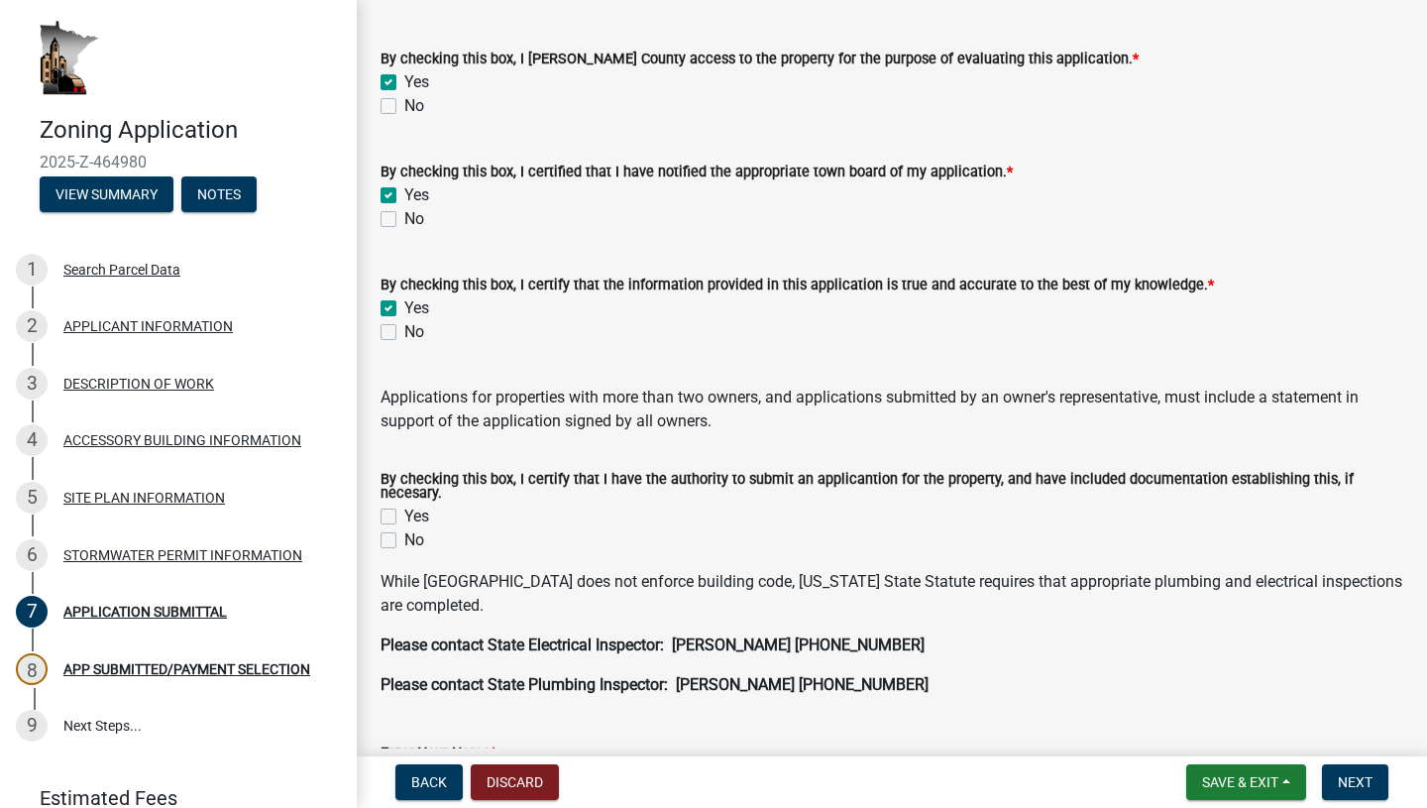
scroll to position [92, 0]
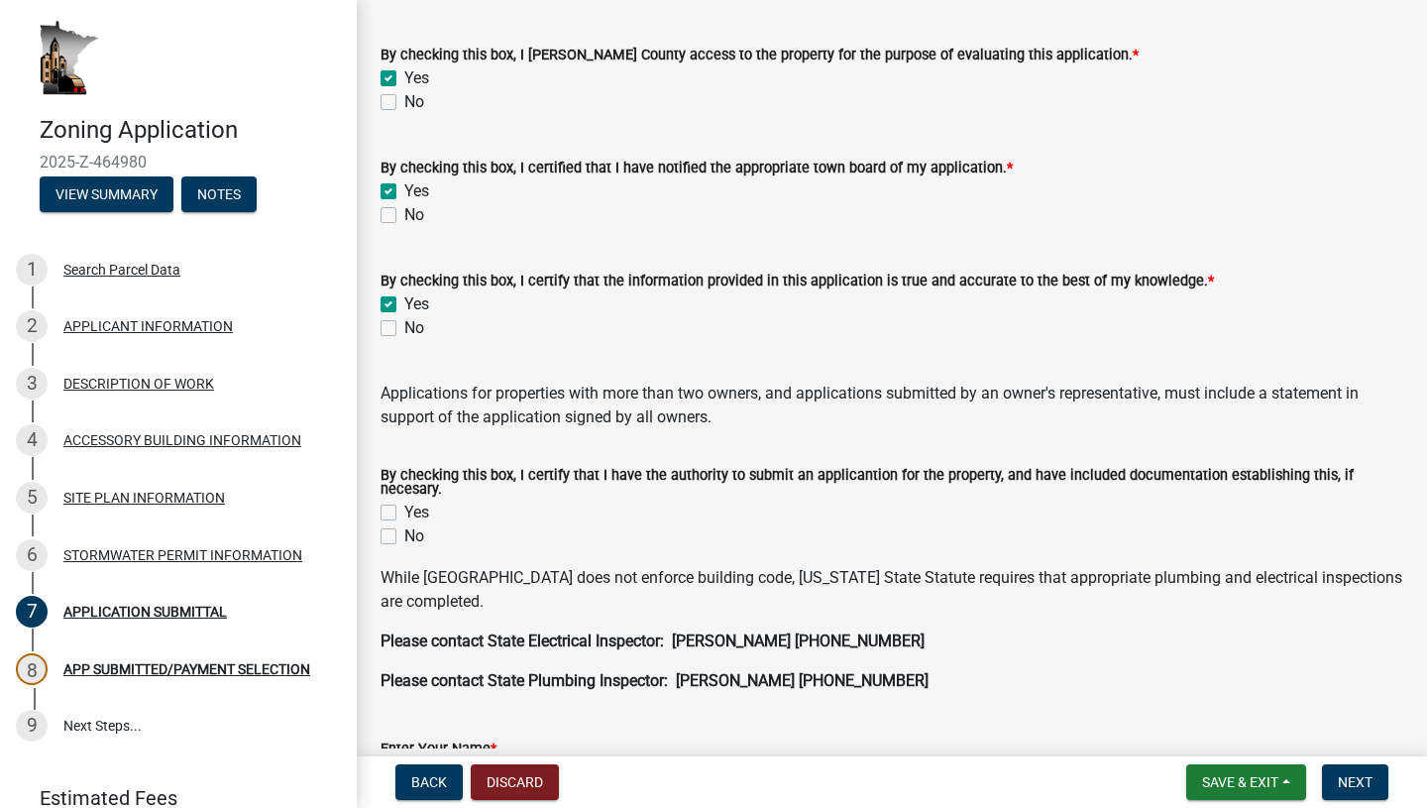
click at [404, 501] on label "Yes" at bounding box center [416, 513] width 25 height 24
click at [404, 501] on input "Yes" at bounding box center [410, 507] width 13 height 13
checkbox input "true"
checkbox input "false"
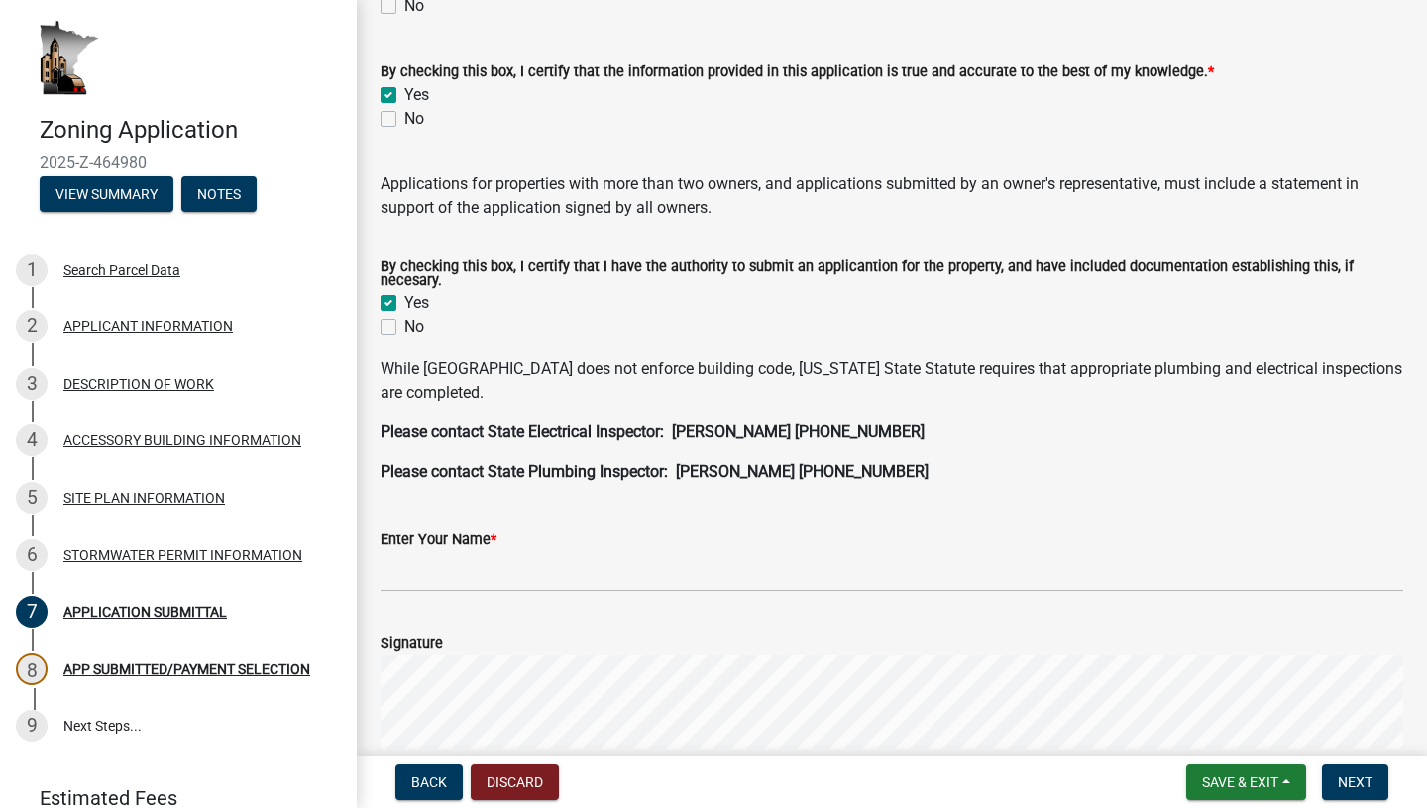
scroll to position [305, 0]
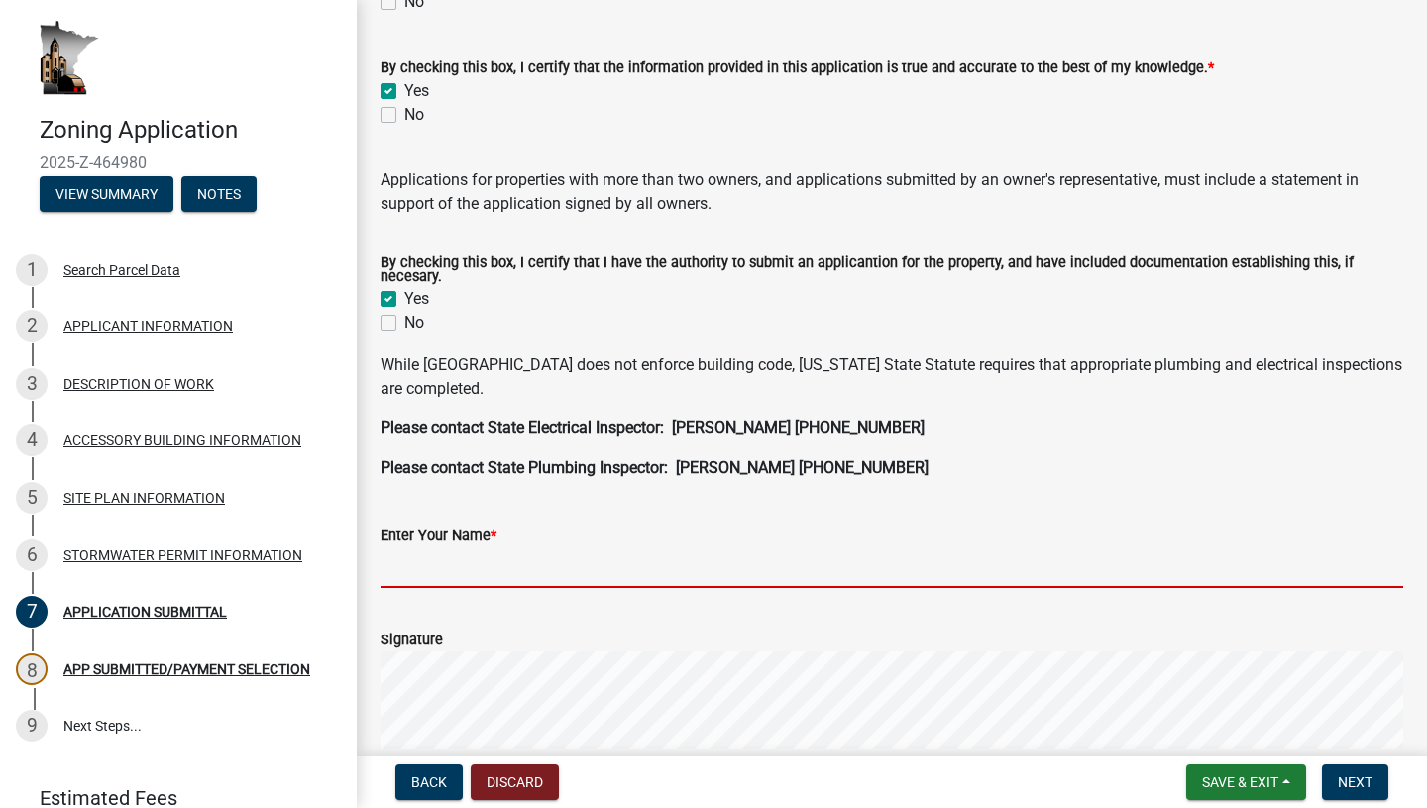
click at [499, 572] on input "Enter Your Name *" at bounding box center [892, 567] width 1023 height 41
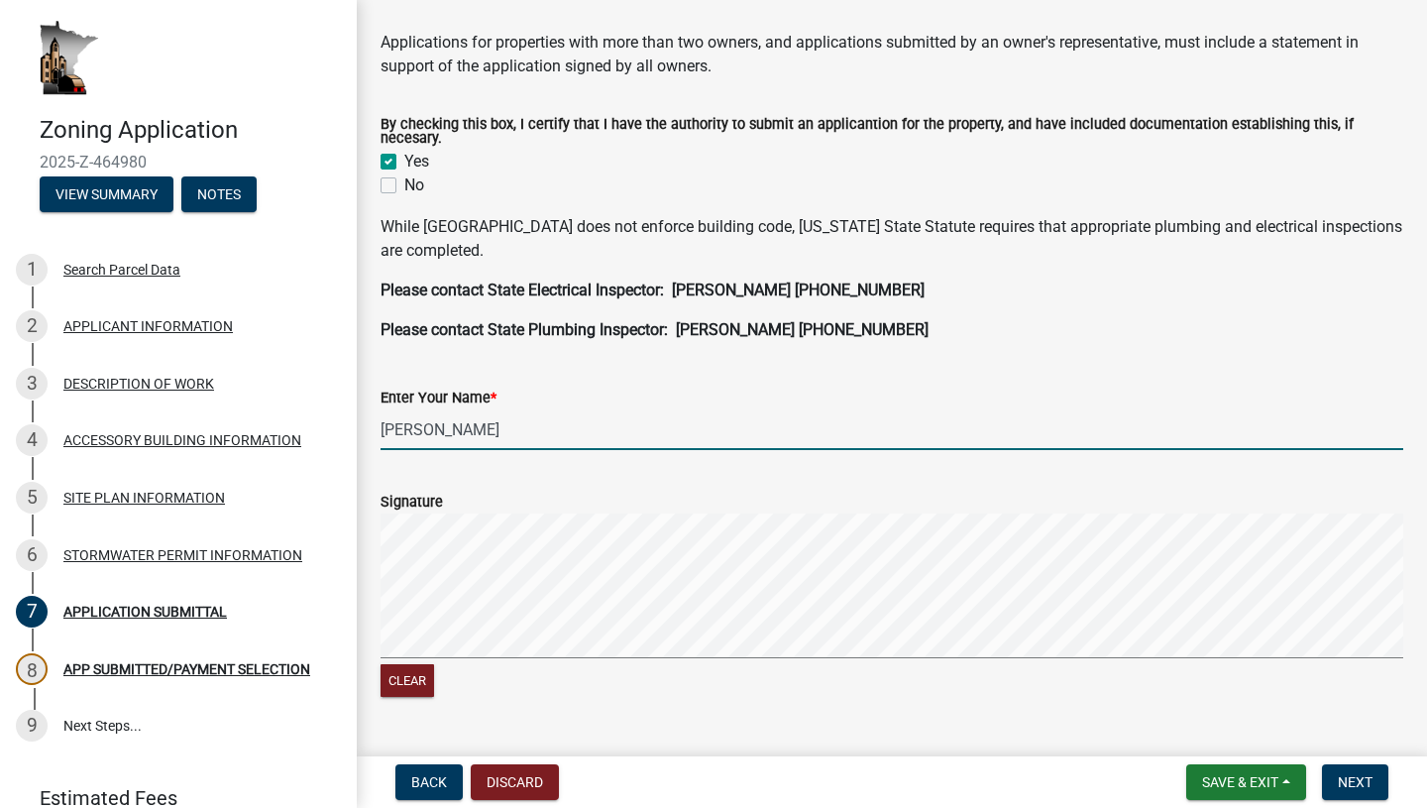
scroll to position [456, 0]
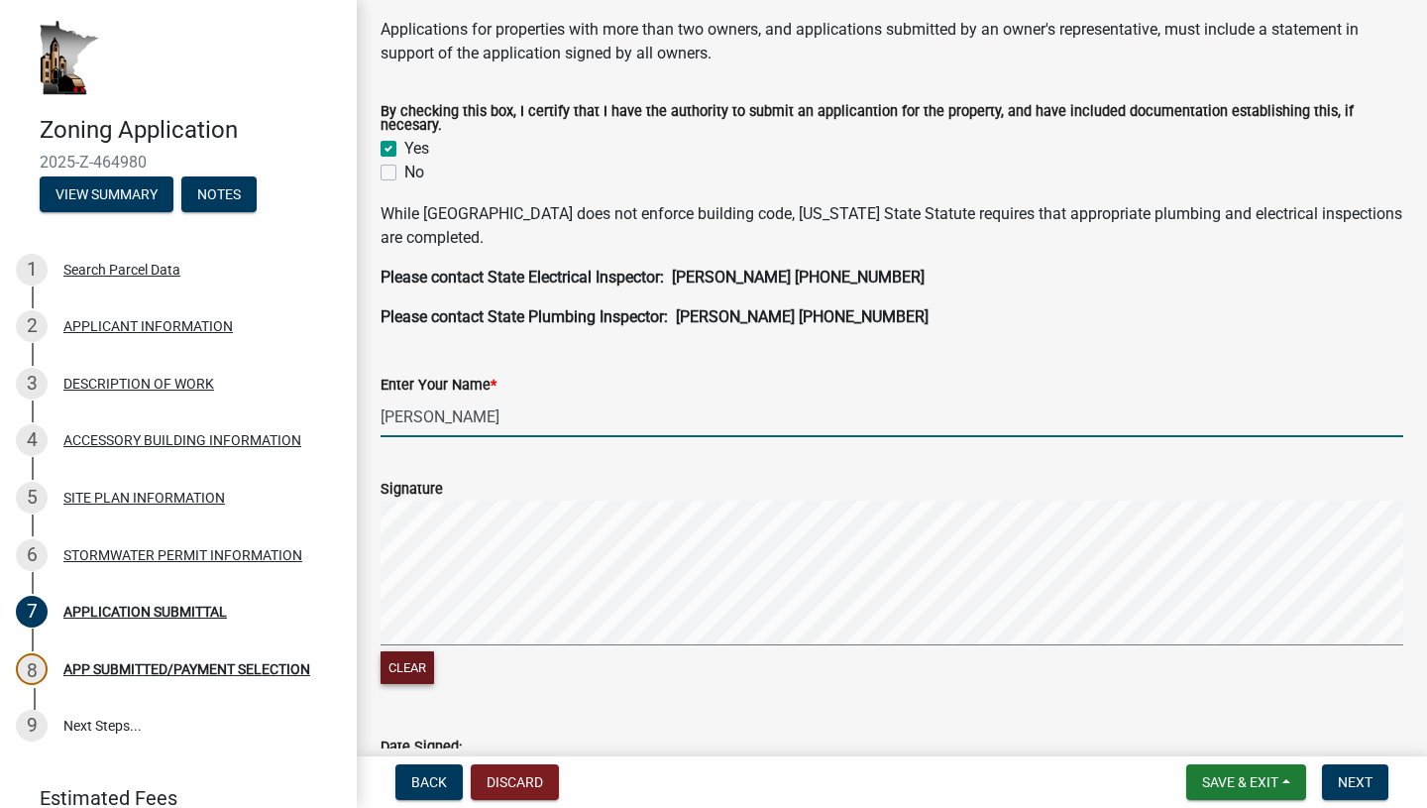
type input "[PERSON_NAME]"
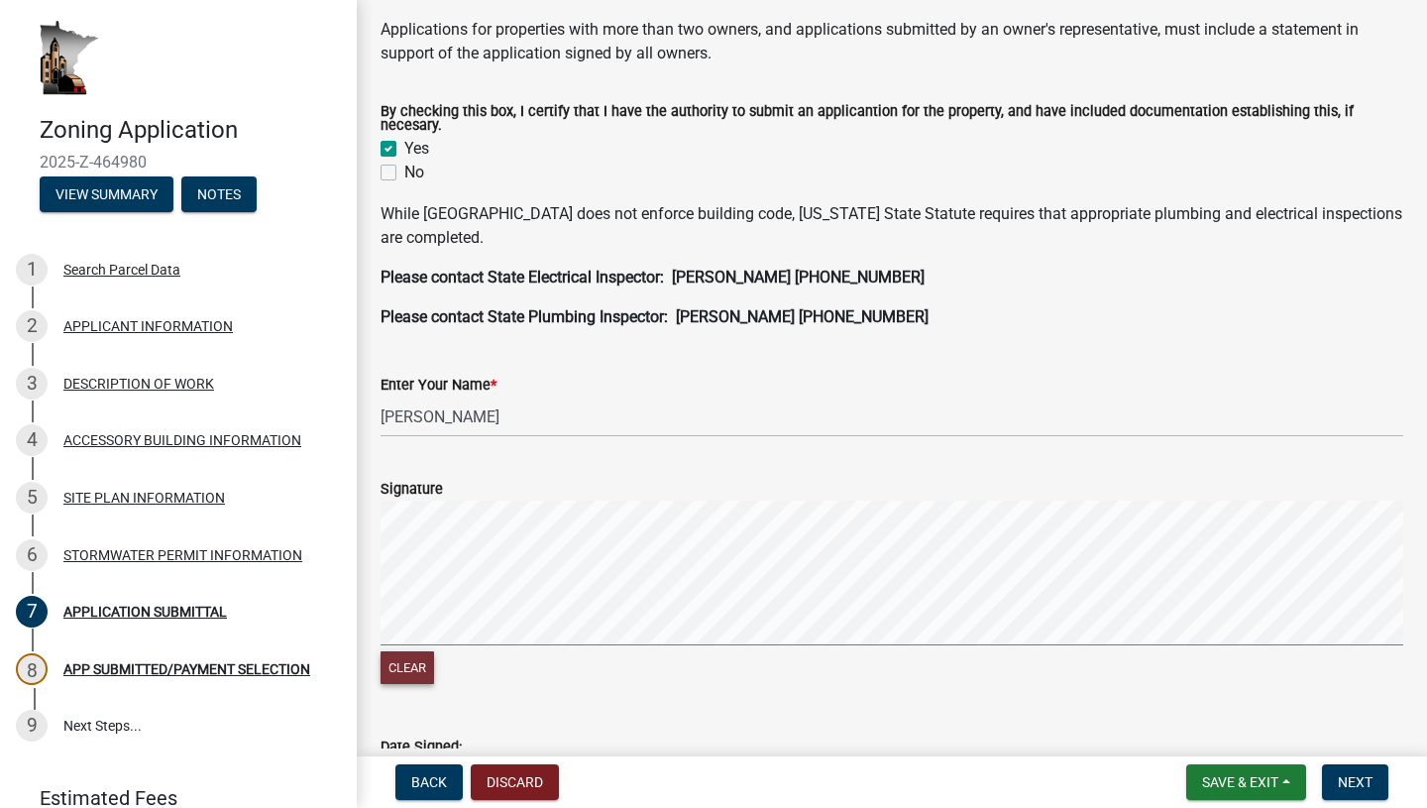
click at [408, 653] on button "Clear" at bounding box center [408, 667] width 54 height 33
click at [779, 483] on form "Signature Clear" at bounding box center [892, 571] width 1023 height 236
click at [426, 653] on button "Clear" at bounding box center [408, 667] width 54 height 33
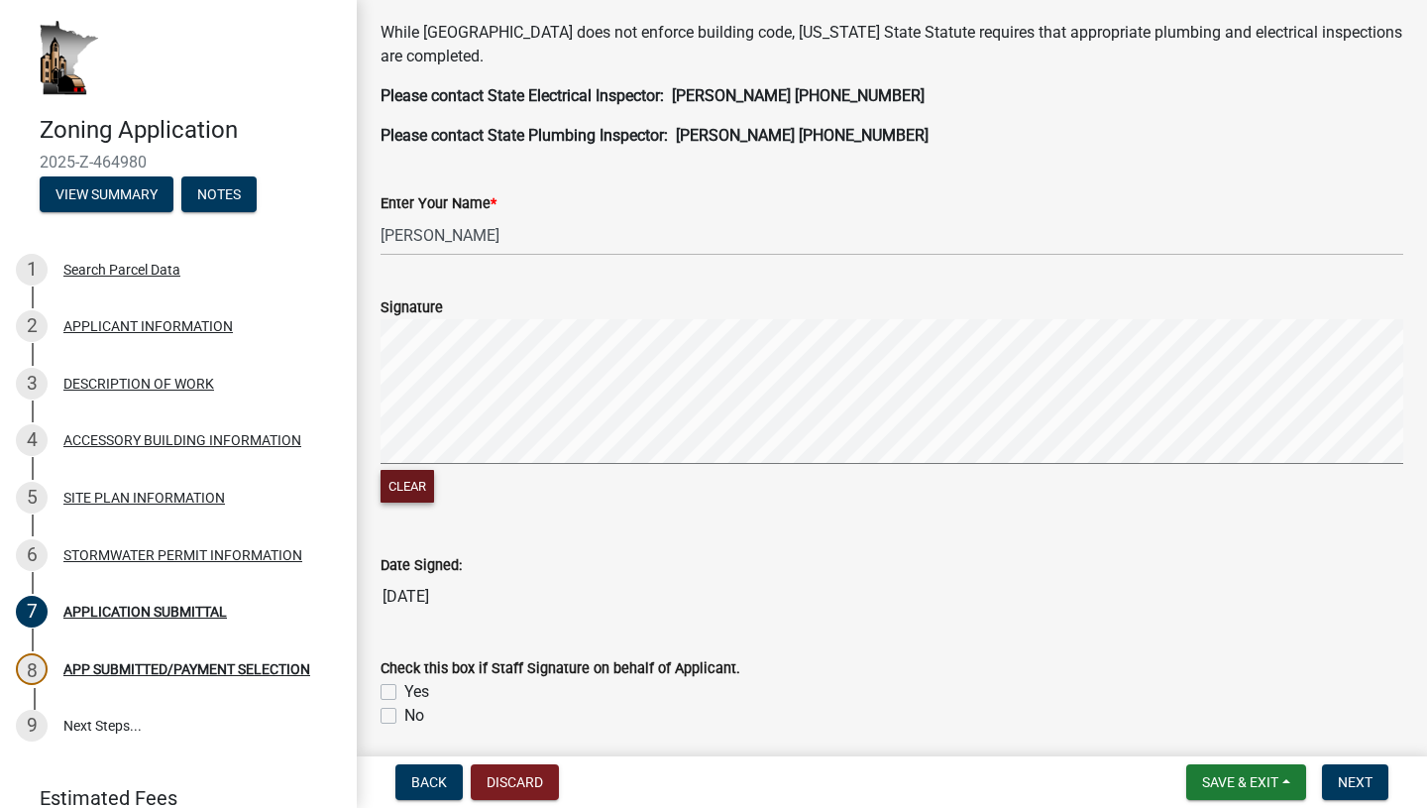
scroll to position [704, 0]
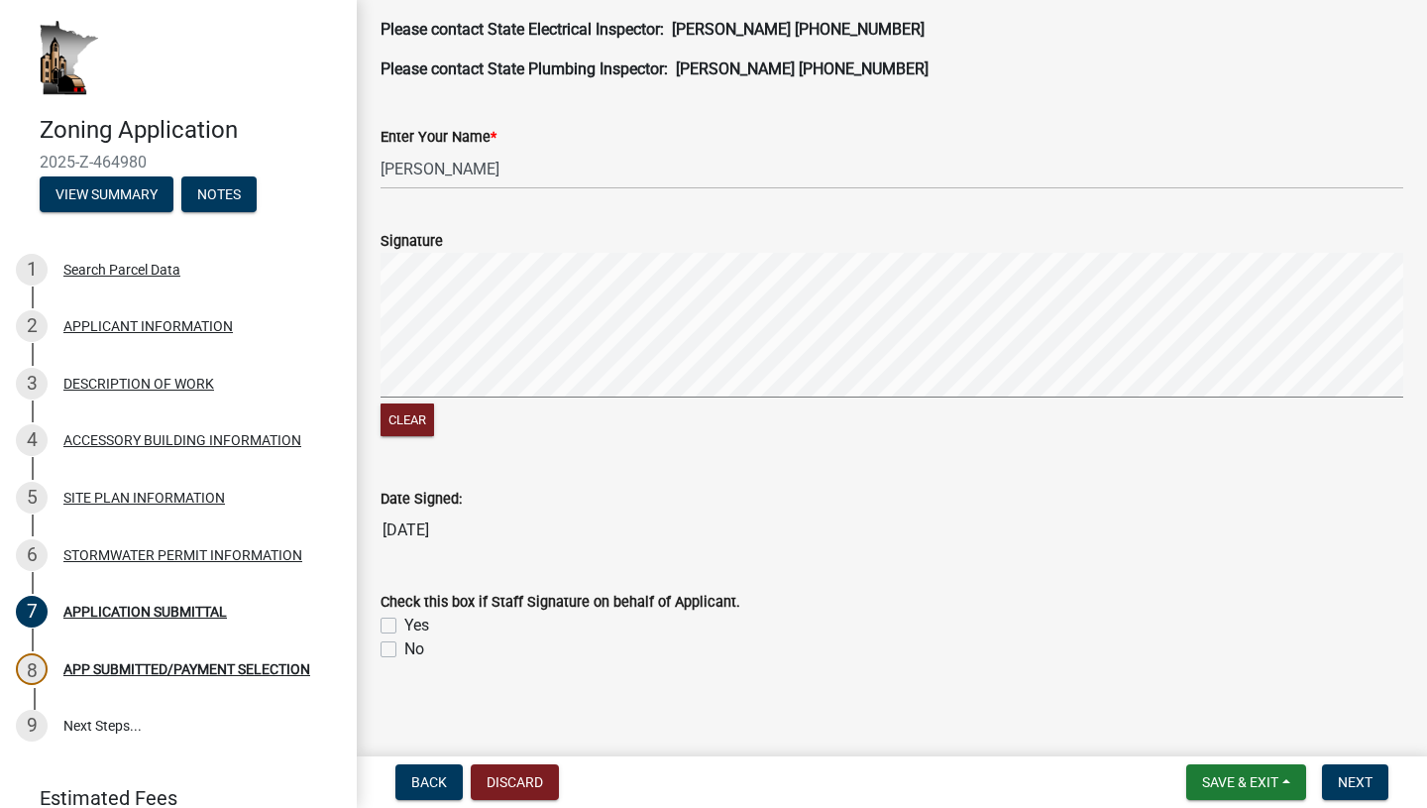
click at [404, 622] on label "Yes" at bounding box center [416, 626] width 25 height 24
click at [404, 622] on input "Yes" at bounding box center [410, 620] width 13 height 13
checkbox input "true"
checkbox input "false"
click at [1348, 777] on span "Next" at bounding box center [1355, 782] width 35 height 16
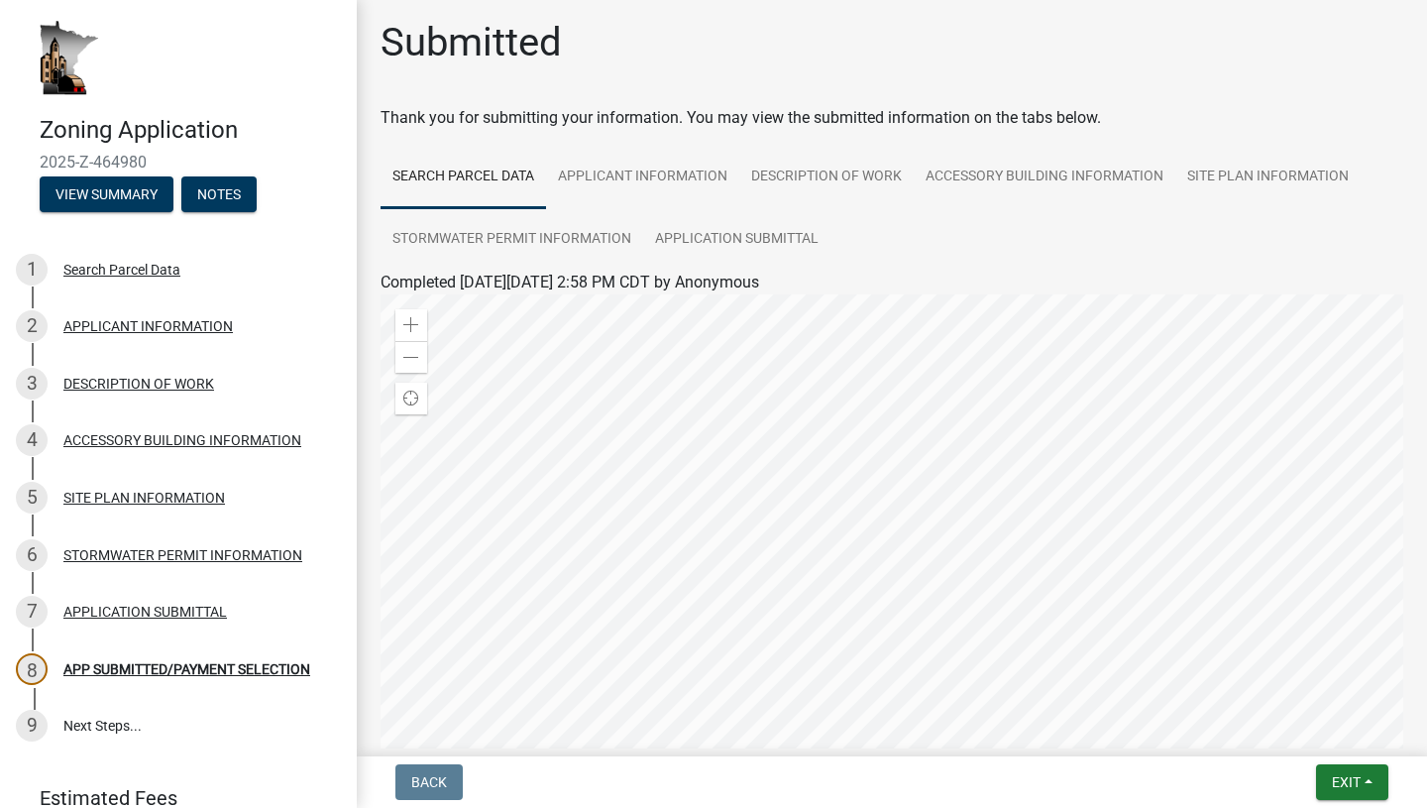
scroll to position [0, 0]
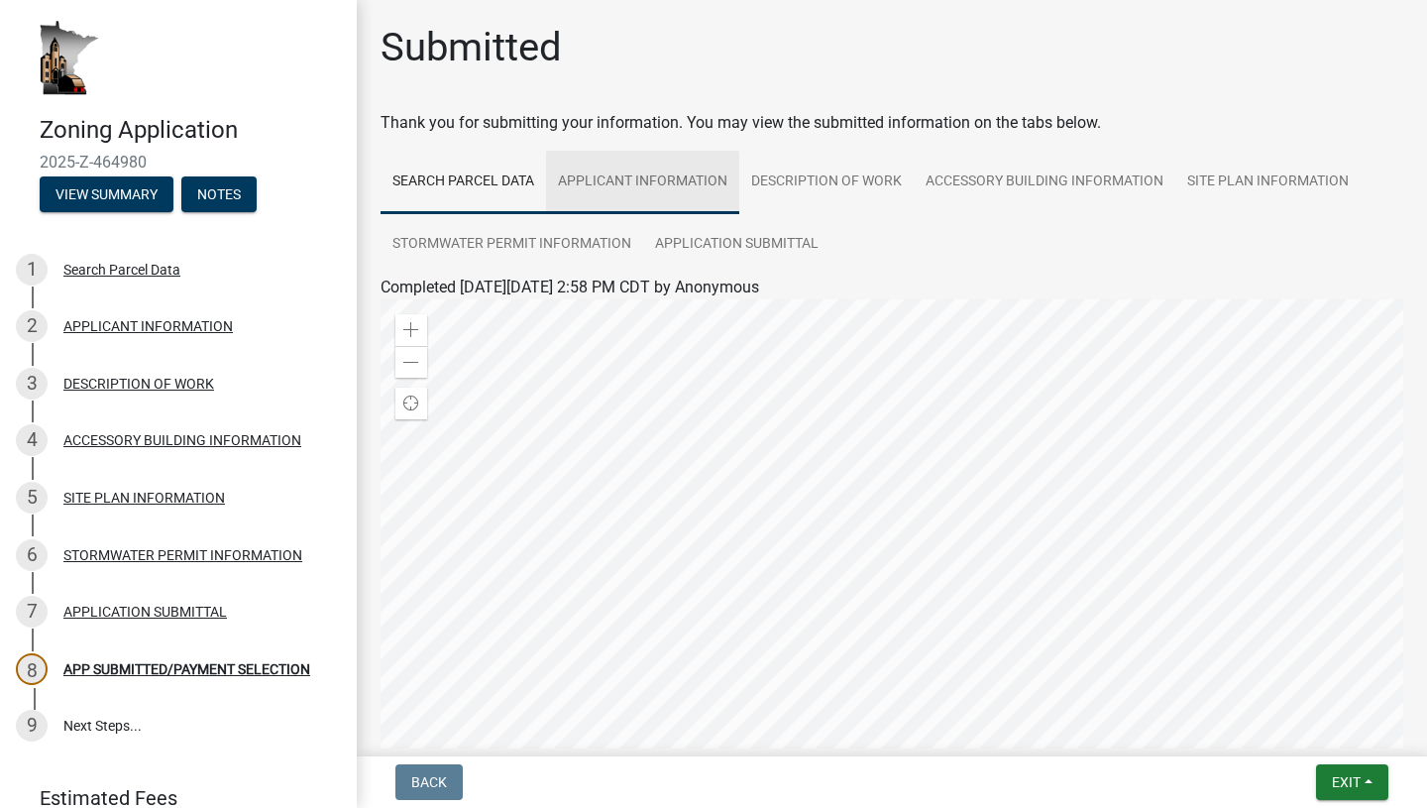
click at [673, 173] on link "APPLICANT INFORMATION" at bounding box center [642, 182] width 193 height 63
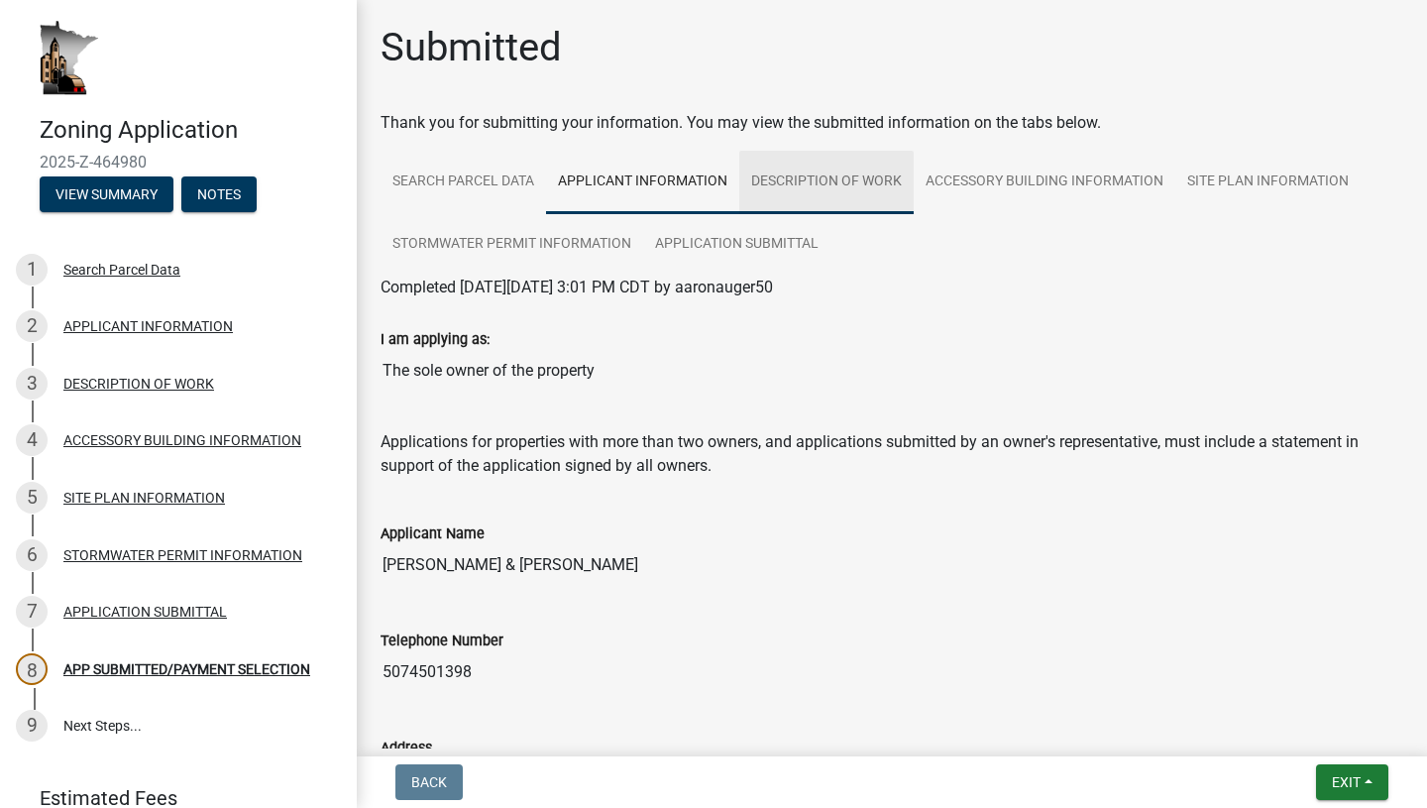
click at [801, 185] on link "DESCRIPTION OF WORK" at bounding box center [826, 182] width 174 height 63
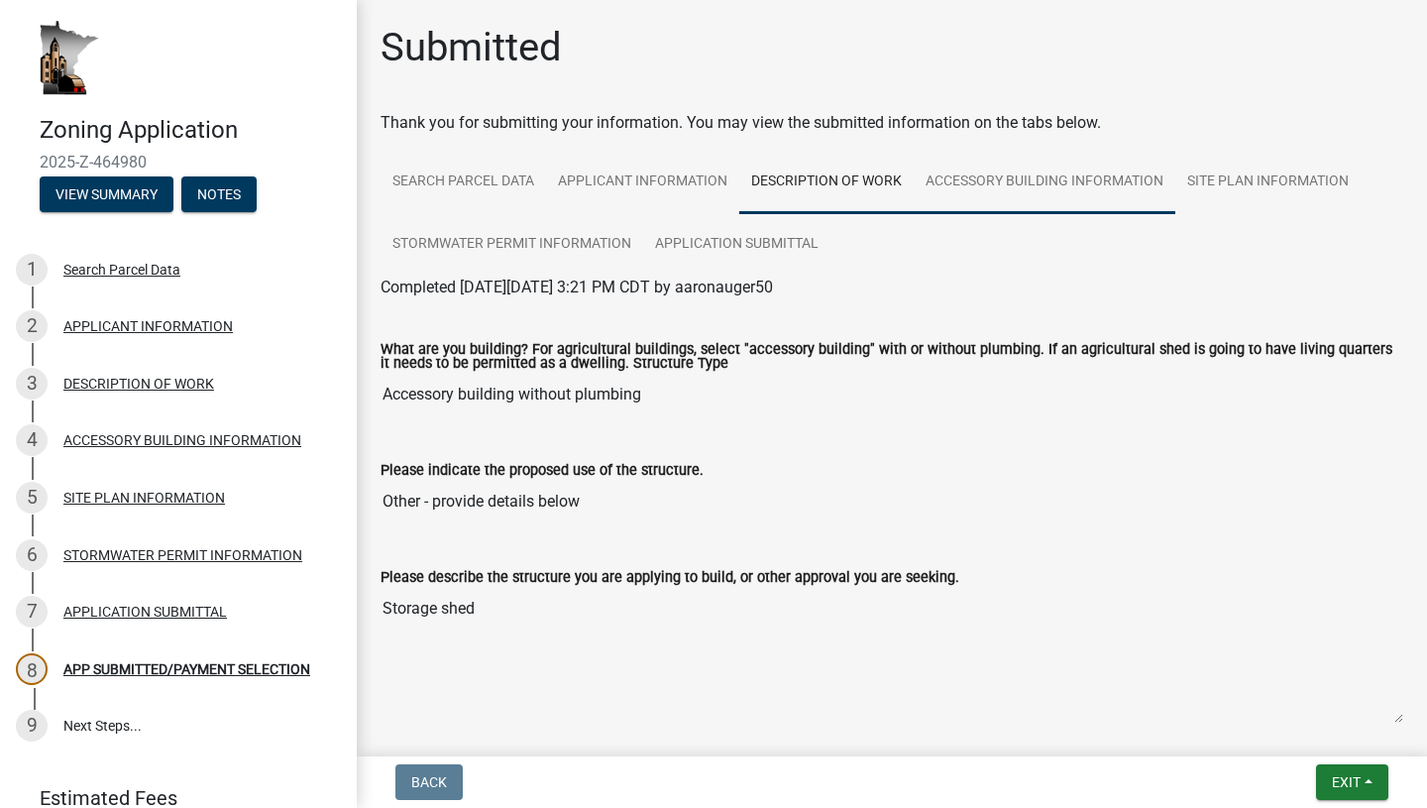
click at [965, 179] on link "ACCESSORY BUILDING INFORMATION" at bounding box center [1045, 182] width 262 height 63
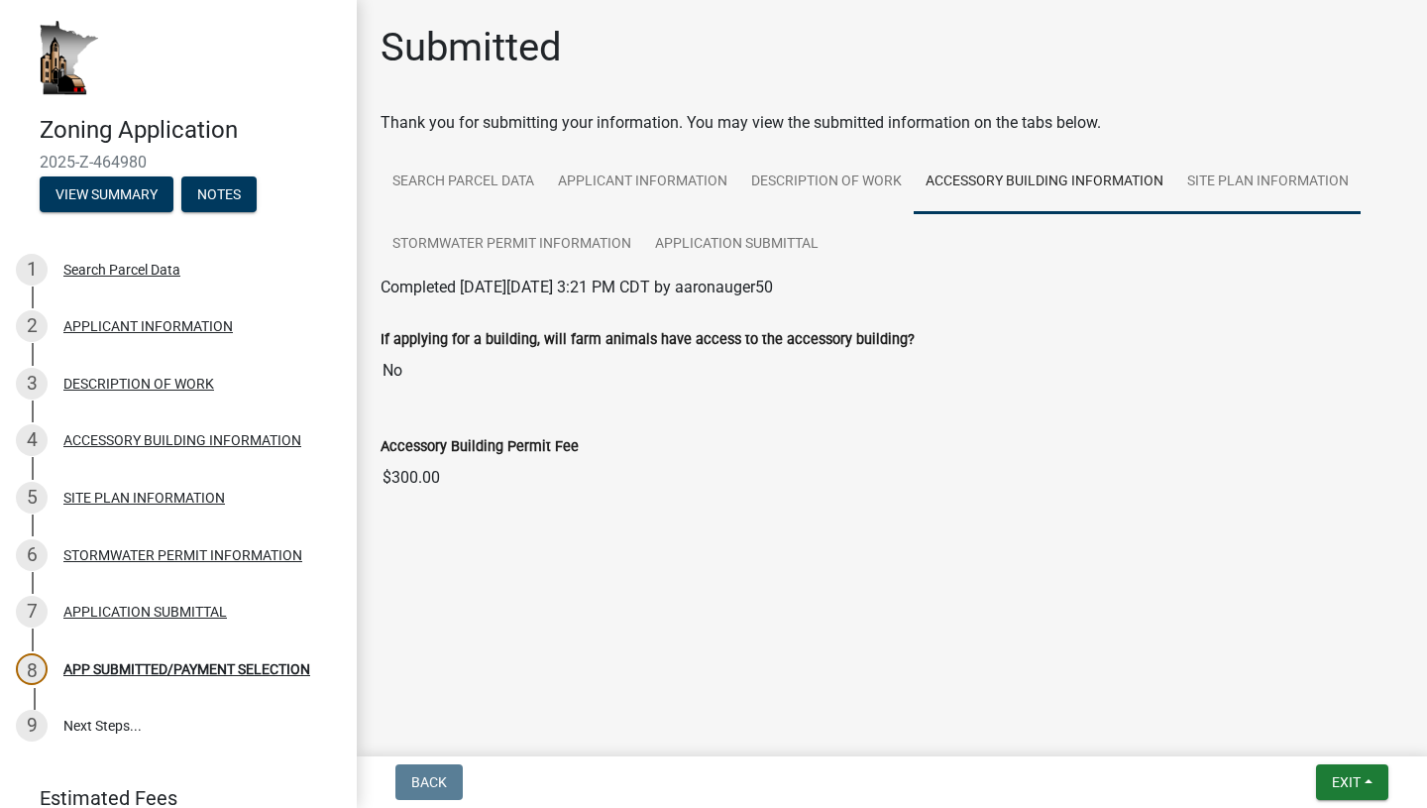
click at [1194, 172] on link "SITE PLAN INFORMATION" at bounding box center [1267, 182] width 185 height 63
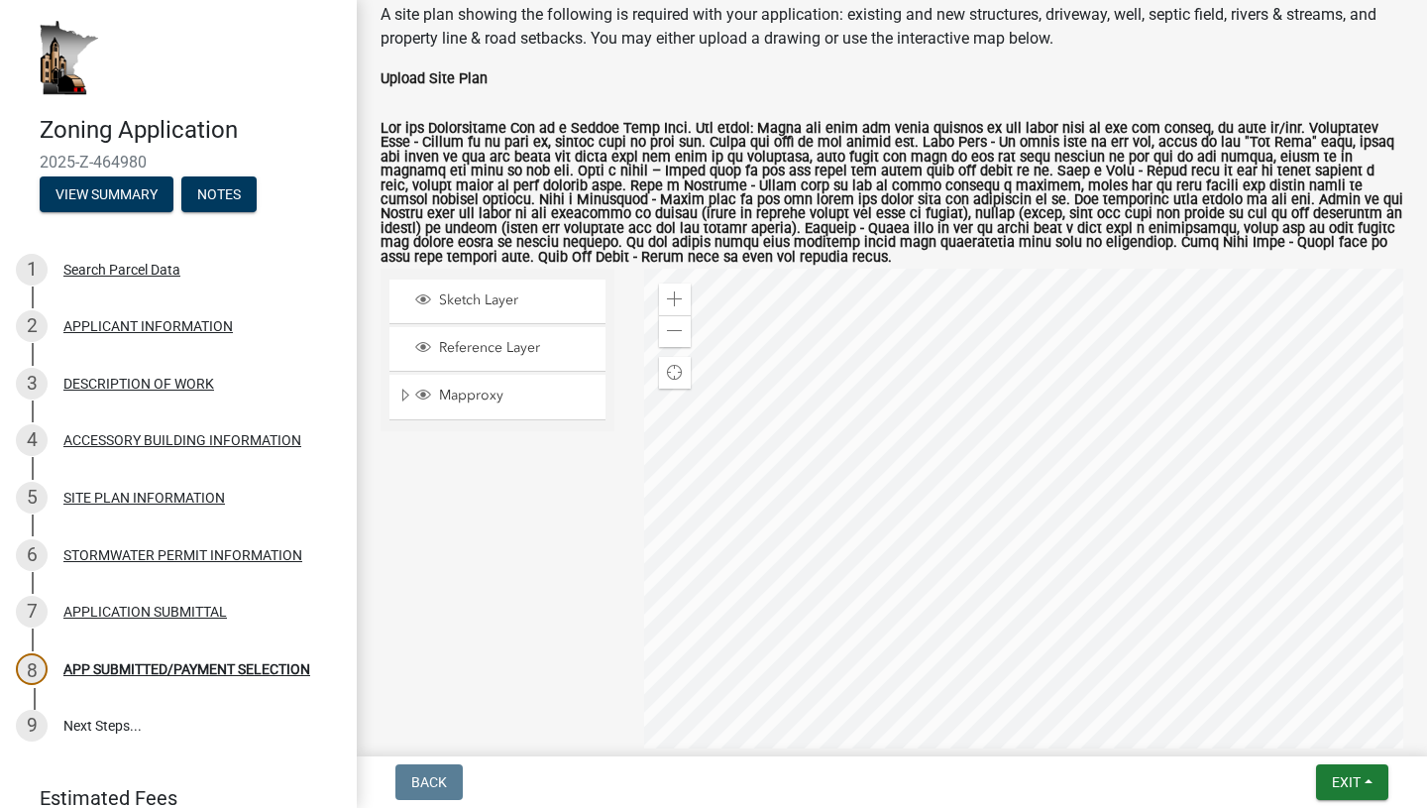
scroll to position [300, 0]
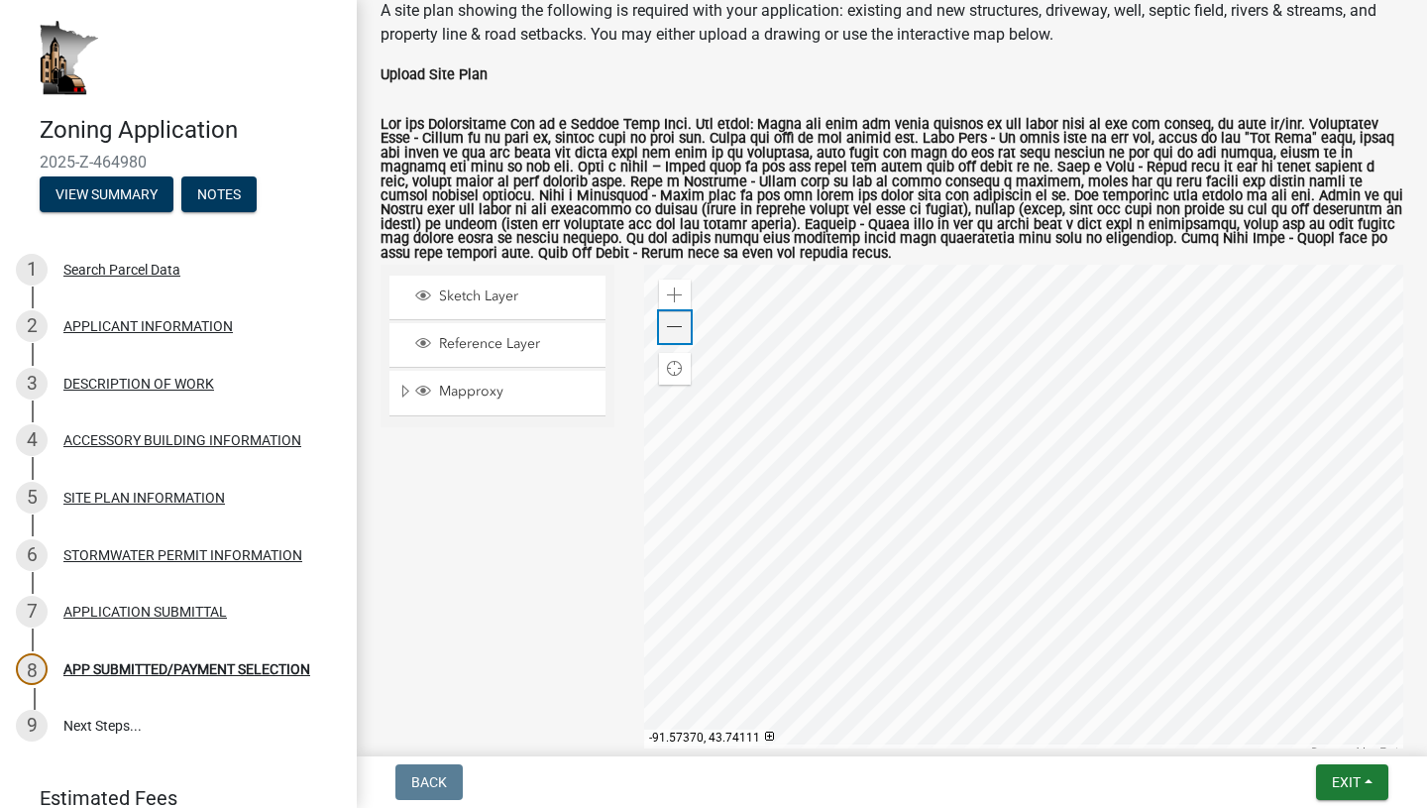
click at [669, 338] on div "Zoom out" at bounding box center [675, 327] width 32 height 32
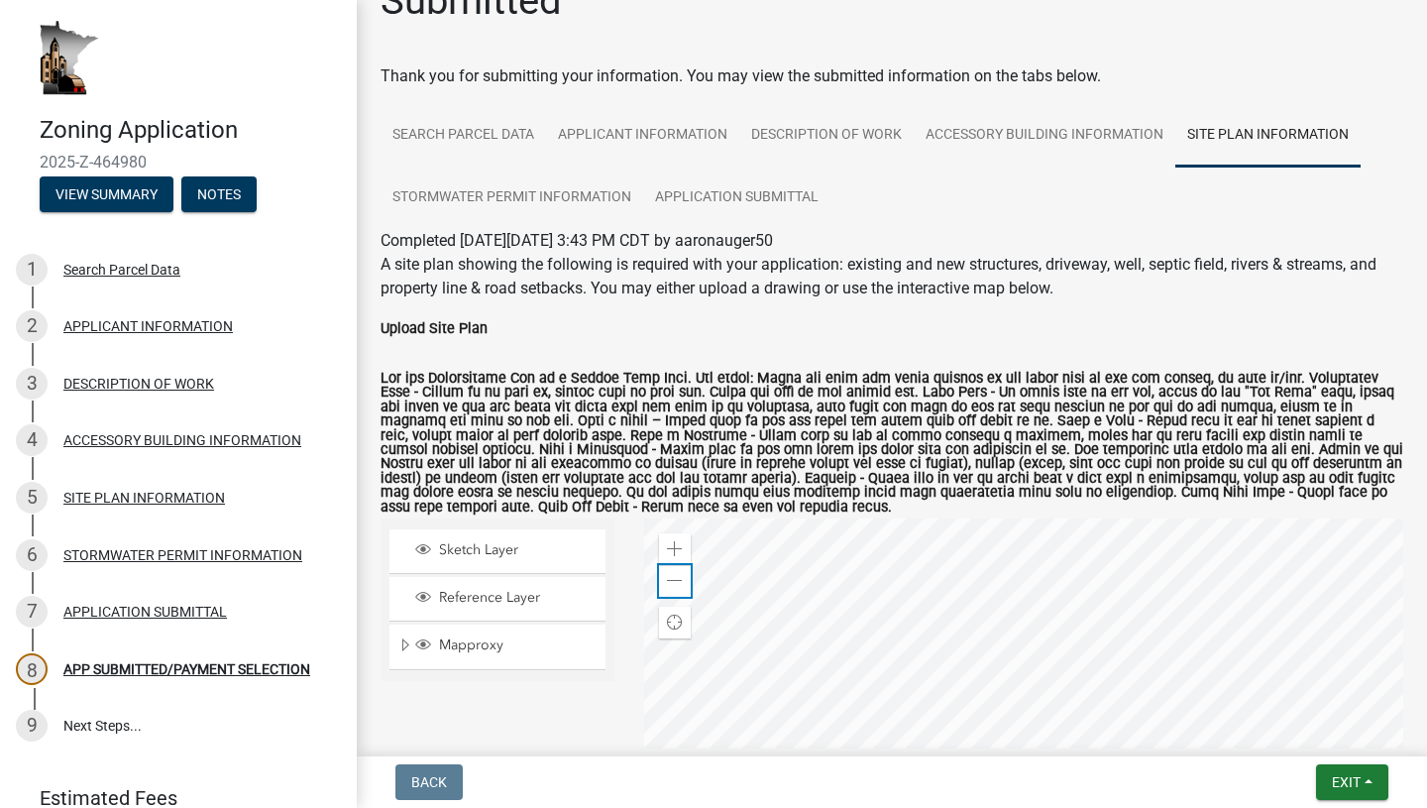
scroll to position [32, 0]
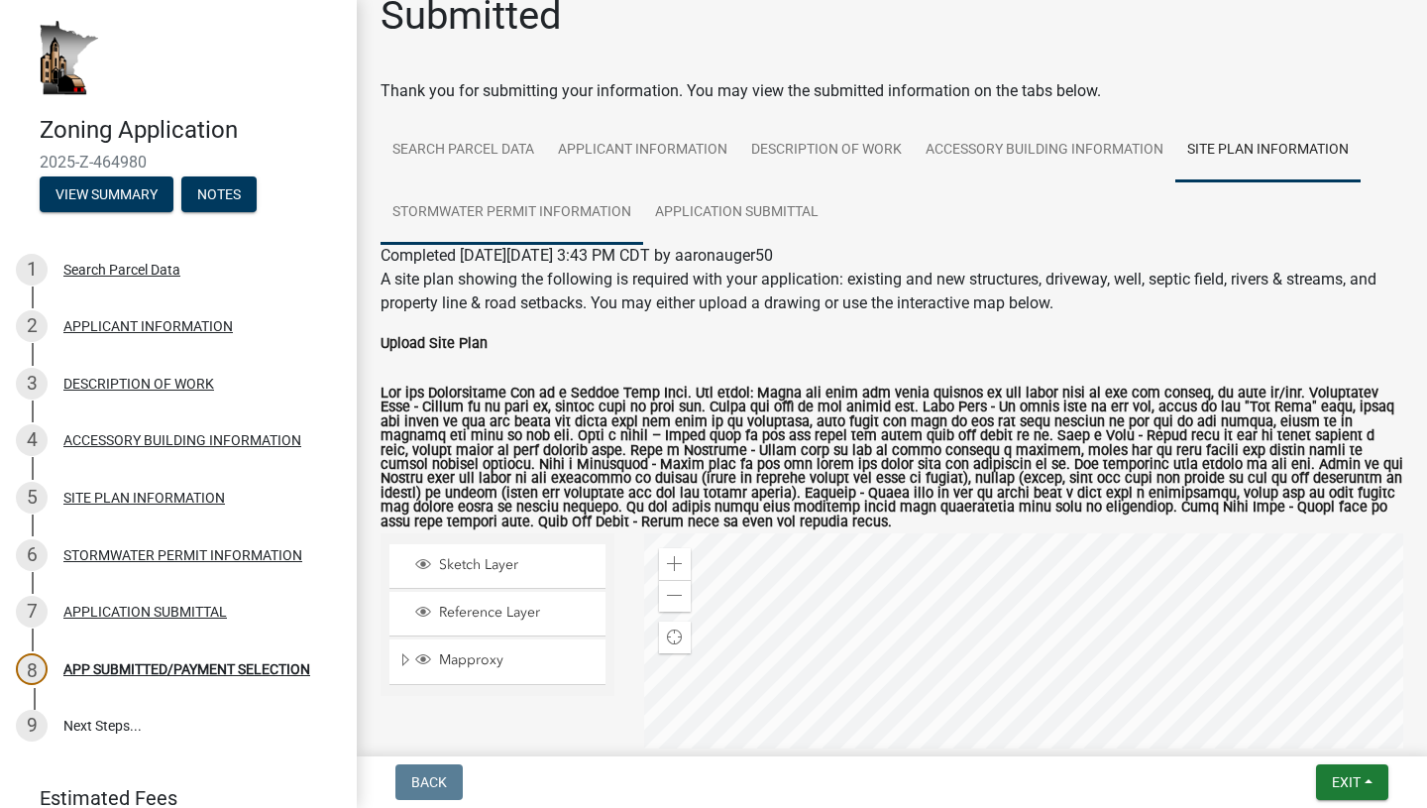
click at [584, 207] on link "STORMWATER PERMIT INFORMATION" at bounding box center [512, 212] width 263 height 63
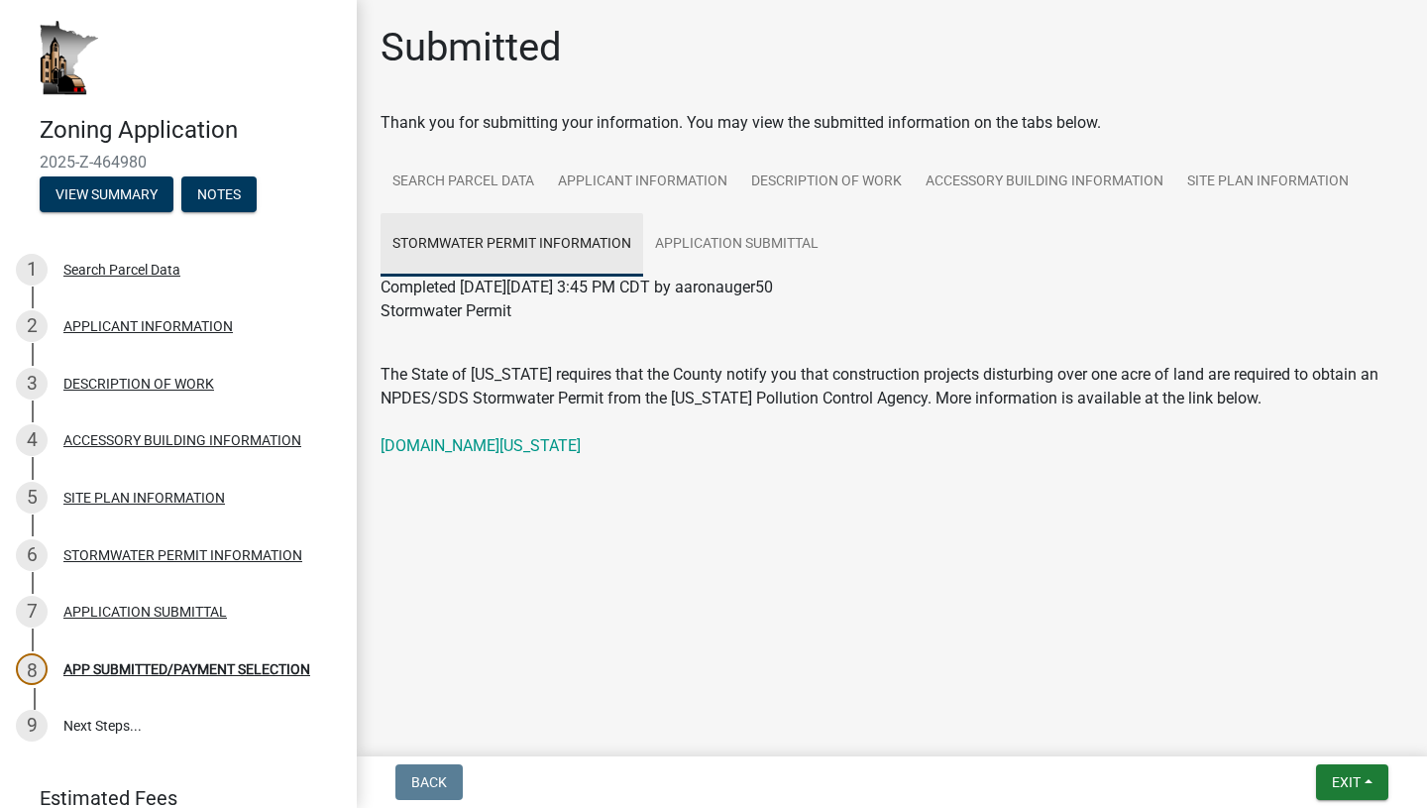
scroll to position [0, 0]
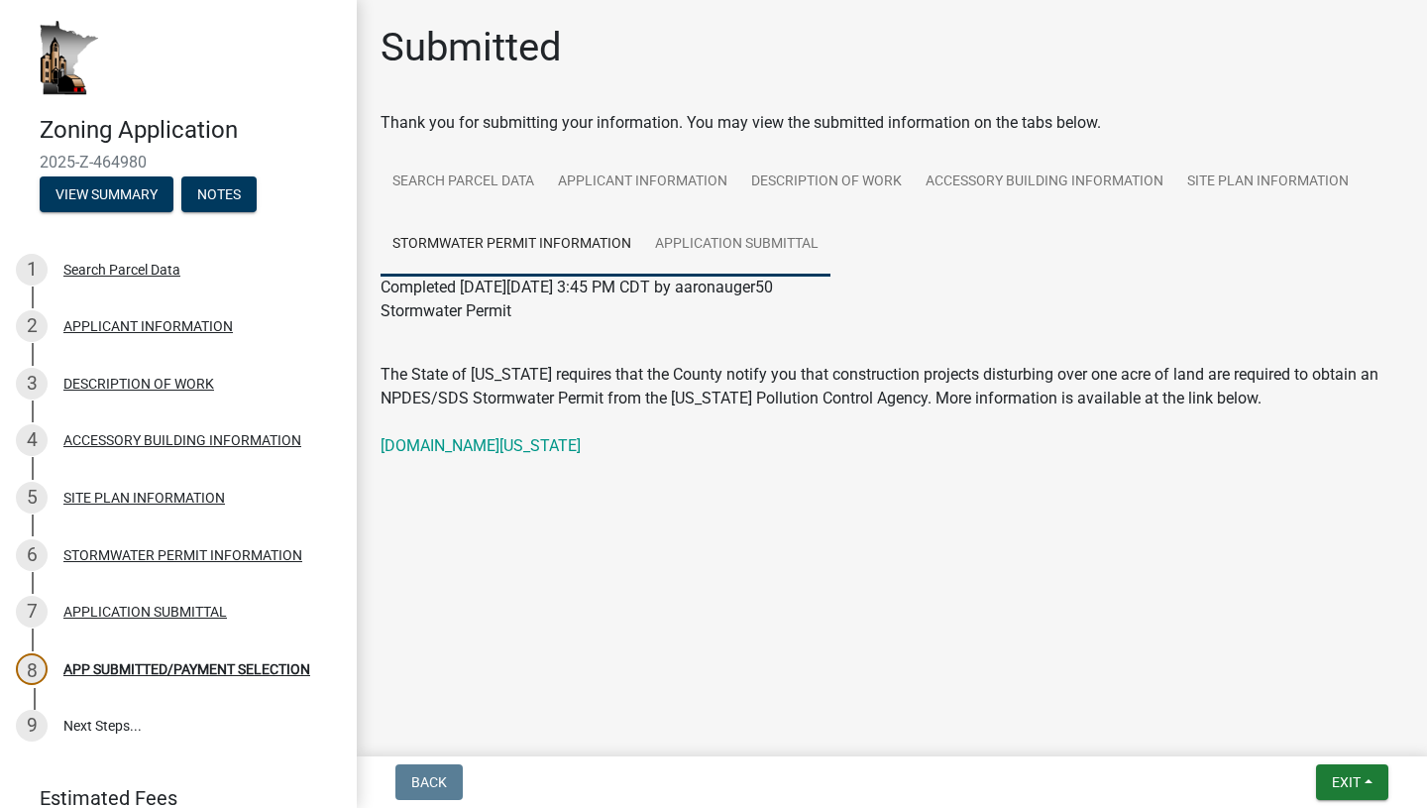
click at [665, 216] on link "APPLICATION SUBMITTAL" at bounding box center [736, 244] width 187 height 63
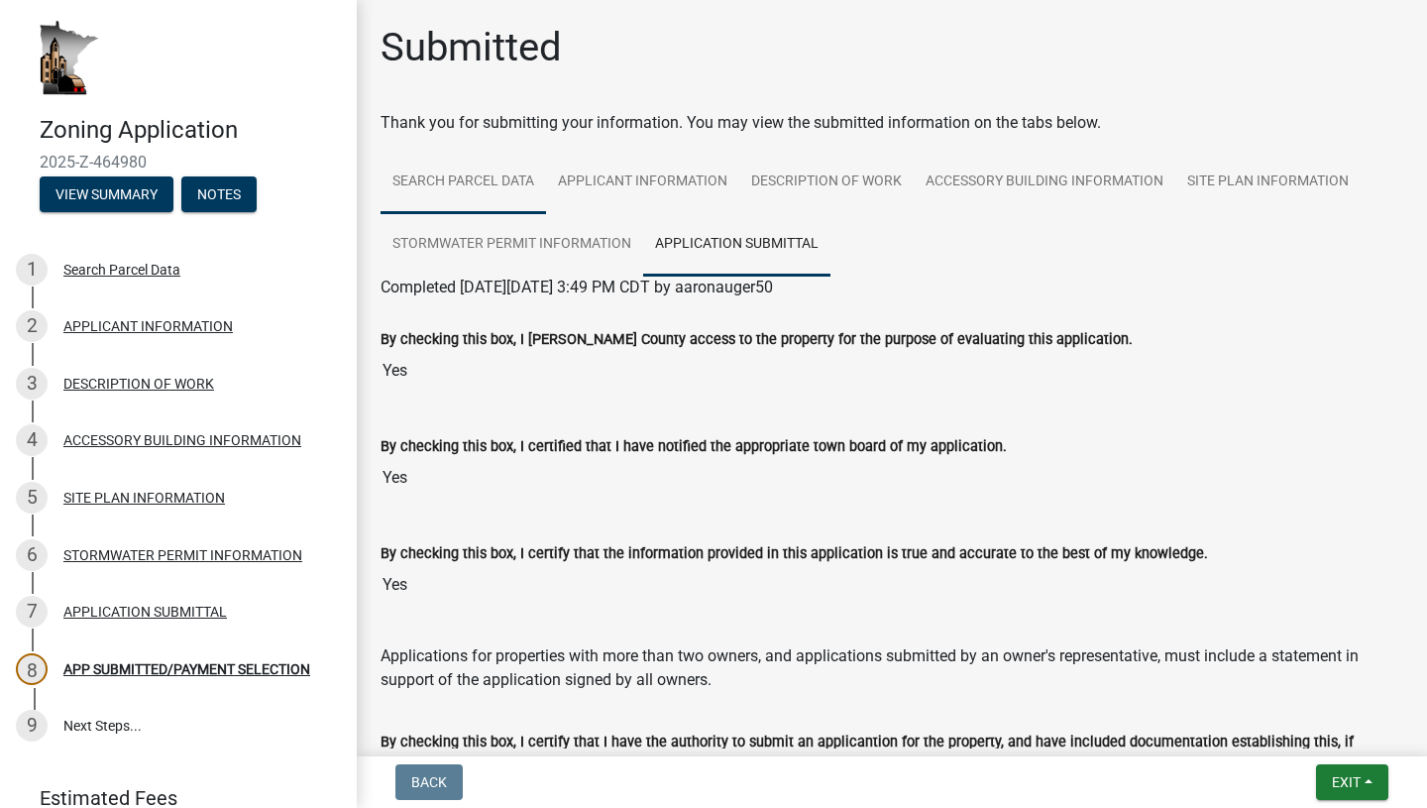
click at [442, 188] on link "Search Parcel Data" at bounding box center [464, 182] width 166 height 63
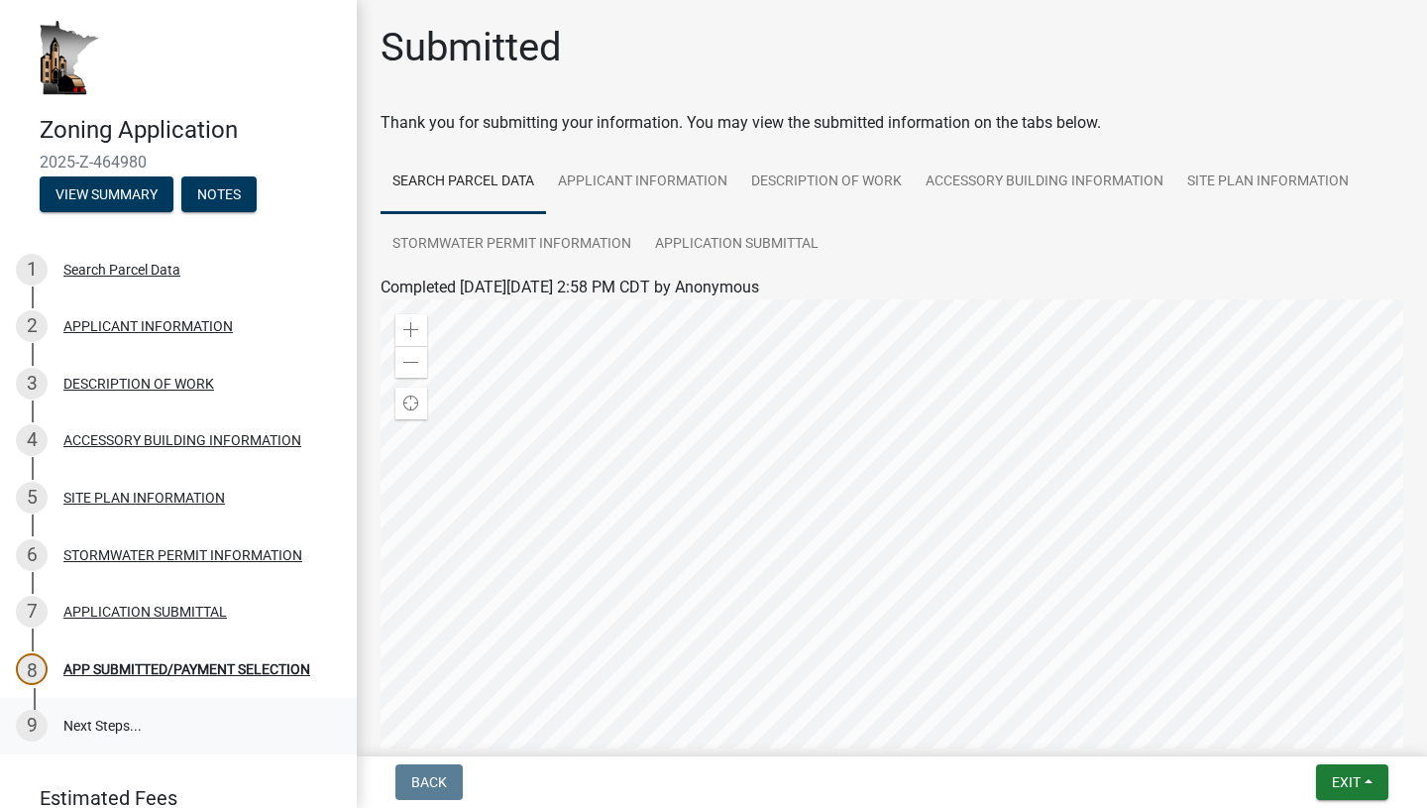
click at [104, 725] on link "9 Next Steps..." at bounding box center [178, 726] width 357 height 57
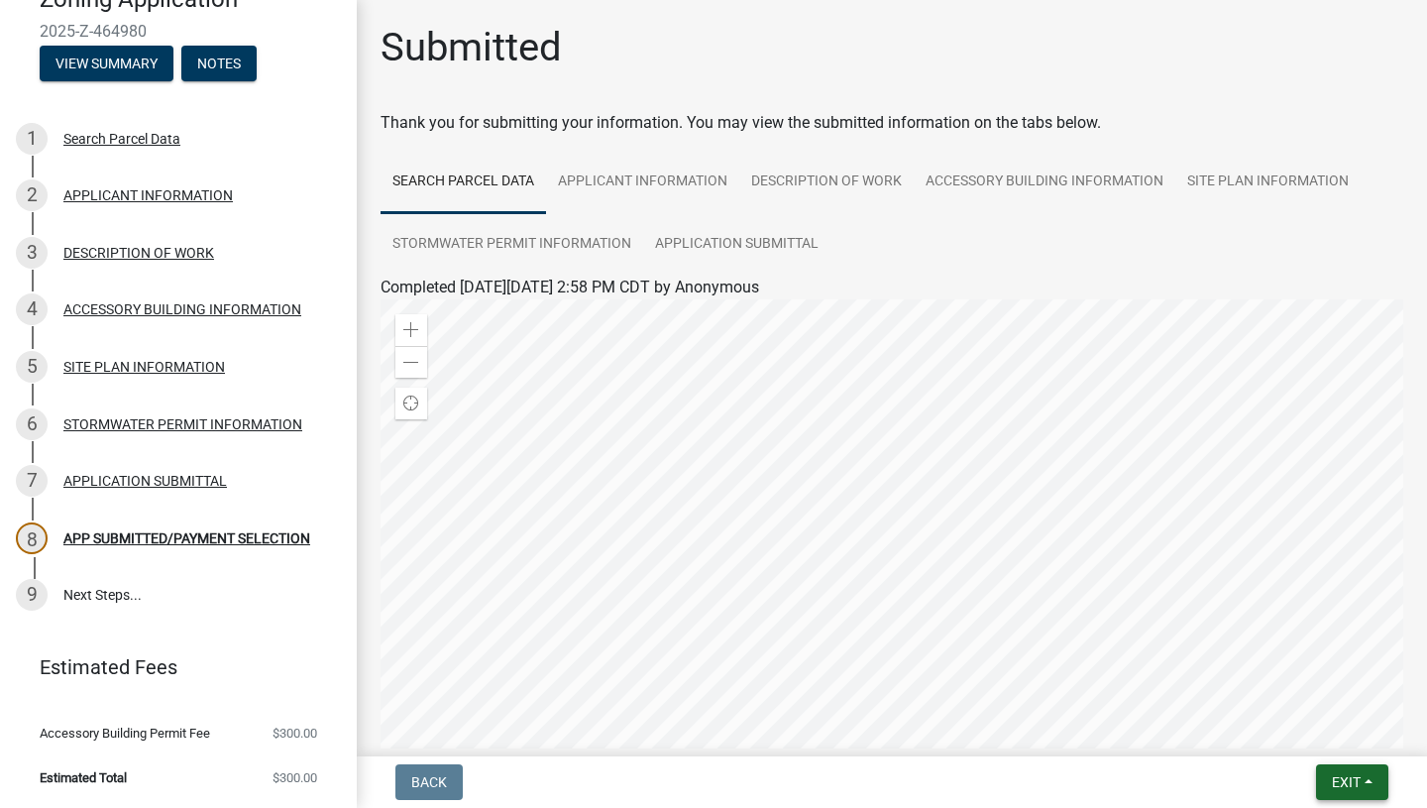
click at [1372, 786] on button "Exit" at bounding box center [1352, 782] width 72 height 36
click at [1291, 730] on button "Save & Exit" at bounding box center [1309, 731] width 159 height 48
